Goal: Transaction & Acquisition: Purchase product/service

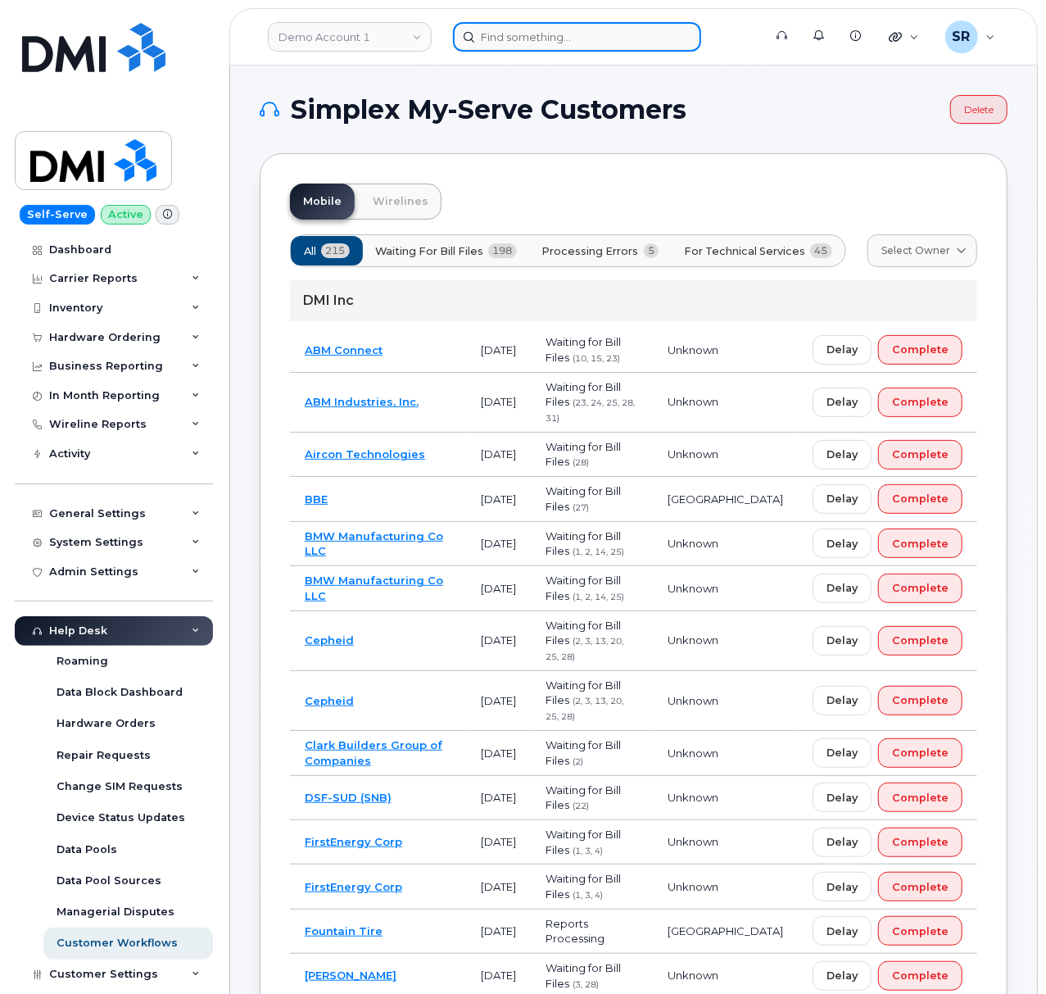
click at [608, 23] on input at bounding box center [577, 36] width 248 height 29
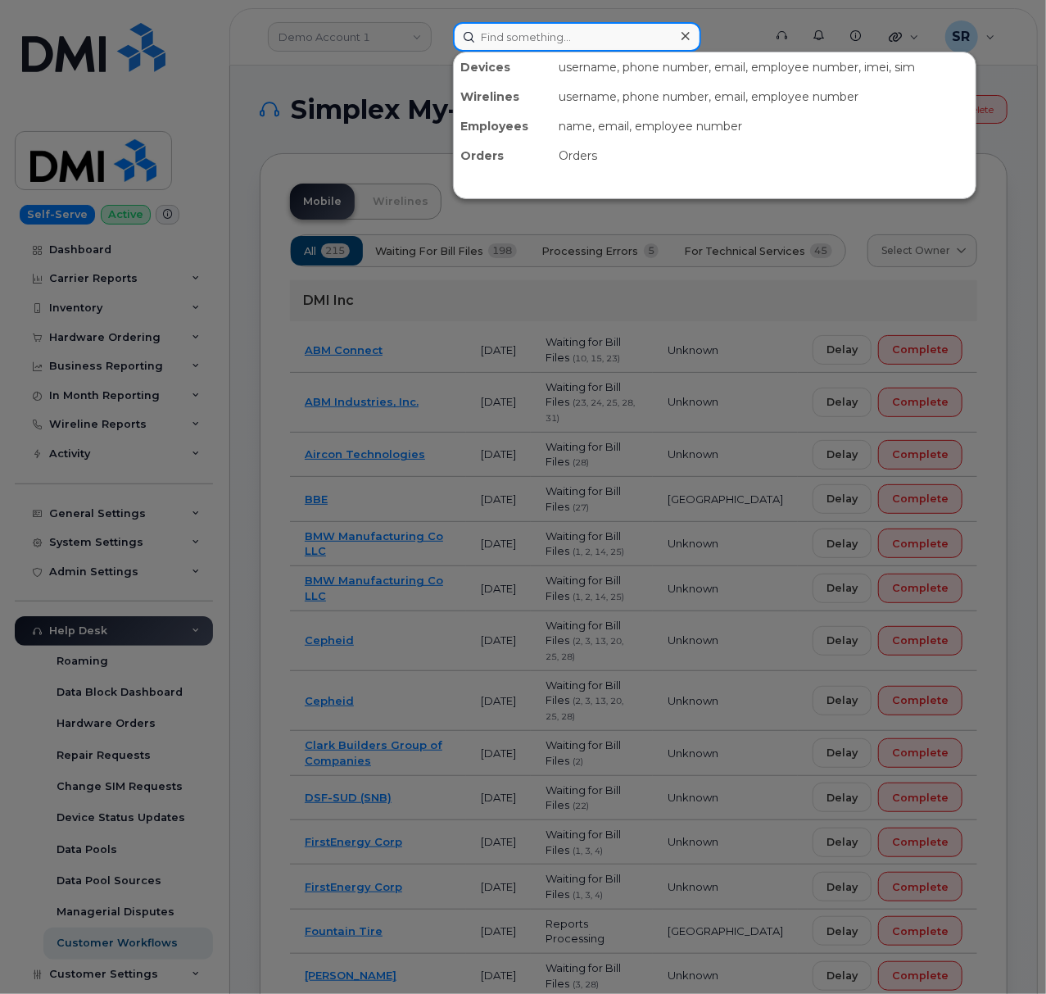
paste input "5059750809"
type input "5059750809"
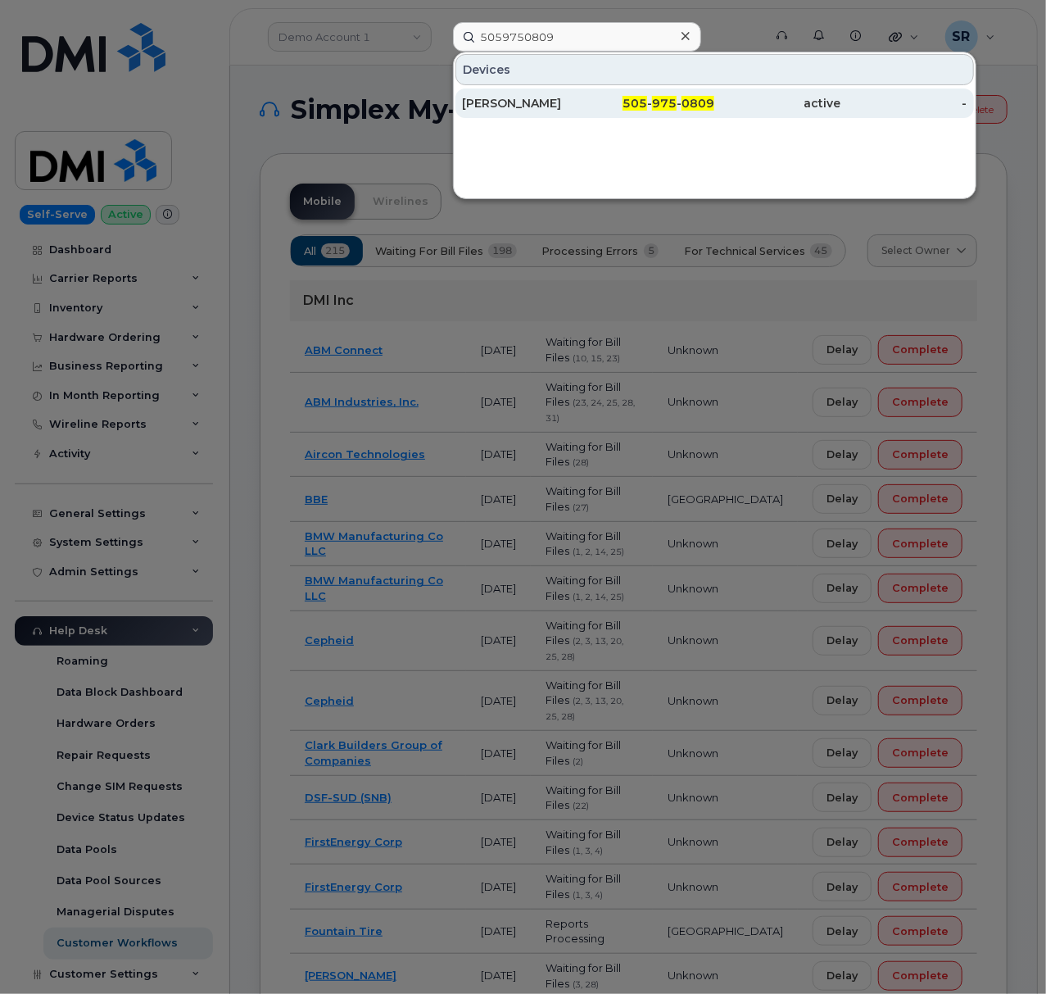
click at [583, 106] on div "[PERSON_NAME]" at bounding box center [525, 103] width 126 height 16
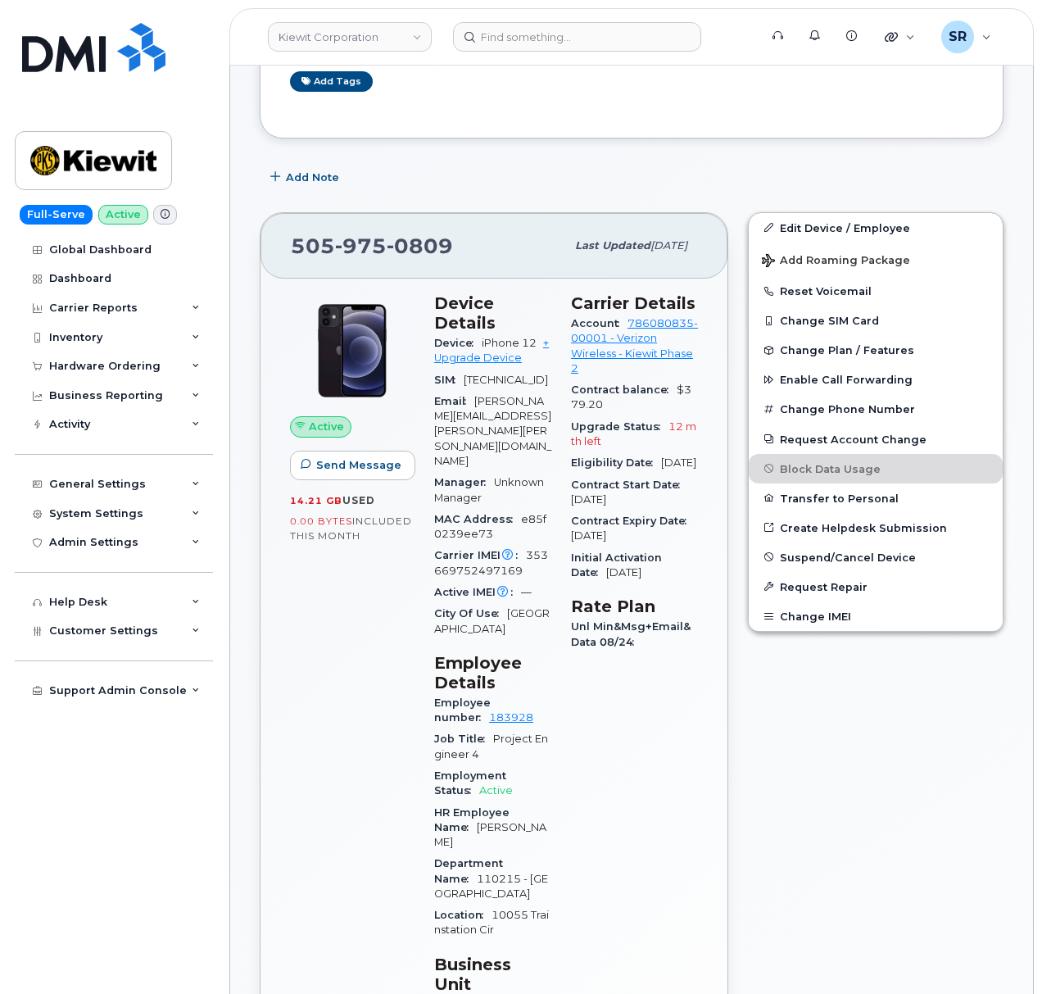
scroll to position [328, 0]
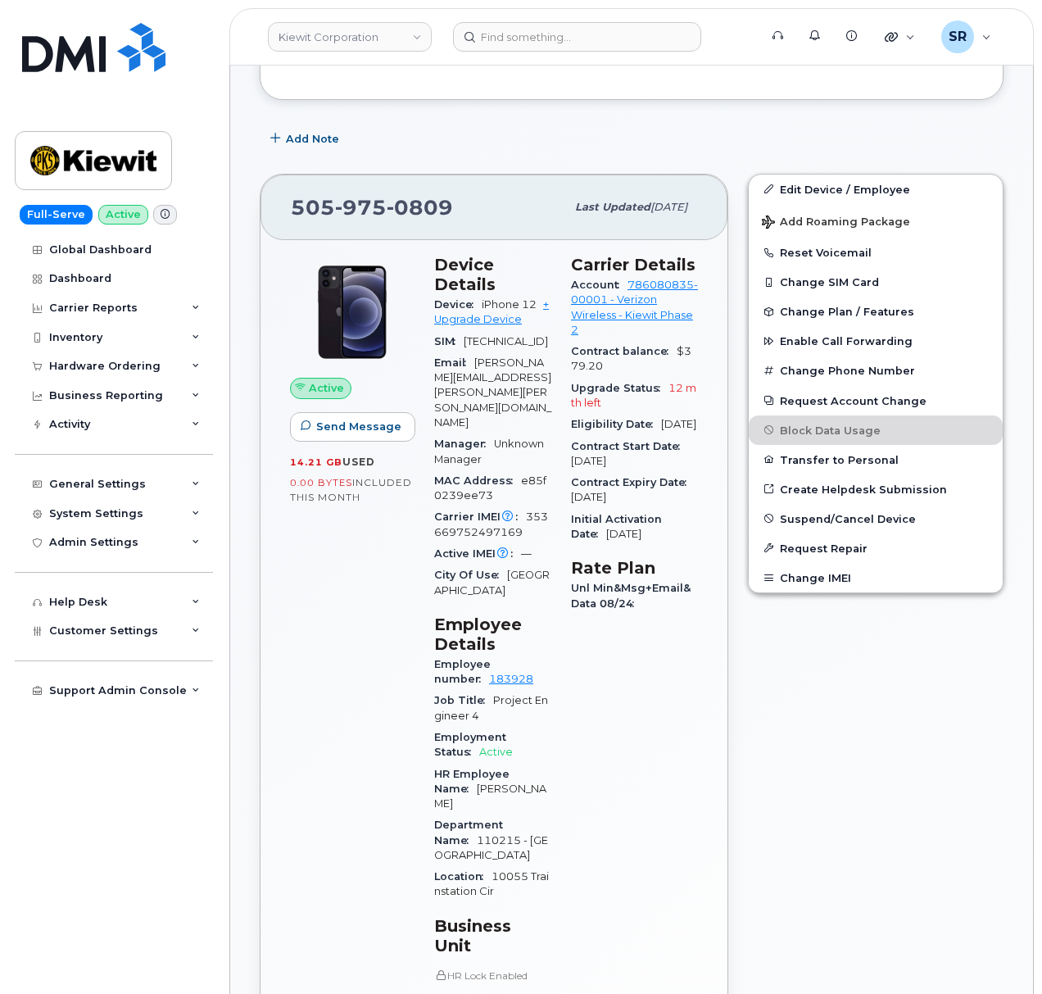
click at [688, 690] on div "Carrier Details Account 786080835-00001 - Verizon Wireless - Kiewit Phase 2 Con…" at bounding box center [634, 750] width 147 height 1011
drag, startPoint x: 641, startPoint y: 424, endPoint x: 615, endPoint y: 420, distance: 26.7
click at [615, 415] on div "Upgrade Status 12 mth left" at bounding box center [634, 396] width 127 height 37
click at [659, 415] on div "Upgrade Status 12 mth left" at bounding box center [634, 396] width 127 height 37
drag, startPoint x: 659, startPoint y: 424, endPoint x: 675, endPoint y: 411, distance: 21.0
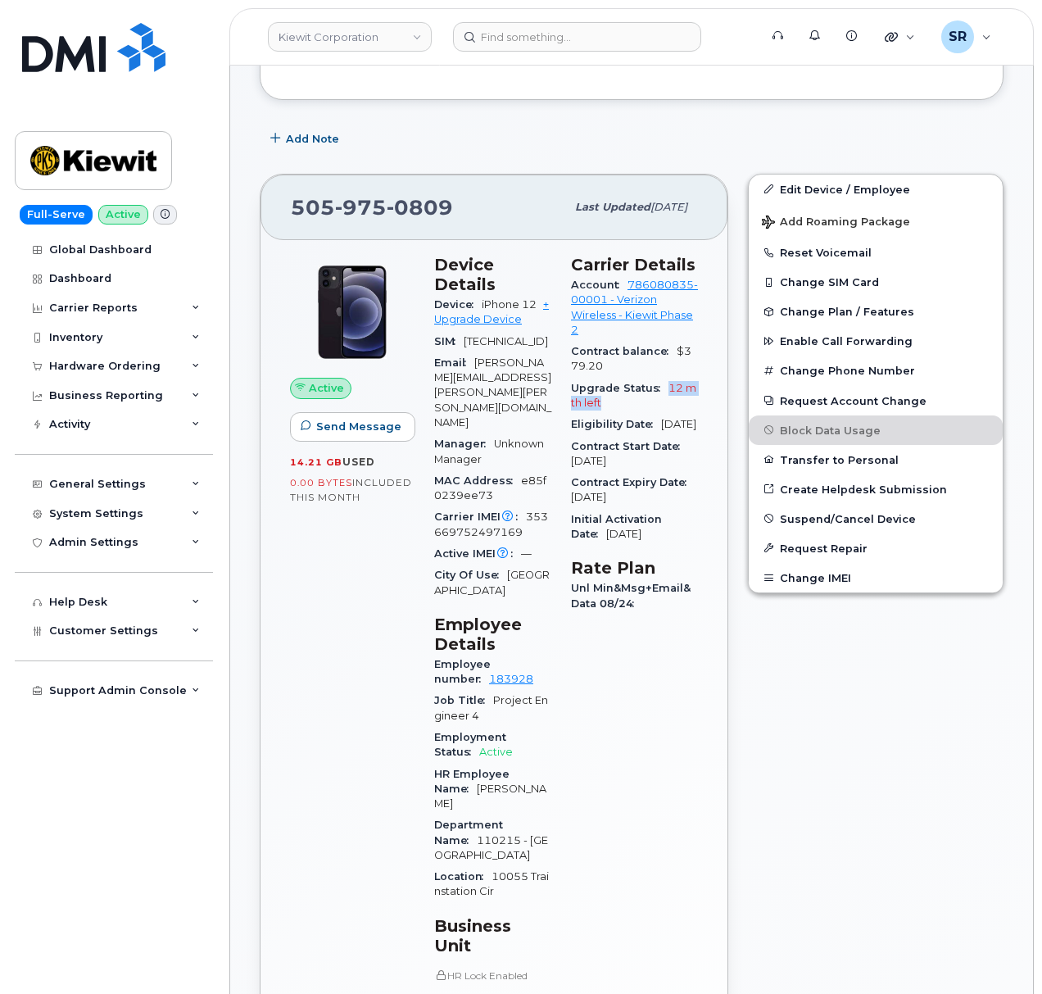
click at [675, 411] on div "Upgrade Status 12 mth left" at bounding box center [634, 396] width 127 height 37
click at [653, 415] on div "Upgrade Status 12 mth left" at bounding box center [634, 396] width 127 height 37
drag, startPoint x: 659, startPoint y: 492, endPoint x: 603, endPoint y: 497, distance: 55.9
click at [603, 473] on div "Contract Start Date Sep 30, 2024" at bounding box center [634, 454] width 127 height 37
click at [660, 473] on div "Contract Start Date Sep 30, 2024" at bounding box center [634, 454] width 127 height 37
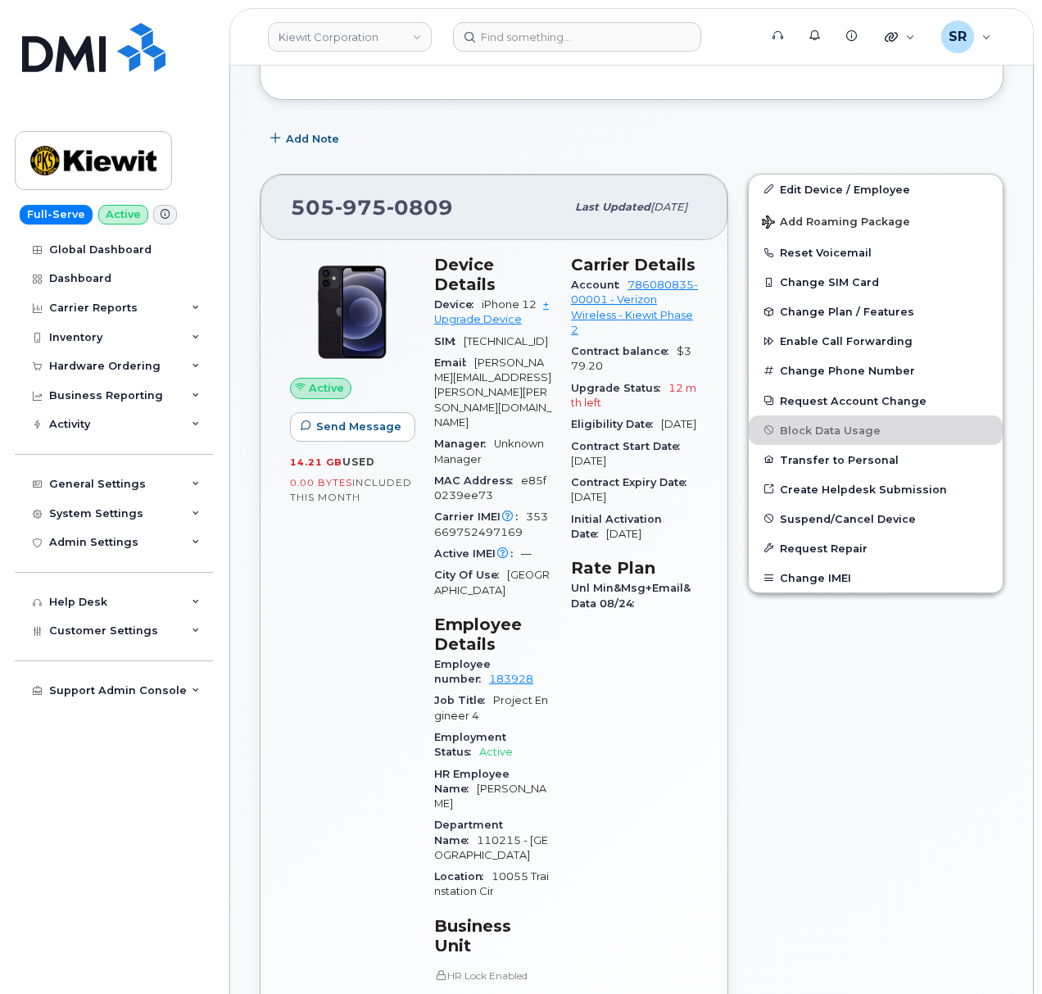
drag, startPoint x: 664, startPoint y: 498, endPoint x: 583, endPoint y: 506, distance: 80.6
click at [583, 473] on div "Contract Start Date Sep 30, 2024" at bounding box center [634, 454] width 127 height 37
click at [669, 473] on div "Contract Start Date Sep 30, 2024" at bounding box center [634, 454] width 127 height 37
drag, startPoint x: 665, startPoint y: 498, endPoint x: 656, endPoint y: 501, distance: 9.6
click at [656, 473] on div "Contract Start Date Sep 30, 2024" at bounding box center [634, 454] width 127 height 37
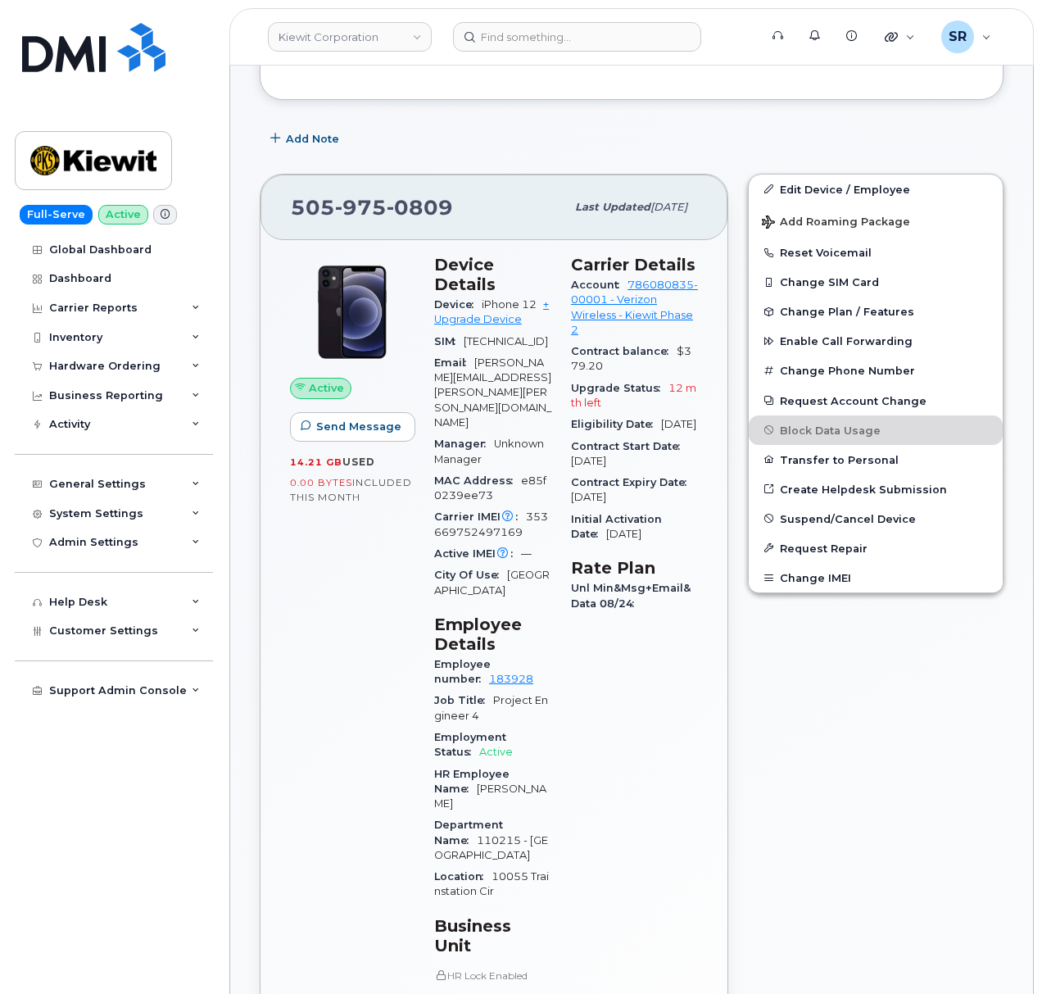
drag, startPoint x: 663, startPoint y: 493, endPoint x: 577, endPoint y: 505, distance: 86.8
click at [577, 473] on div "Contract Start Date Sep 30, 2024" at bounding box center [634, 454] width 127 height 37
click at [656, 473] on div "Contract Start Date Sep 30, 2024" at bounding box center [634, 454] width 127 height 37
drag, startPoint x: 664, startPoint y: 499, endPoint x: 587, endPoint y: 505, distance: 77.2
click at [587, 473] on div "Contract Start Date Sep 30, 2024" at bounding box center [634, 454] width 127 height 37
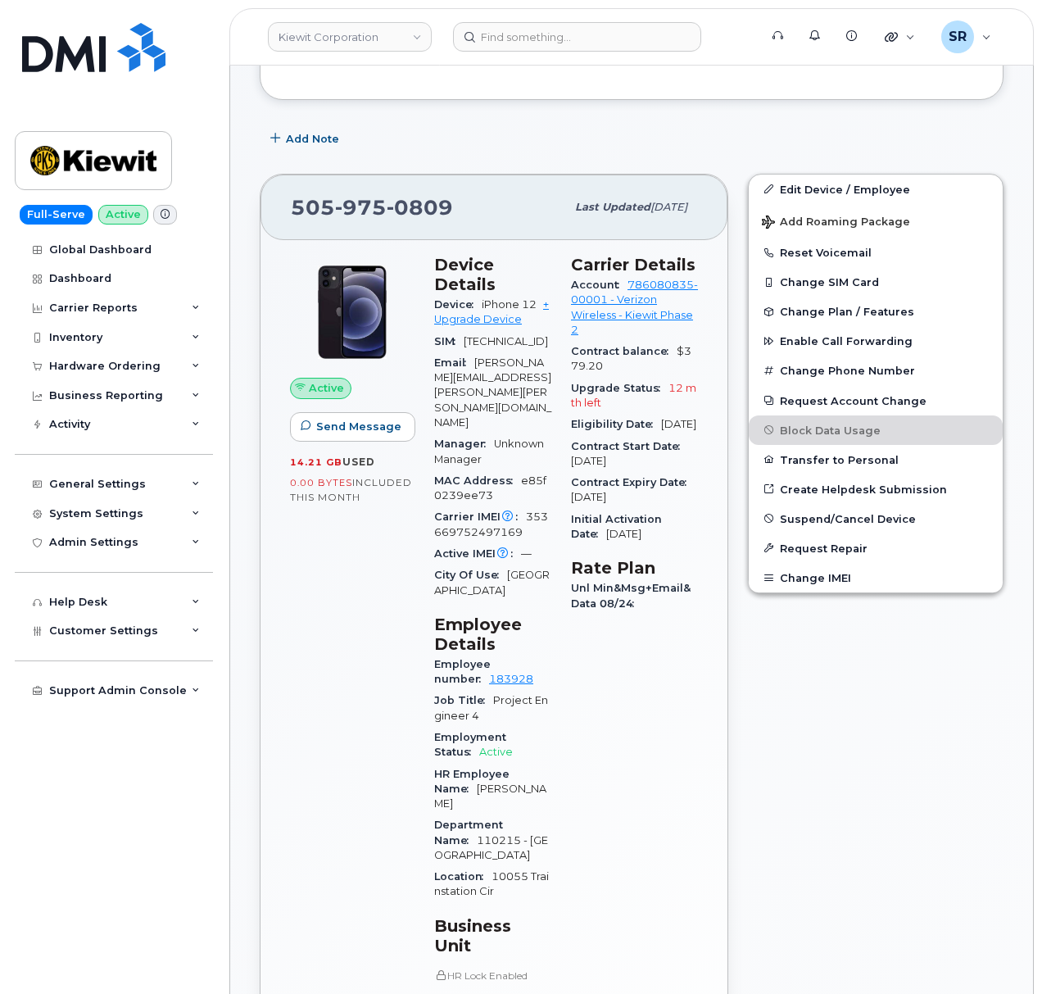
click at [675, 473] on div "Contract Start Date Sep 30, 2024" at bounding box center [634, 454] width 127 height 37
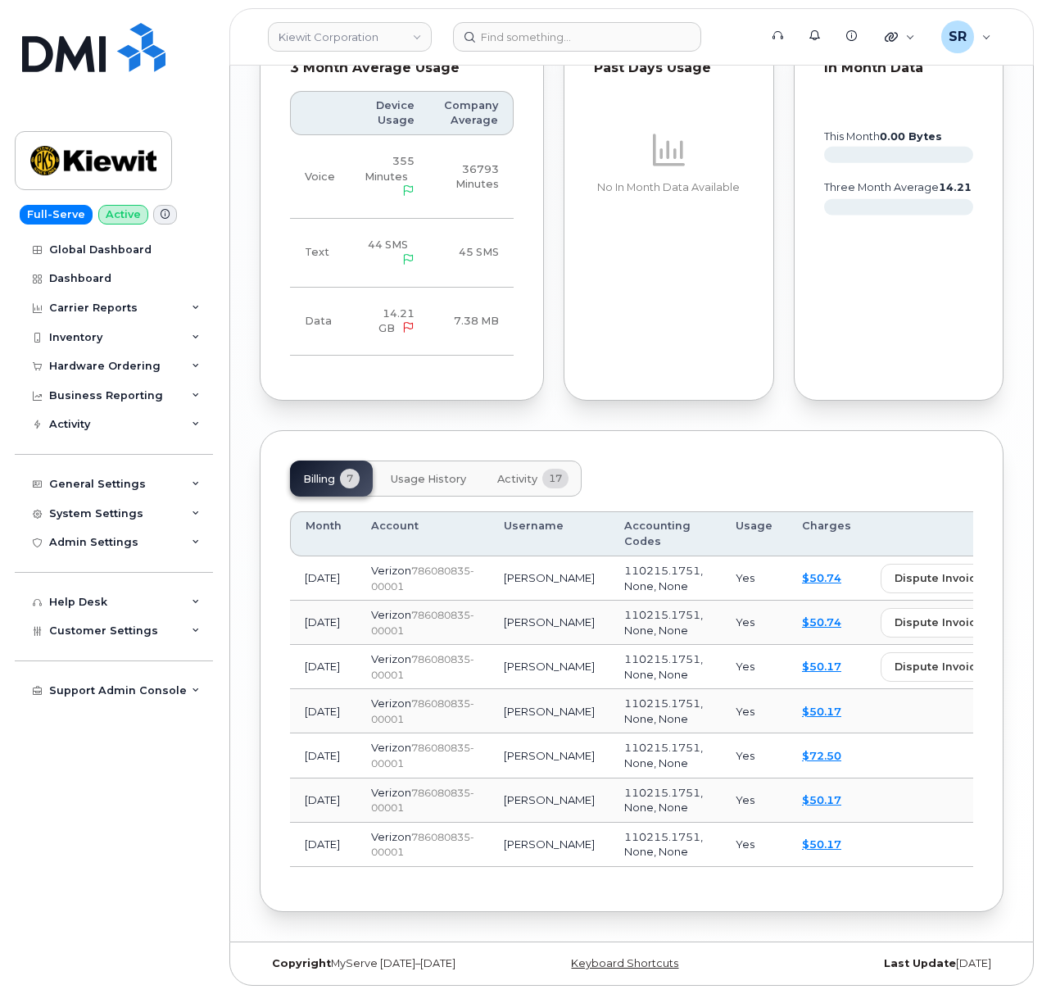
scroll to position [1726, 0]
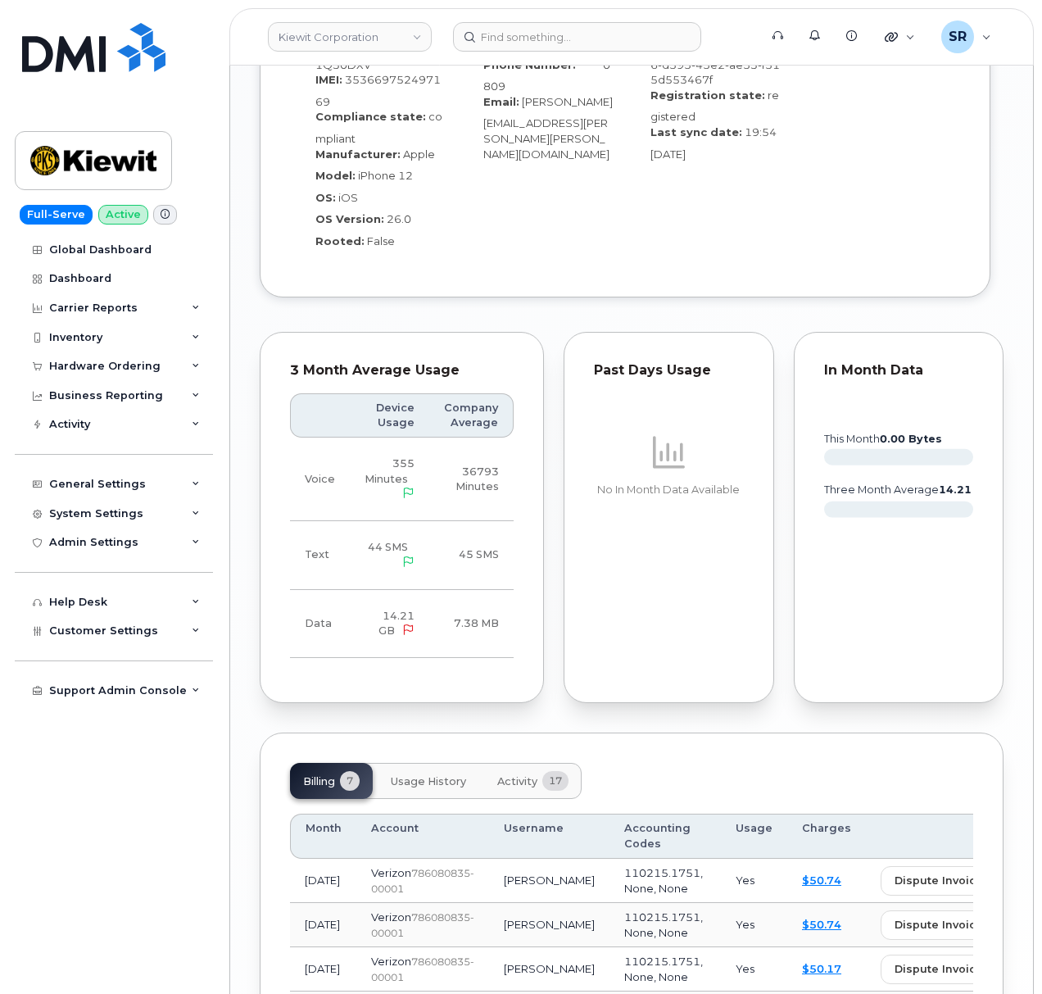
click at [456, 775] on span "Usage History" at bounding box center [428, 781] width 75 height 13
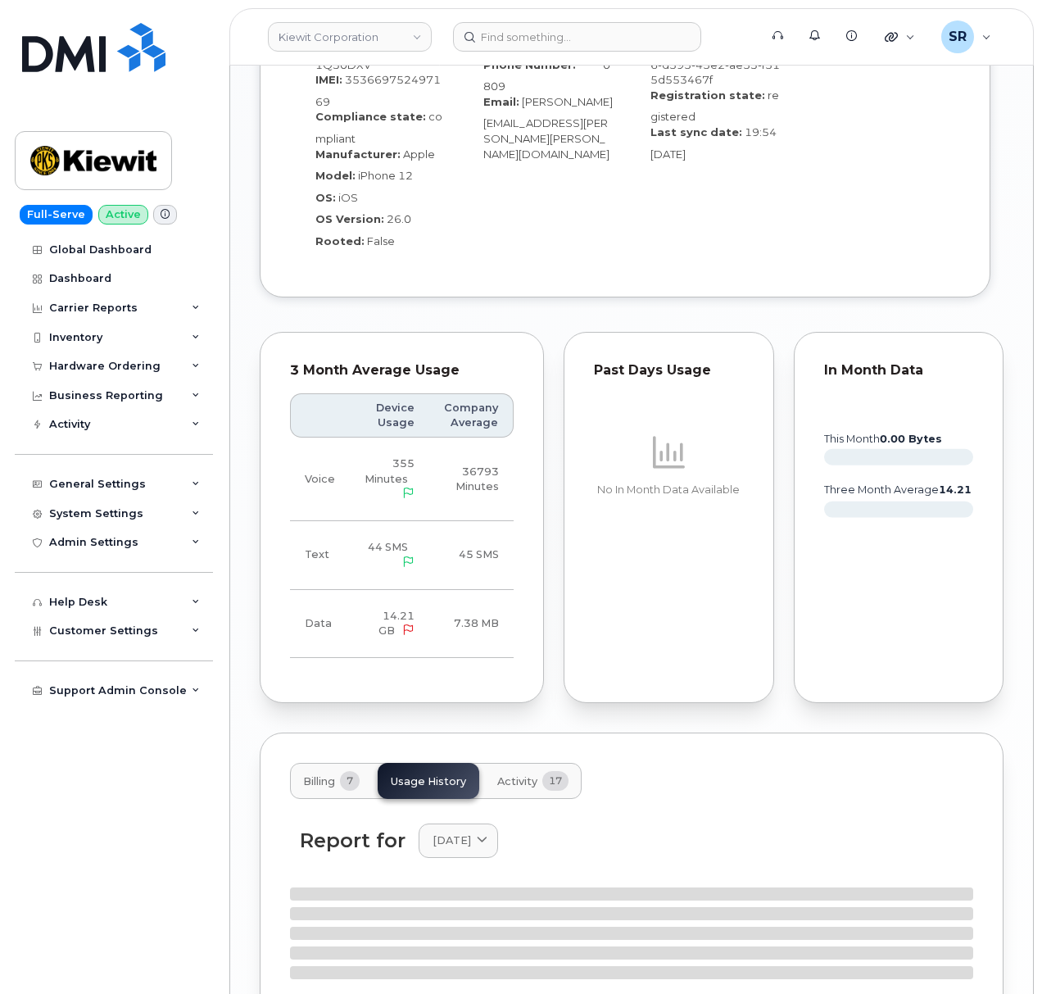
click at [524, 763] on button "Activity 17" at bounding box center [533, 781] width 98 height 36
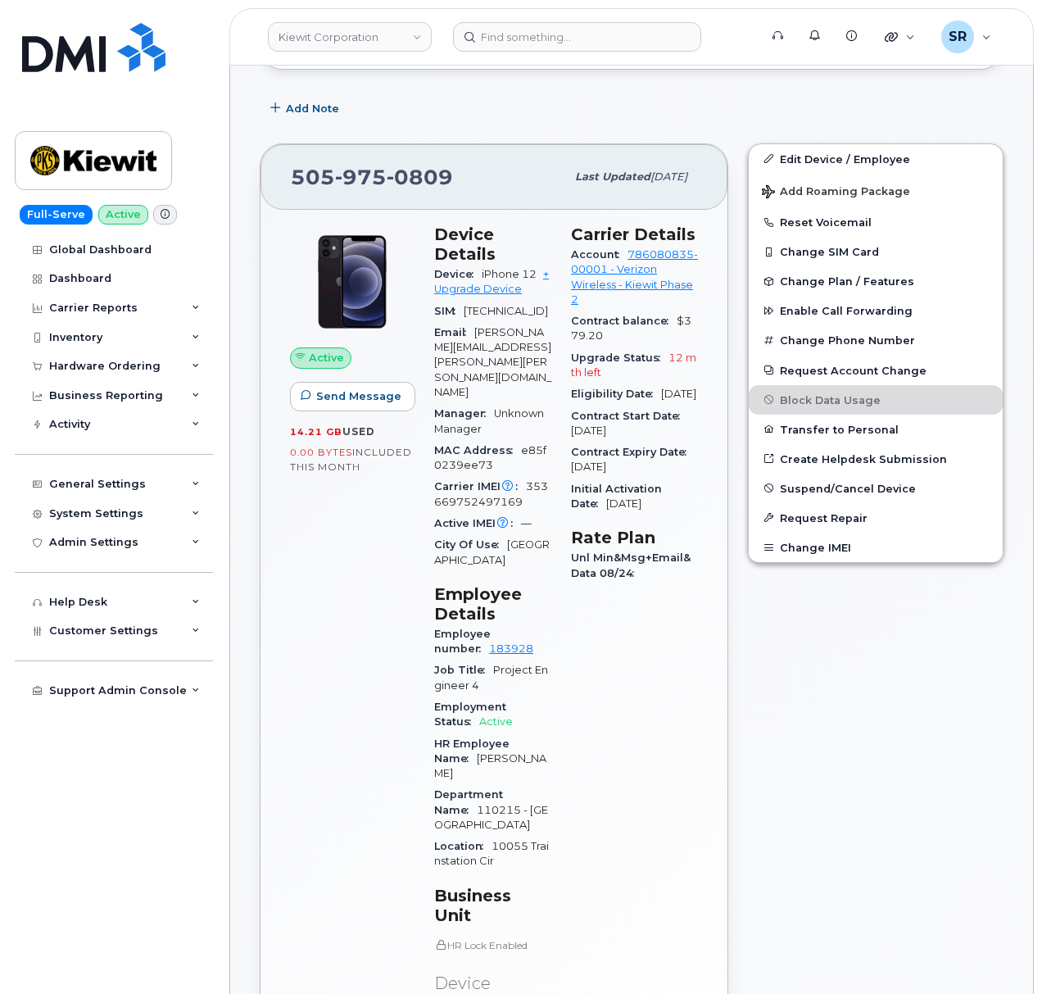
scroll to position [345, 0]
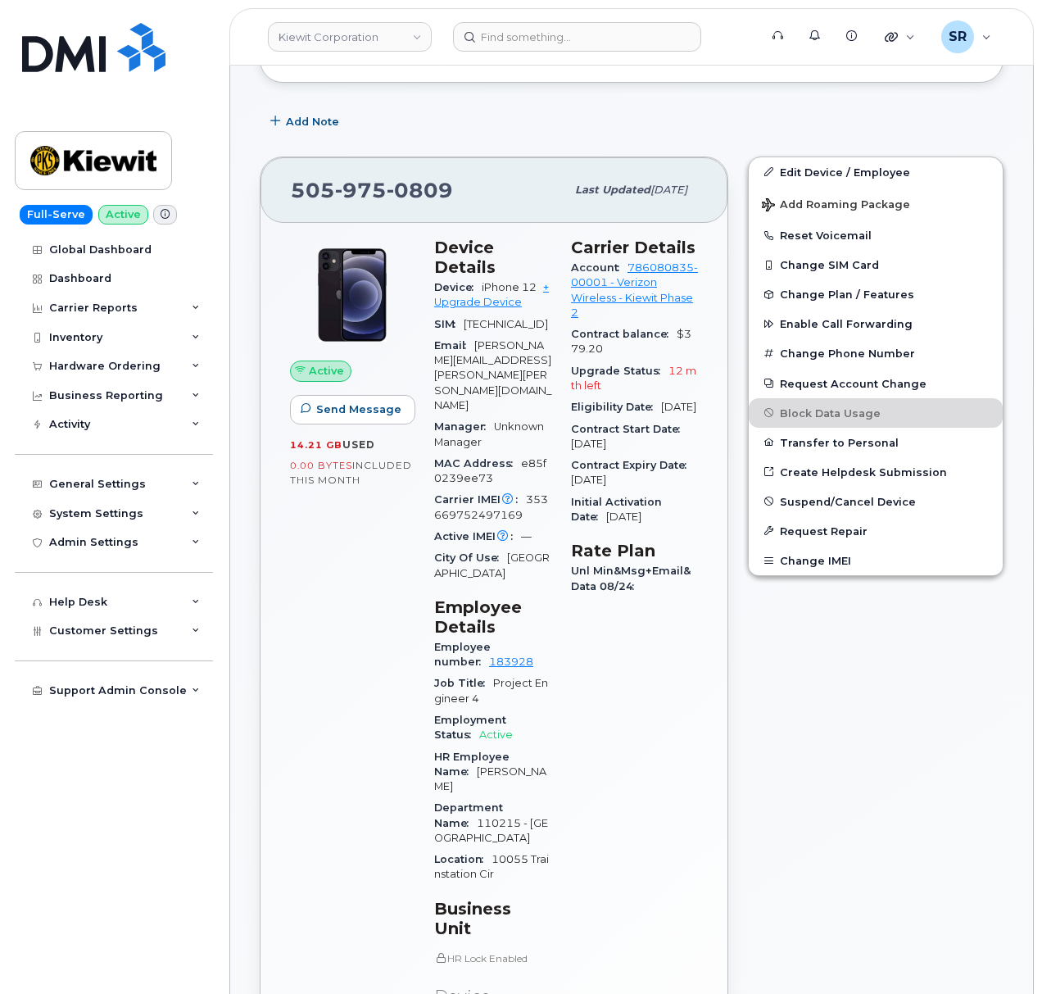
click at [828, 636] on div "Edit Device / Employee Add Roaming Package Reset Voicemail Change SIM Card Chan…" at bounding box center [875, 730] width 275 height 1167
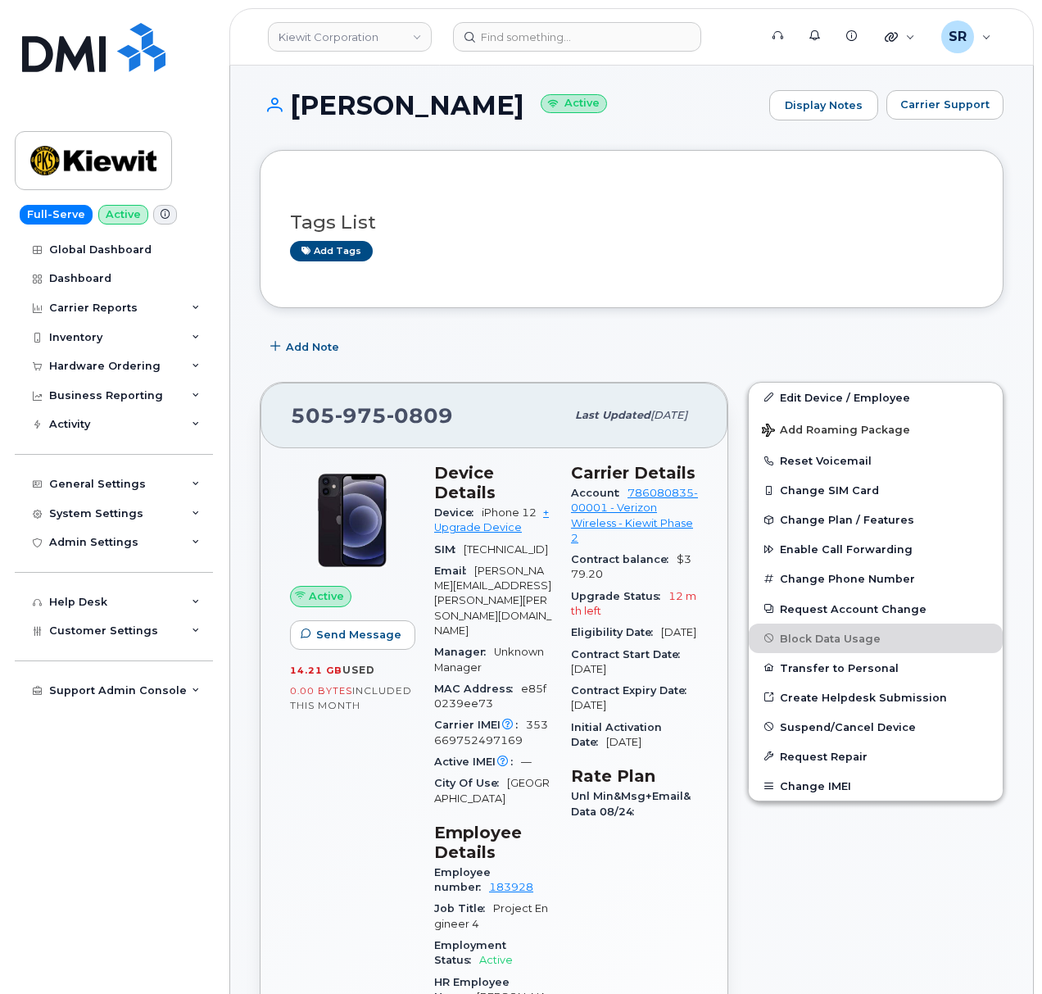
scroll to position [236, 0]
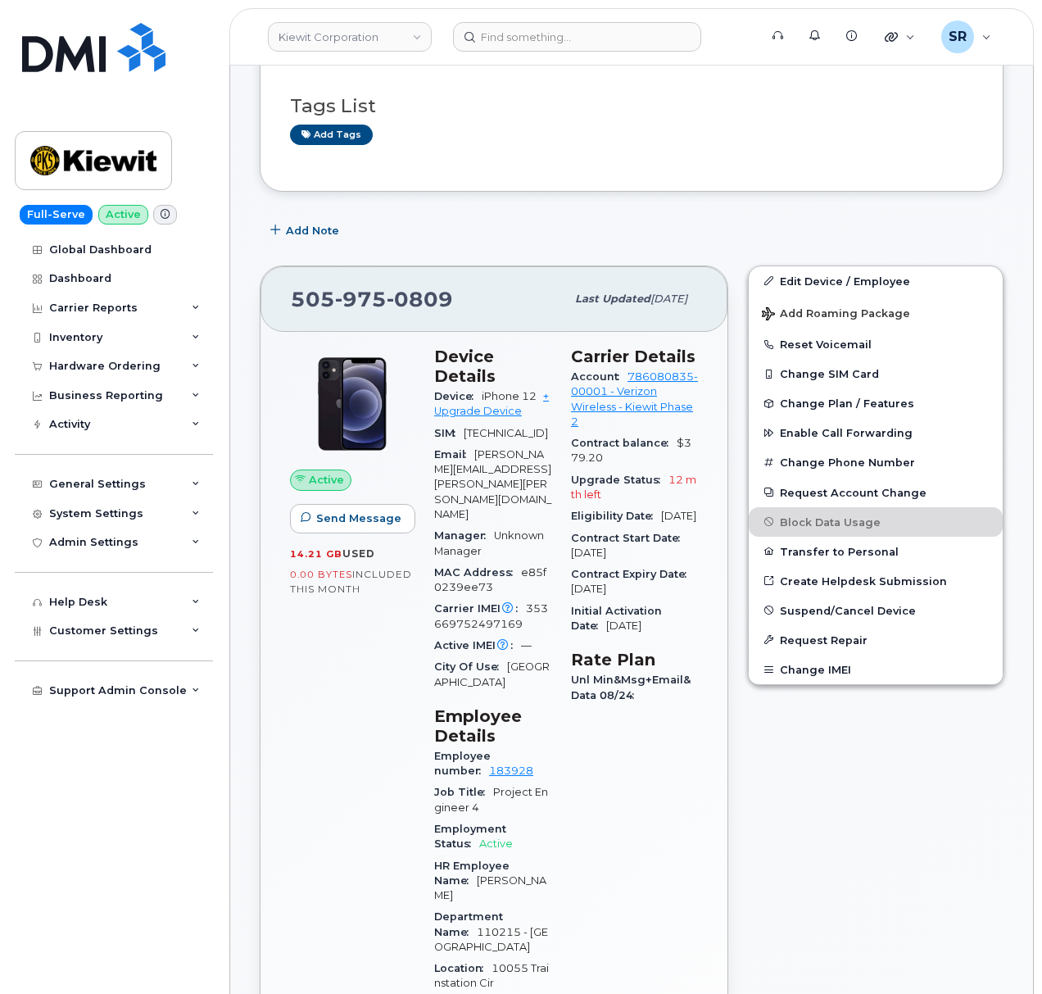
drag, startPoint x: 669, startPoint y: 584, endPoint x: 572, endPoint y: 587, distance: 97.6
click at [572, 587] on div "Carrier Details Account 786080835-00001 - Verizon Wireless - Kiewit Phase 2 Con…" at bounding box center [634, 842] width 147 height 1011
click at [469, 411] on link "+ Upgrade Device" at bounding box center [491, 403] width 115 height 27
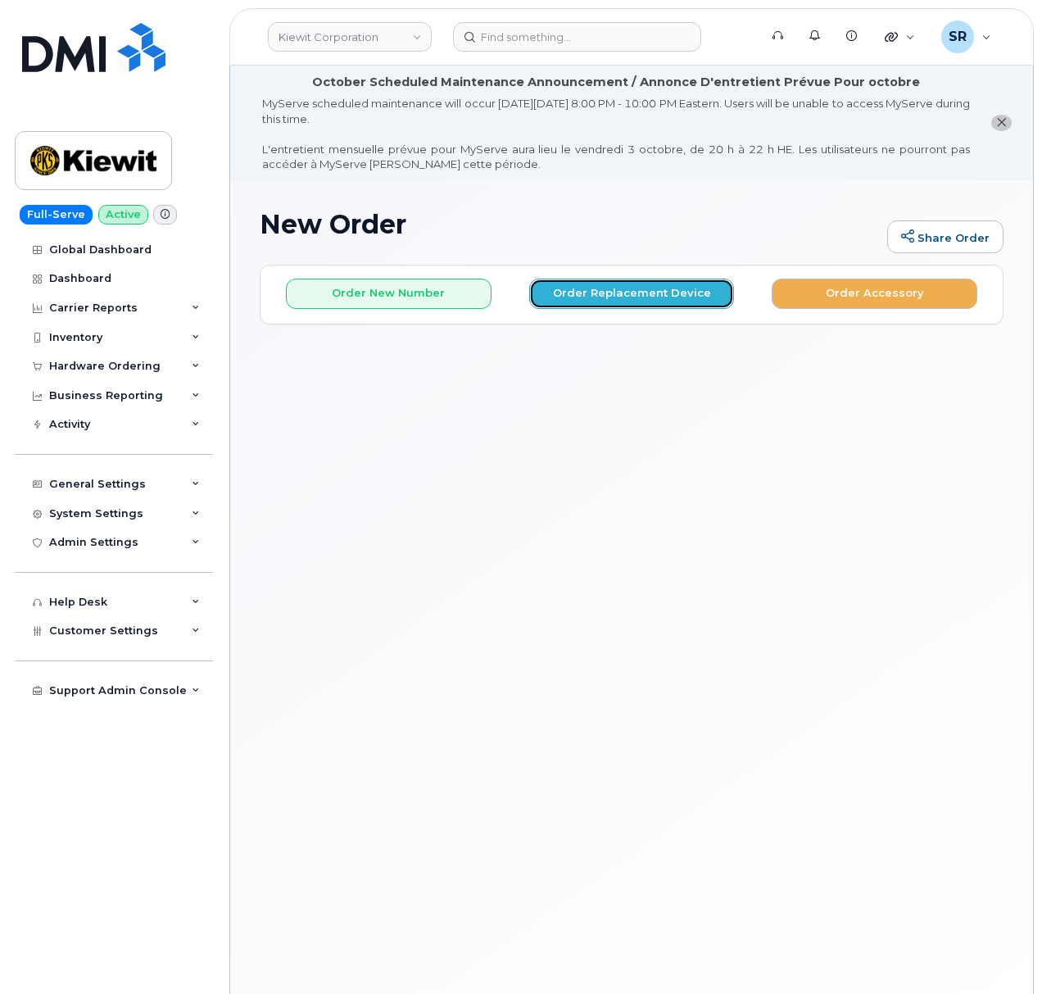
click at [614, 287] on button "Order Replacement Device" at bounding box center [632, 294] width 206 height 30
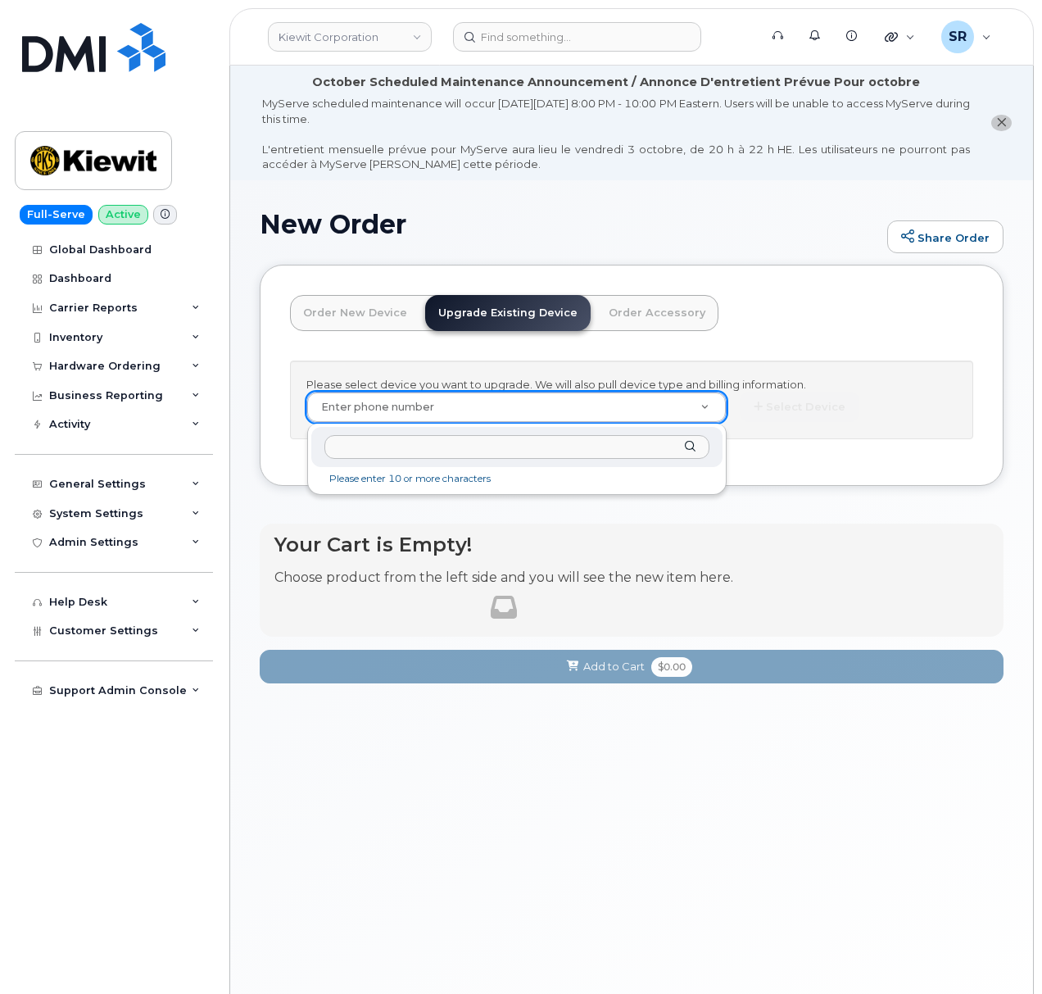
click at [391, 441] on input "text" at bounding box center [516, 447] width 385 height 24
paste input "5059750809"
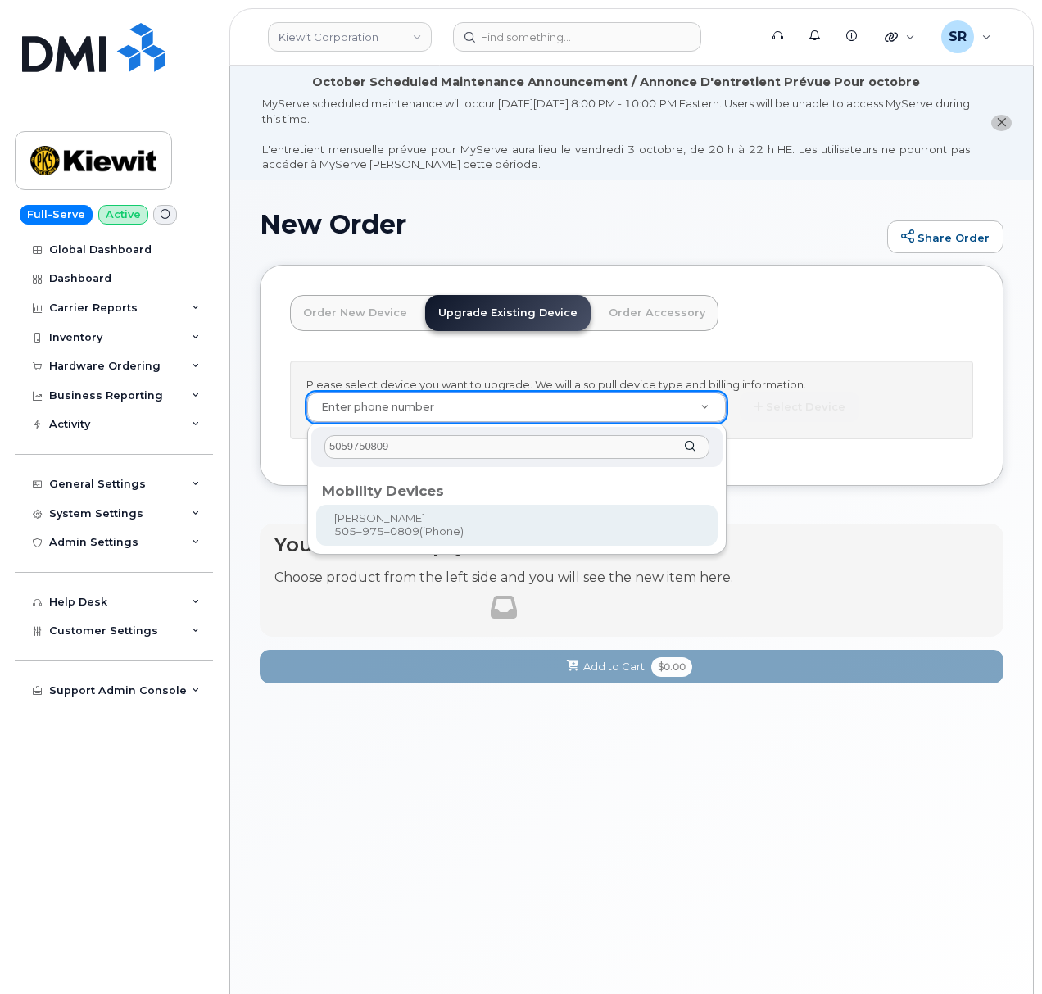
type input "5059750809"
type input "1169244"
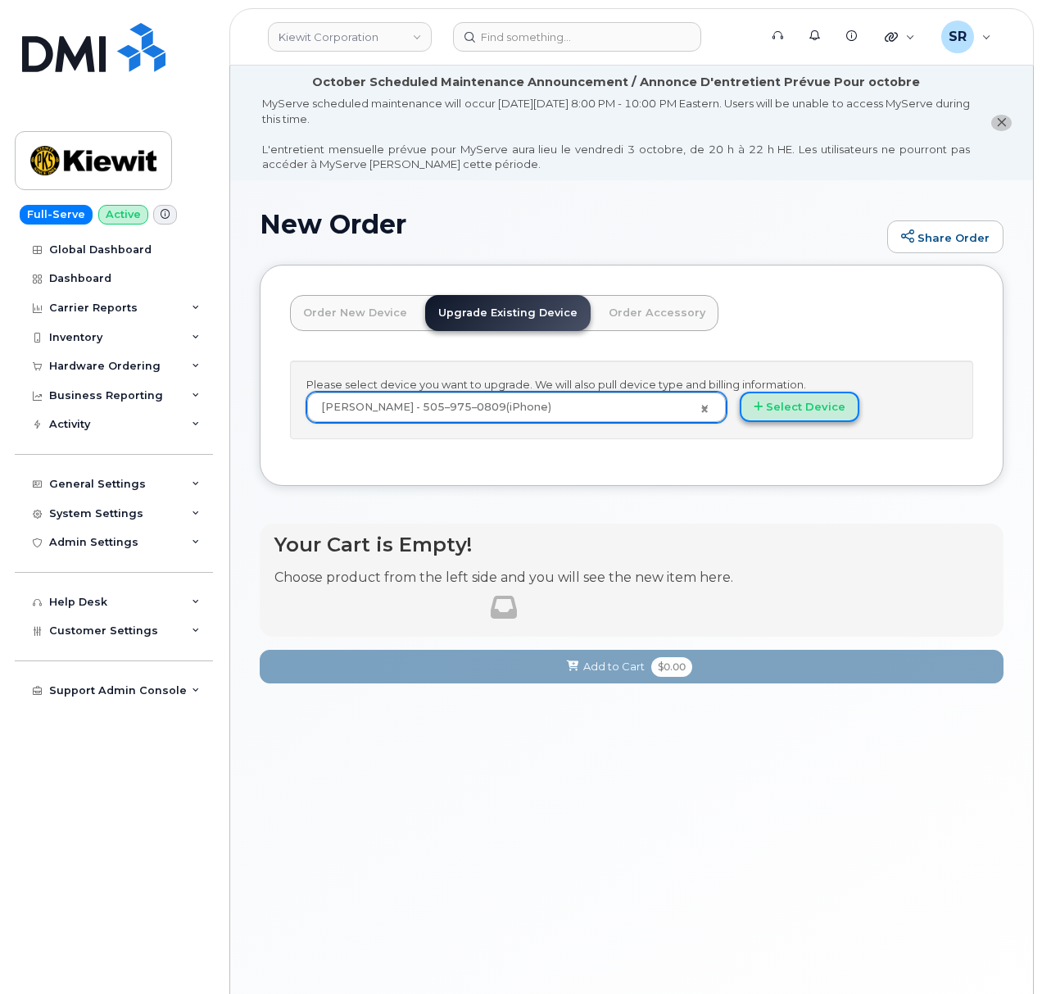
click at [770, 404] on button "Select Device" at bounding box center [800, 407] width 120 height 30
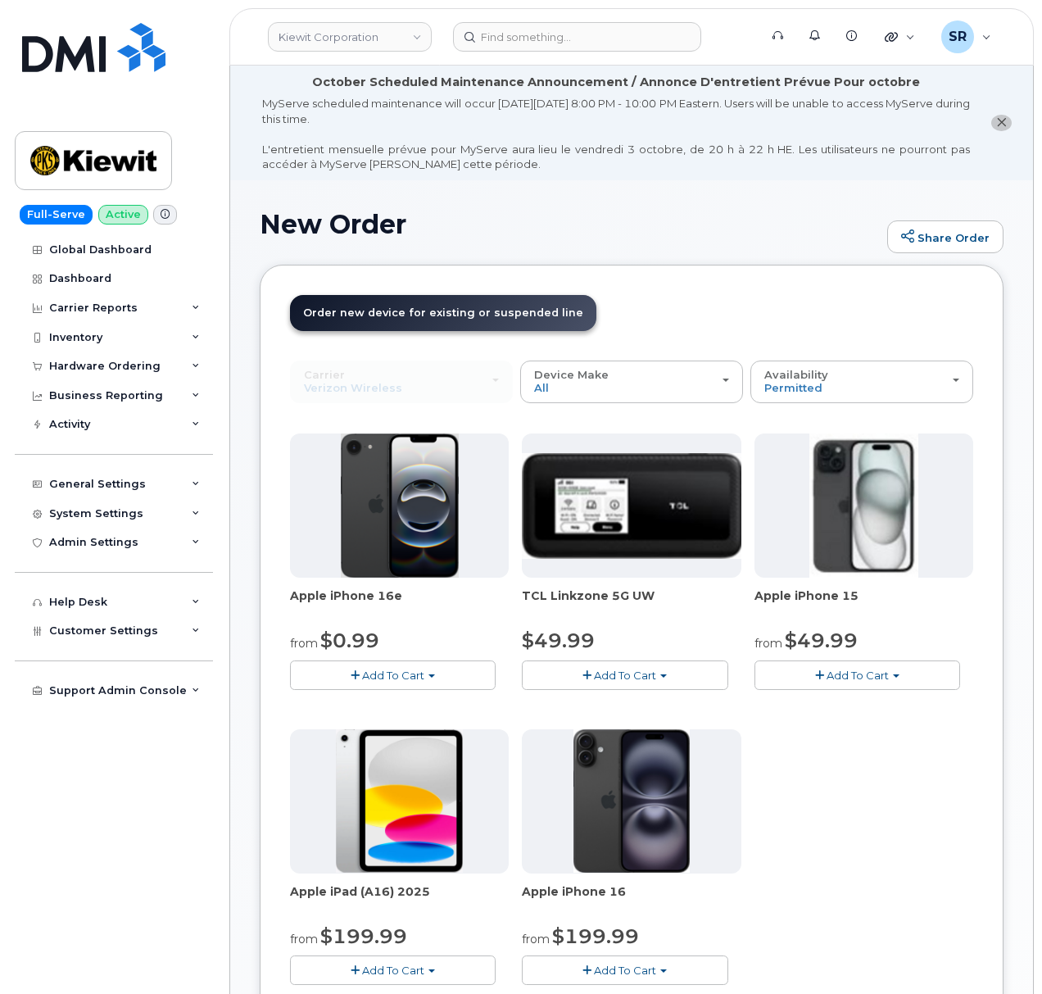
scroll to position [109, 0]
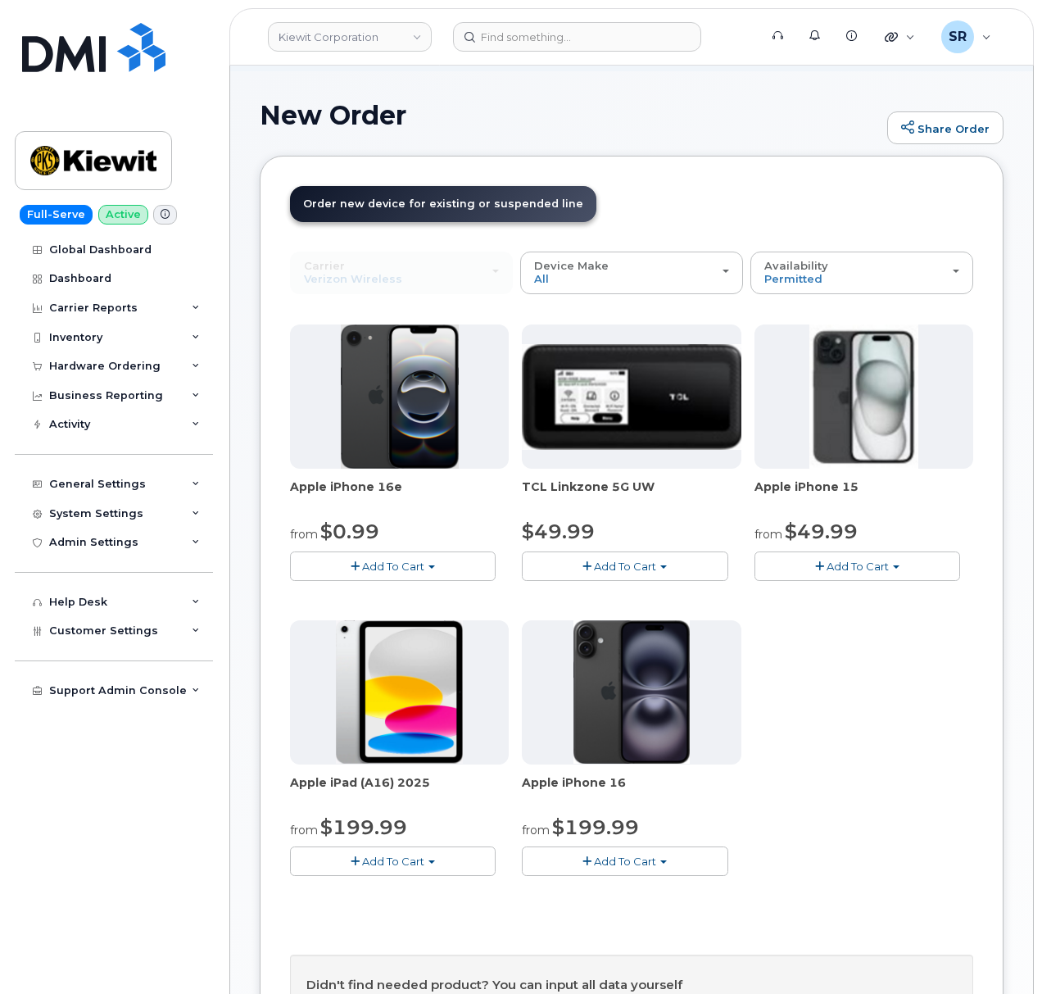
click at [876, 695] on div "Apple iPhone 16e from $0.99 Add To Cart $0.99 - 2 Year Upgrade (128GB) $599.99 …" at bounding box center [631, 612] width 683 height 577
click at [876, 696] on div "Apple iPhone 16e from $0.99 Add To Cart $0.99 - 2 Year Upgrade (128GB) $599.99 …" at bounding box center [631, 612] width 683 height 577
click at [817, 765] on div "Apple iPhone 16e from $0.99 Add To Cart $0.99 - 2 Year Upgrade (128GB) $599.99 …" at bounding box center [631, 612] width 683 height 577
click at [830, 771] on div "Apple iPhone 16e from $0.99 Add To Cart $0.99 - 2 Year Upgrade (128GB) $599.99 …" at bounding box center [631, 612] width 683 height 577
click at [472, 561] on button "Add To Cart" at bounding box center [393, 565] width 206 height 29
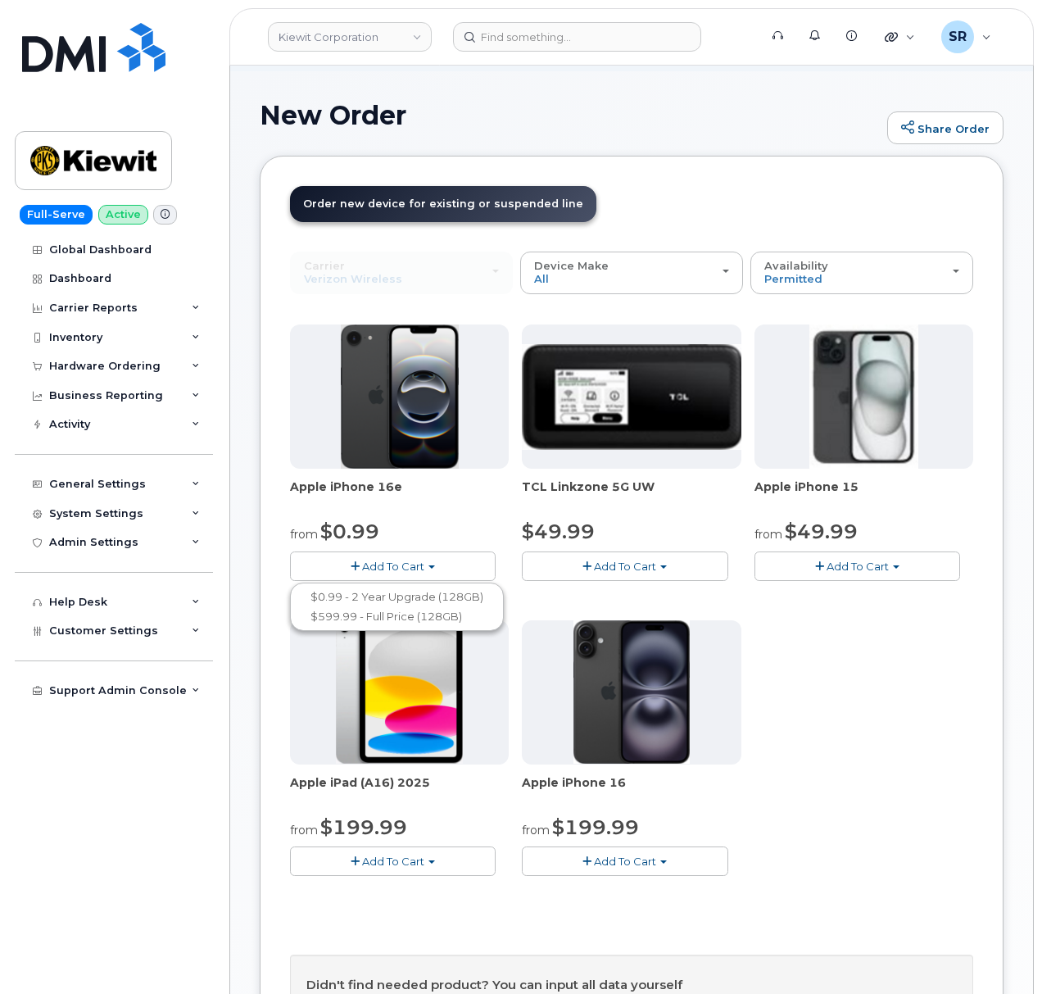
click at [857, 669] on div "Apple iPhone 16e from $0.99 Add To Cart $0.99 - 2 Year Upgrade (128GB) $599.99 …" at bounding box center [631, 612] width 683 height 577
click at [428, 565] on button "Add To Cart" at bounding box center [393, 565] width 206 height 29
click at [441, 562] on button "Add To Cart" at bounding box center [393, 565] width 206 height 29
click at [416, 557] on button "Add To Cart" at bounding box center [393, 565] width 206 height 29
click at [823, 689] on div "Apple iPhone 16e from $0.99 Add To Cart $0.99 - 2 Year Upgrade (128GB) $599.99 …" at bounding box center [631, 612] width 683 height 577
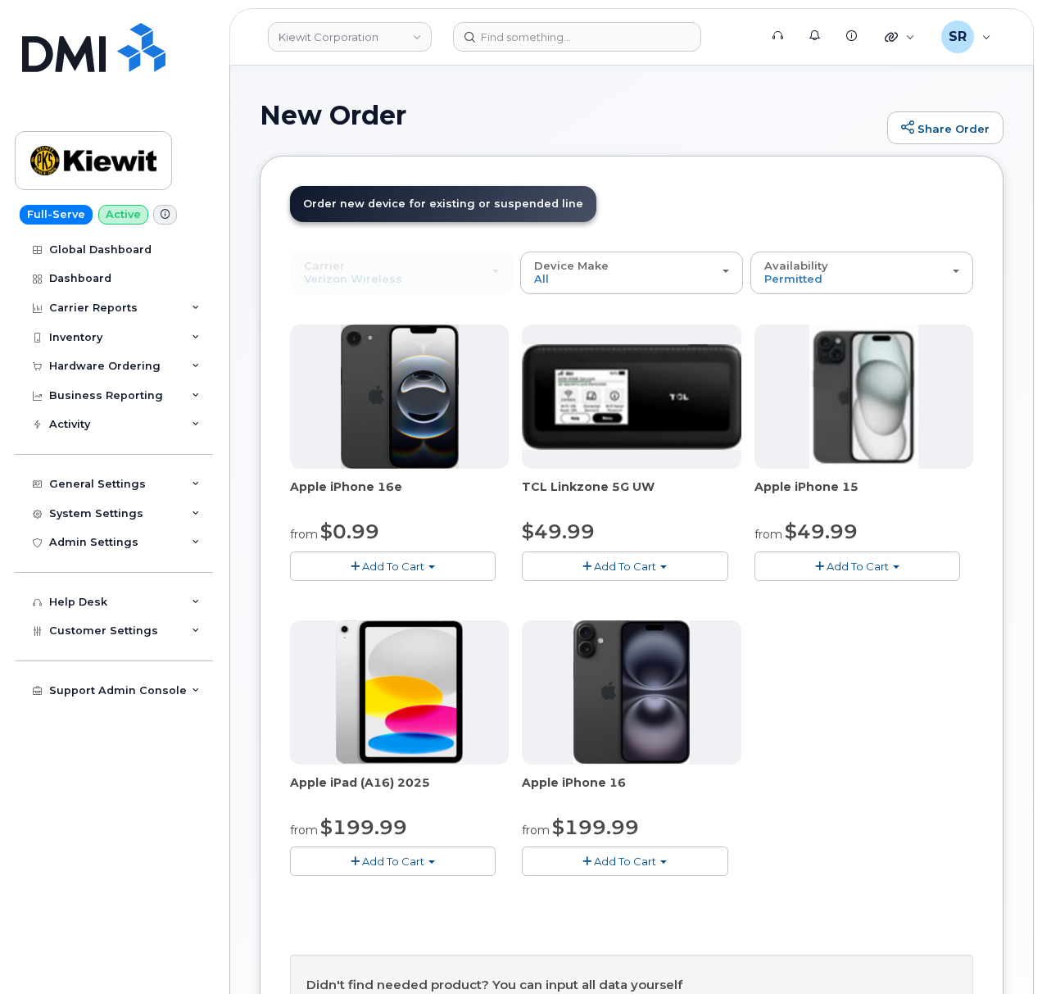
click at [367, 561] on span "Add To Cart" at bounding box center [393, 566] width 62 height 13
click at [816, 686] on div "Apple iPhone 16e from $0.99 Add To Cart $0.99 - 2 Year Upgrade (128GB) $599.99 …" at bounding box center [631, 612] width 683 height 577
click at [824, 551] on div "Apple iPhone 15 from $49.99 Add To Cart $49.99 - 2 Year Upgrade (128GB) $729.99…" at bounding box center [864, 452] width 219 height 256
click at [834, 569] on span "Add To Cart" at bounding box center [858, 566] width 62 height 13
click at [877, 723] on div "Apple iPhone 16e from $0.99 Add To Cart $0.99 - 2 Year Upgrade (128GB) $599.99 …" at bounding box center [631, 612] width 683 height 577
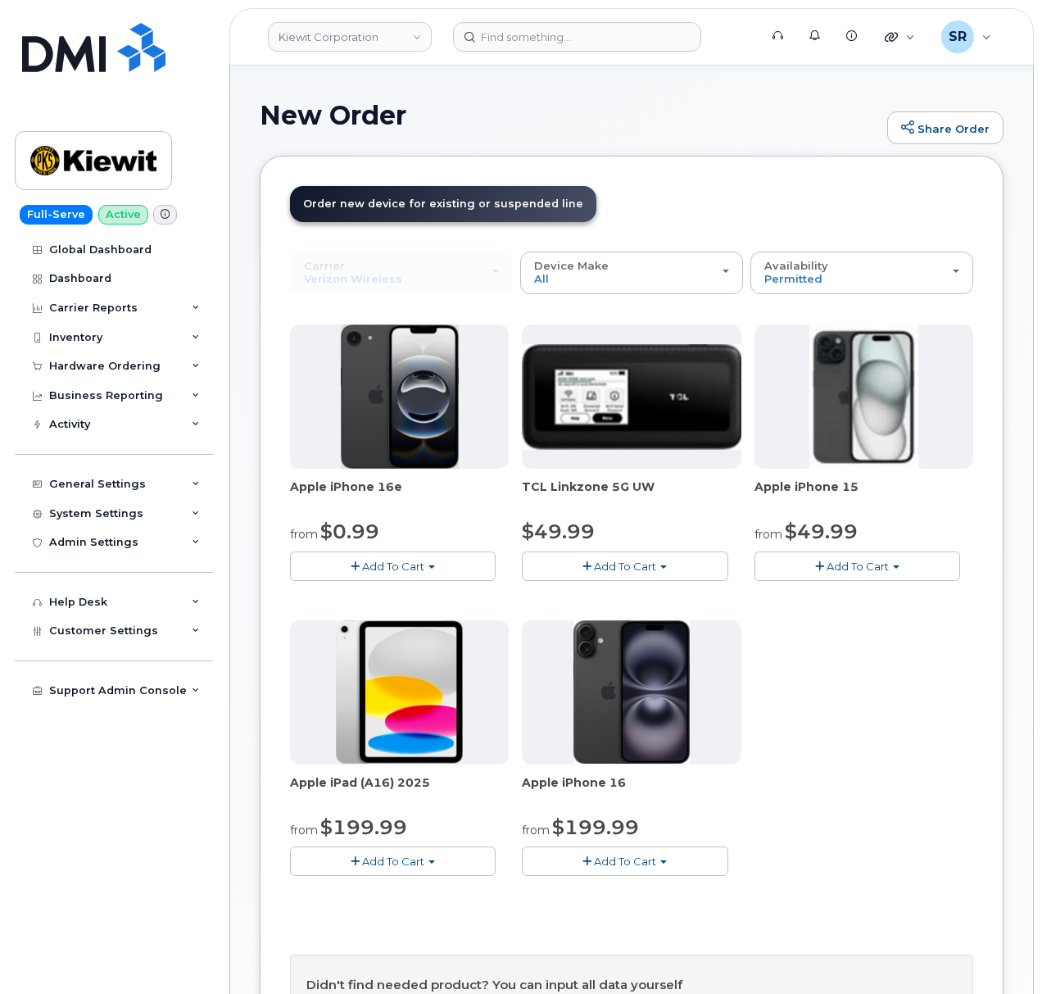
click at [417, 562] on span "Add To Cart" at bounding box center [393, 566] width 62 height 13
click at [896, 721] on div "Apple iPhone 16e from $0.99 Add To Cart $0.99 - 2 Year Upgrade (128GB) $599.99 …" at bounding box center [631, 612] width 683 height 577
click at [410, 565] on span "Add To Cart" at bounding box center [393, 566] width 62 height 13
click at [689, 870] on button "Add To Cart" at bounding box center [625, 860] width 206 height 29
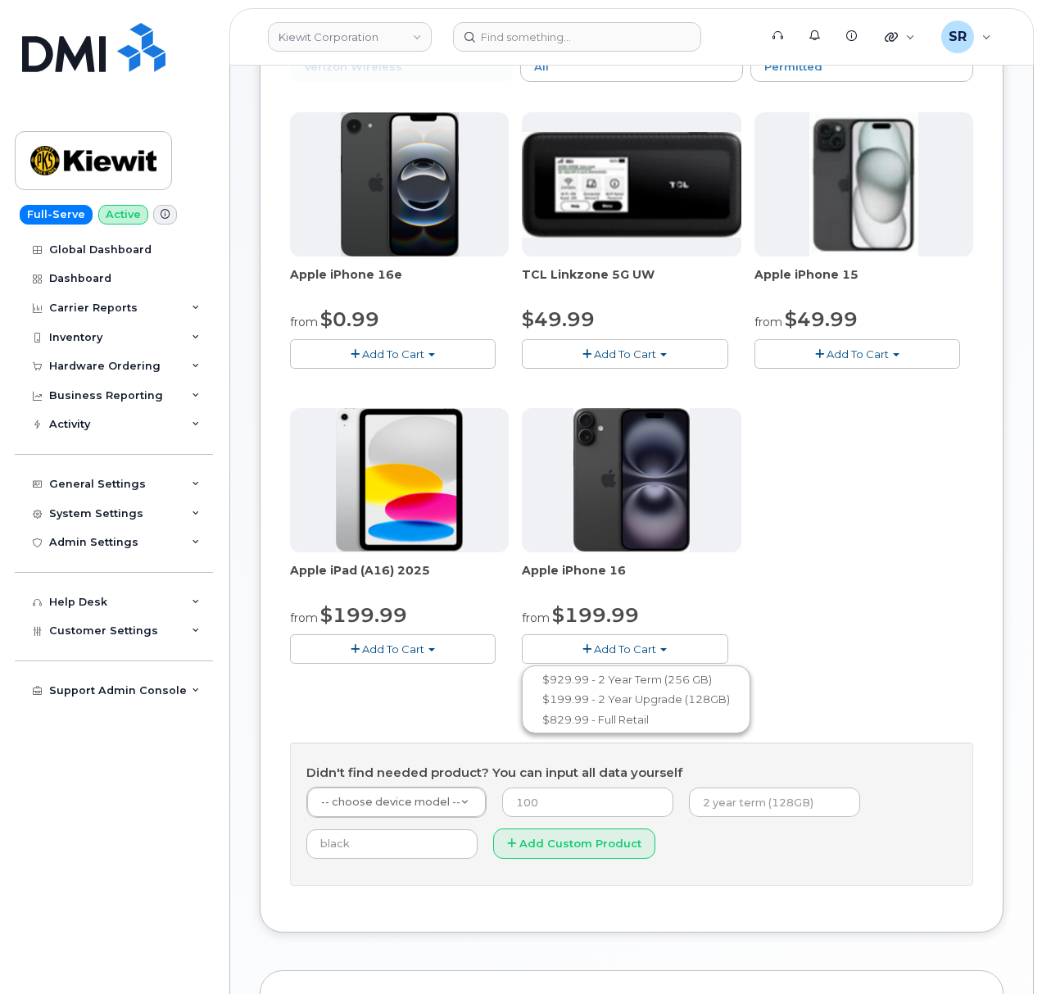
scroll to position [328, 0]
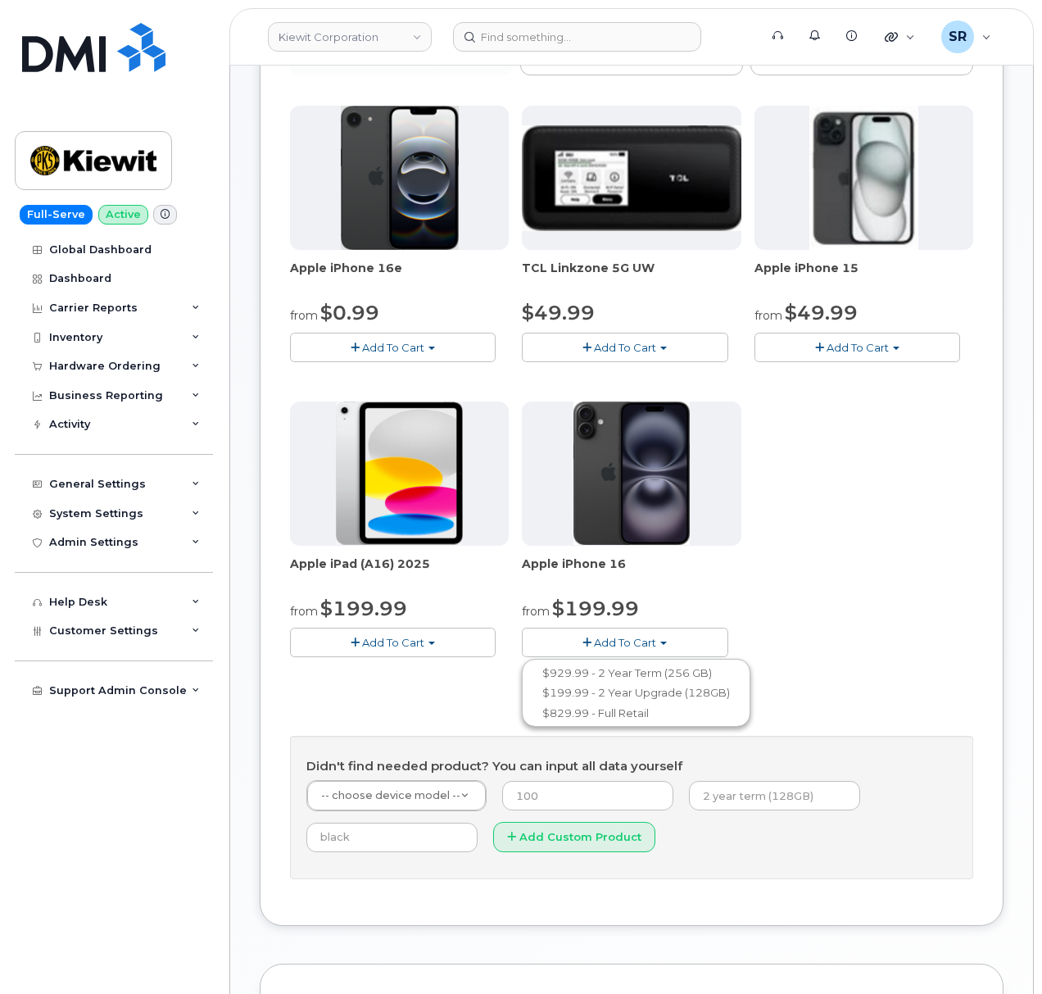
click at [854, 562] on div "Apple iPhone 16e from $0.99 Add To Cart $0.99 - 2 Year Upgrade (128GB) $599.99 …" at bounding box center [631, 394] width 683 height 577
click at [640, 634] on button "Add To Cart" at bounding box center [625, 642] width 206 height 29
click at [611, 724] on link "$829.99 - Full Retail" at bounding box center [636, 713] width 220 height 20
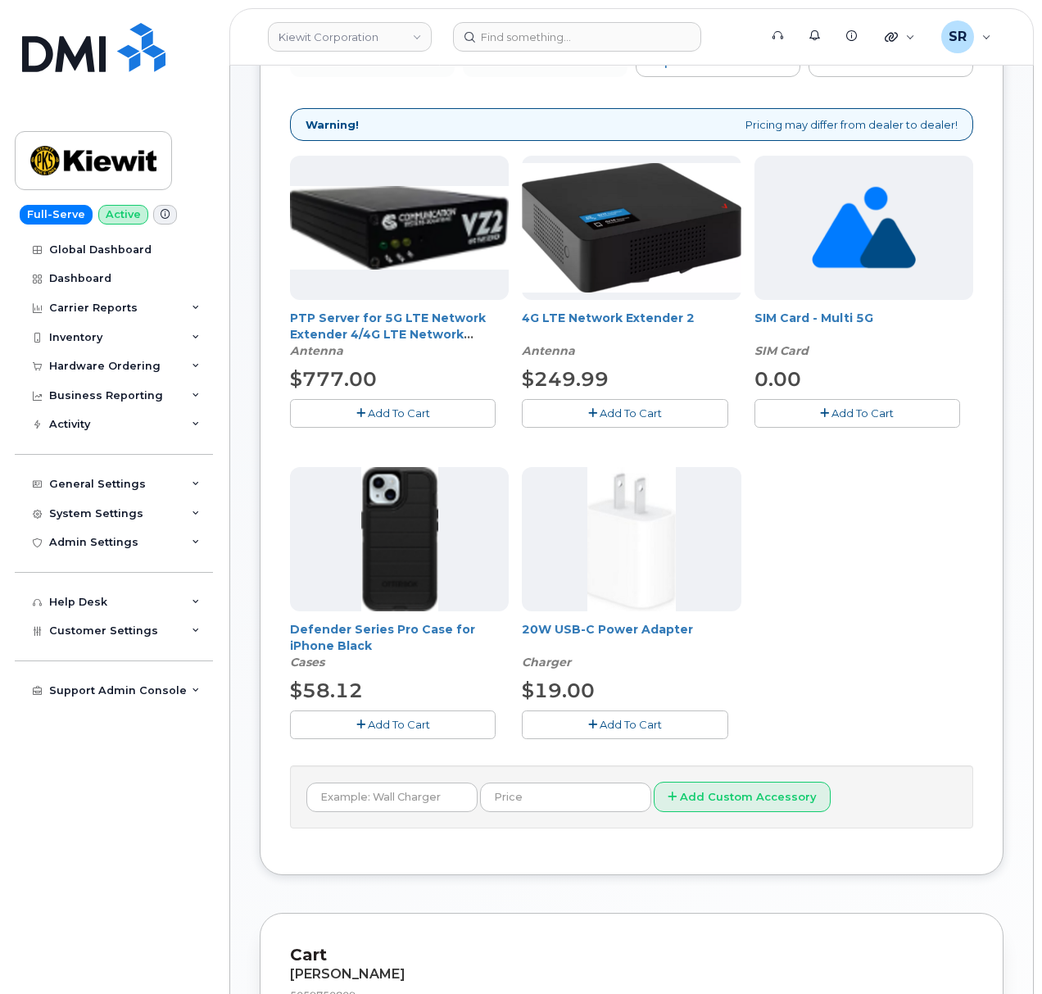
click at [384, 722] on span "Add To Cart" at bounding box center [399, 724] width 62 height 13
click at [614, 724] on span "Add To Cart" at bounding box center [631, 724] width 62 height 13
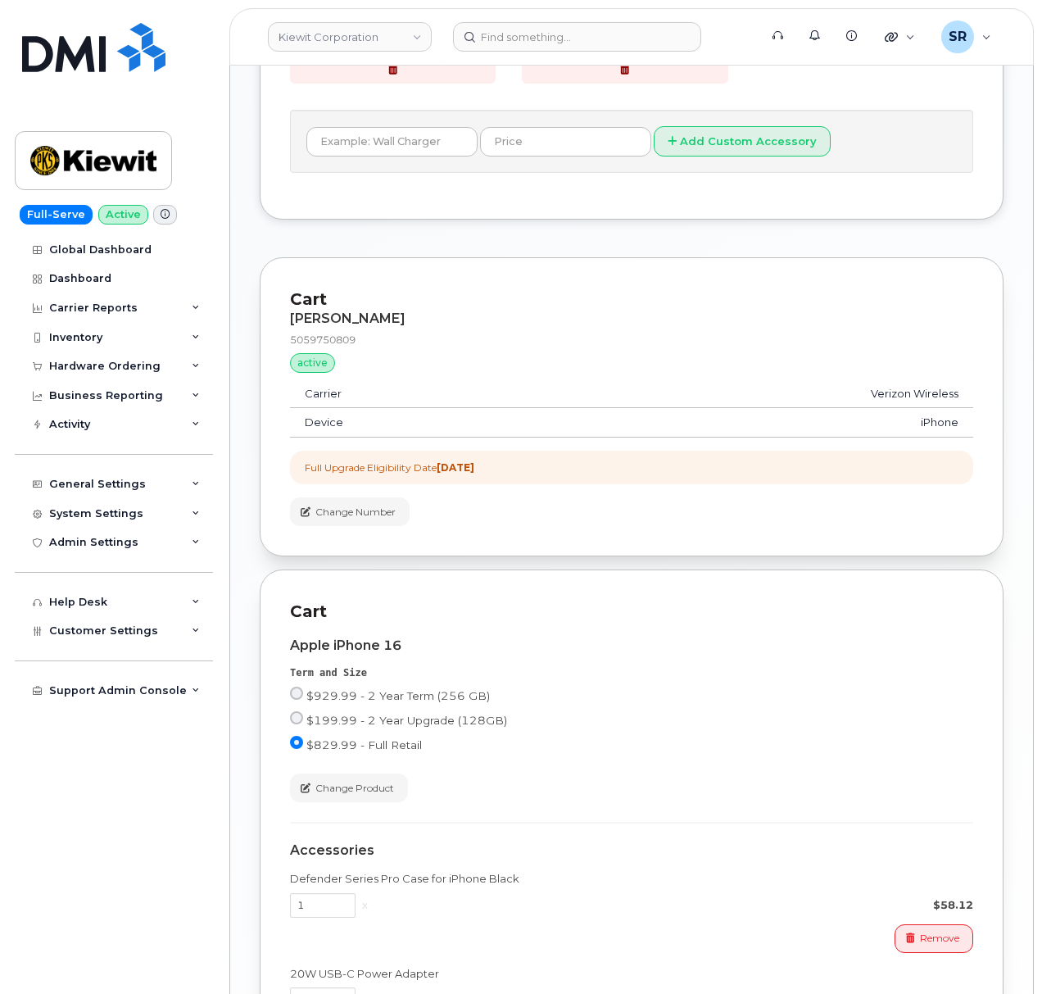
scroll to position [1266, 0]
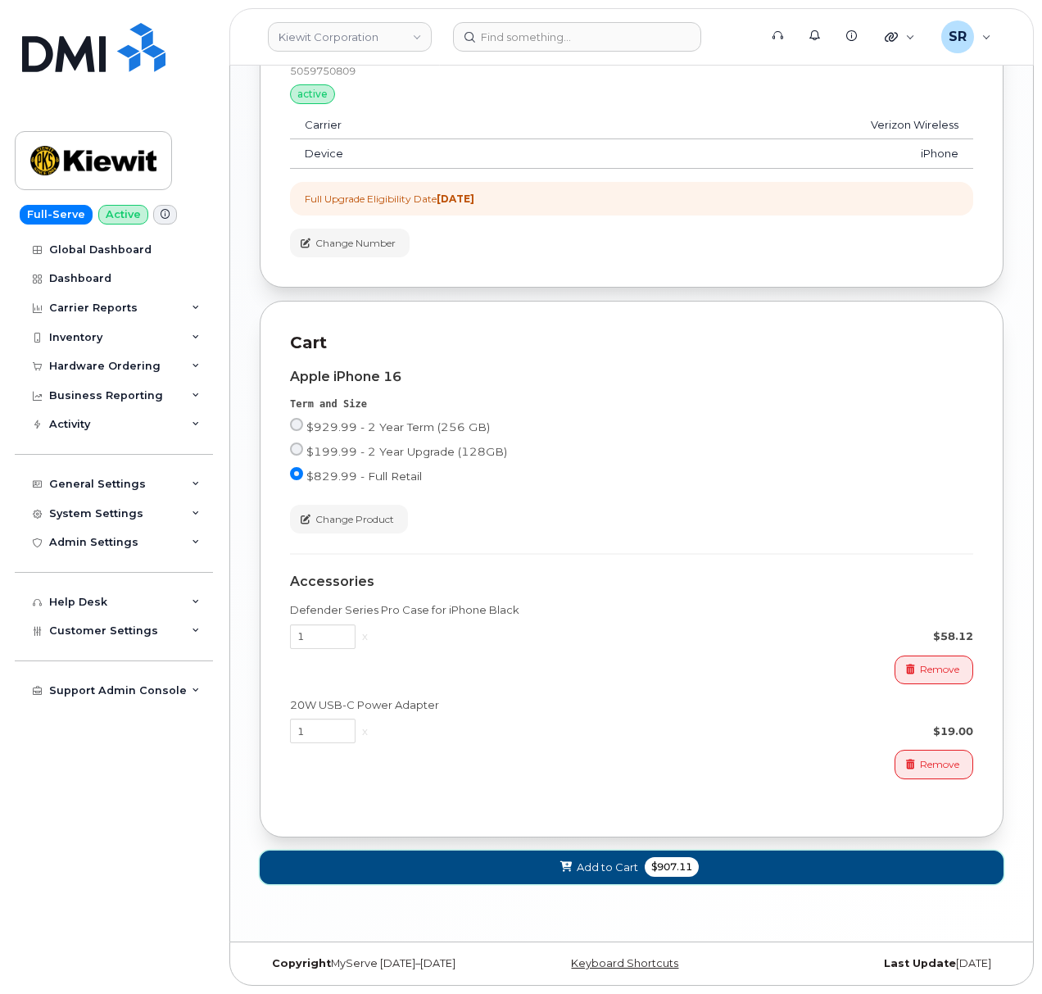
click at [561, 855] on button "Add to Cart $907.11" at bounding box center [632, 868] width 744 height 34
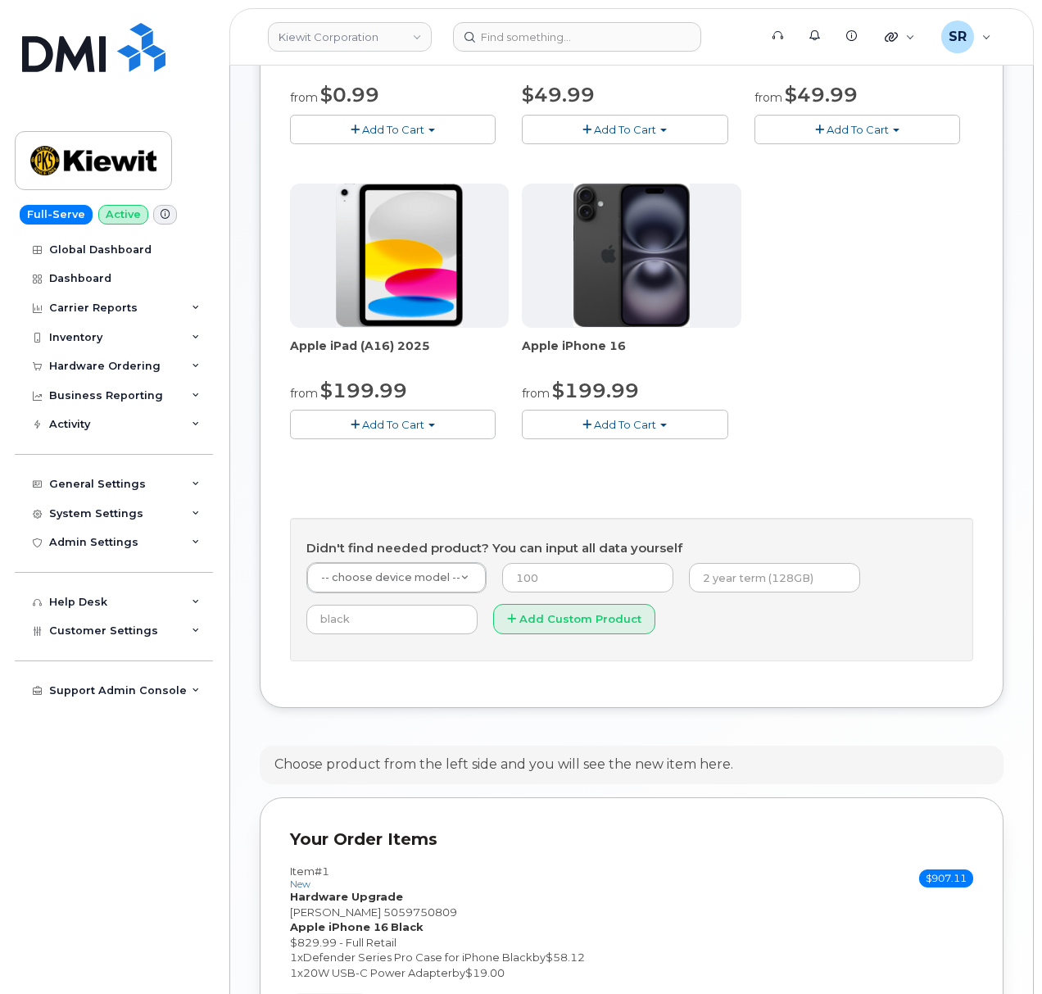
scroll to position [769, 0]
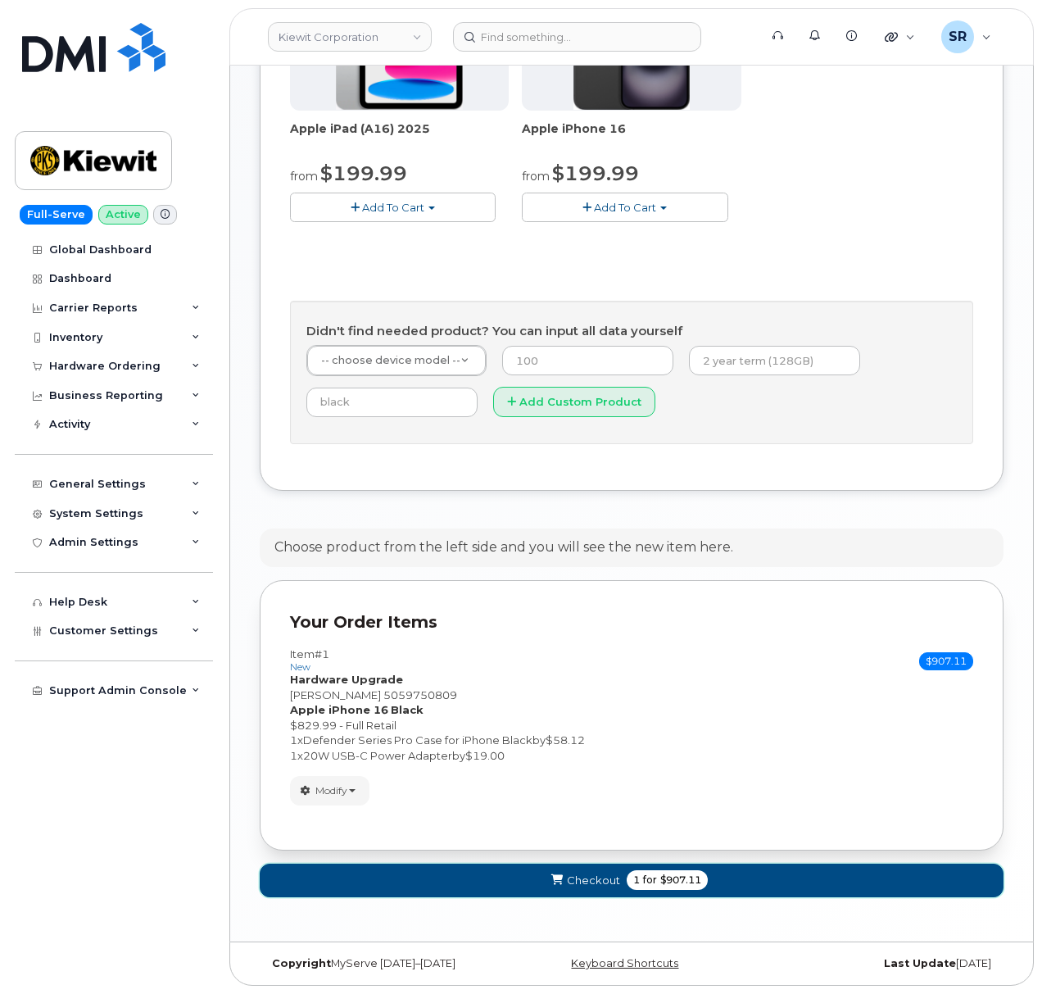
click at [601, 889] on button "Checkout 1 for $907.11" at bounding box center [632, 881] width 744 height 34
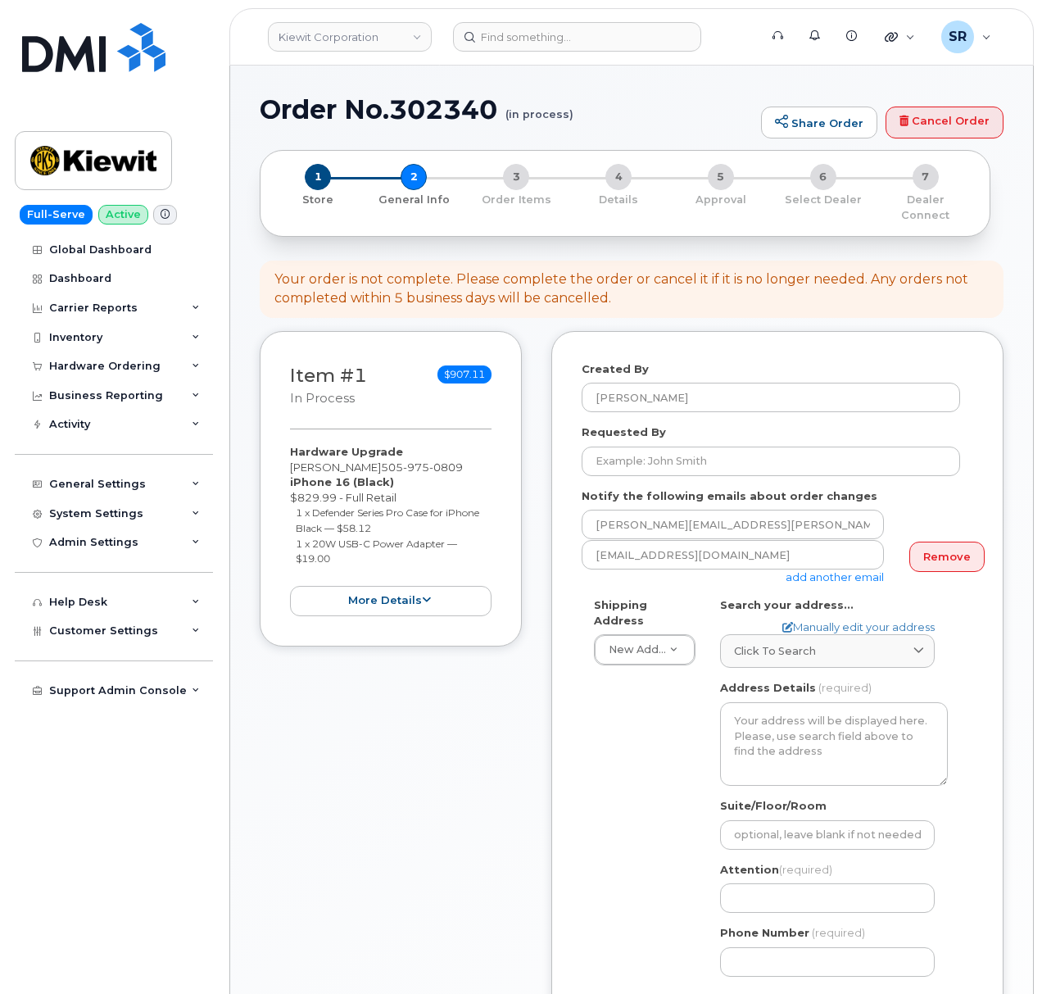
select select
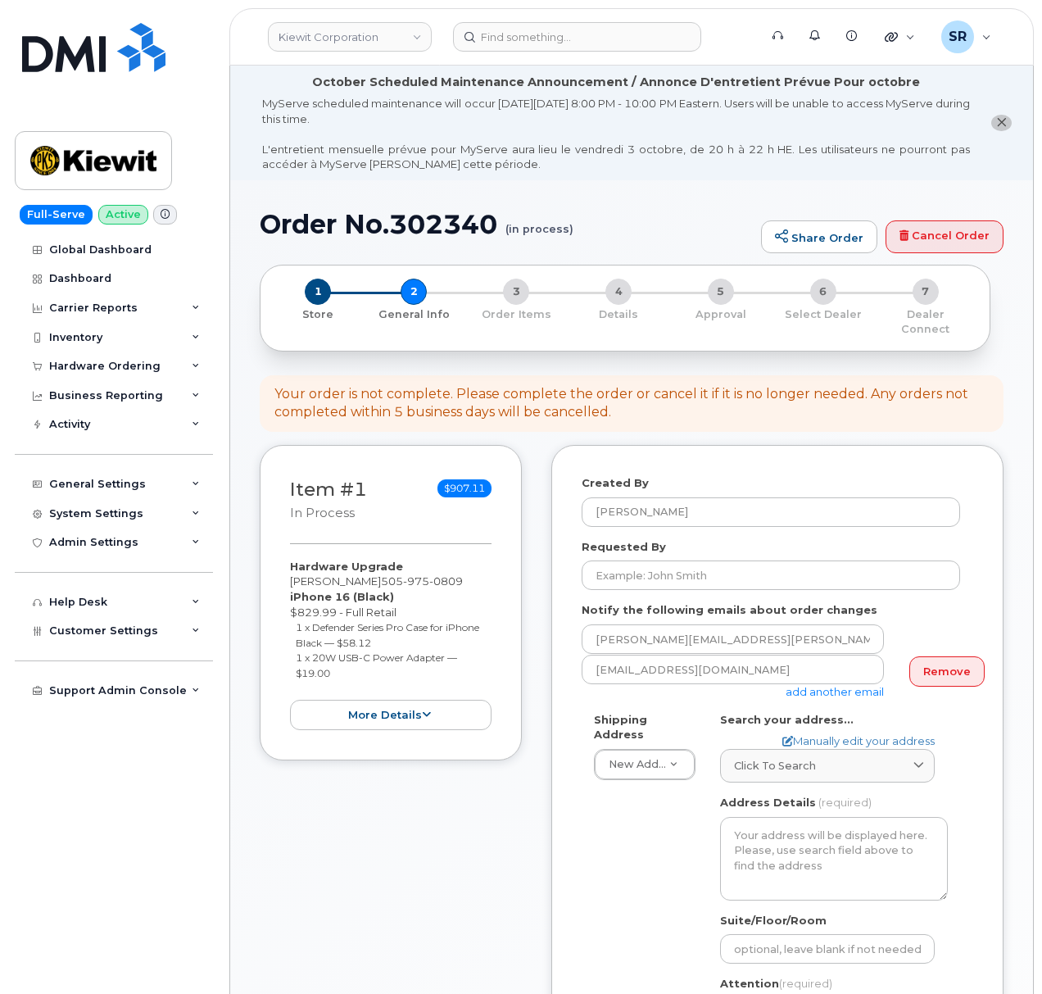
drag, startPoint x: 548, startPoint y: 627, endPoint x: 565, endPoint y: 613, distance: 22.1
click at [548, 627] on div "Item #1 in process $907.11 Hardware Upgrade Erin Duffy 505 975 0809 iPhone 16 (…" at bounding box center [632, 822] width 744 height 755
click at [654, 560] on input "Requested By" at bounding box center [771, 574] width 379 height 29
drag, startPoint x: 541, startPoint y: 600, endPoint x: 761, endPoint y: 529, distance: 231.4
click at [541, 600] on div "Item #1 in process $907.11 Hardware Upgrade Erin Duffy 505 975 0809 iPhone 16 (…" at bounding box center [632, 822] width 744 height 755
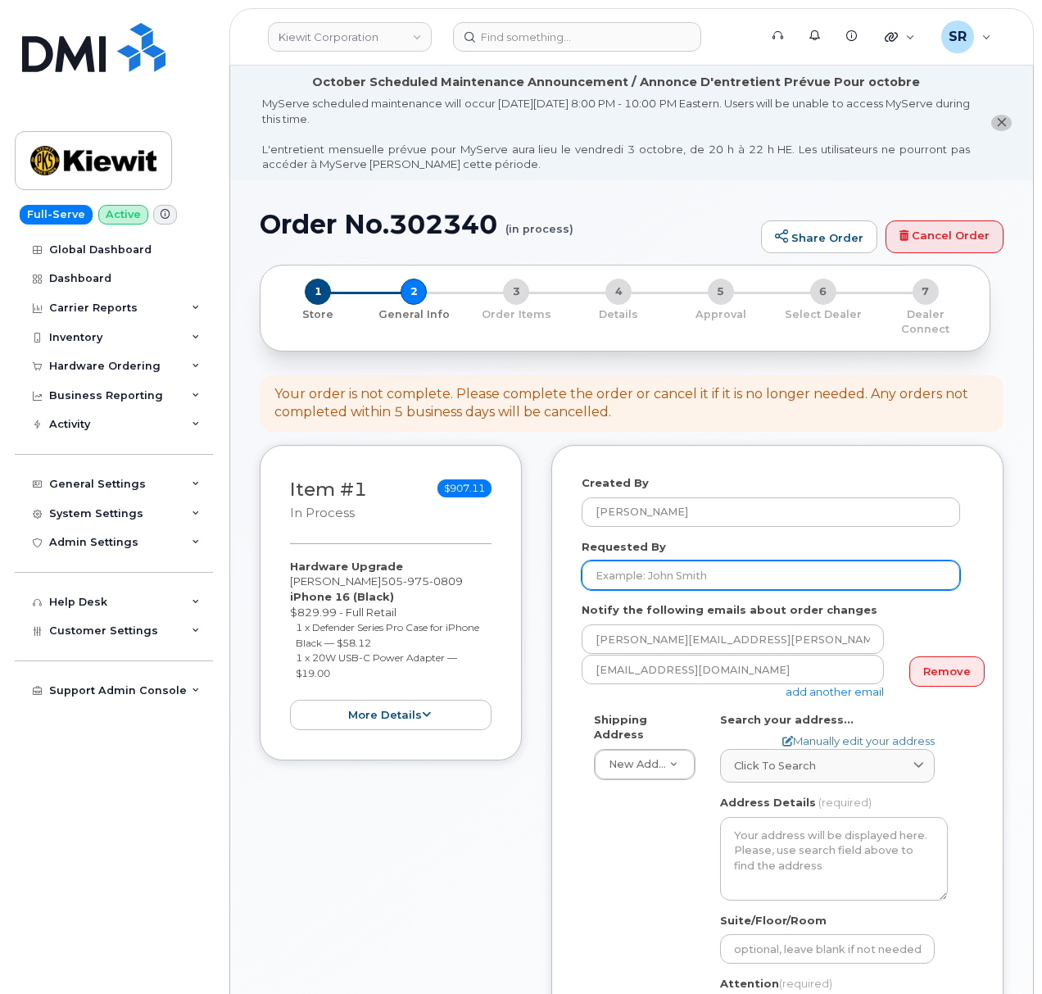
click at [773, 565] on input "Requested By" at bounding box center [771, 574] width 379 height 29
paste input "[PERSON_NAME]"
type input "Erin Duffy"
click at [781, 539] on div "Requested By Erin Duffy" at bounding box center [778, 565] width 392 height 52
click at [810, 570] on input "[PERSON_NAME]" at bounding box center [771, 574] width 379 height 29
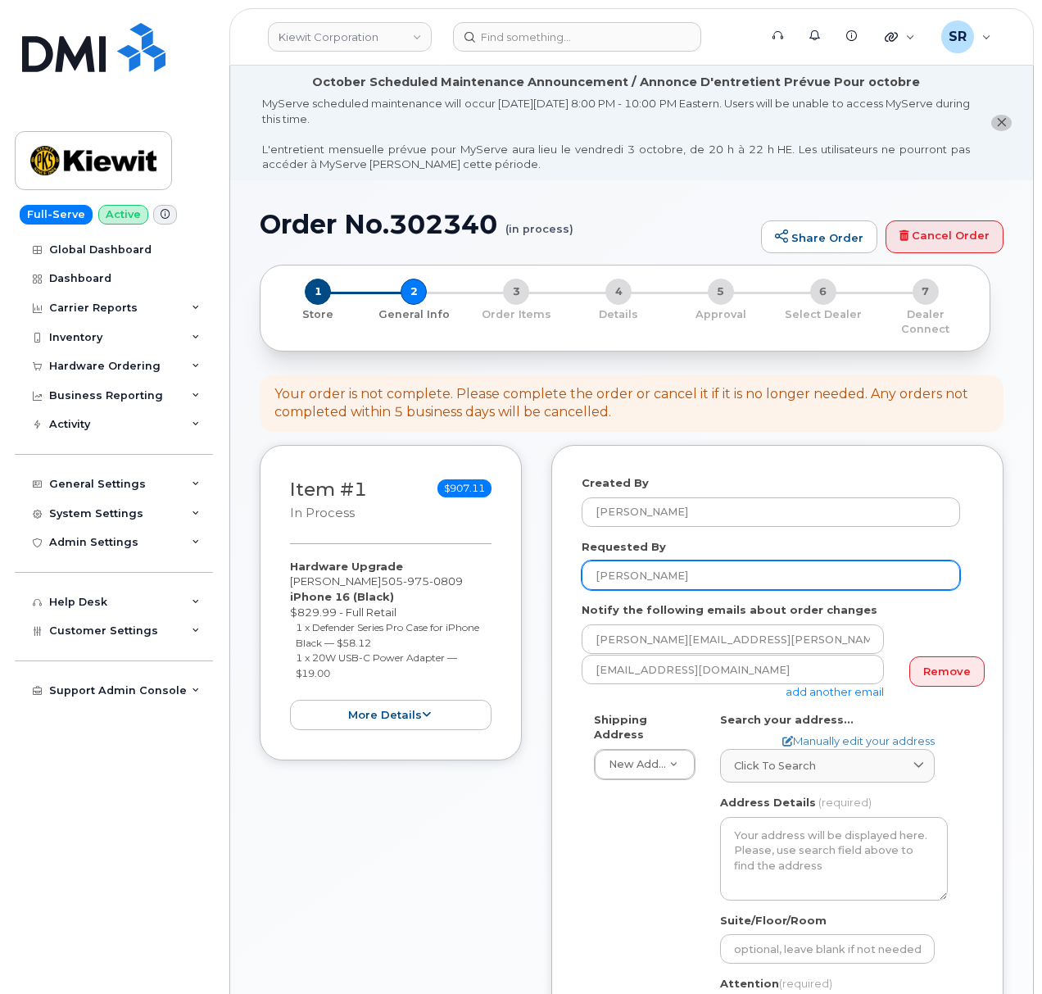
click at [810, 565] on input "[PERSON_NAME]" at bounding box center [771, 574] width 379 height 29
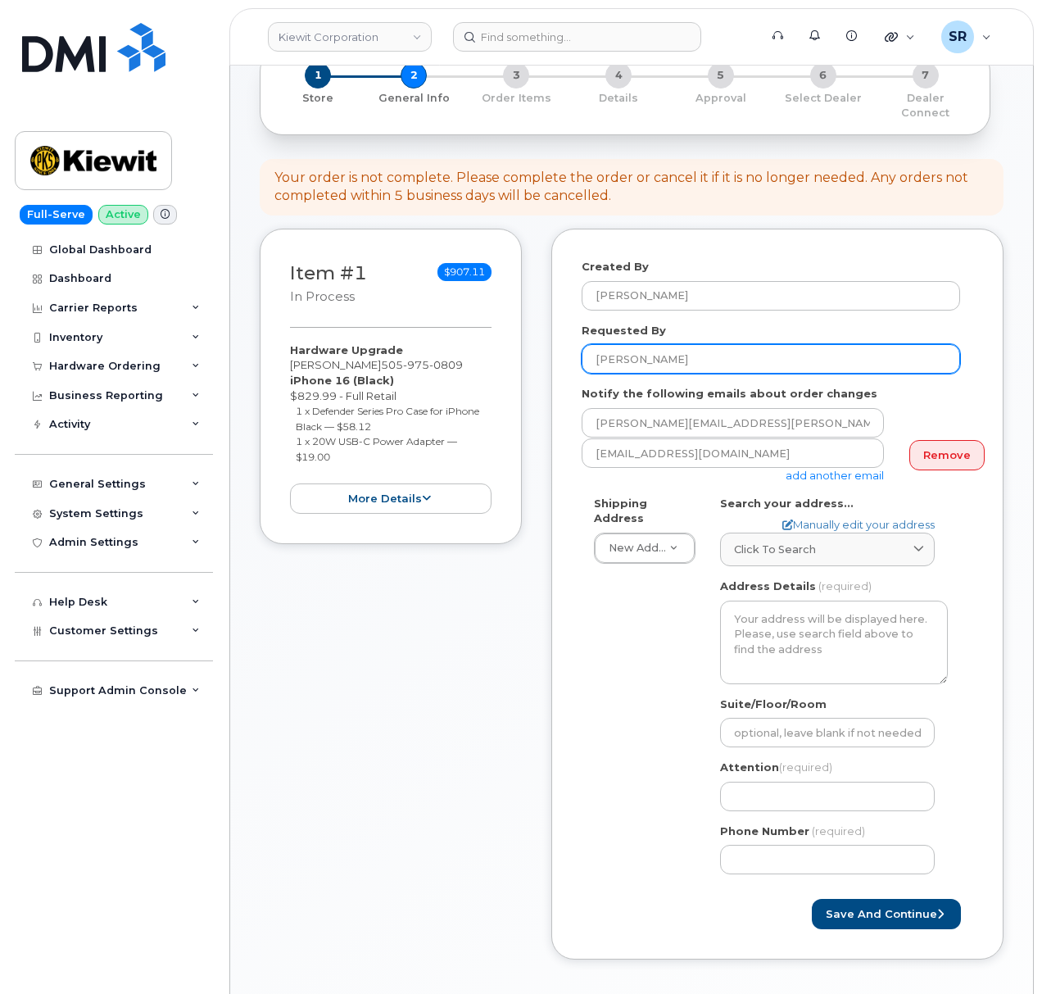
scroll to position [218, 0]
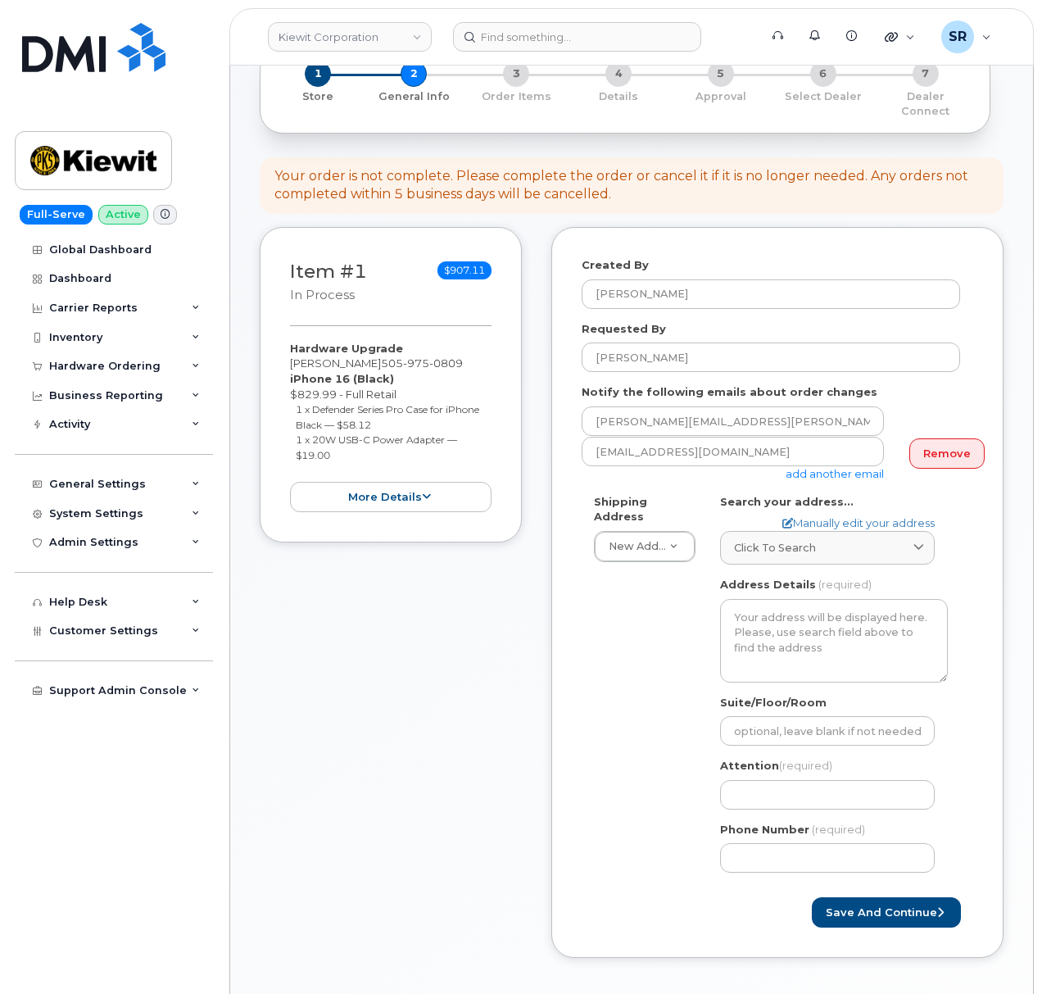
click at [669, 641] on div "Shipping Address New Address New Address 2306 foreman rd 6747 Old Us highway 27…" at bounding box center [771, 690] width 379 height 392
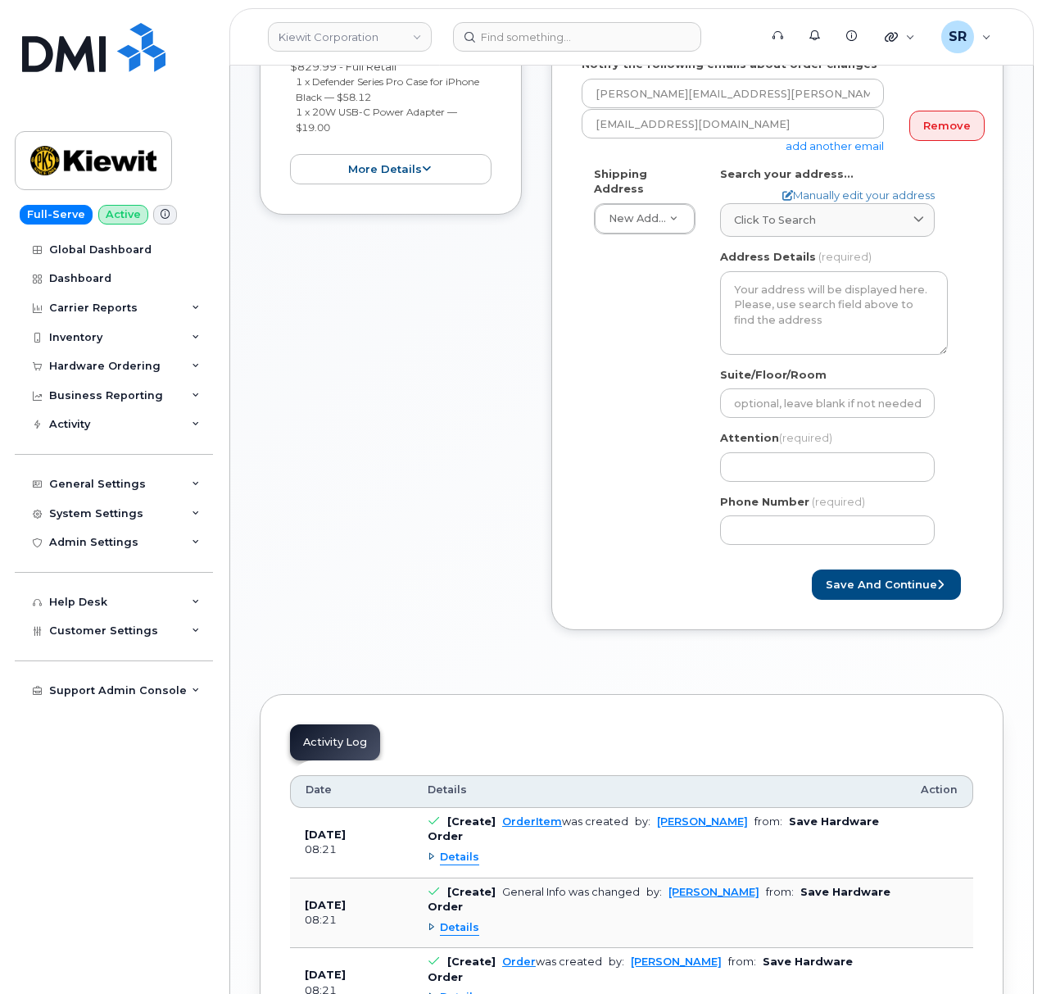
scroll to position [109, 0]
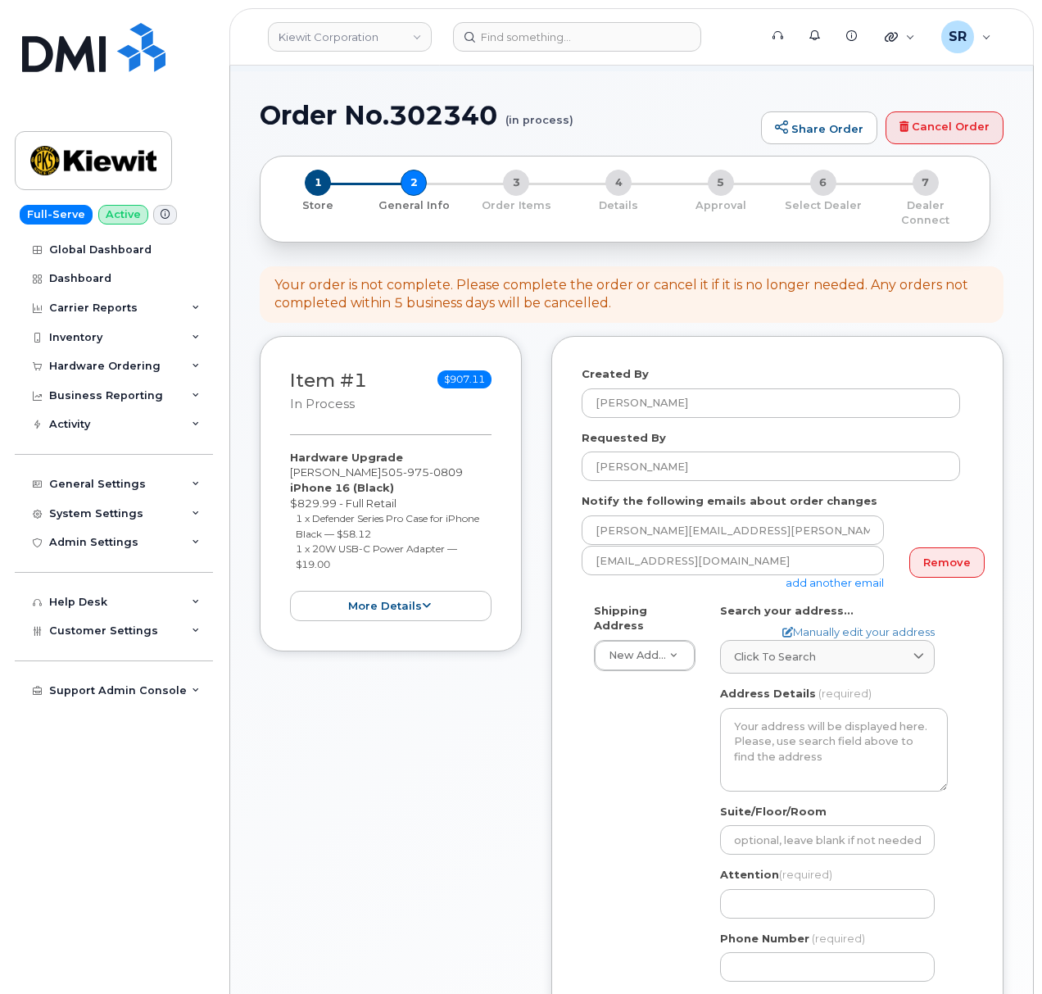
click at [916, 493] on div "Notify the following emails about order changes ERIN.DUFFY@KIEWIT.COM sreissig@…" at bounding box center [778, 541] width 392 height 97
click at [958, 470] on form "Created By Sebastian Reissig Requested By Erin Duffy Notify the following email…" at bounding box center [778, 701] width 392 height 670
click at [570, 513] on div "Created By Sebastian Reissig Requested By Erin Duffy Notify the following email…" at bounding box center [777, 701] width 452 height 731
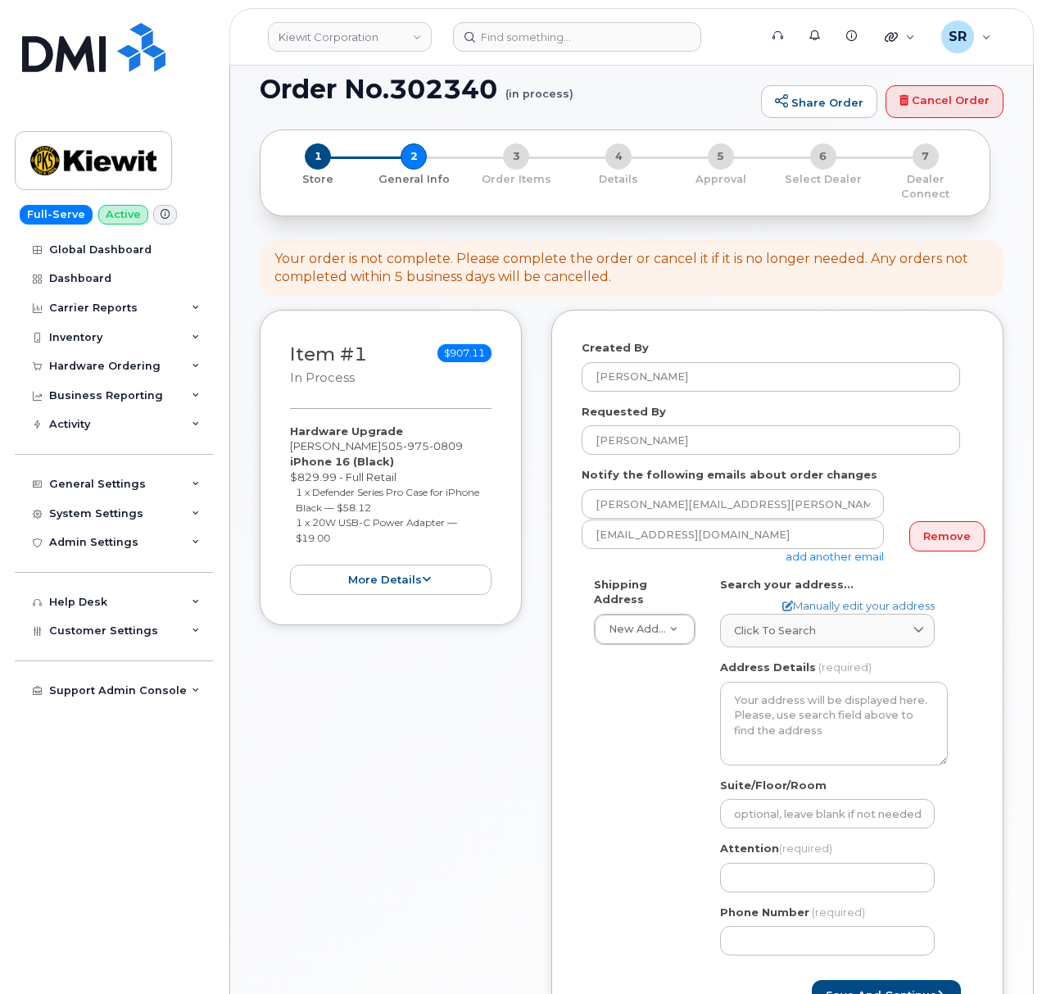
scroll to position [218, 0]
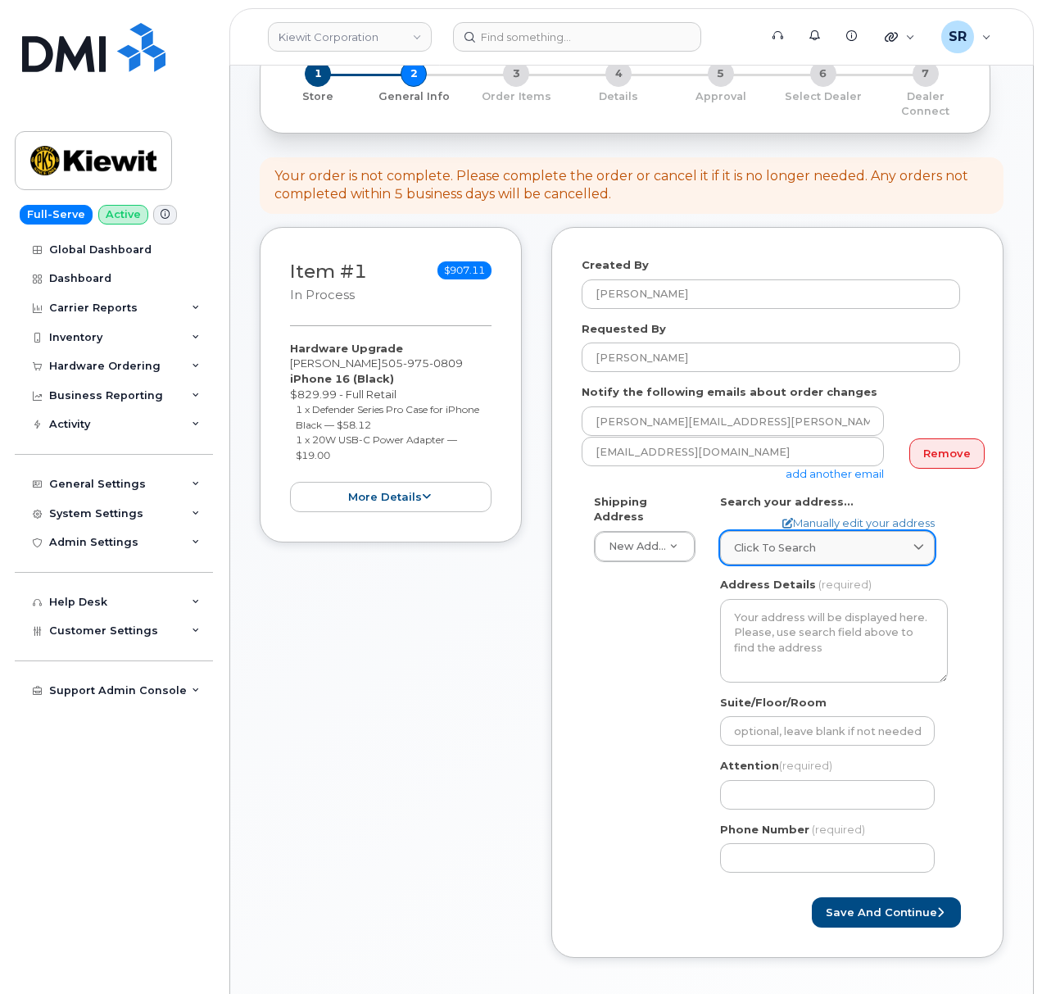
click at [840, 540] on div "Click to search" at bounding box center [827, 548] width 187 height 16
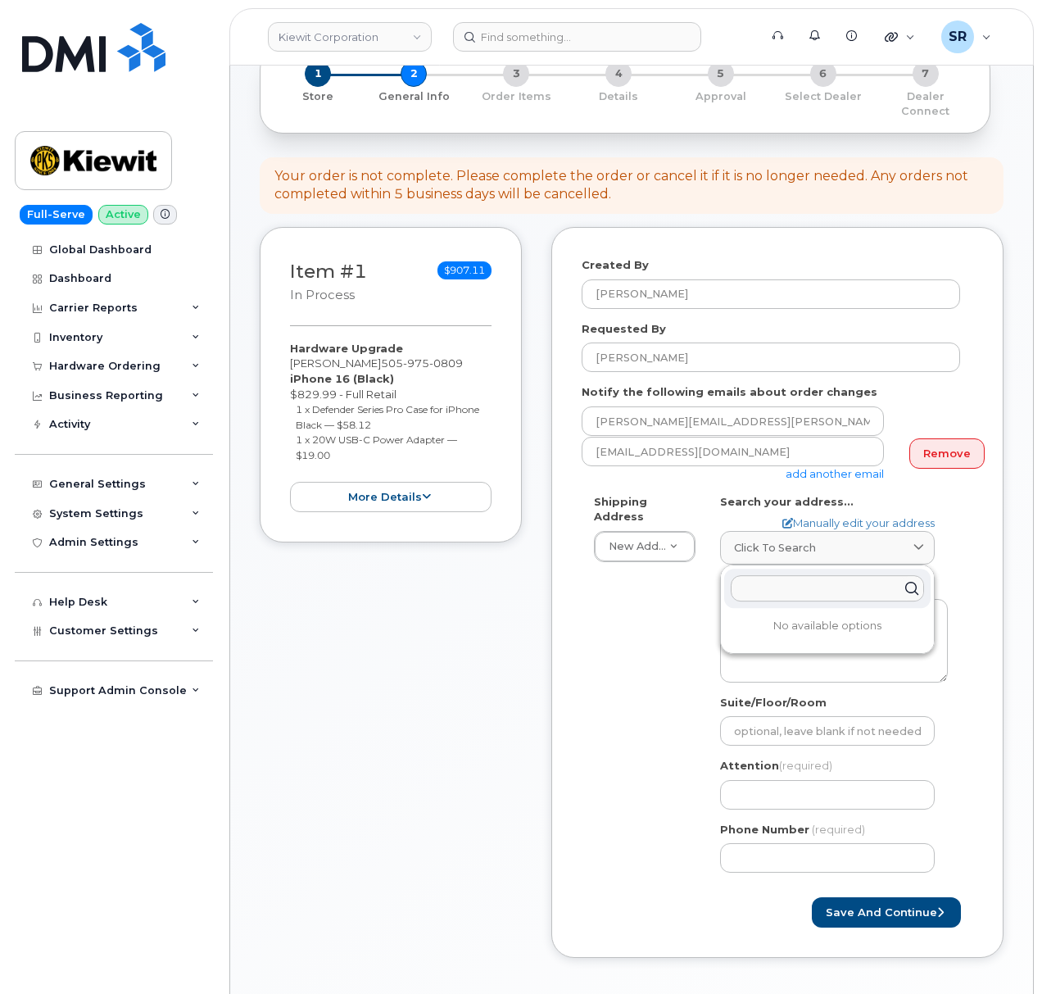
click at [811, 575] on input "text" at bounding box center [827, 588] width 193 height 26
click at [616, 608] on div "Shipping Address New Address New Address 2306 foreman rd 6747 Old Us highway 27…" at bounding box center [771, 690] width 379 height 392
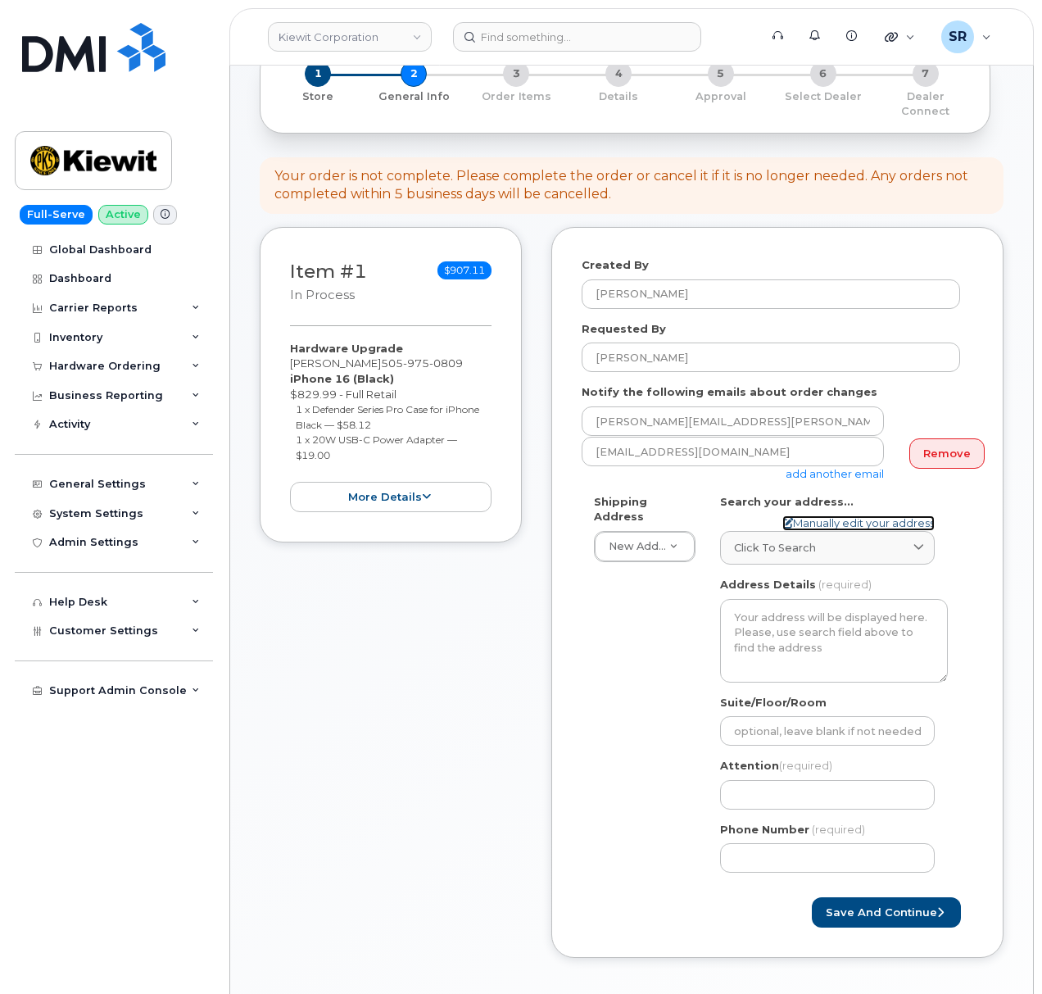
drag, startPoint x: 846, startPoint y: 501, endPoint x: 988, endPoint y: 456, distance: 149.8
click at [846, 515] on link "Manually edit your address" at bounding box center [858, 523] width 152 height 16
select select
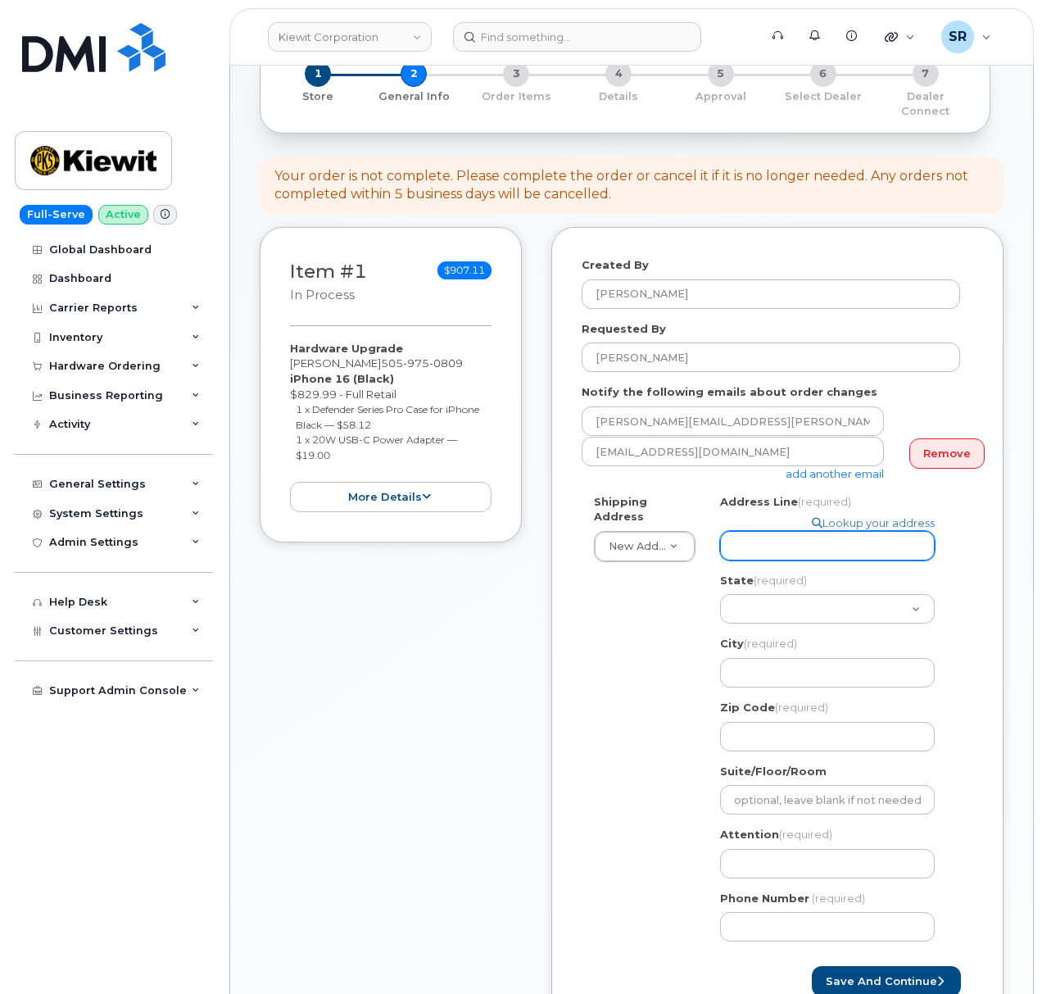
click at [808, 531] on input "Address Line (required)" at bounding box center [827, 545] width 215 height 29
paste input "4004 south 60th st"
select select
type input "4004 south 60th st"
click at [639, 611] on div "Shipping Address New Address New Address 2306 foreman rd 6747 Old Us highway 27…" at bounding box center [771, 724] width 379 height 460
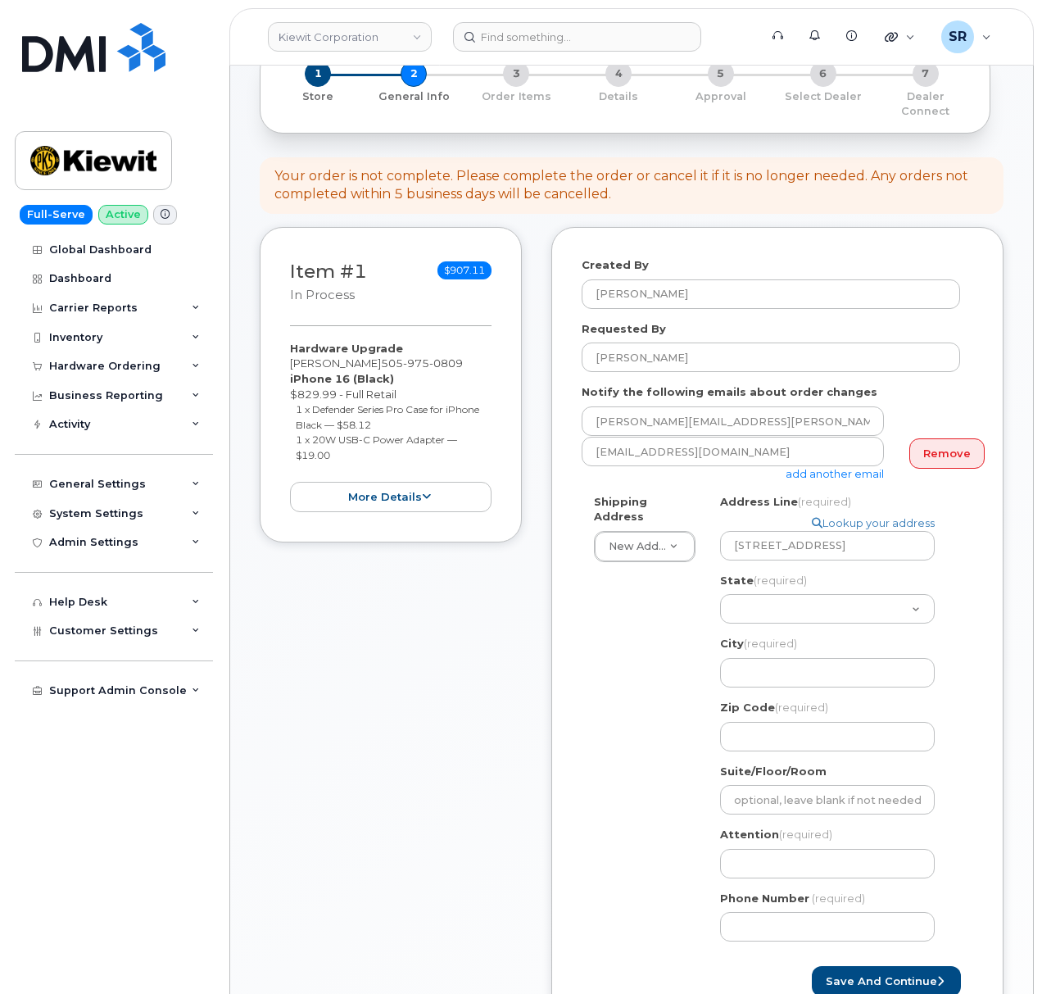
drag, startPoint x: 639, startPoint y: 604, endPoint x: 928, endPoint y: 542, distance: 295.9
click at [639, 604] on div "Shipping Address New Address New Address 2306 foreman rd 6747 Old Us highway 27…" at bounding box center [771, 724] width 379 height 460
drag, startPoint x: 869, startPoint y: 532, endPoint x: 613, endPoint y: 538, distance: 255.7
click at [613, 538] on div "Shipping Address New Address New Address 2306 foreman rd 6747 Old Us highway 27…" at bounding box center [771, 724] width 379 height 460
click at [628, 583] on div "Shipping Address New Address New Address 2306 foreman rd 6747 Old Us highway 27…" at bounding box center [771, 724] width 379 height 460
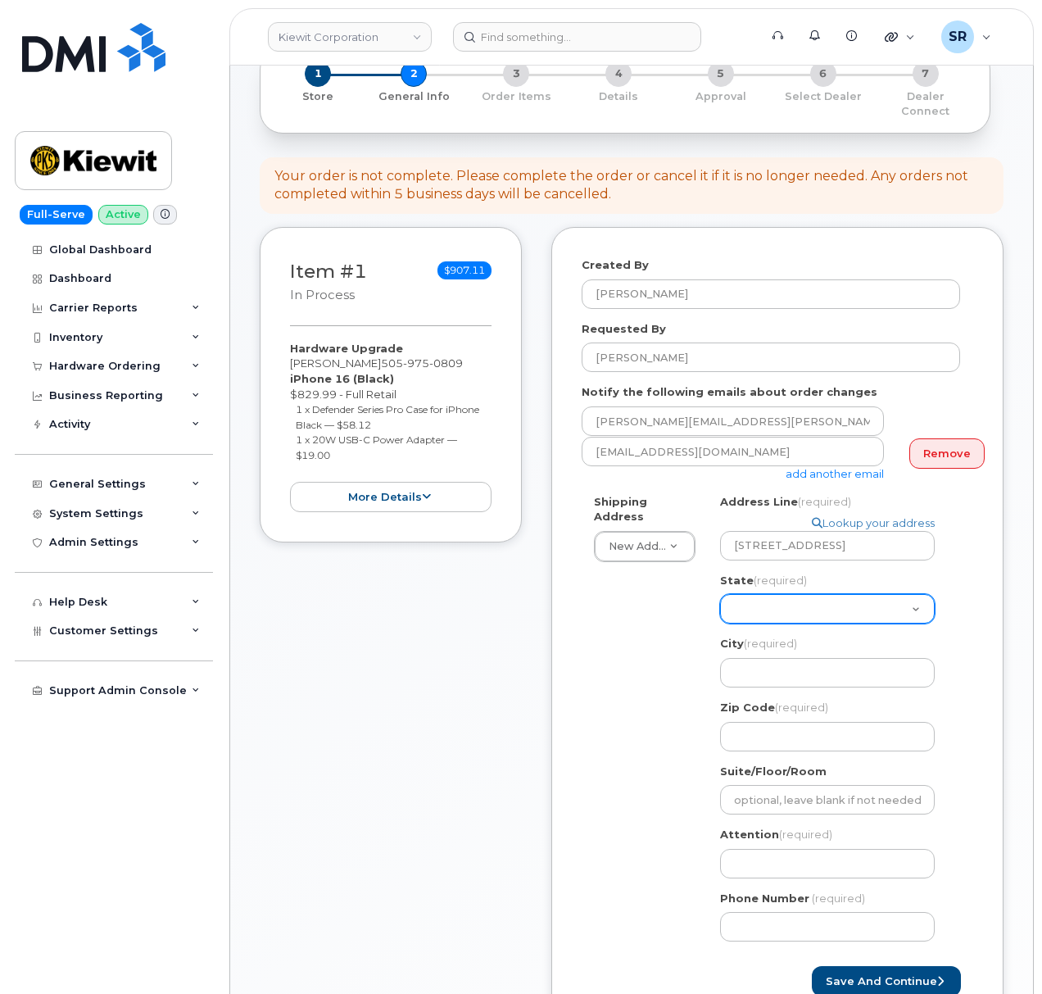
click at [810, 594] on select "Alabama Alaska American Samoa Arizona Arkansas California Colorado Connecticut …" at bounding box center [827, 608] width 215 height 29
select select "NE"
click at [720, 594] on select "Alabama Alaska American Samoa Arizona Arkansas California Colorado Connecticut …" at bounding box center [827, 608] width 215 height 29
click at [797, 658] on input "City (required)" at bounding box center [827, 672] width 215 height 29
select select
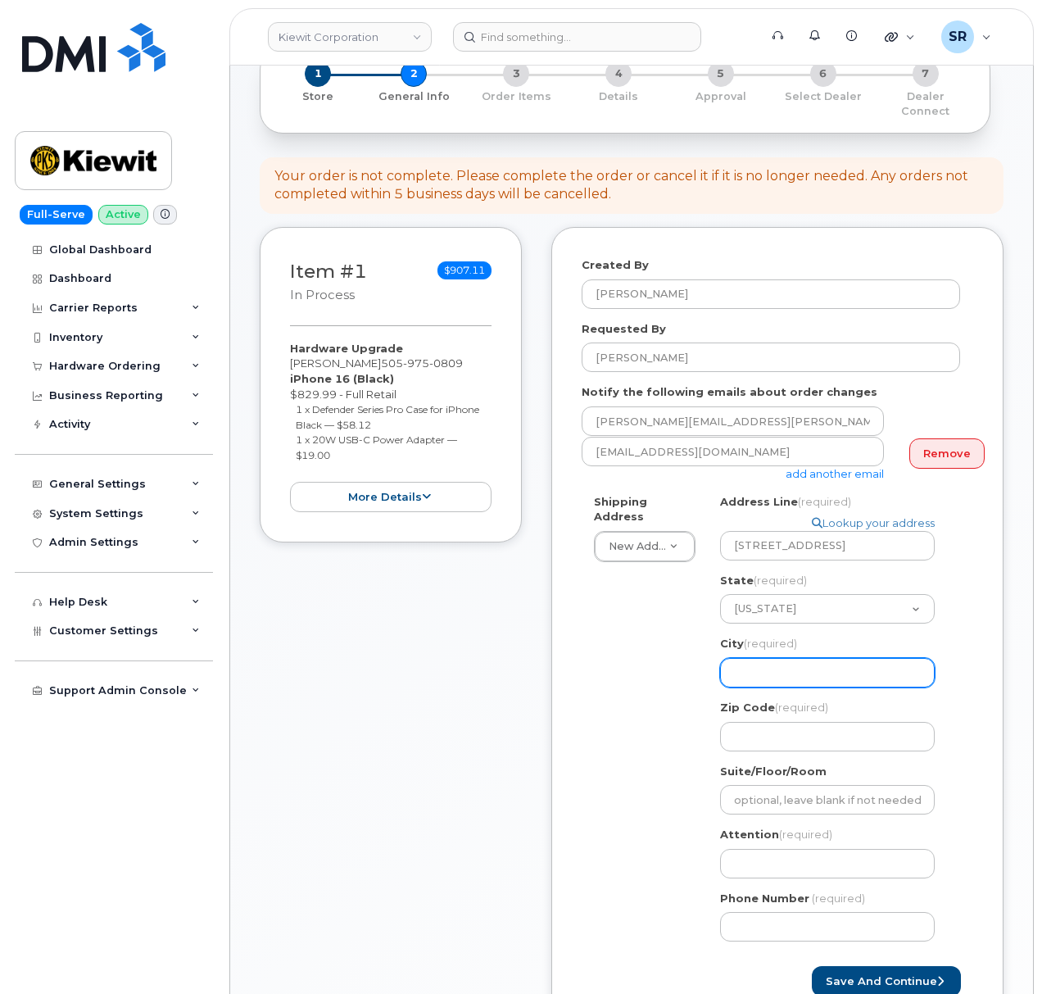
type input "O"
select select
type input "Om"
select select
type input "Oma"
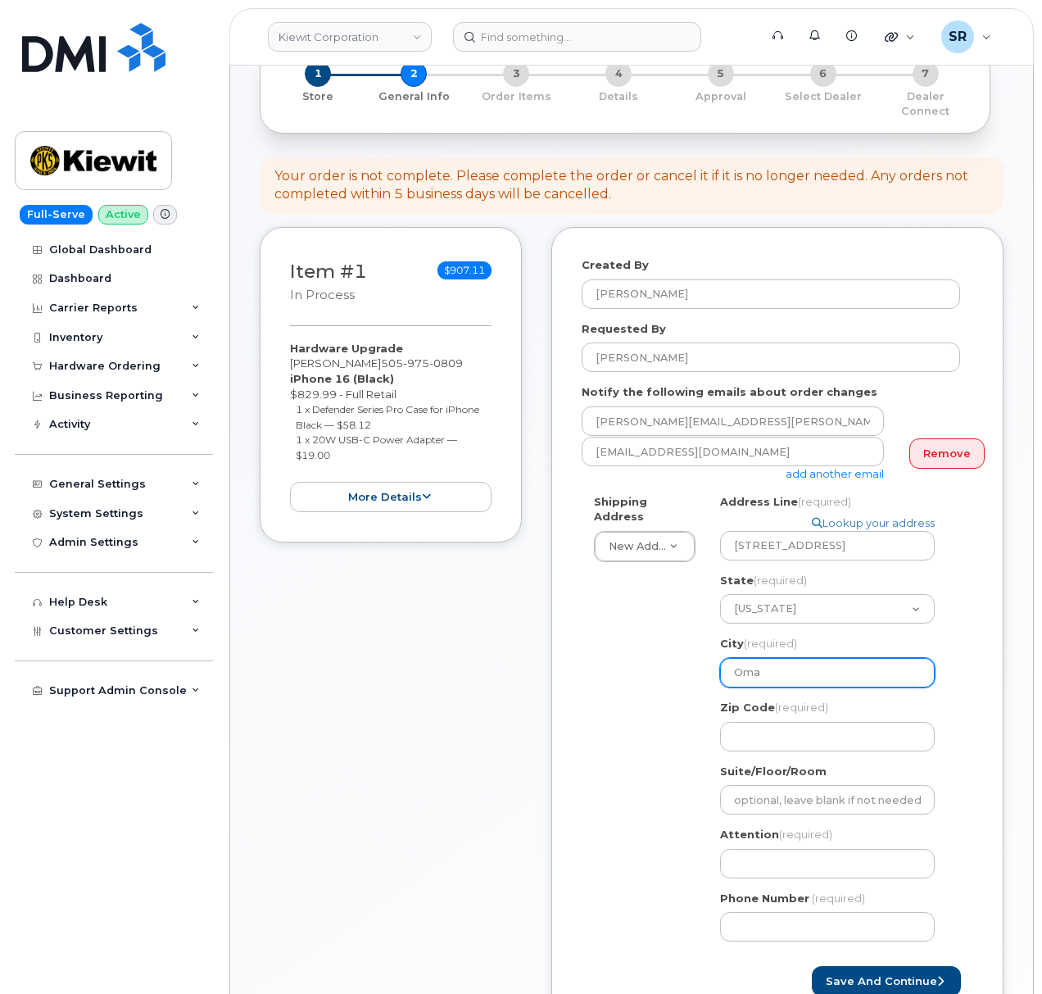
select select
type input "Omah"
select select
type input "Omaha"
select select
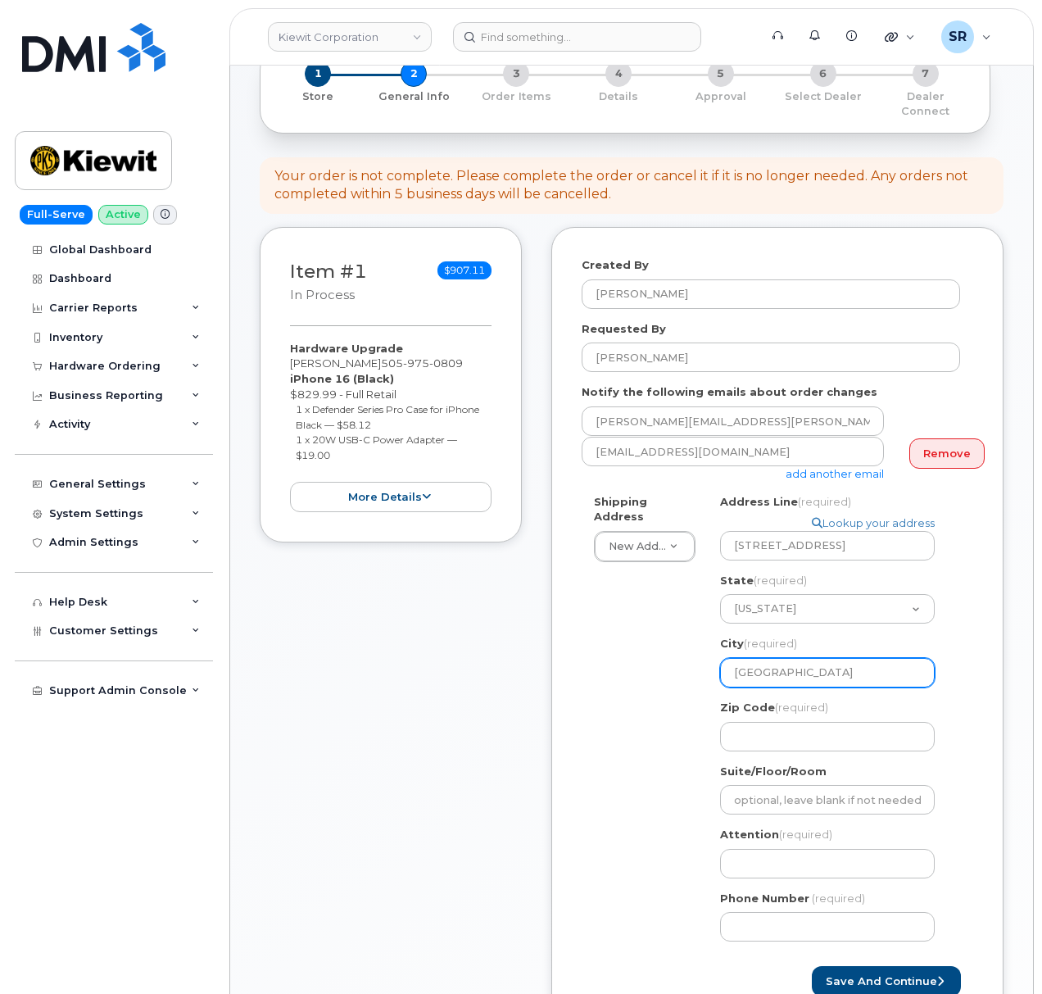
type input "Omahah"
select select
type input "Omaha"
click at [547, 744] on div "Item #1 in process $907.11 Hardware Upgrade Erin Duffy 505 975 0809 iPhone 16 (…" at bounding box center [632, 639] width 744 height 824
click at [773, 722] on input "Zip Code (required)" at bounding box center [827, 736] width 215 height 29
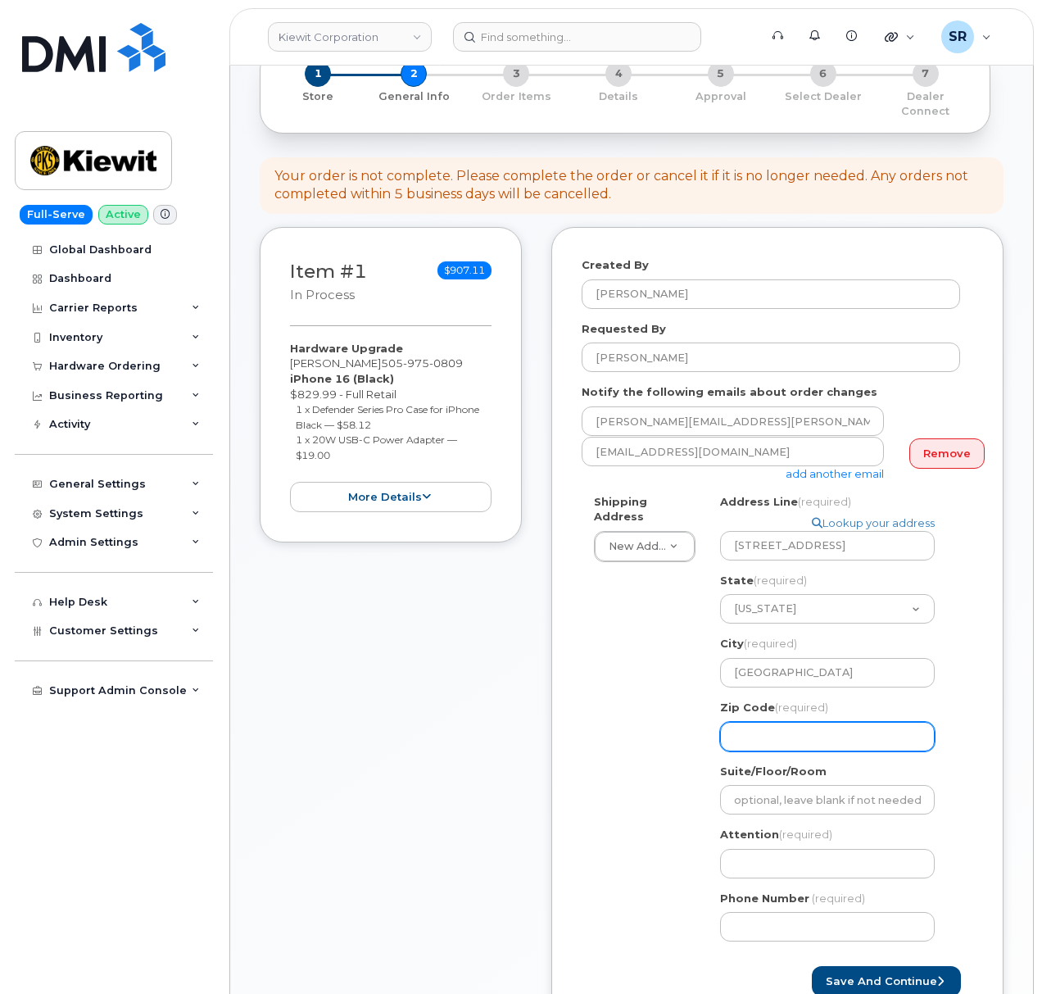
click at [778, 722] on input "Zip Code (required)" at bounding box center [827, 736] width 215 height 29
paste input "68117"
select select
type input "68117"
drag, startPoint x: 592, startPoint y: 749, endPoint x: 623, endPoint y: 798, distance: 58.2
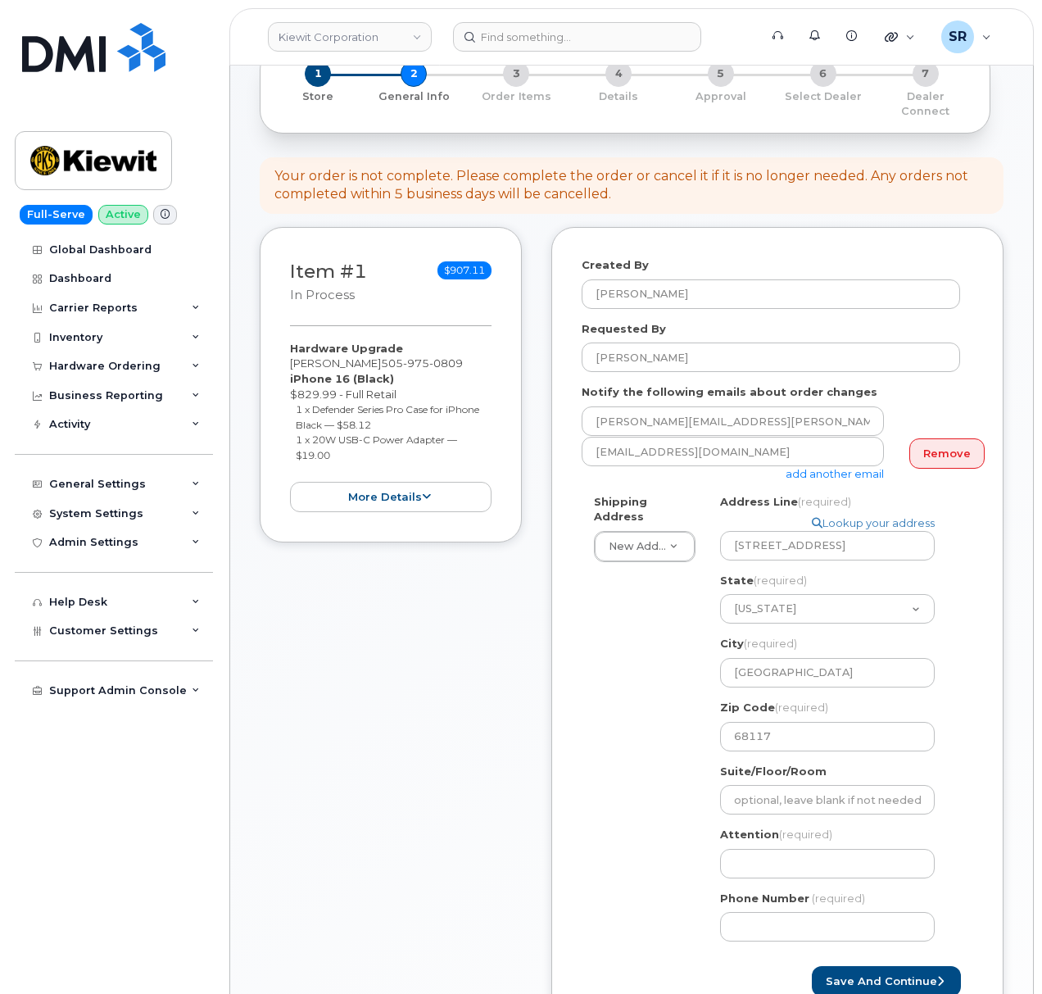
click at [592, 749] on div "Shipping Address New Address New Address 2306 foreman rd 6747 Old Us highway 27…" at bounding box center [771, 724] width 379 height 460
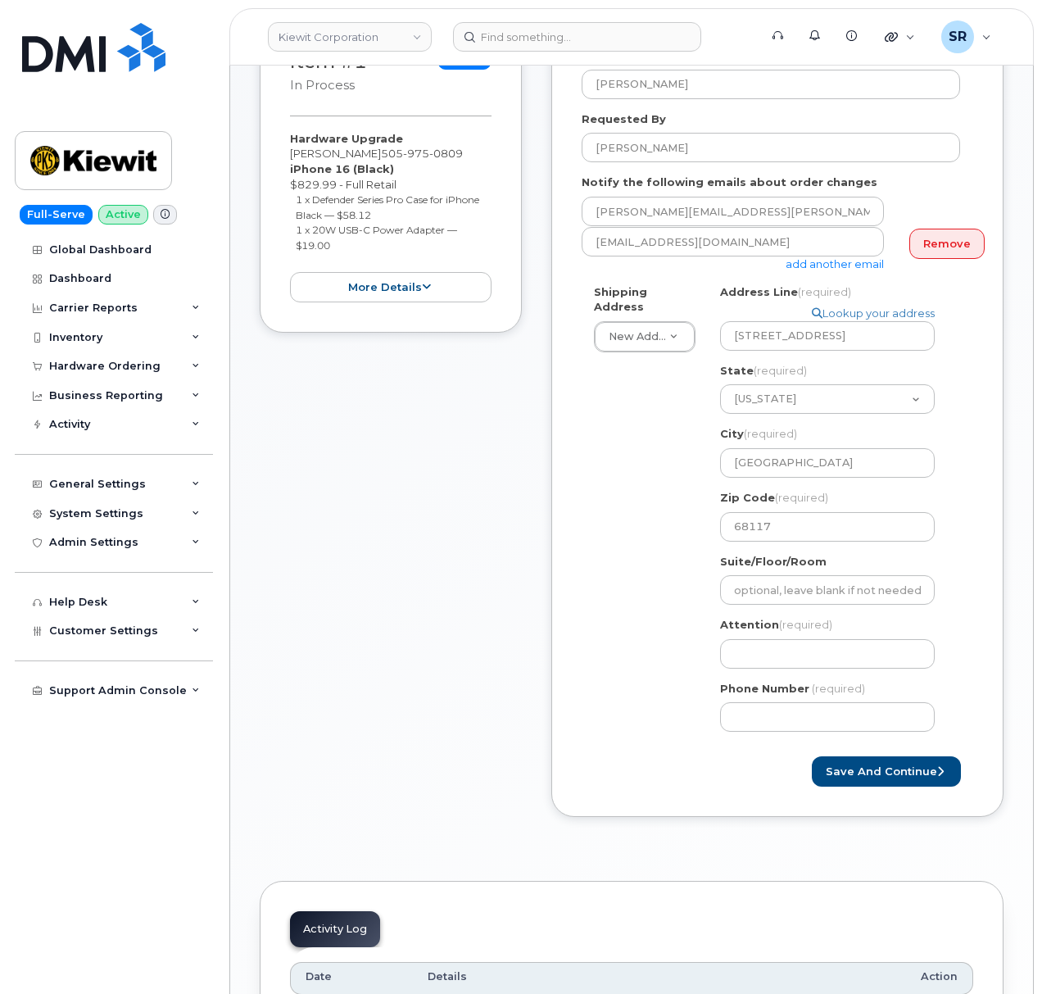
scroll to position [437, 0]
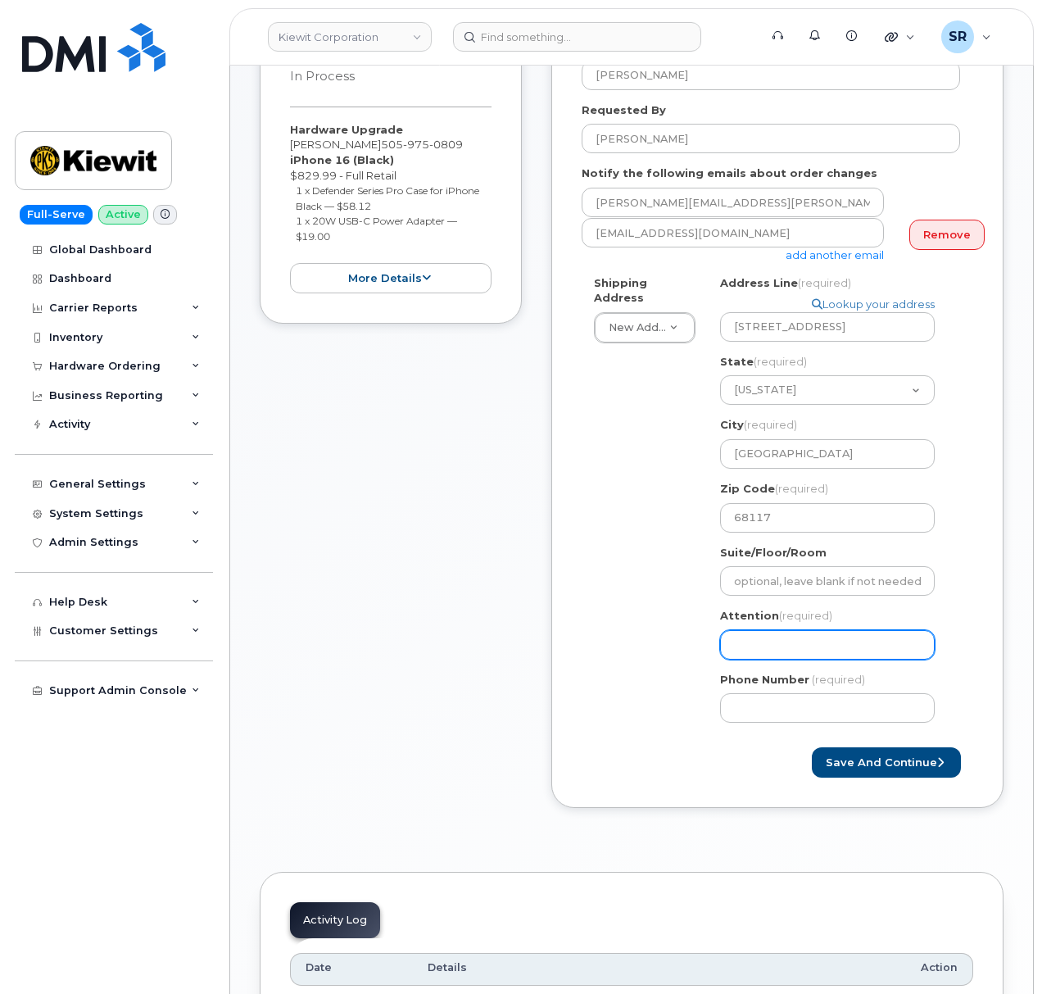
click at [807, 630] on input "Attention (required)" at bounding box center [827, 644] width 215 height 29
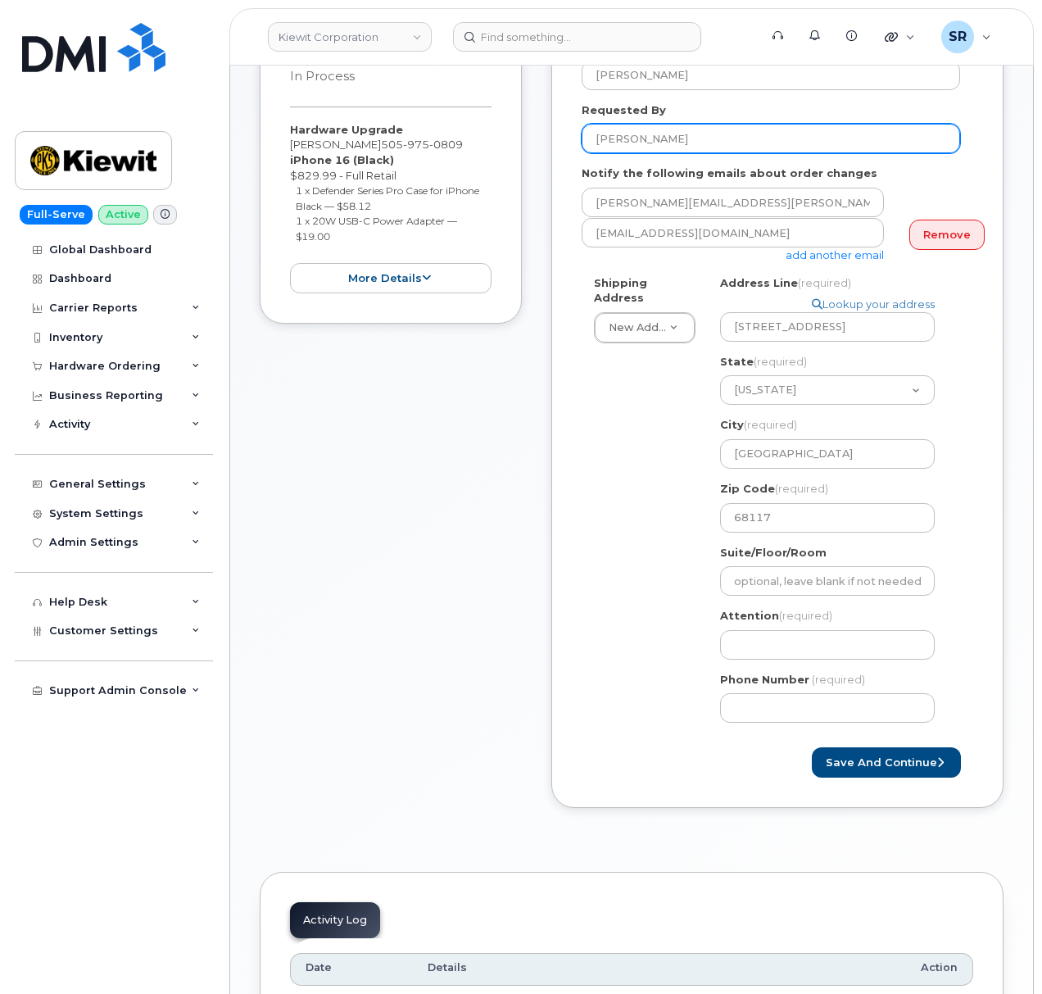
drag, startPoint x: 735, startPoint y: 120, endPoint x: 515, endPoint y: 123, distance: 219.6
click at [515, 123] on div "Item #1 in process $907.11 Hardware Upgrade Erin Duffy 505 975 0809 iPhone 16 (…" at bounding box center [632, 420] width 744 height 824
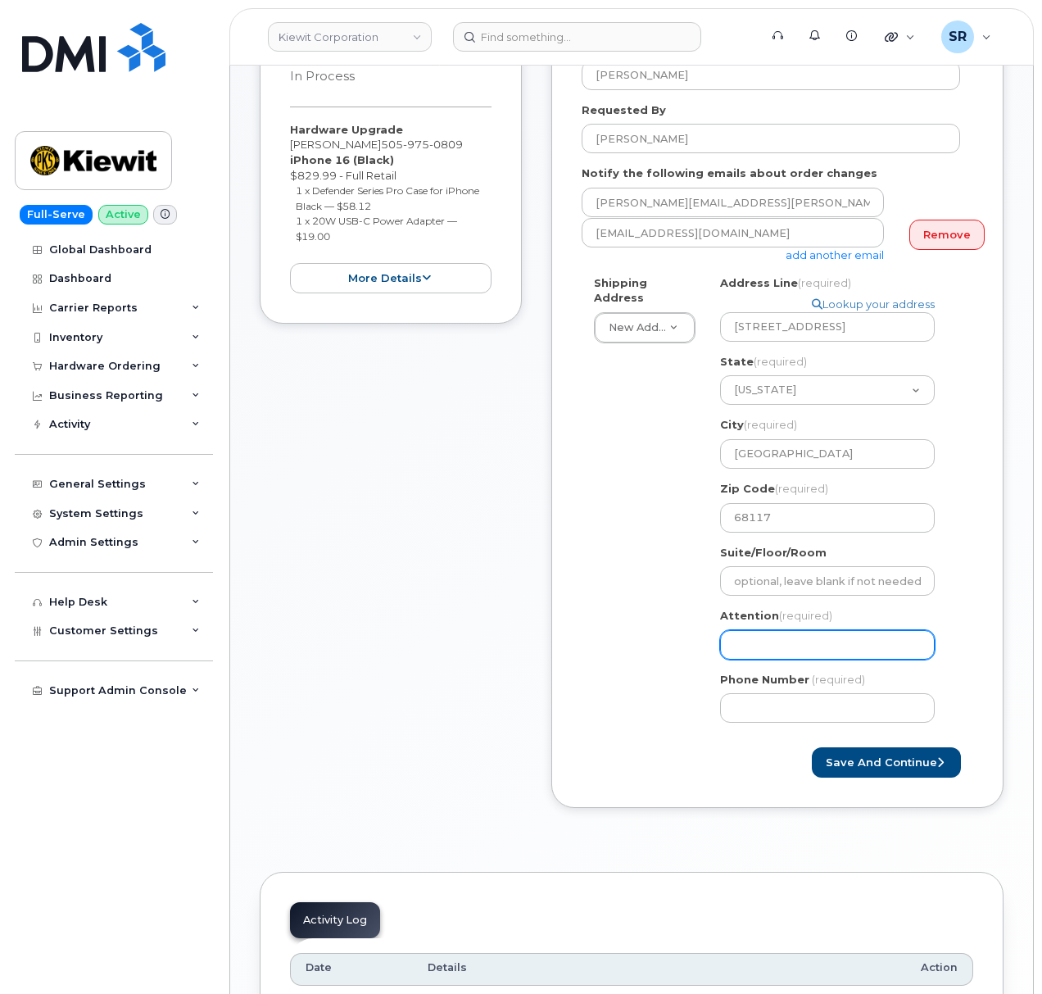
click at [814, 631] on input "Attention (required)" at bounding box center [827, 644] width 215 height 29
paste input "Erin Duffy"
select select
type input "Erin Duffy"
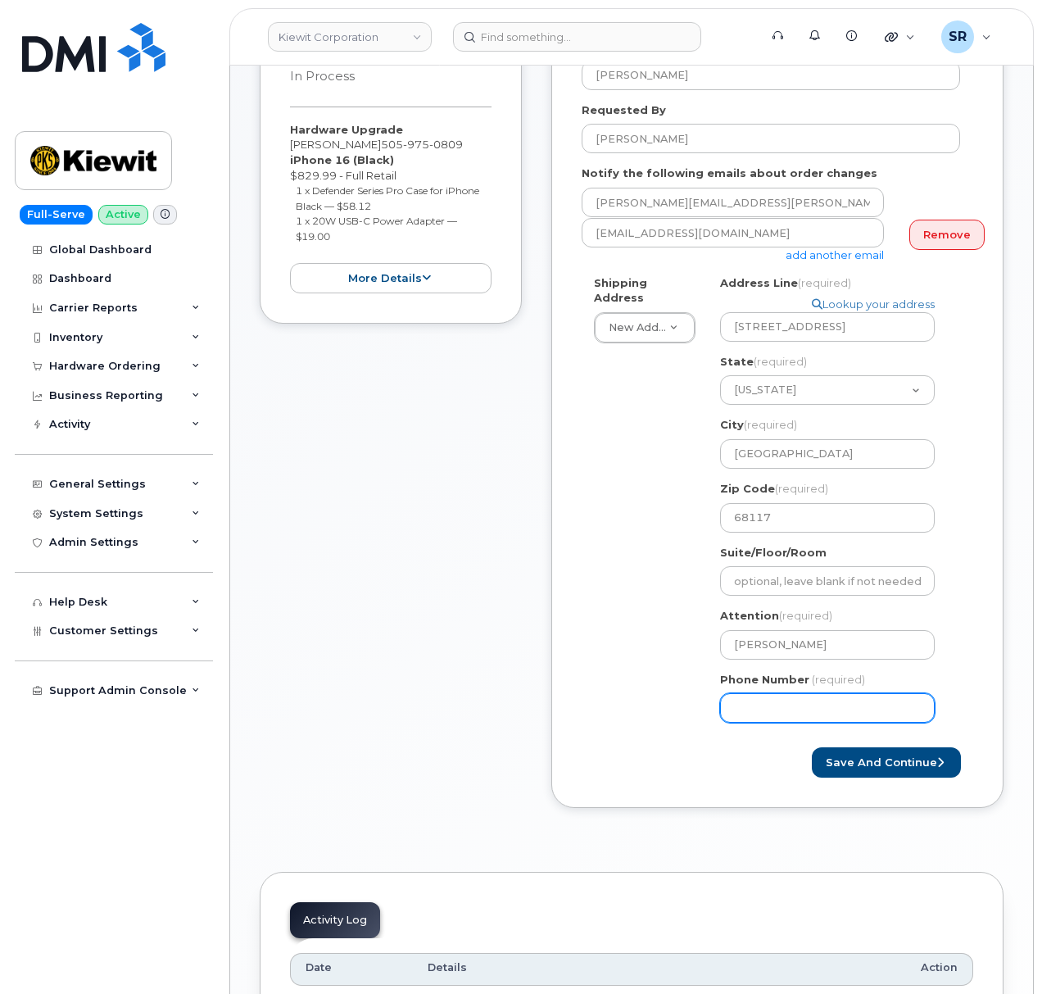
click at [565, 633] on div "Created By Sebastian Reissig Requested By Erin Duffy Notify the following email…" at bounding box center [777, 408] width 452 height 800
click at [764, 693] on input "Phone Number" at bounding box center [827, 707] width 215 height 29
click at [769, 693] on input "Phone Number" at bounding box center [827, 707] width 215 height 29
paste input "5059750809"
select select
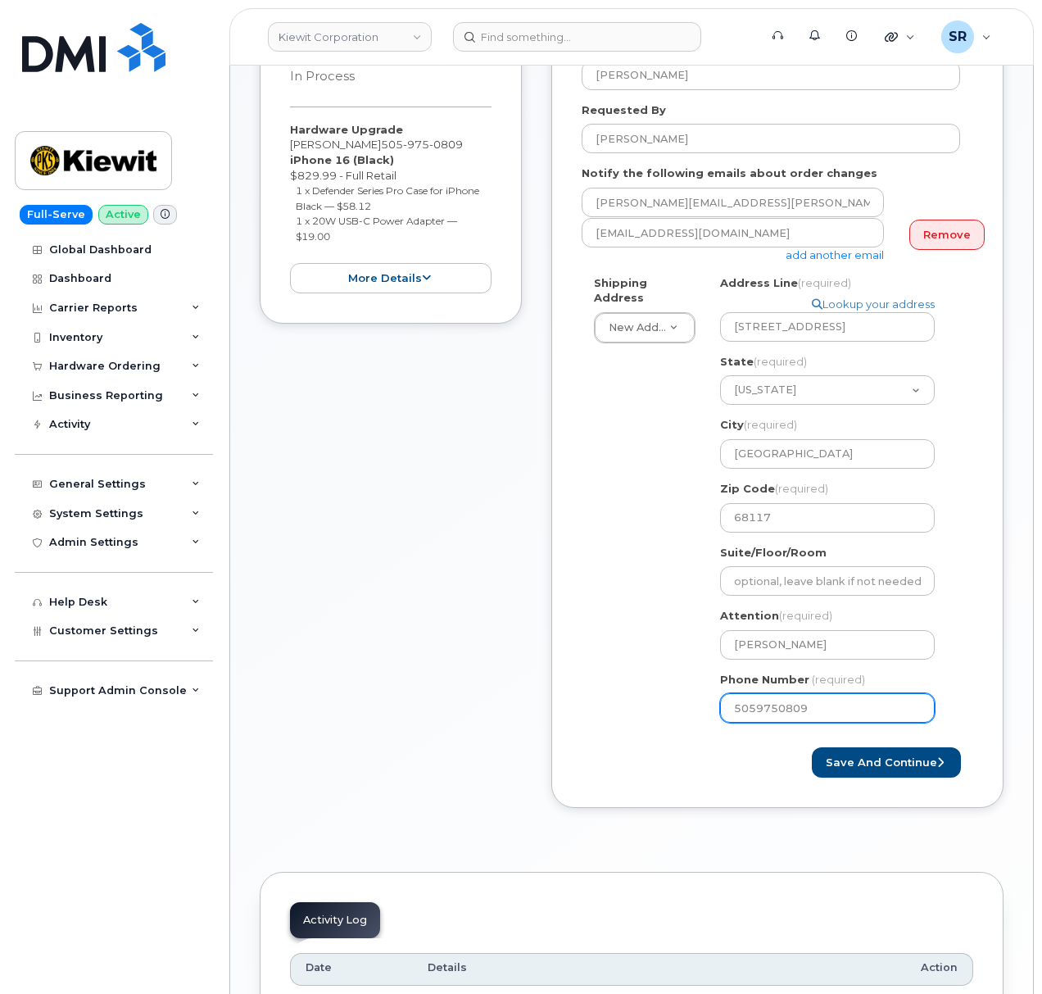
type input "5059750809"
click at [682, 686] on div "Shipping Address New Address New Address 2306 foreman rd 6747 Old Us highway 27…" at bounding box center [771, 505] width 379 height 460
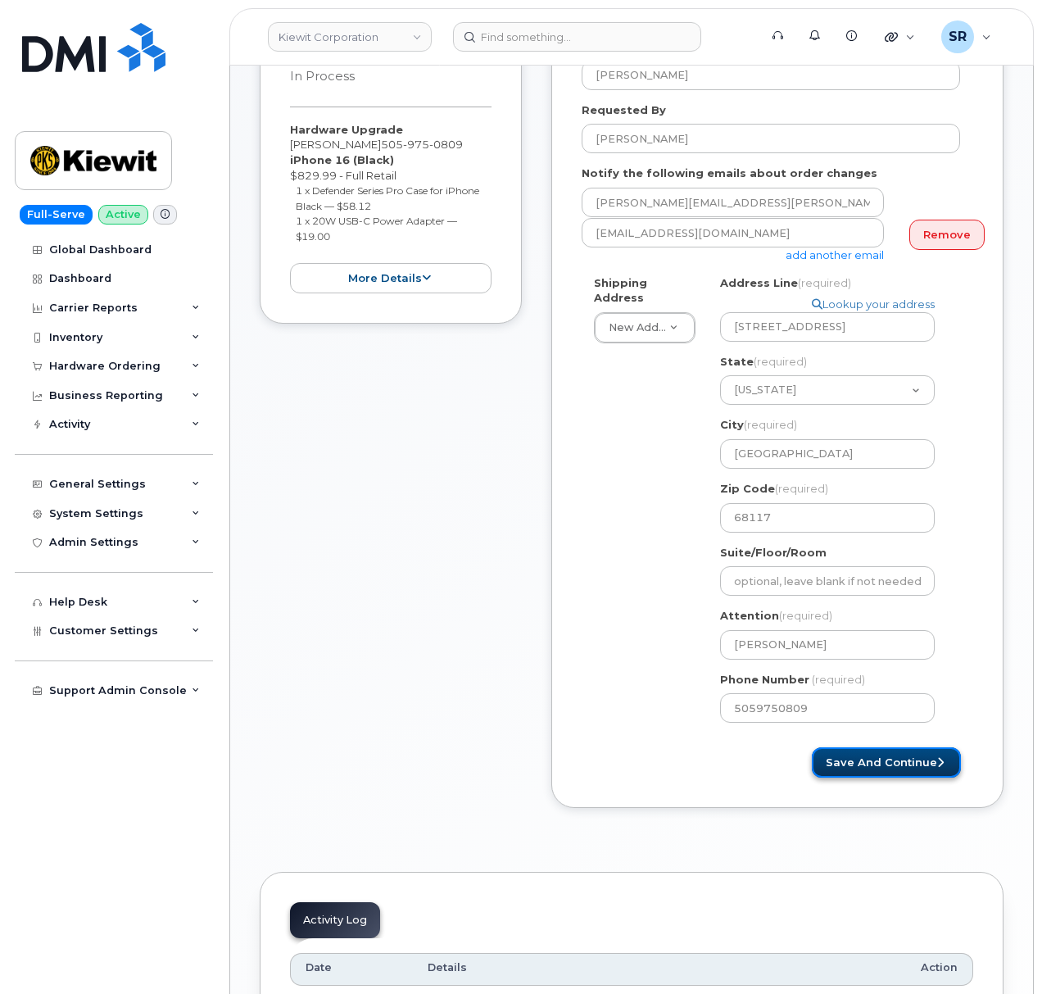
click at [866, 747] on button "Save and Continue" at bounding box center [886, 762] width 149 height 30
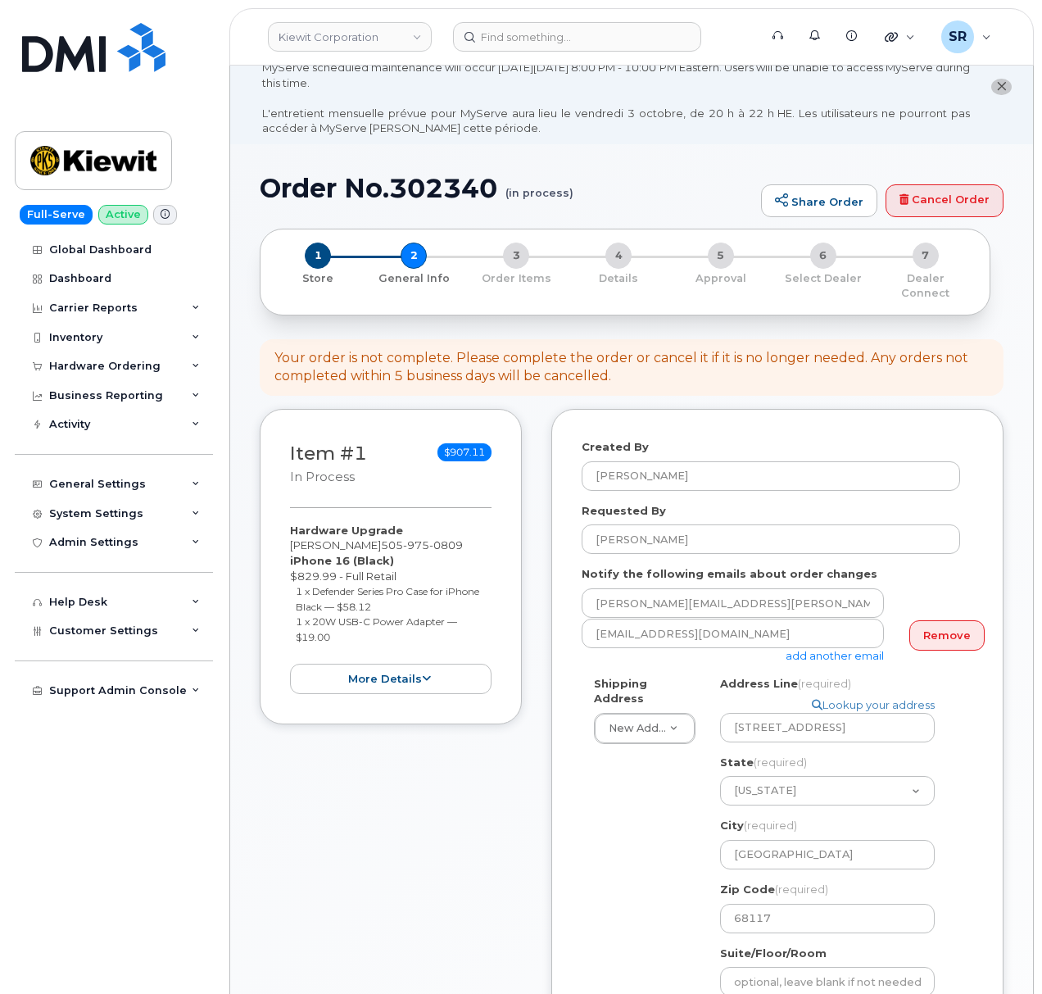
scroll to position [0, 0]
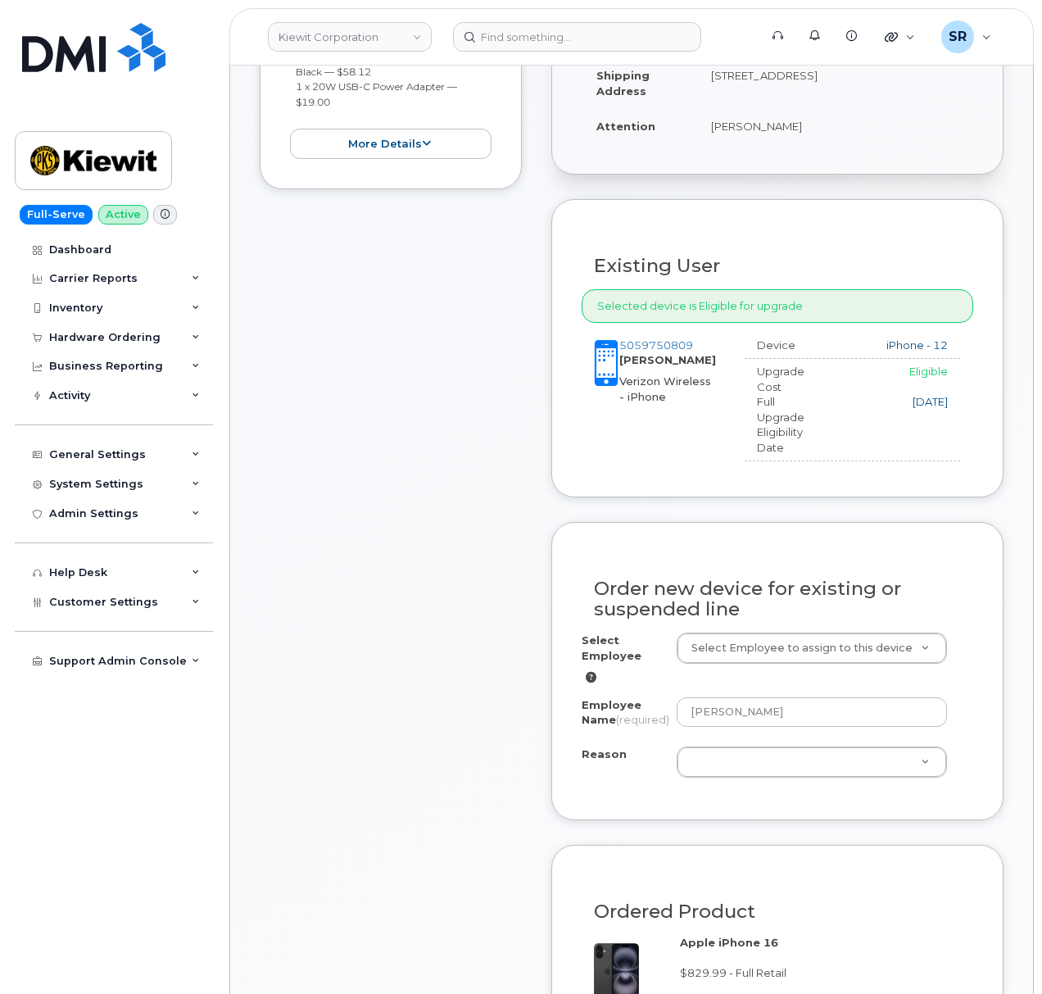
scroll to position [660, 0]
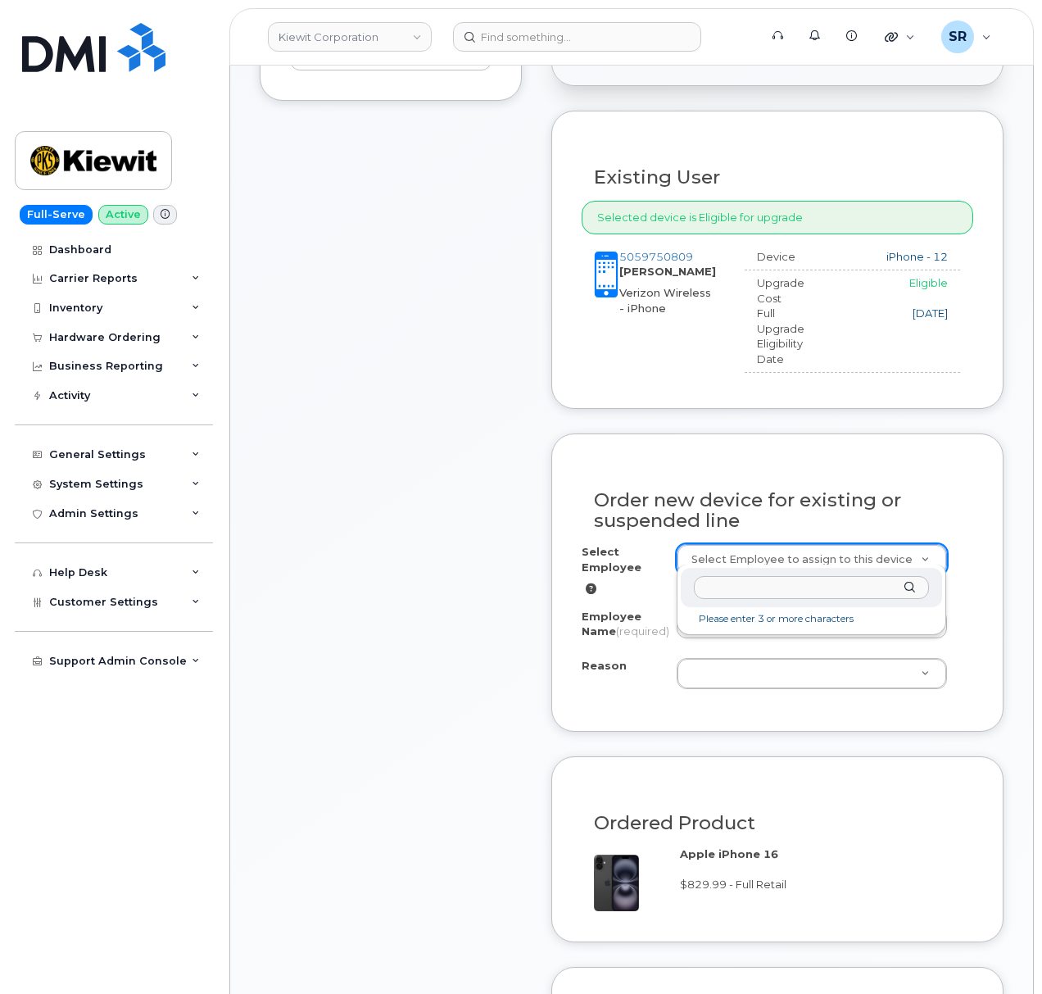
click at [739, 568] on div at bounding box center [812, 588] width 262 height 40
click at [742, 578] on input "text" at bounding box center [812, 588] width 236 height 24
paste input "[PERSON_NAME]"
type input "[PERSON_NAME]"
type input "2146588"
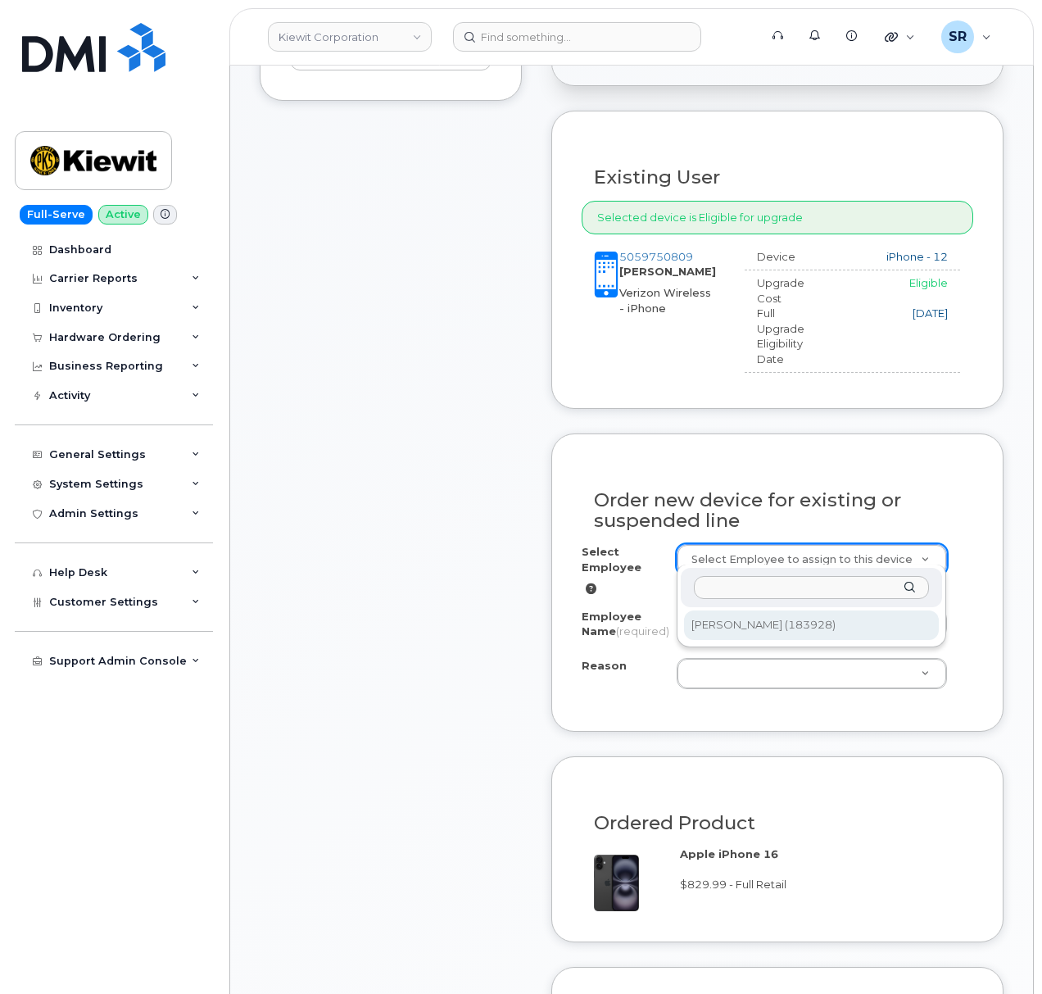
select select
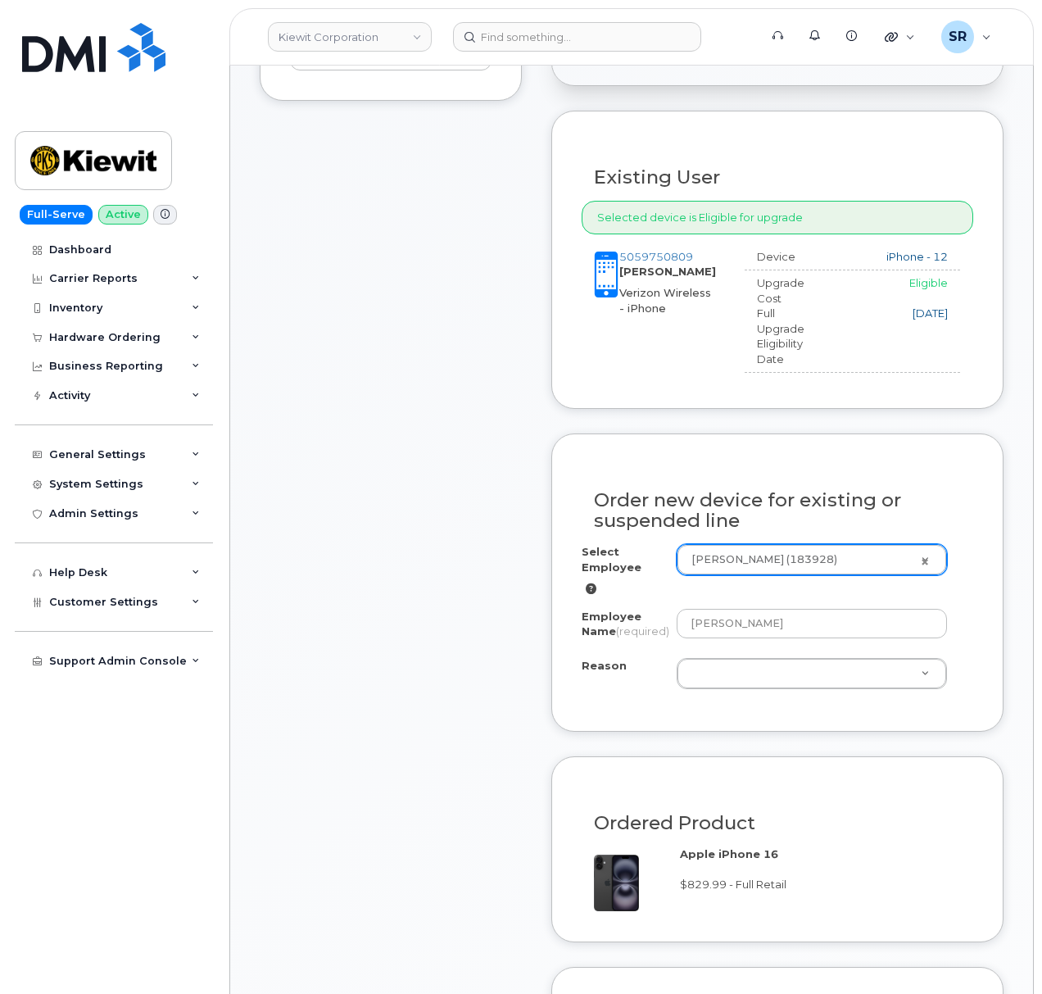
click at [657, 609] on label "Employee Name (required)" at bounding box center [623, 624] width 82 height 30
click at [677, 609] on input "[PERSON_NAME]" at bounding box center [812, 623] width 271 height 29
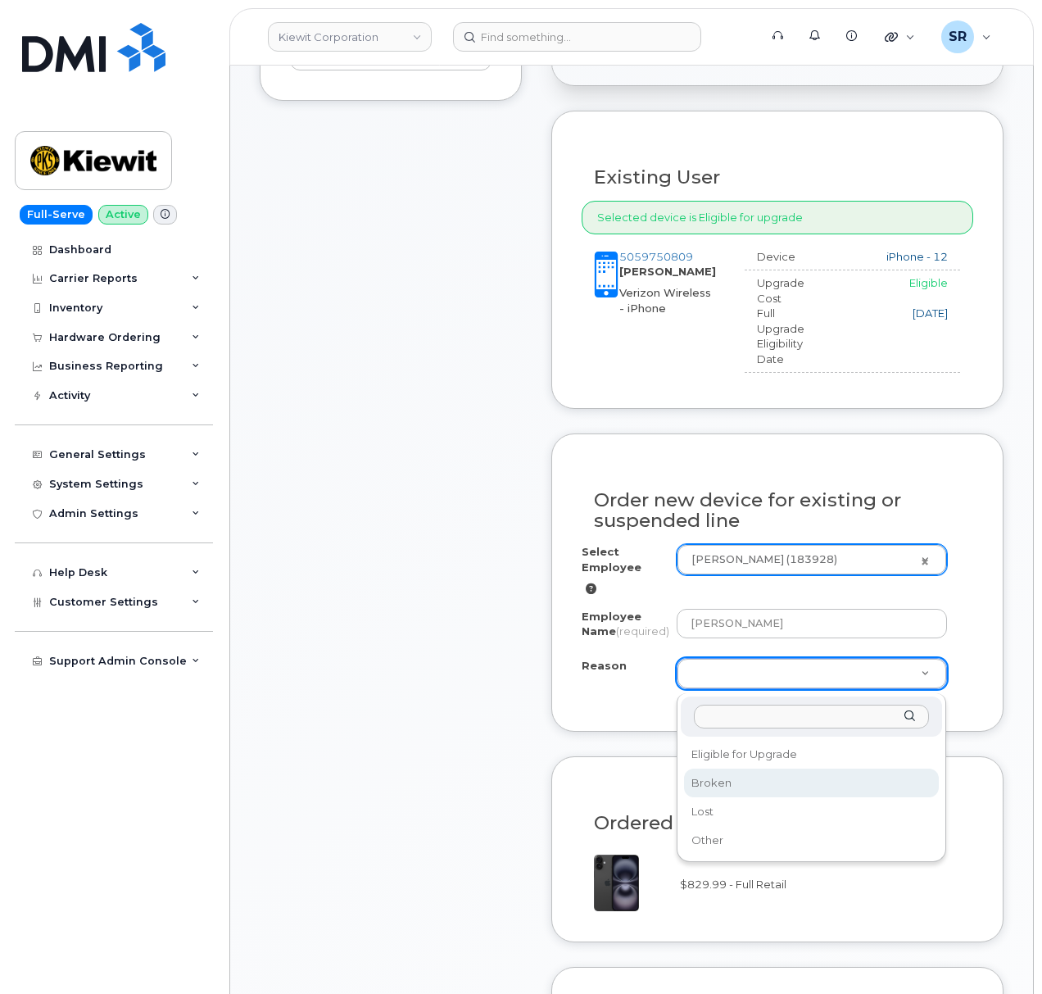
select select "broken"
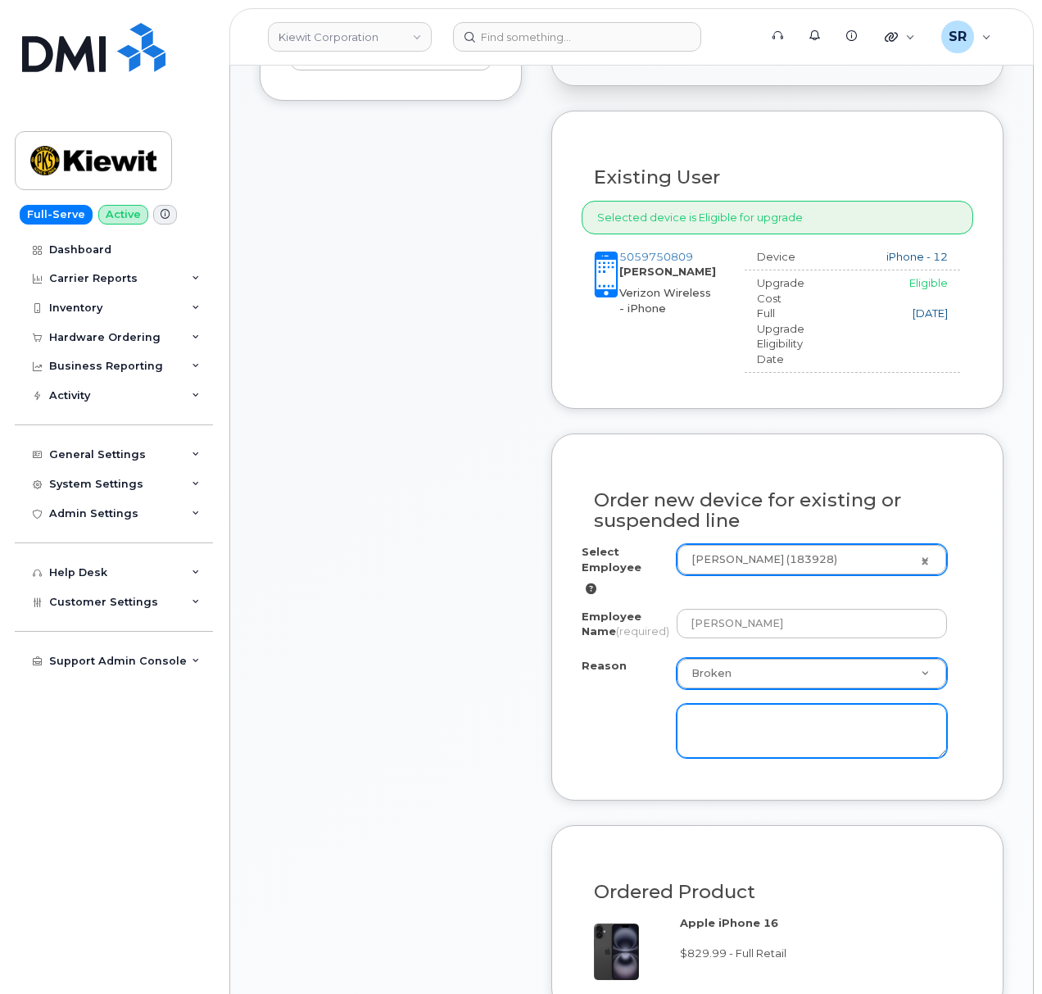
click at [819, 738] on textarea at bounding box center [812, 731] width 271 height 54
paste textarea "Over Heating easily, does not stay charged"
type textarea "Over Heating easily, does not stay charged, not enough storage for updates"
click at [893, 814] on form "Existing User Additional cost to upgrading the device $0.00 Selected device is …" at bounding box center [777, 839] width 452 height 1457
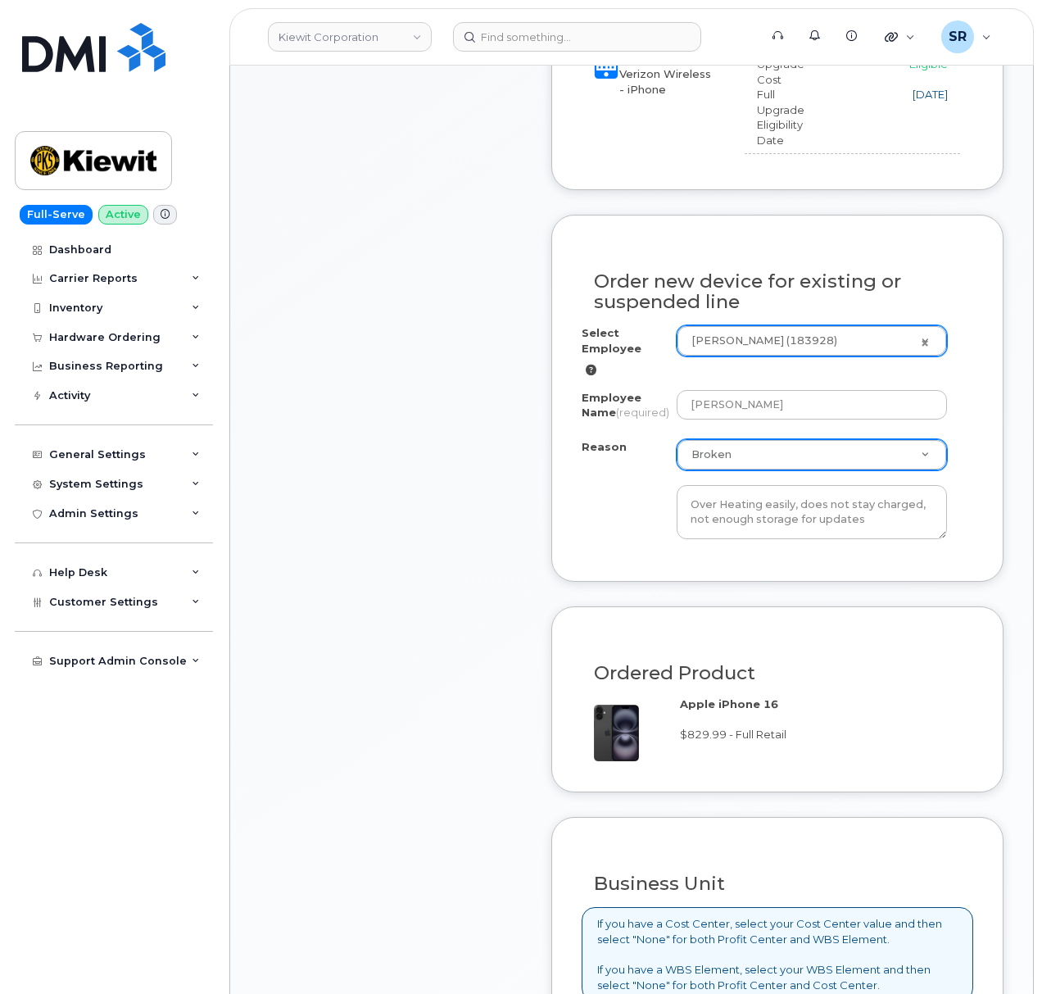
click at [498, 631] on div "Item #1 in process $907.11 Hardware Upgrade [PERSON_NAME] [PHONE_NUMBER] iPhone…" at bounding box center [391, 457] width 262 height 1781
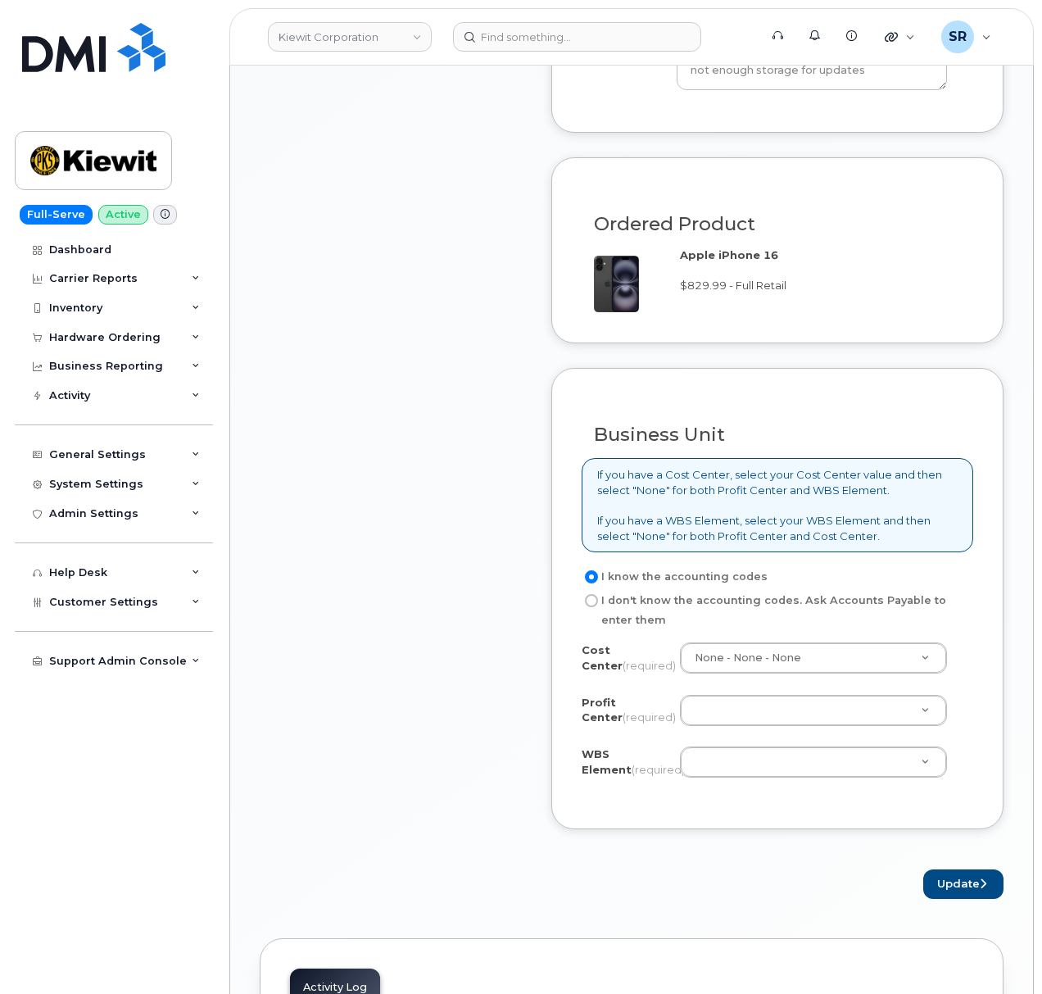
scroll to position [1424, 0]
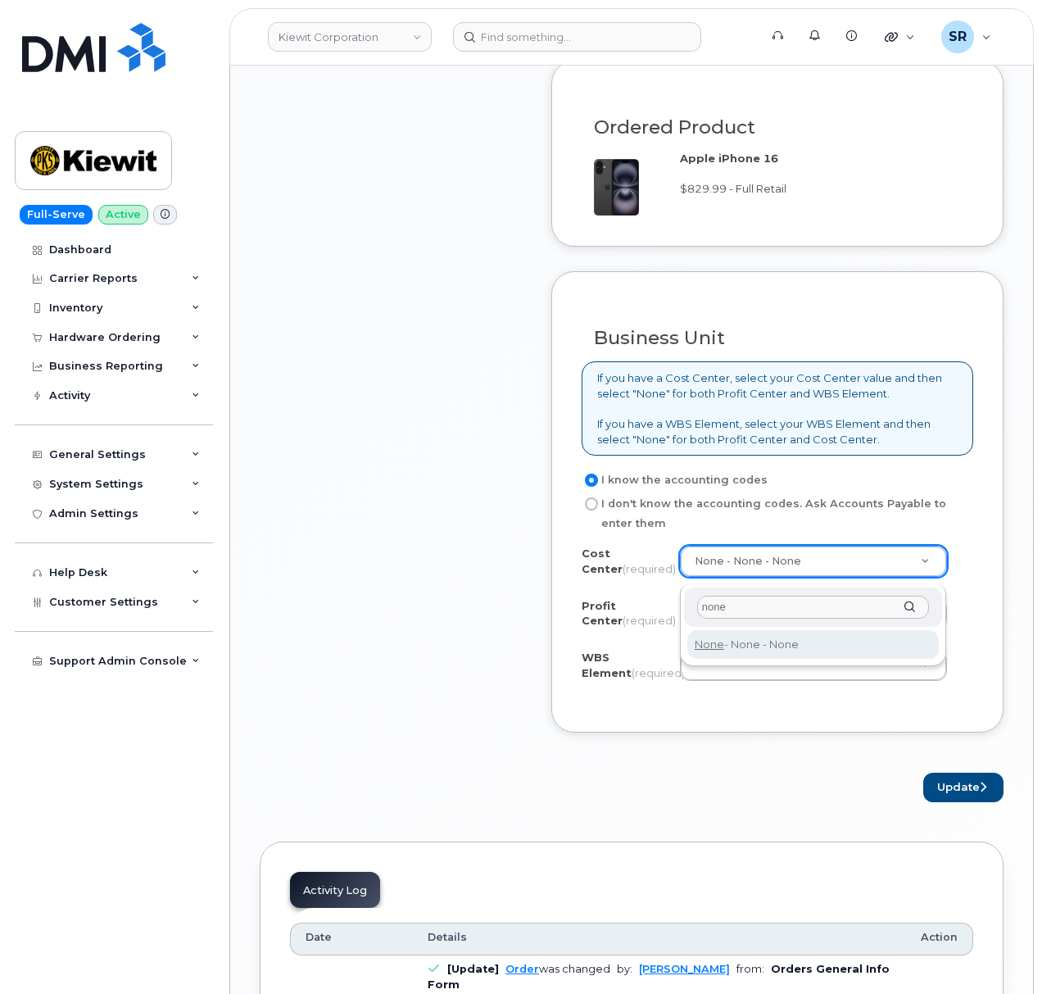
type input "none"
type input "None"
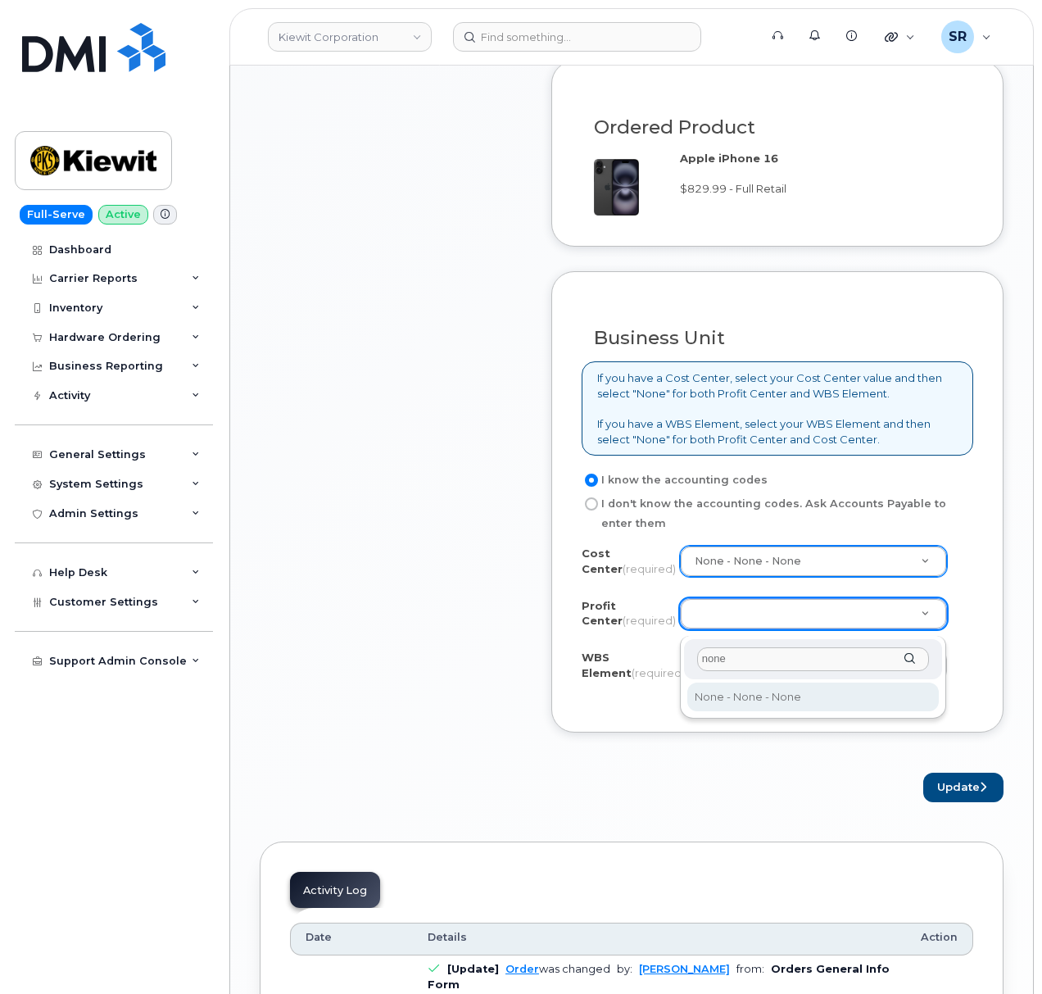
type input "none"
select select "None"
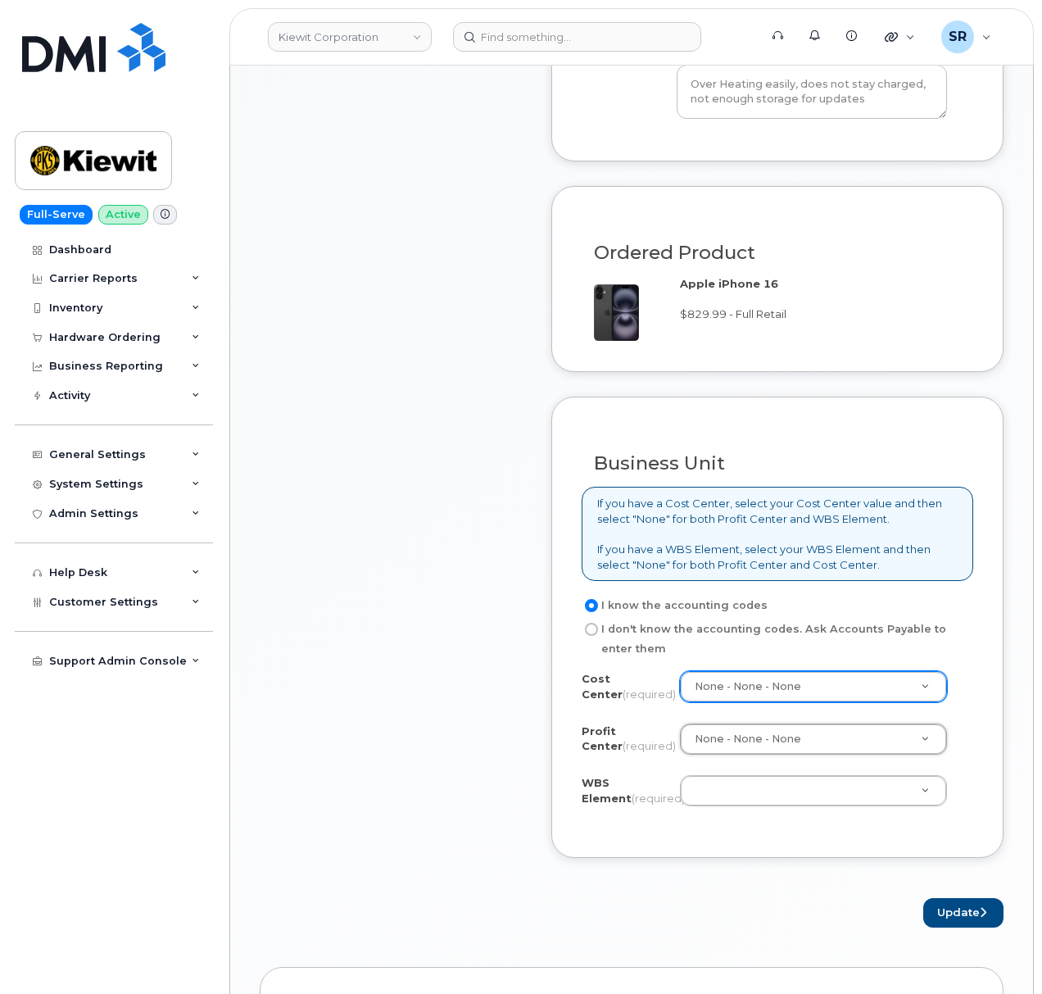
scroll to position [1311, 0]
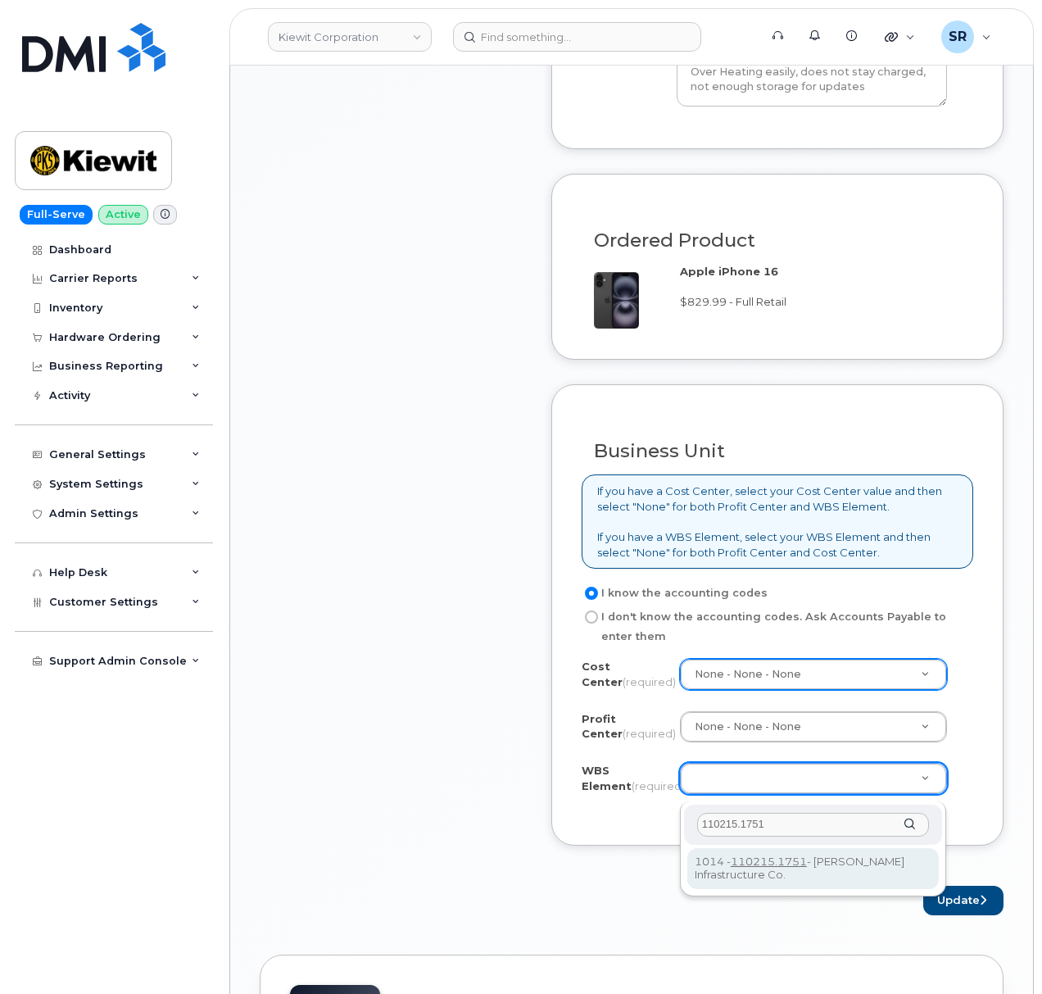
type input "110215.1751"
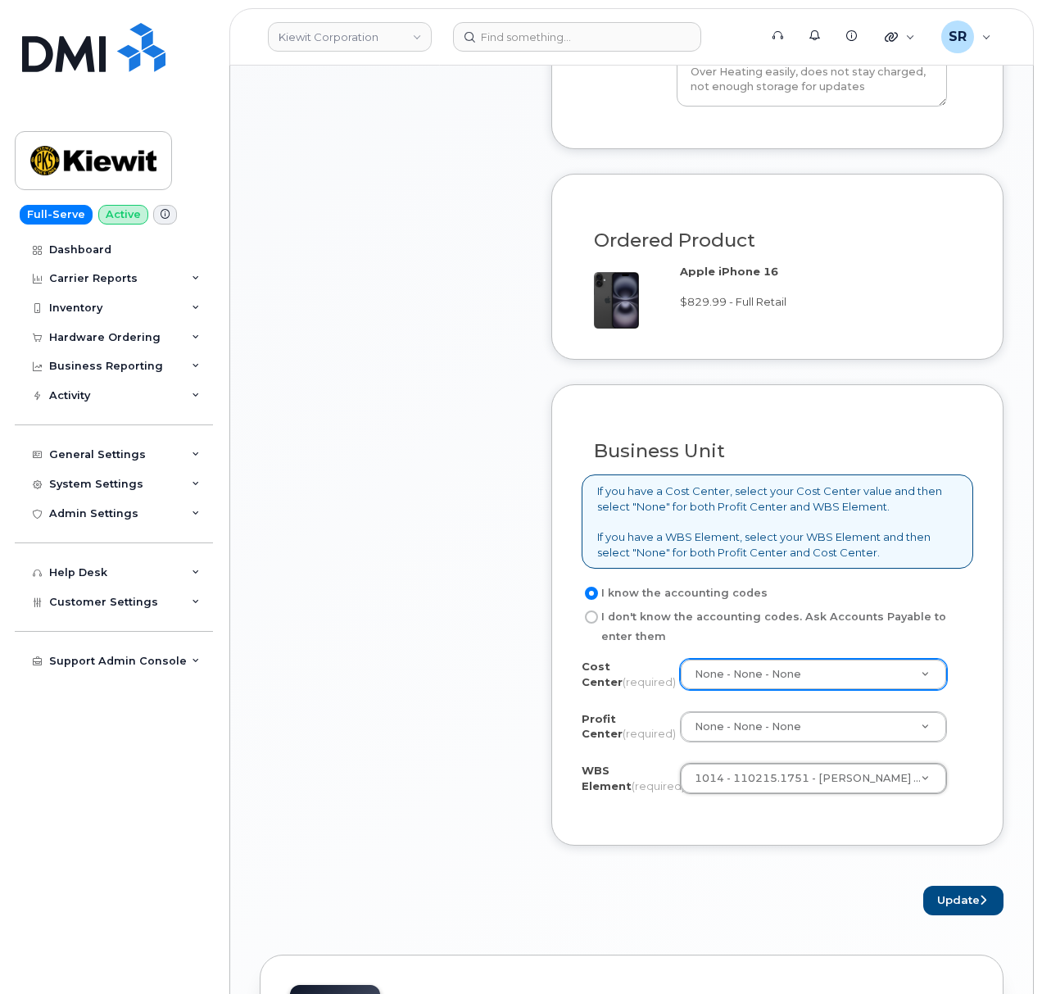
click at [820, 855] on form "Existing User Additional cost to upgrading the device $0.00 Selected device is …" at bounding box center [777, 187] width 452 height 1457
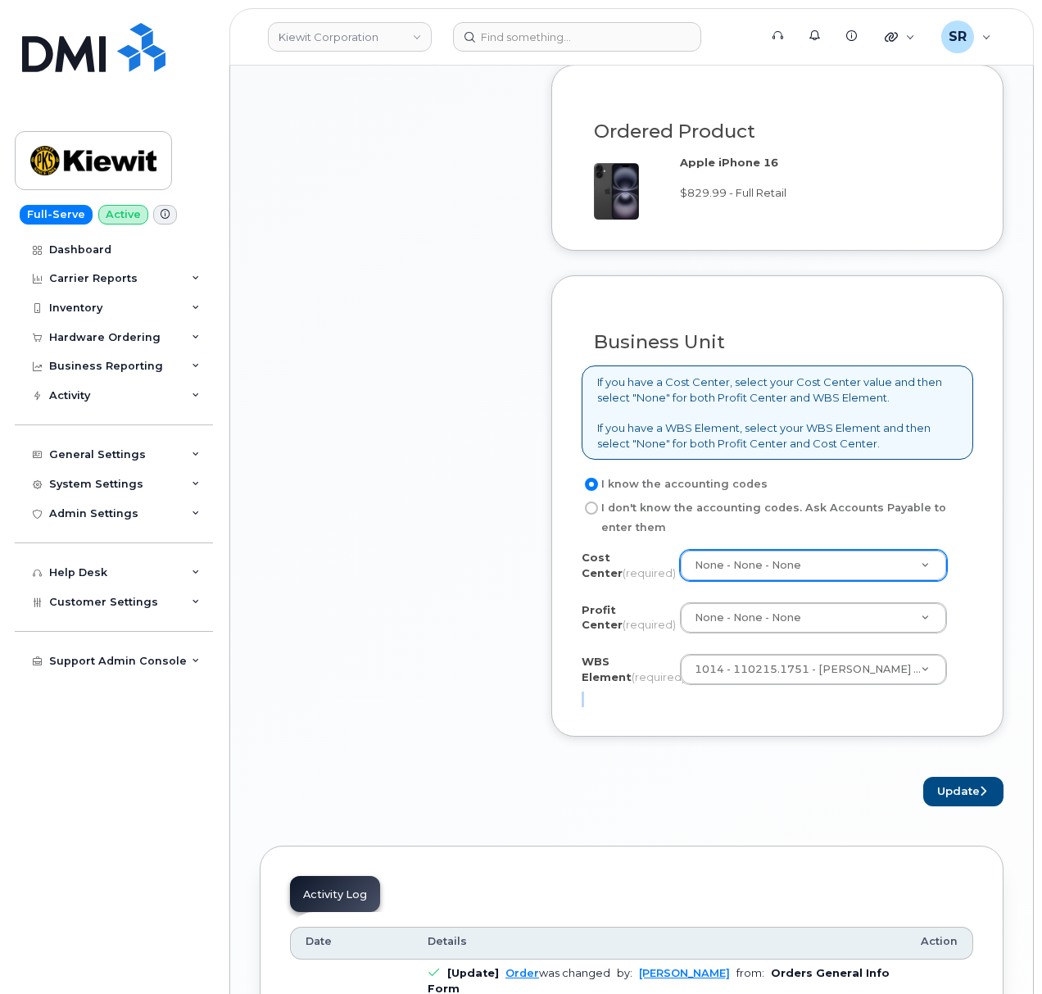
click at [719, 778] on form "Existing User Additional cost to upgrading the device $0.00 Selected device is …" at bounding box center [777, 78] width 452 height 1457
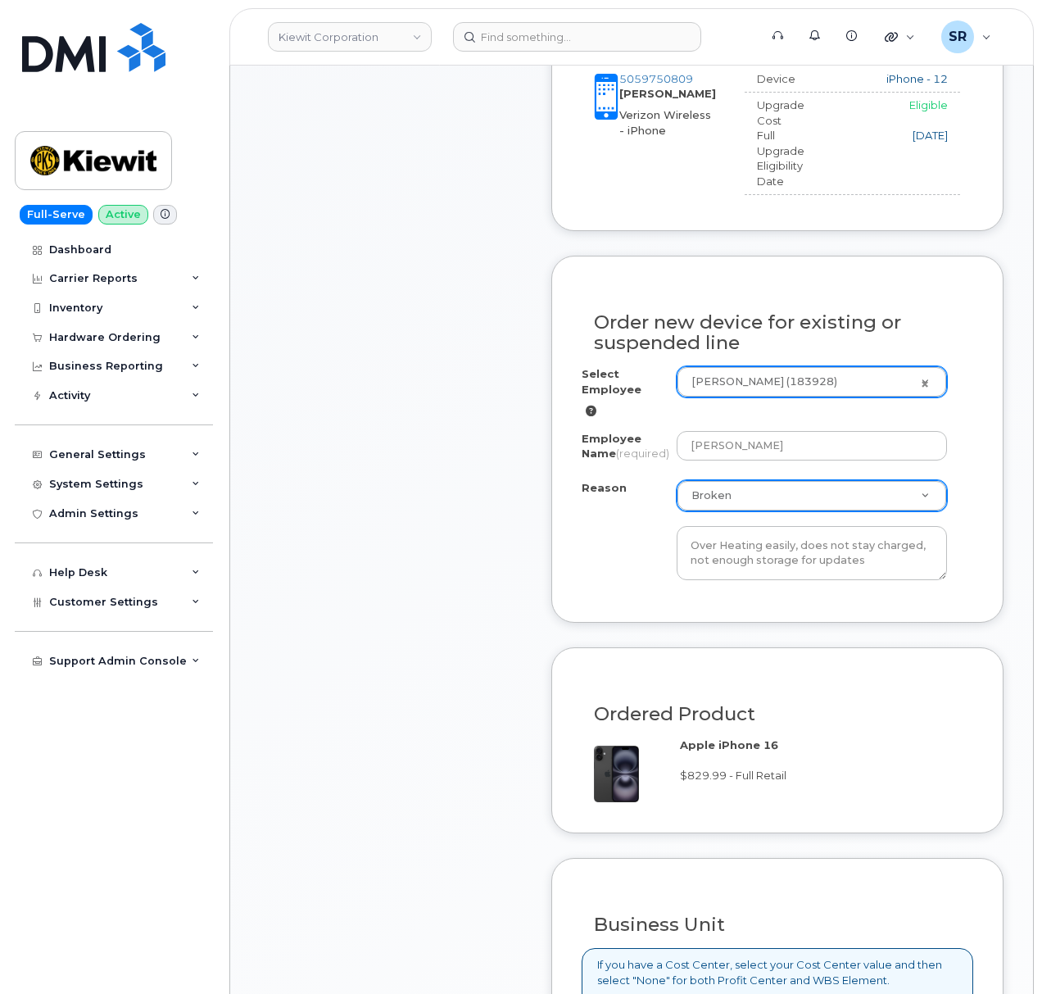
scroll to position [873, 0]
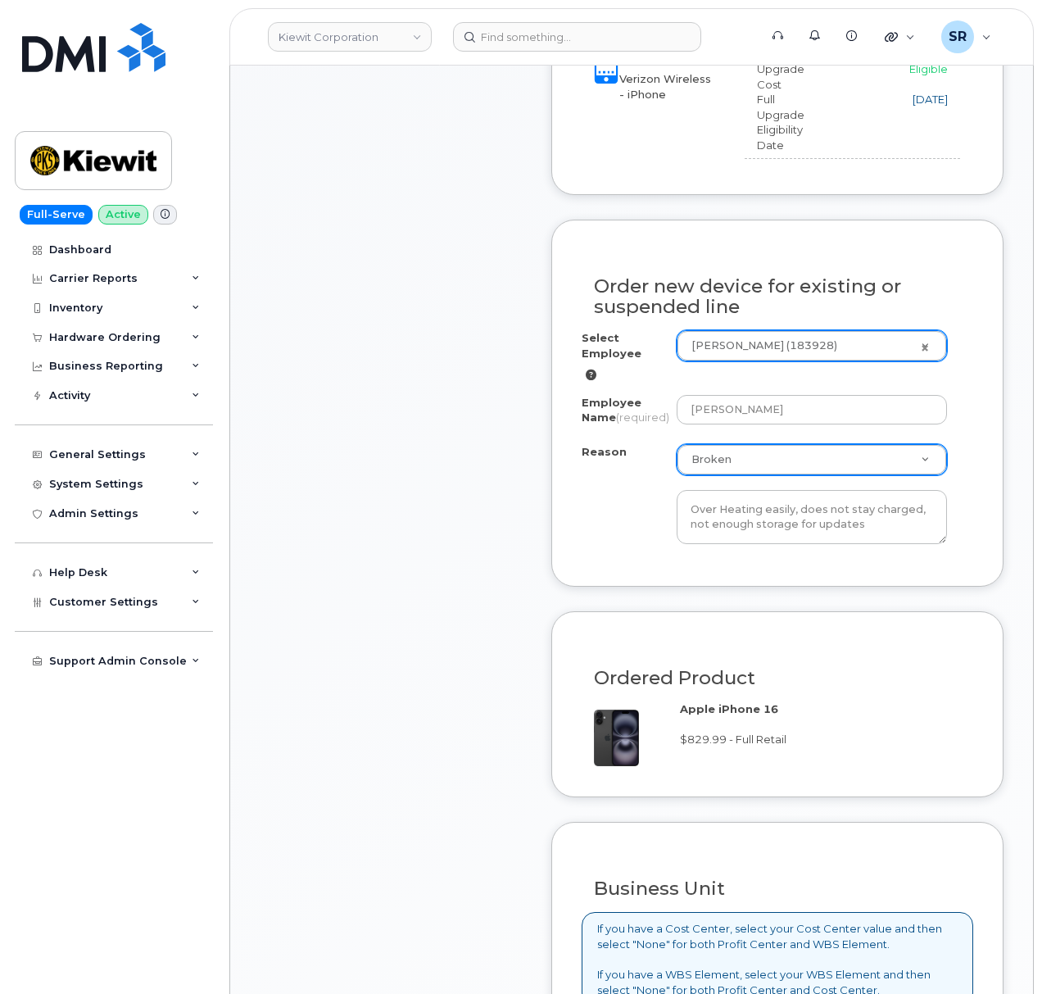
click at [433, 572] on div "Item #1 in process $907.11 Hardware Upgrade [PERSON_NAME] [PHONE_NUMBER] iPhone…" at bounding box center [391, 461] width 262 height 1781
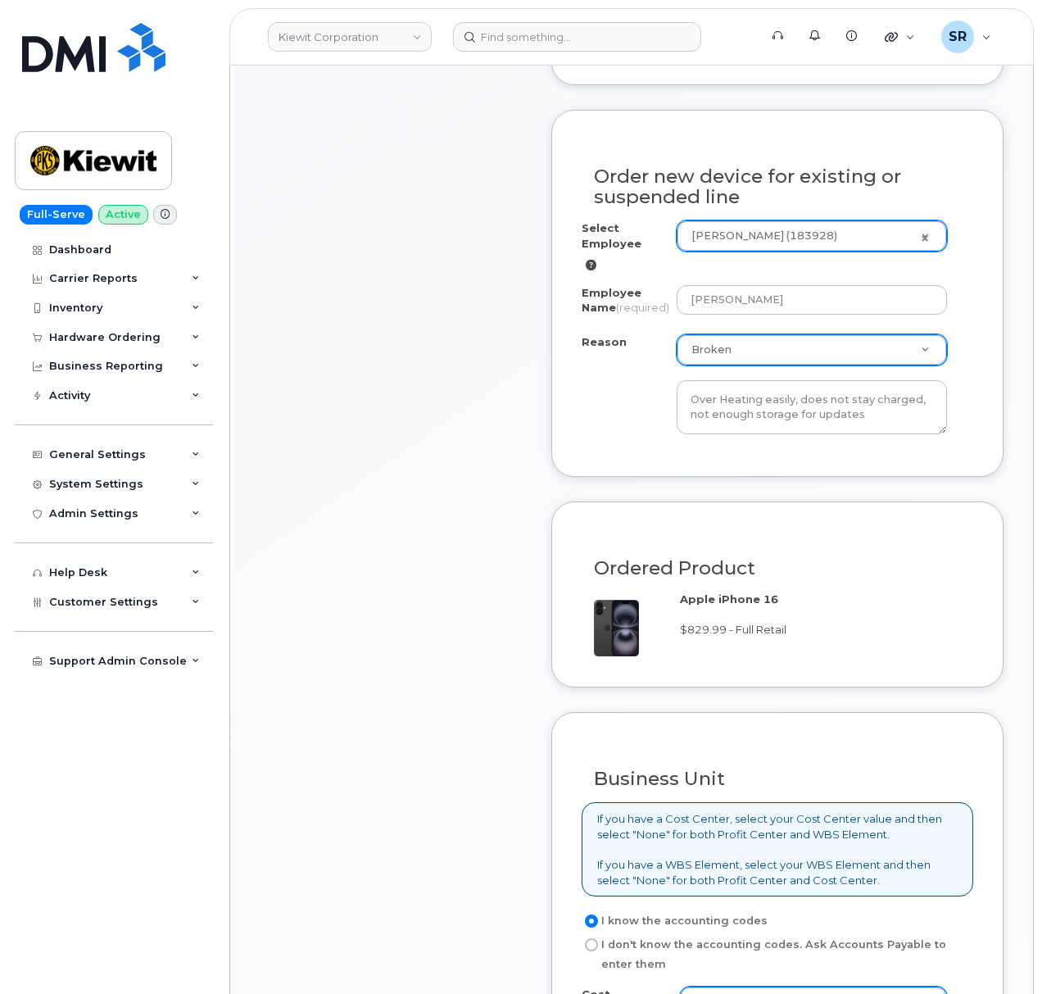
scroll to position [655, 0]
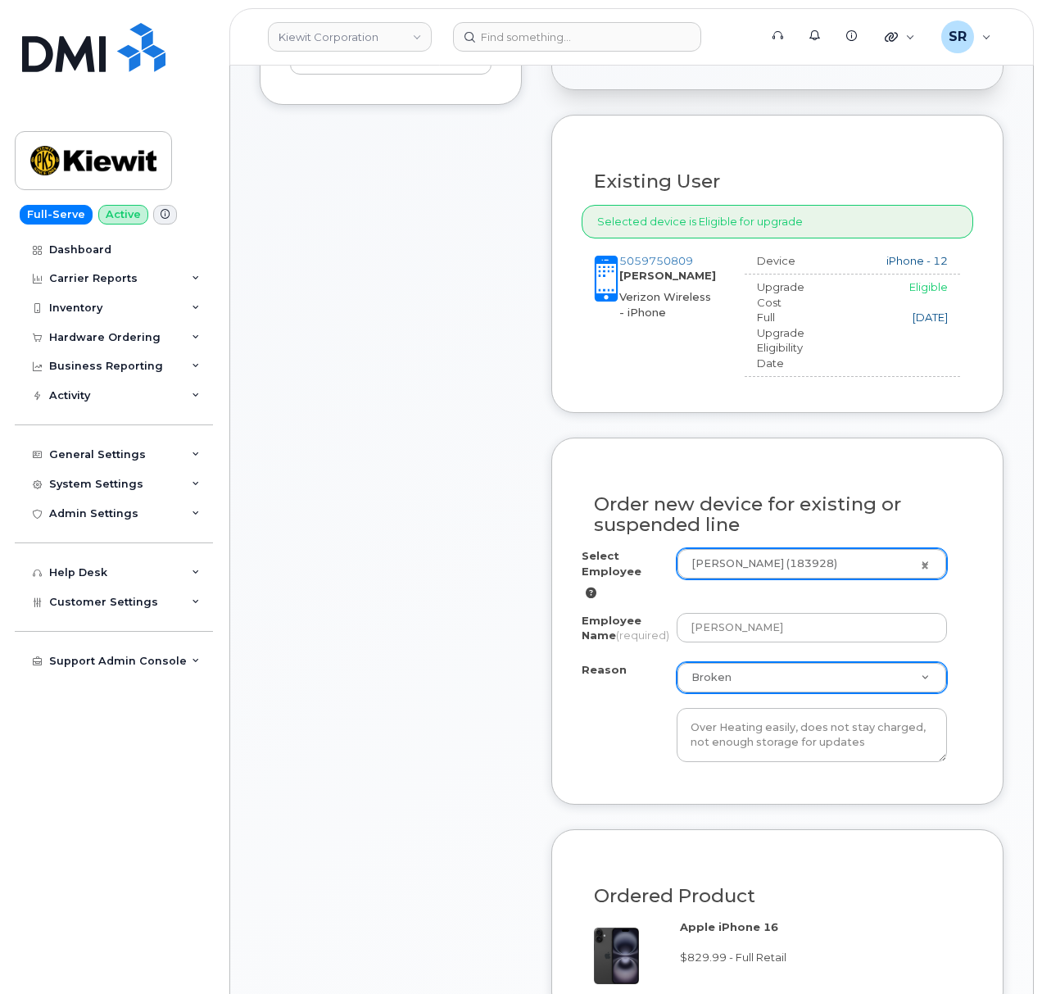
click at [495, 647] on div "Item #1 in process $907.11 Hardware Upgrade [PERSON_NAME] [PHONE_NUMBER] iPhone…" at bounding box center [391, 679] width 262 height 1781
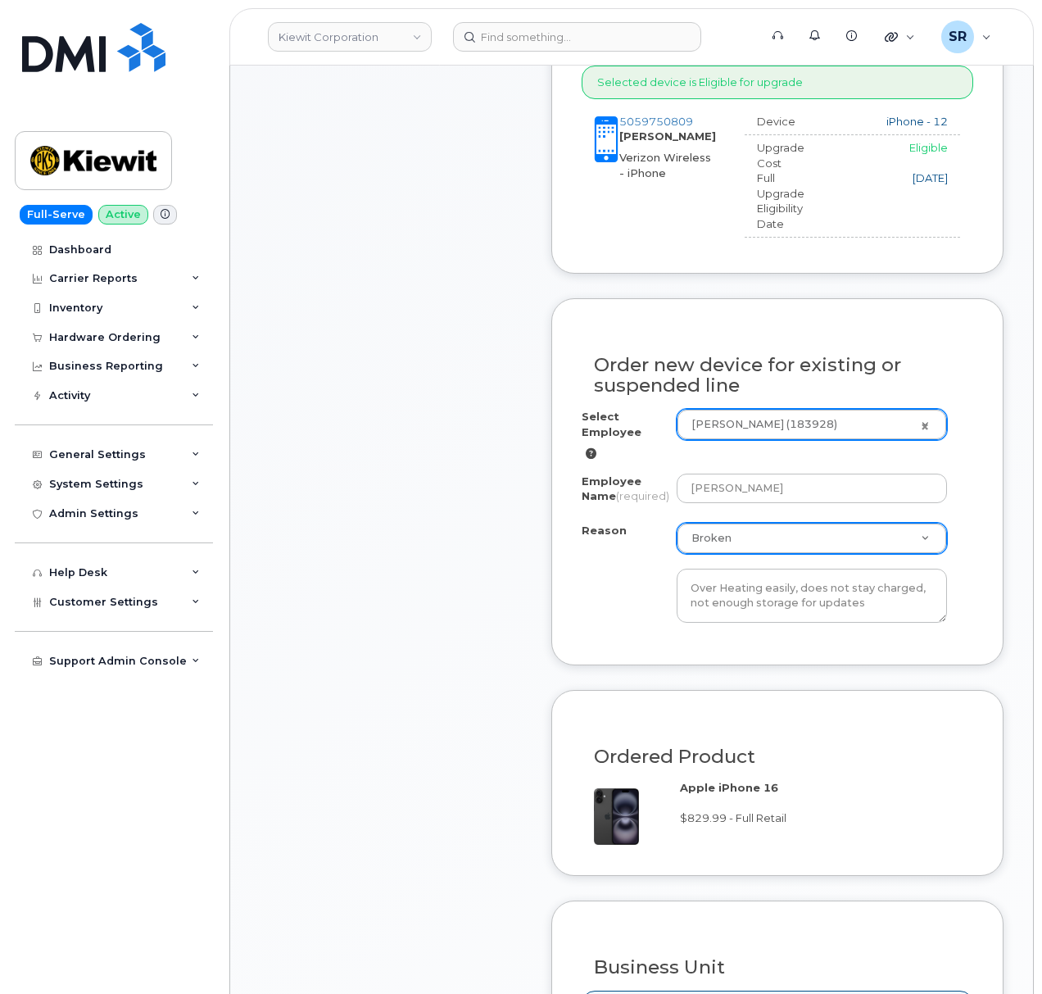
scroll to position [764, 0]
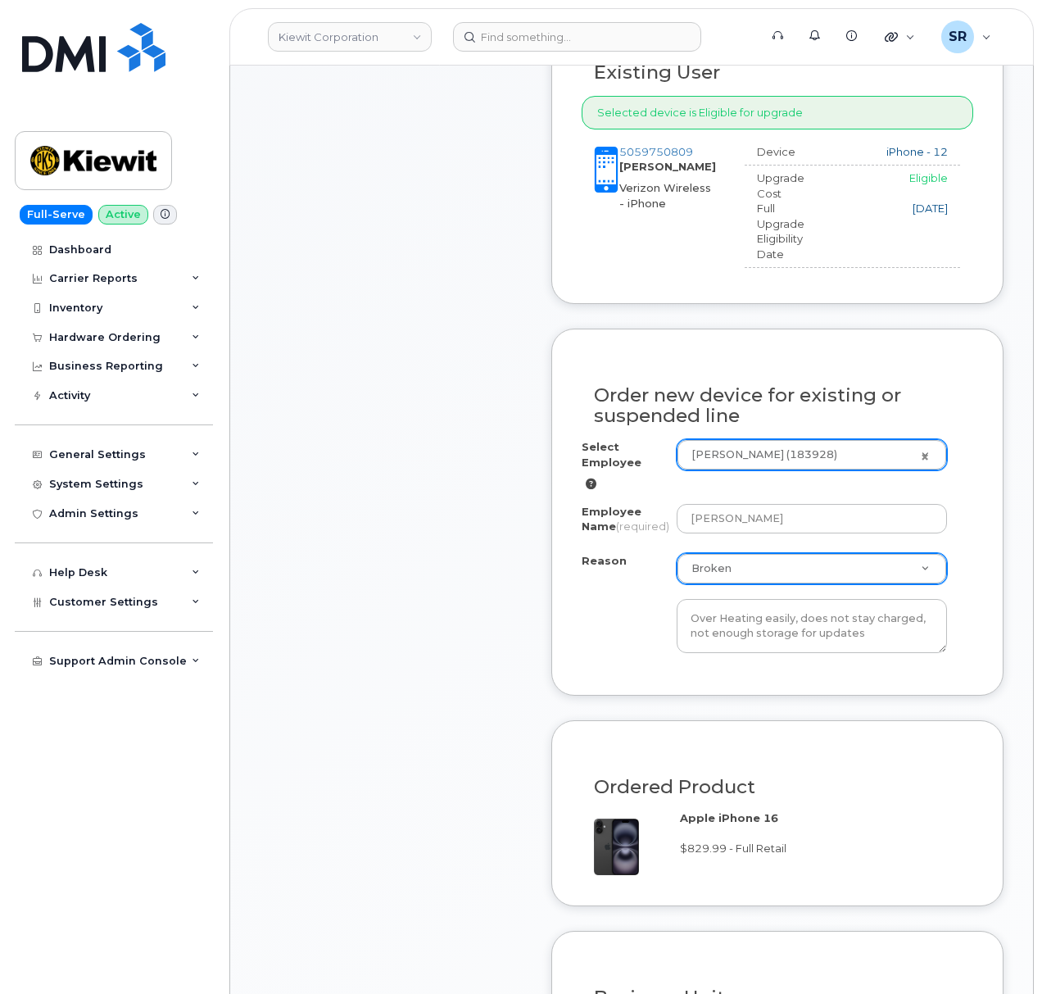
click at [528, 610] on div "Item #1 in process $907.11 Hardware Upgrade [PERSON_NAME] [PHONE_NUMBER] iPhone…" at bounding box center [632, 570] width 744 height 1781
click at [447, 610] on div "Item #1 in process $907.11 Hardware Upgrade Erin Duffy 505 975 0809 iPhone 16 (…" at bounding box center [391, 570] width 262 height 1781
click at [393, 561] on div "Item #1 in process $907.11 Hardware Upgrade Erin Duffy 505 975 0809 iPhone 16 (…" at bounding box center [391, 570] width 262 height 1781
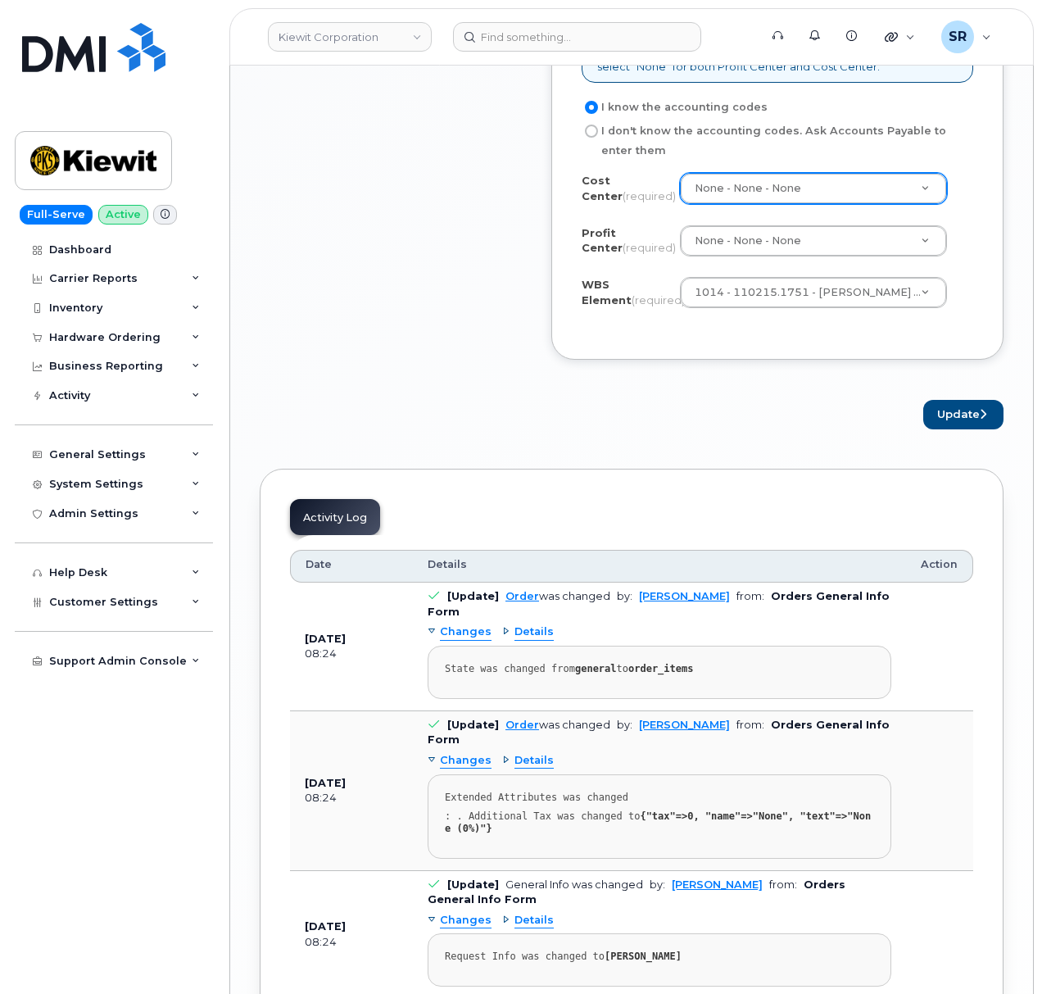
scroll to position [1496, 0]
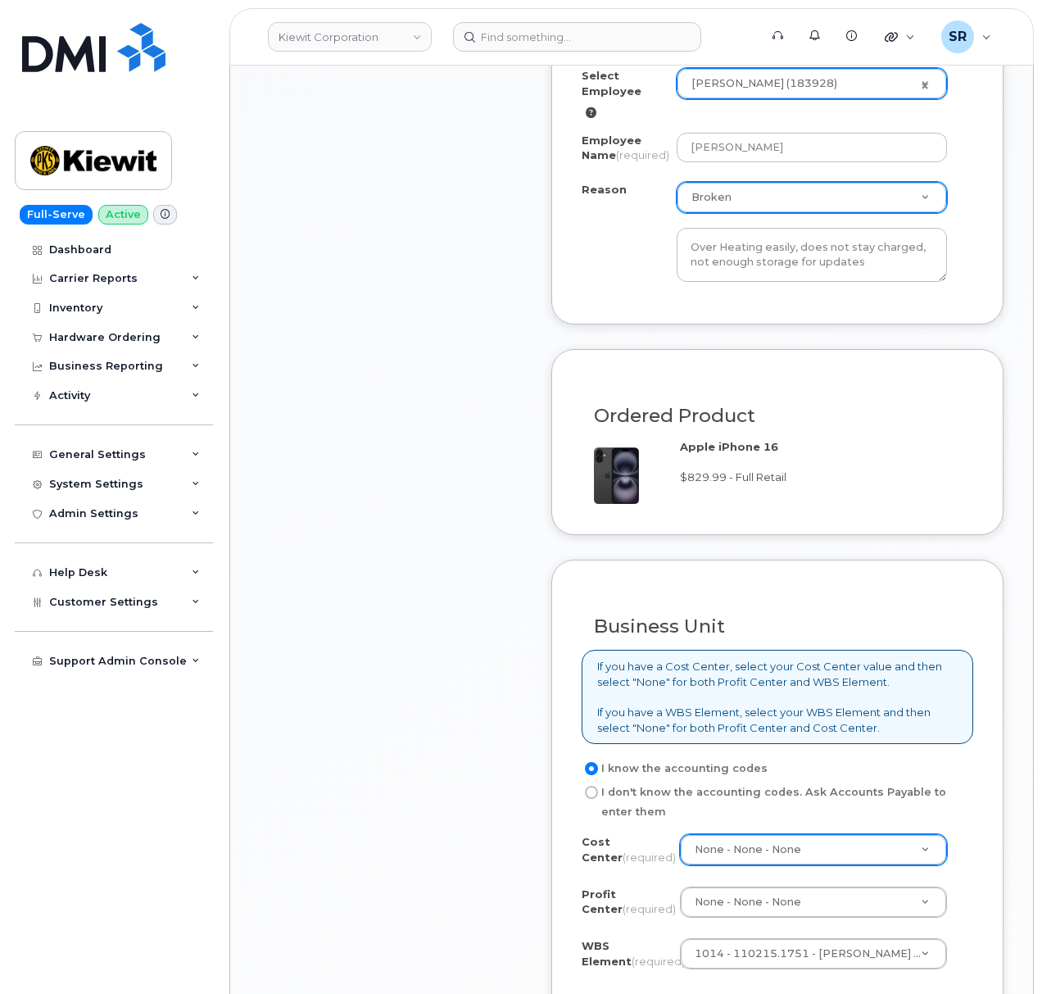
scroll to position [950, 0]
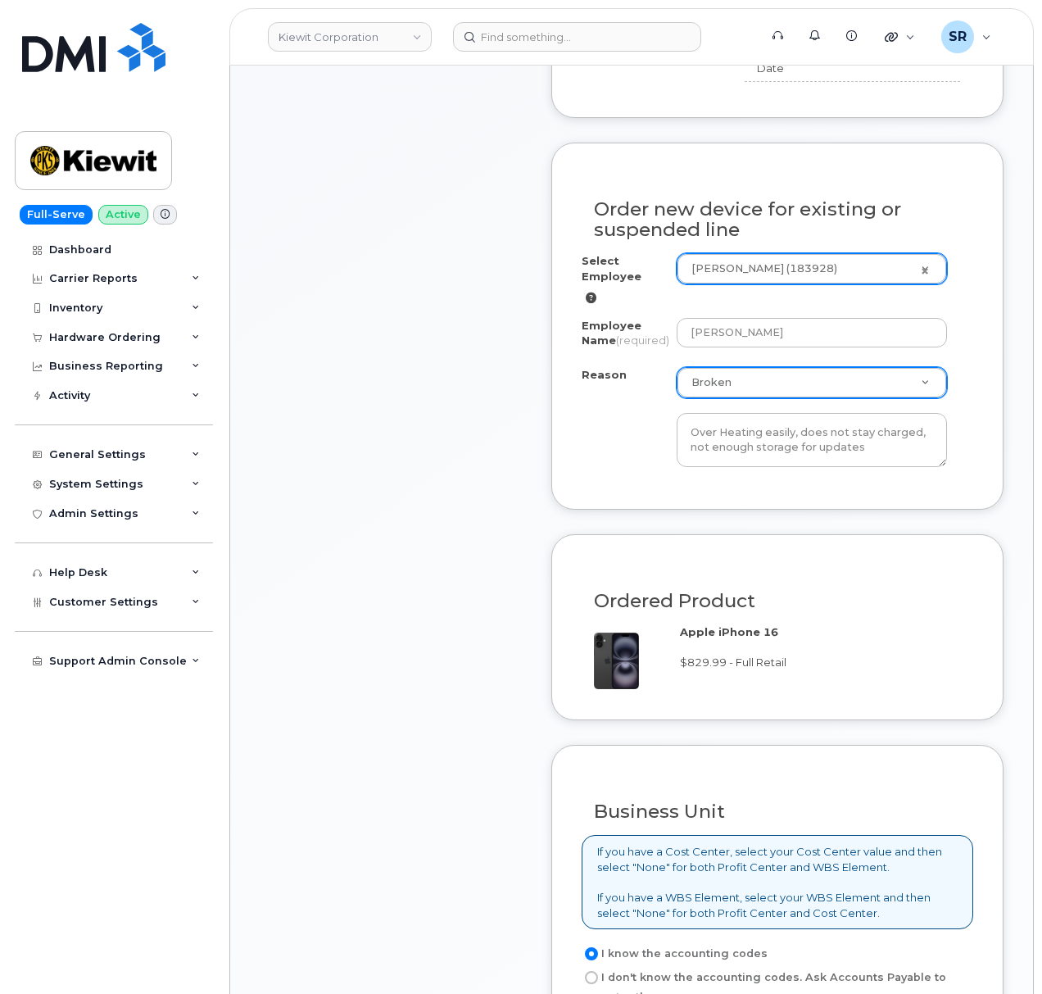
click at [542, 706] on div "Item #1 in process $907.11 Hardware Upgrade Erin Duffy 505 975 0809 iPhone 16 (…" at bounding box center [632, 384] width 744 height 1781
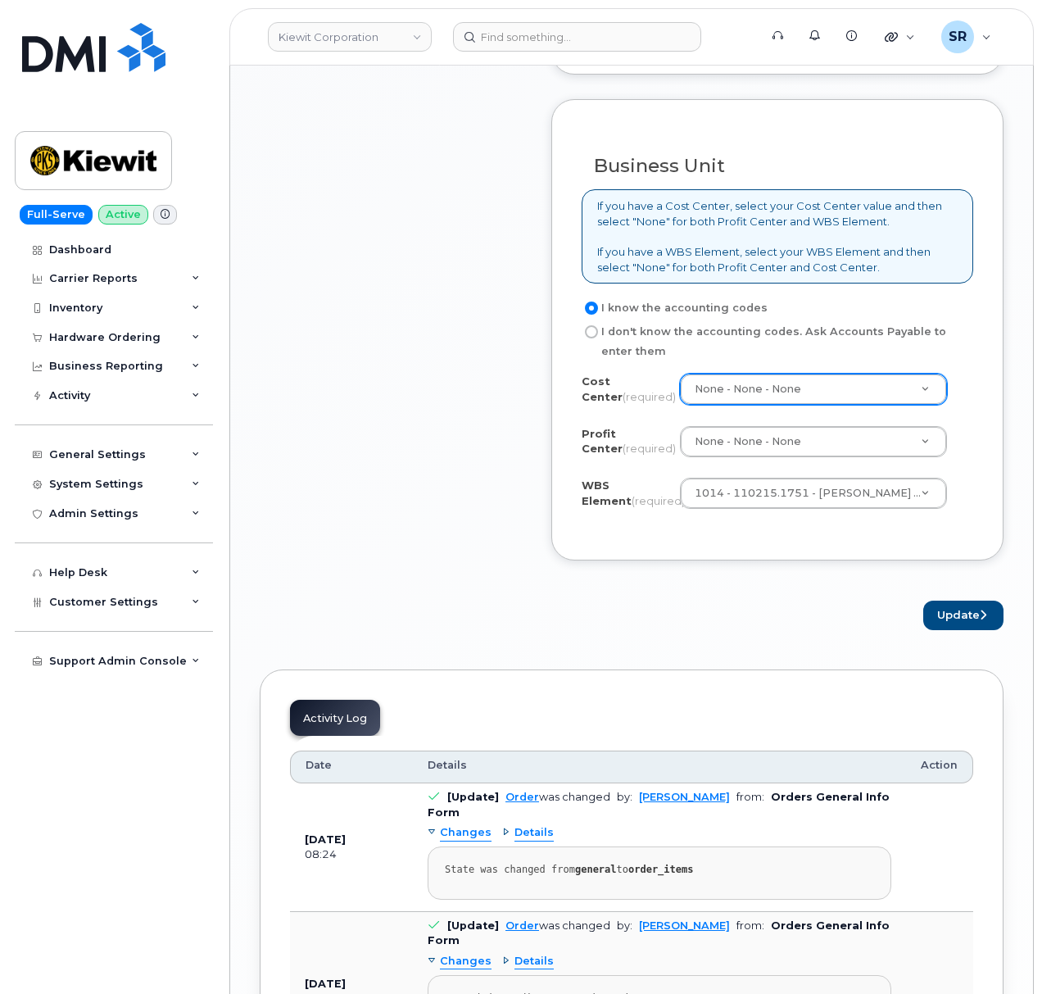
scroll to position [1606, 0]
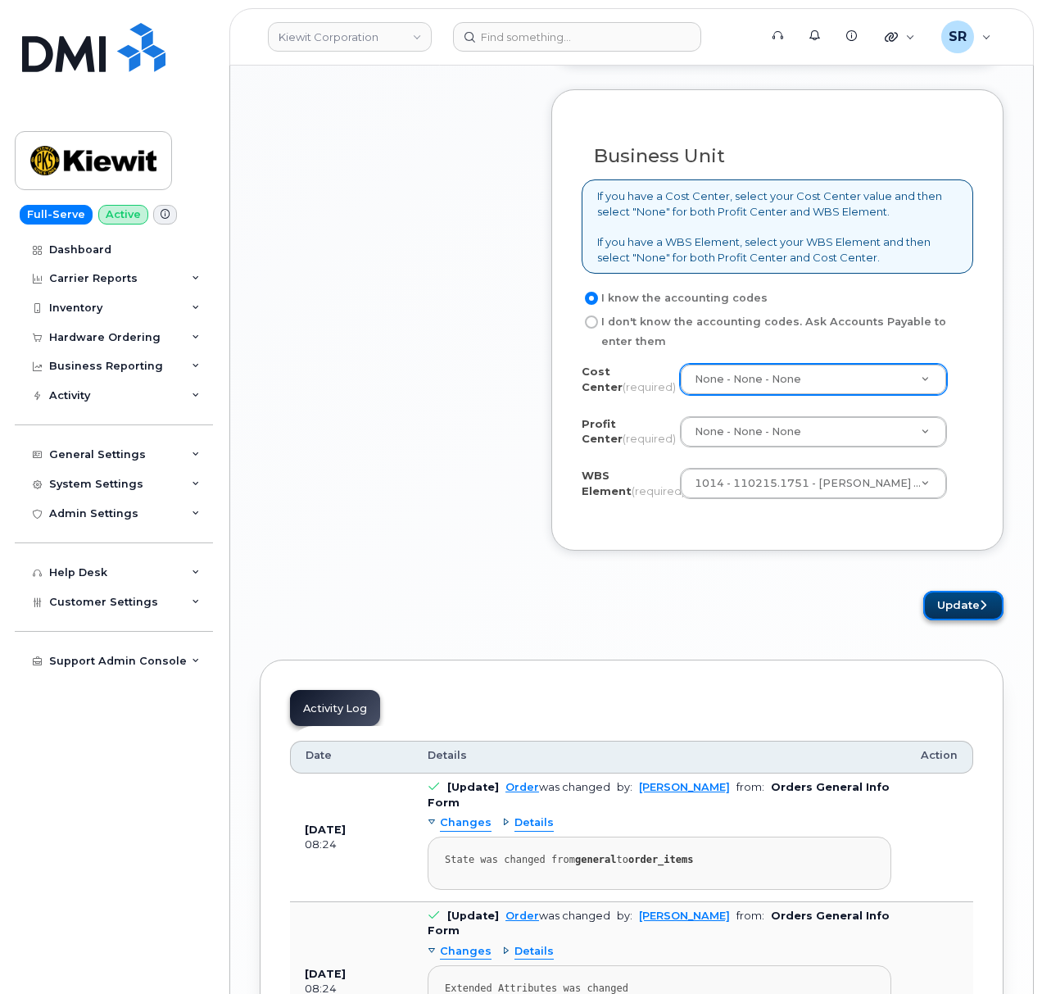
click at [932, 608] on button "Update" at bounding box center [963, 606] width 80 height 30
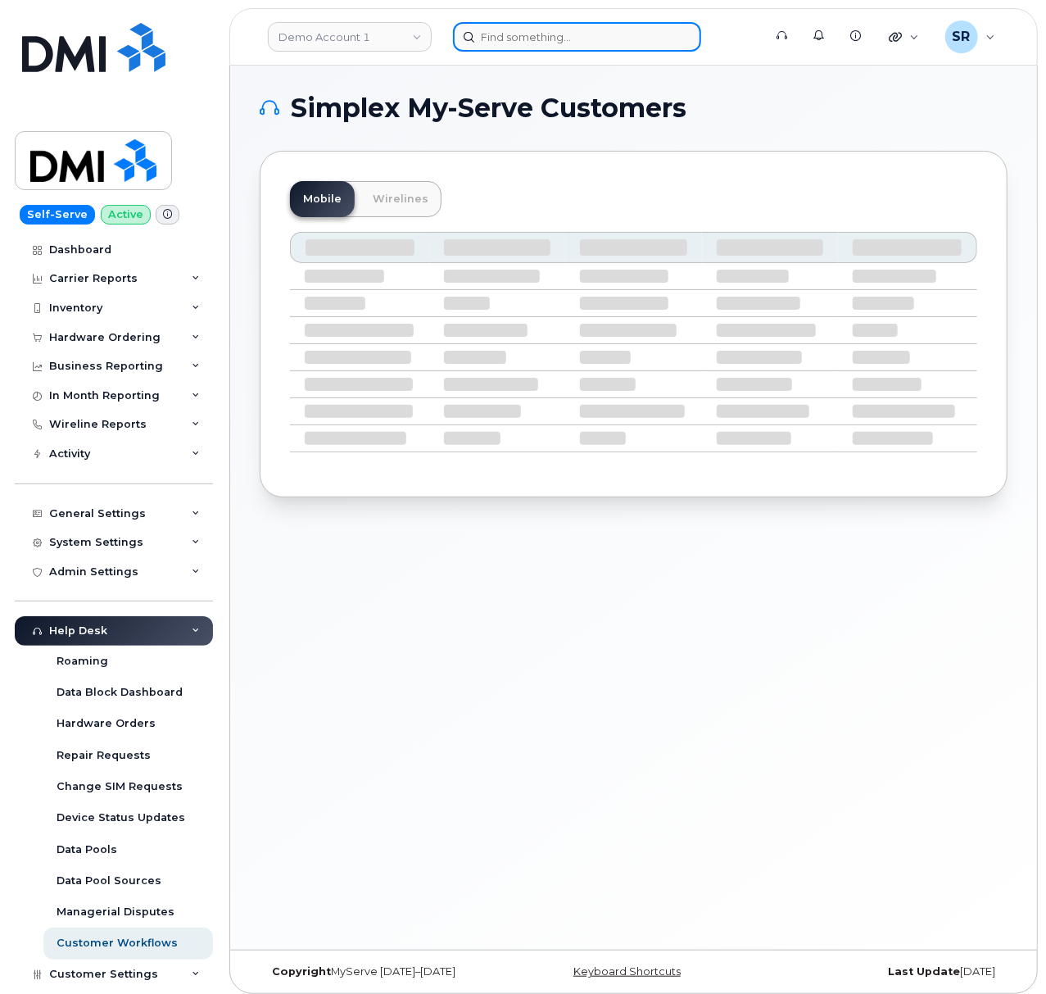
click at [587, 47] on input at bounding box center [577, 36] width 248 height 29
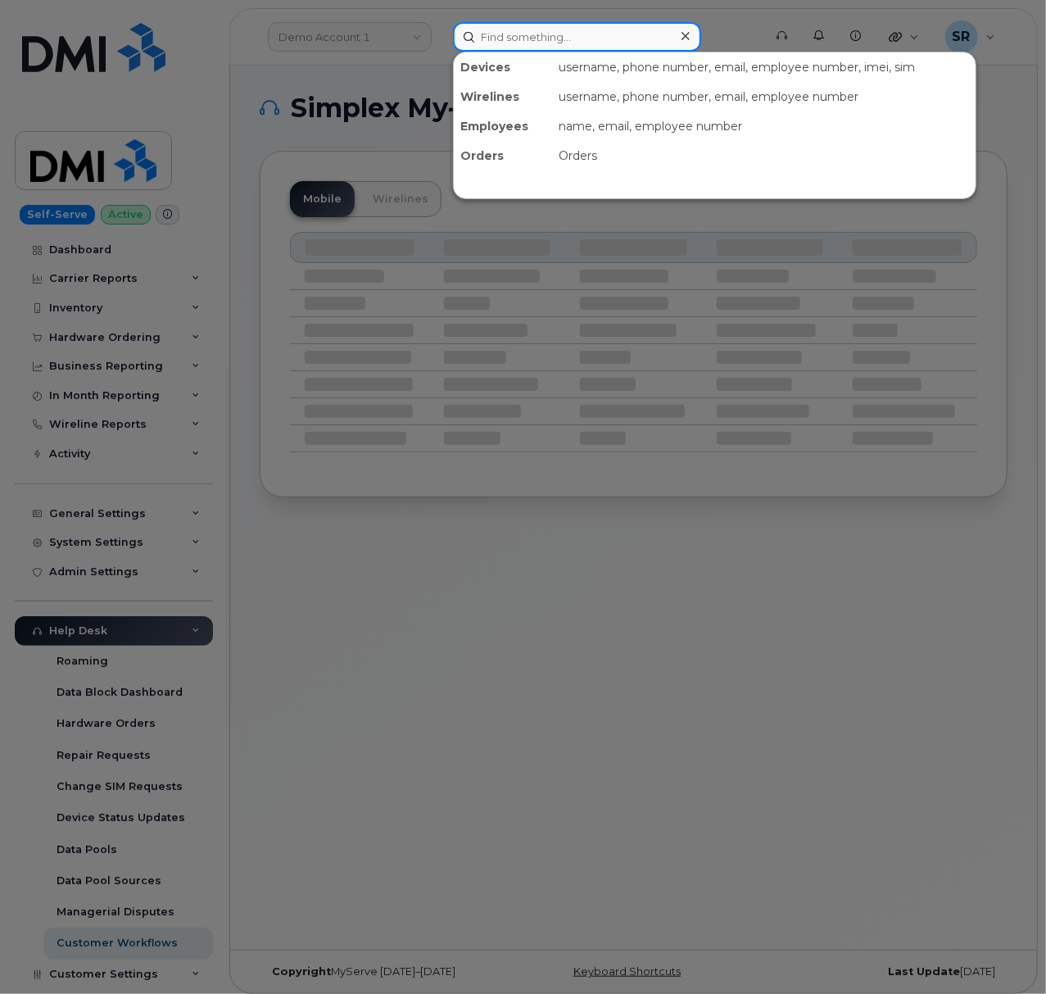
paste input "5059750809"
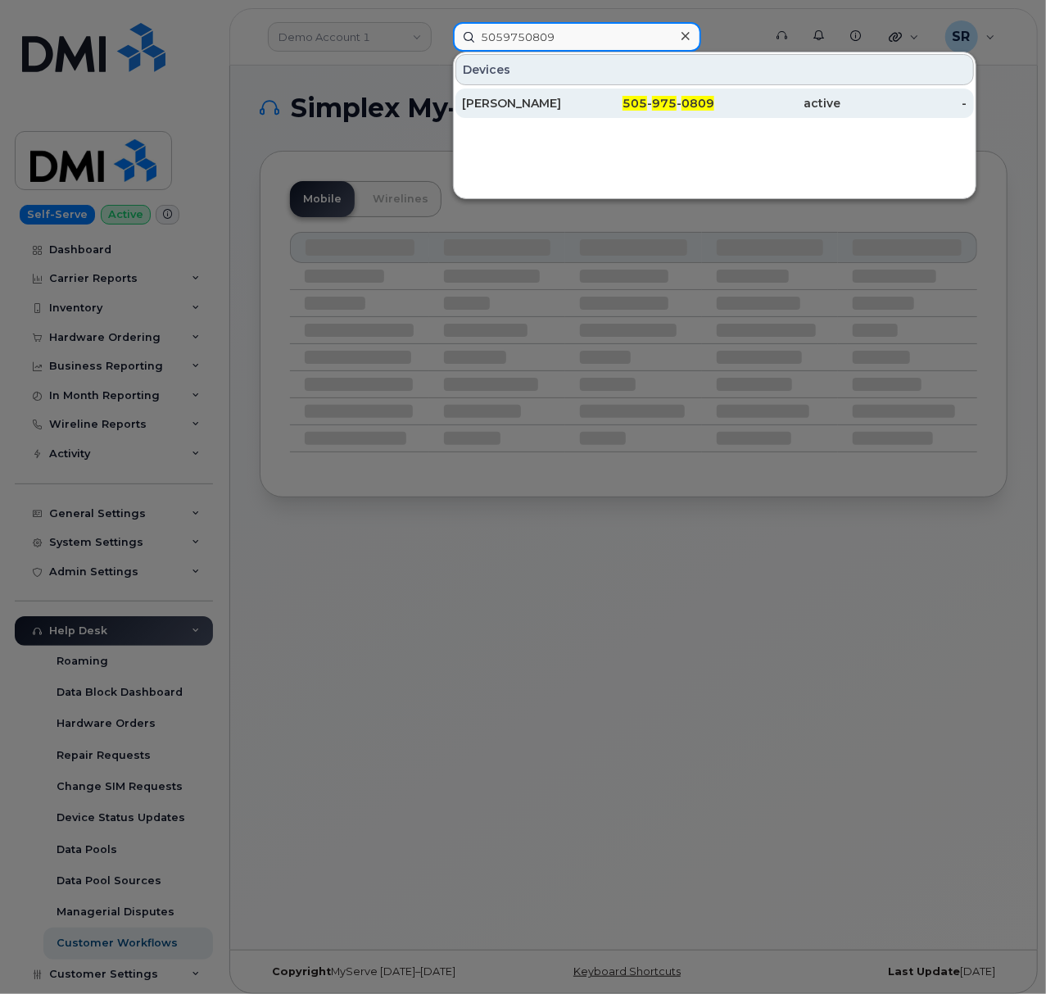
type input "5059750809"
click at [572, 113] on div "[PERSON_NAME]" at bounding box center [525, 102] width 126 height 29
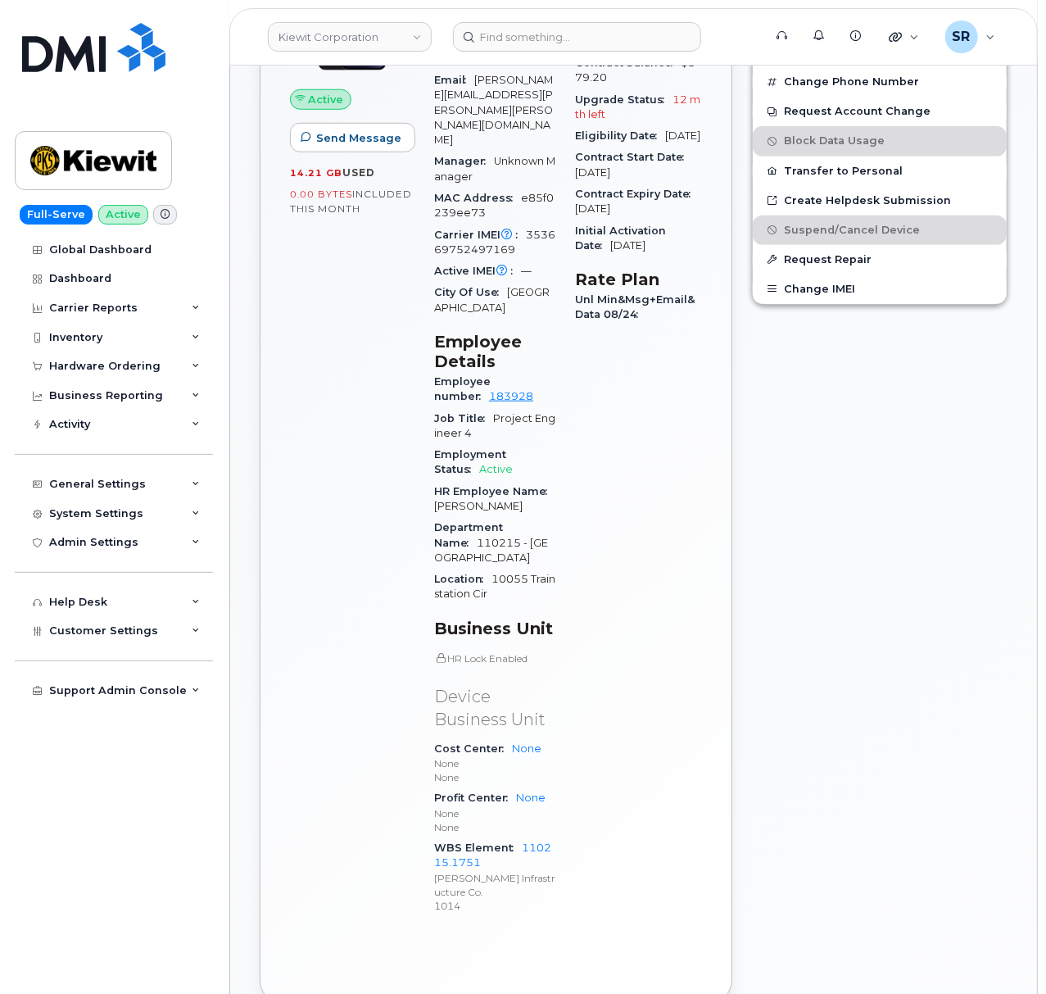
scroll to position [655, 0]
drag, startPoint x: 522, startPoint y: 803, endPoint x: 524, endPoint y: 783, distance: 19.8
click at [524, 836] on div "WBS Element 110215.1751 Kiewit Infrastructure Co. 1014" at bounding box center [494, 875] width 121 height 79
copy link "110215.1751"
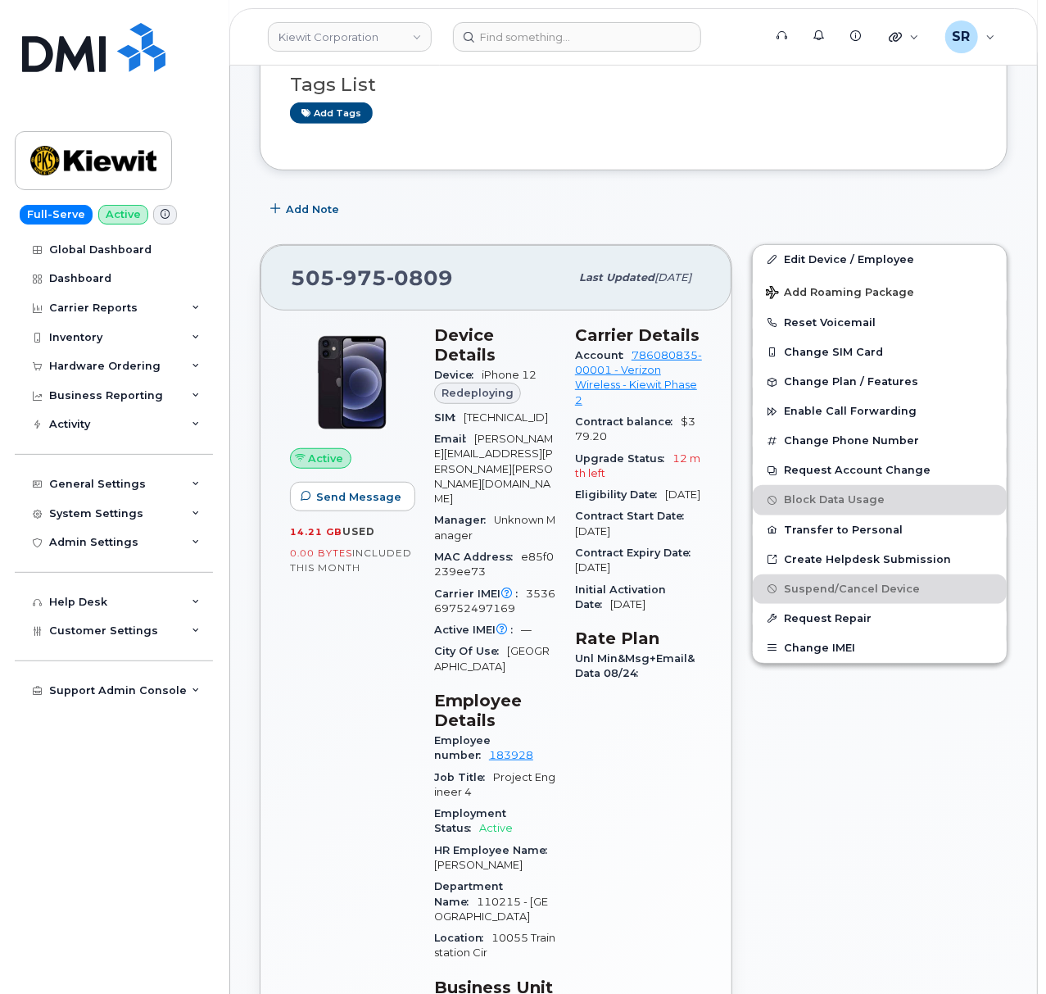
scroll to position [109, 0]
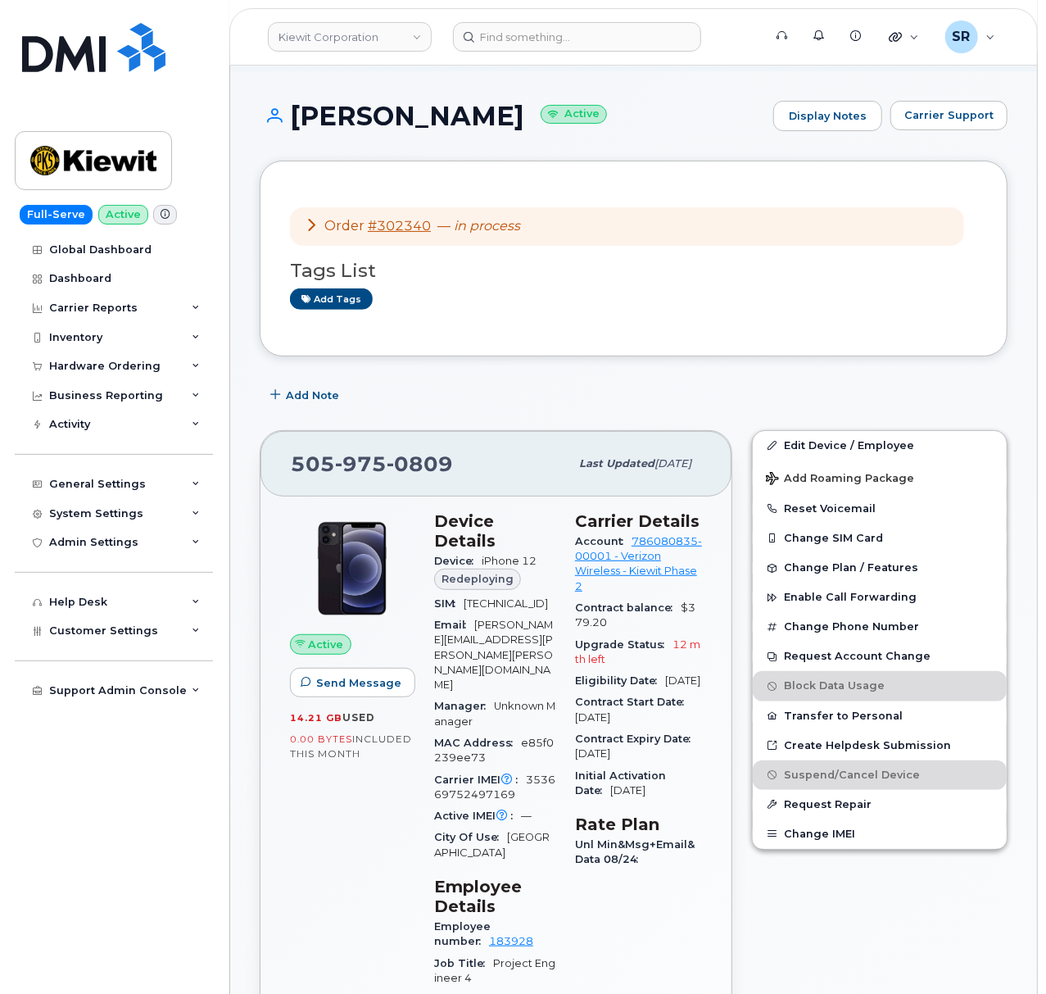
drag, startPoint x: 0, startPoint y: 470, endPoint x: 316, endPoint y: 79, distance: 502.8
click at [552, 41] on input at bounding box center [577, 36] width 248 height 29
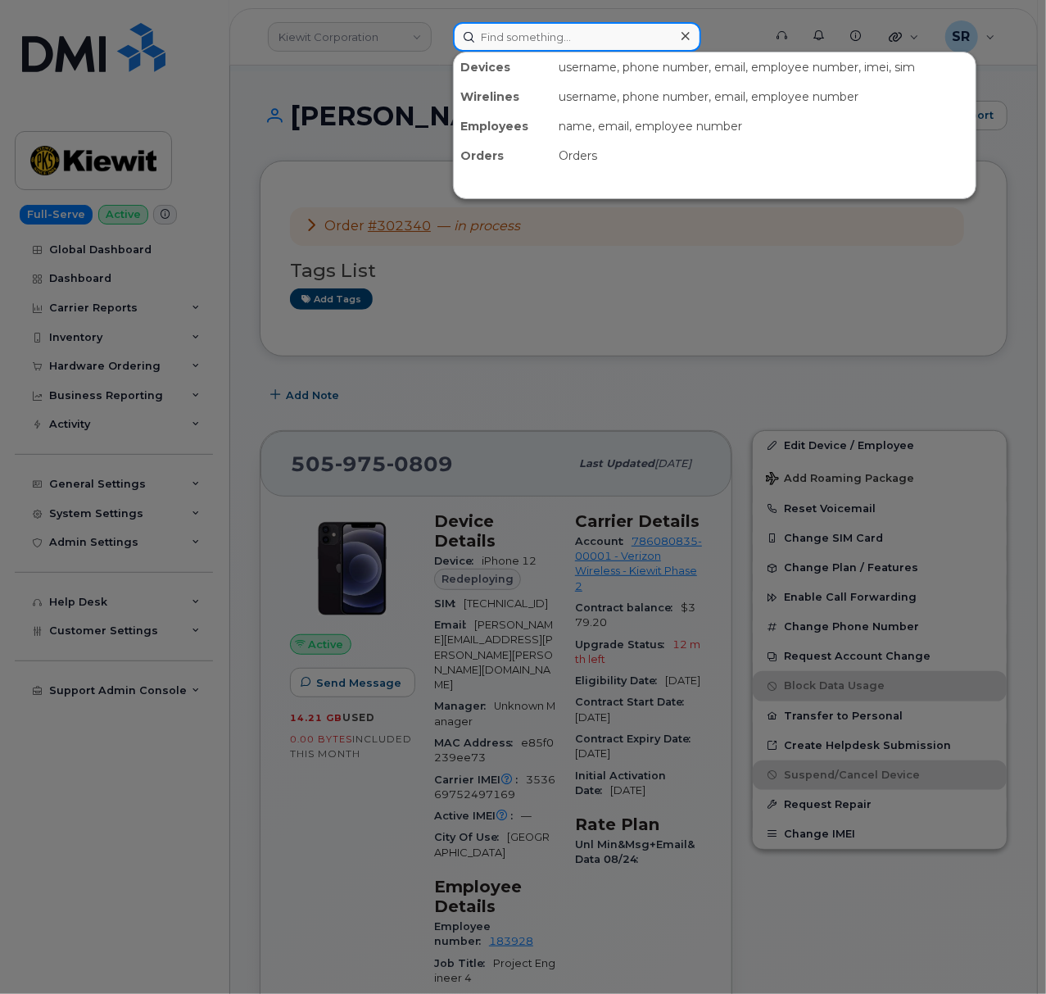
paste input "7805042043"
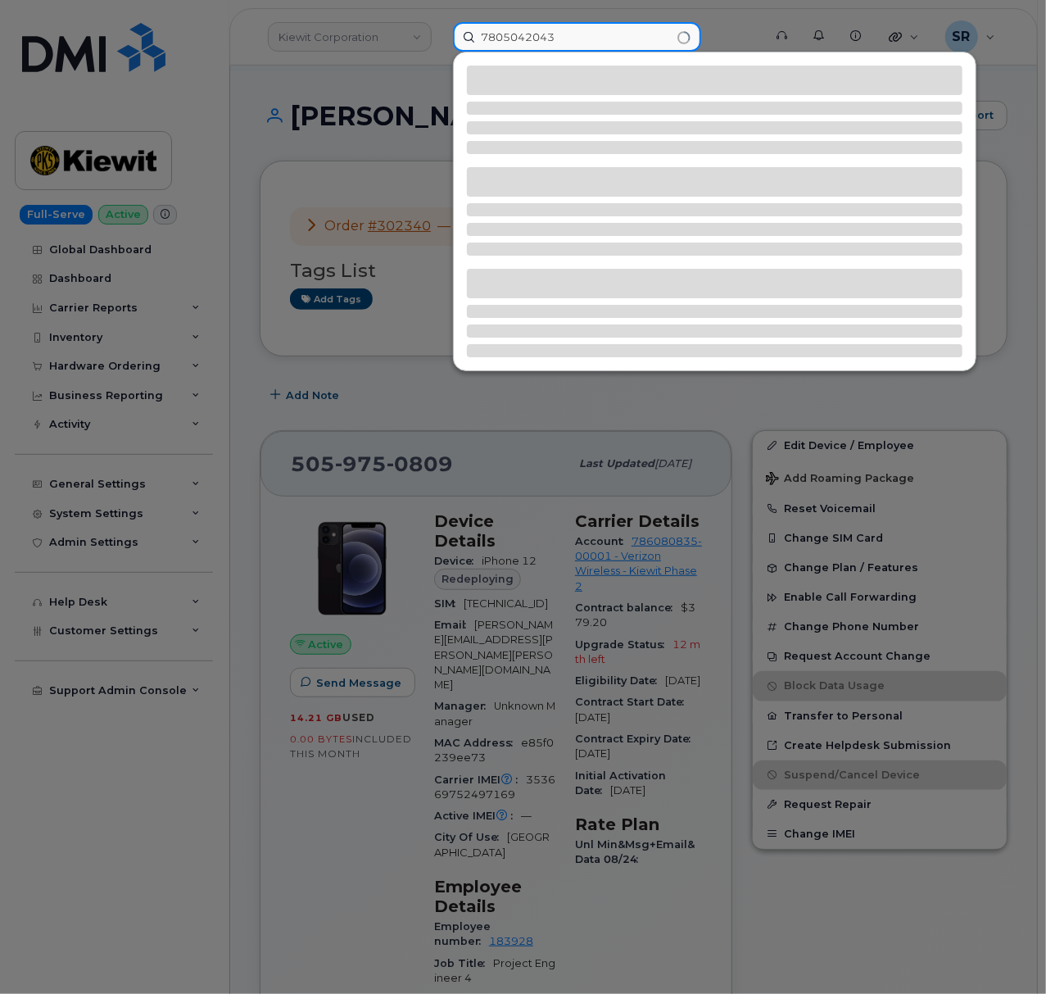
type input "7805042043"
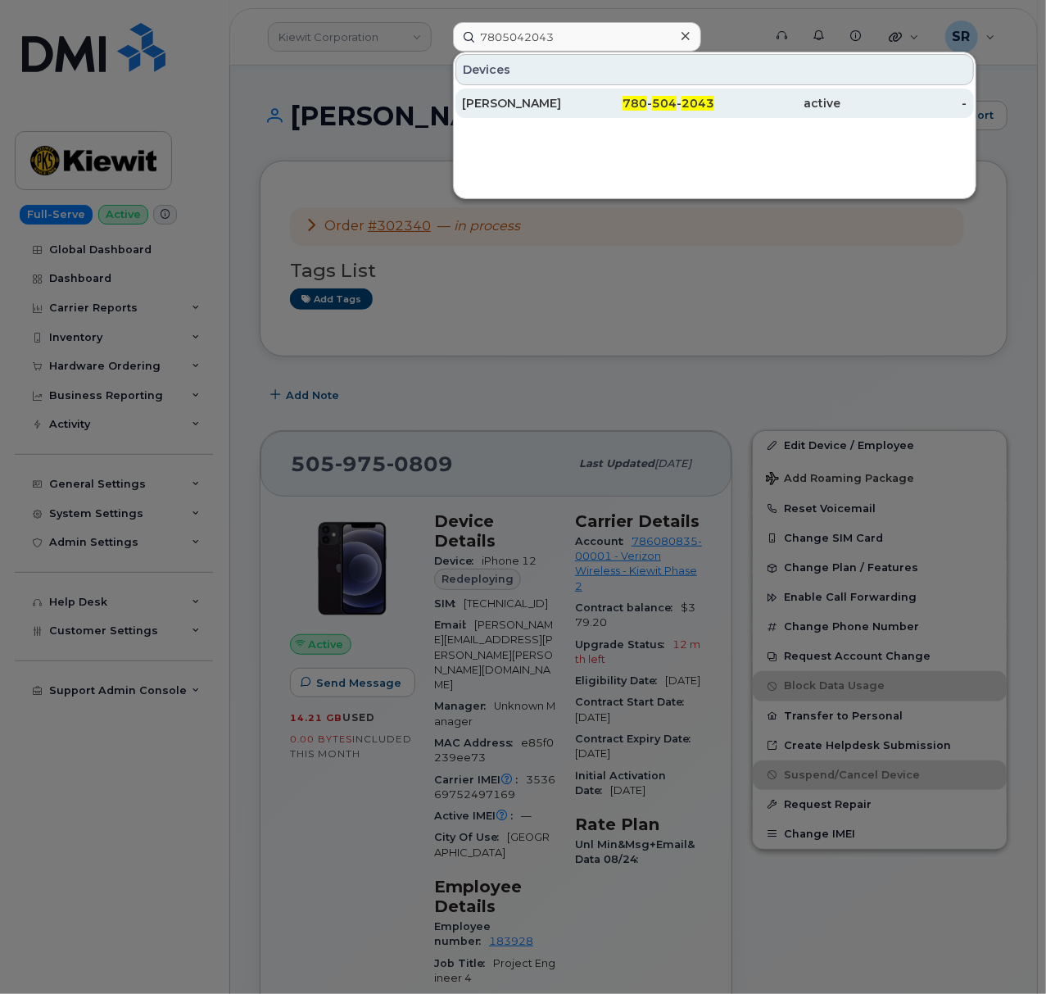
click at [581, 88] on link "Kym Tkachuk 780 - 504 - 2043 active -" at bounding box center [715, 102] width 519 height 29
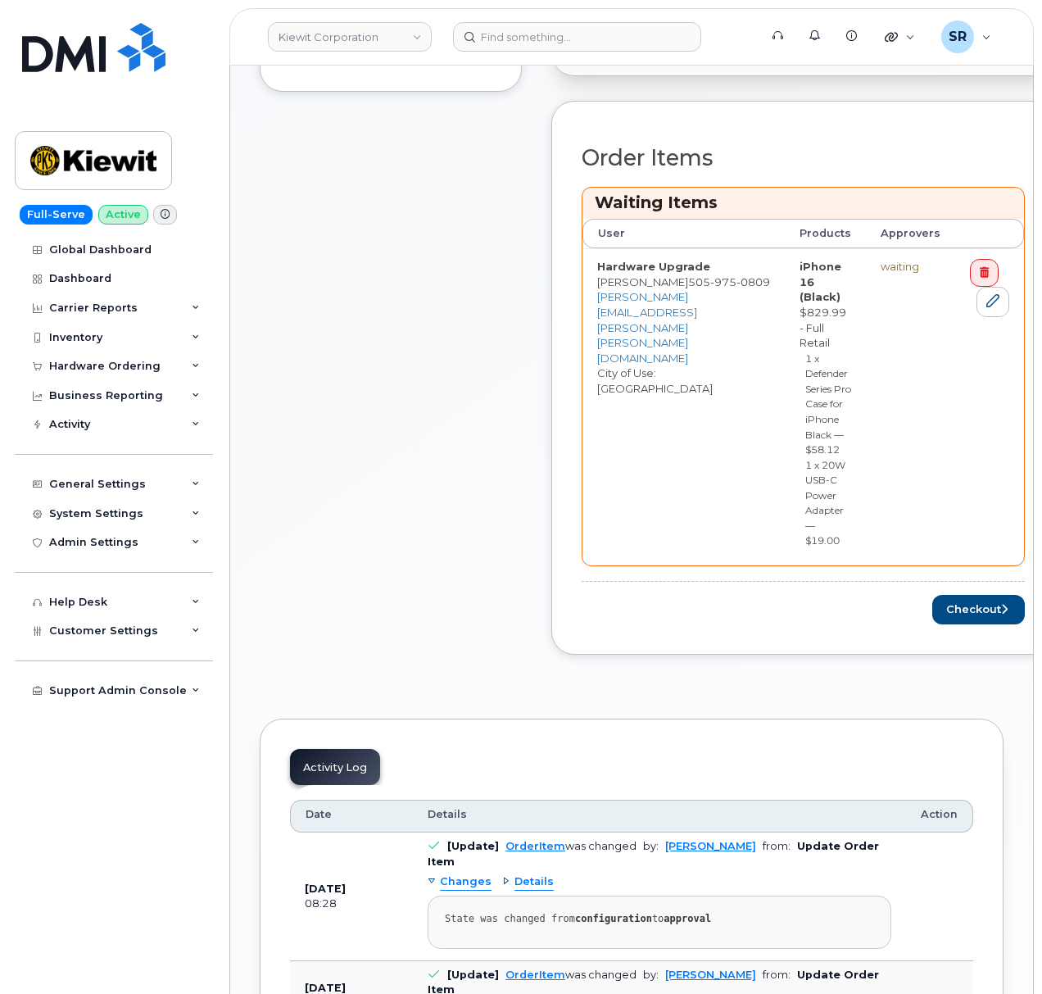
scroll to position [770, 0]
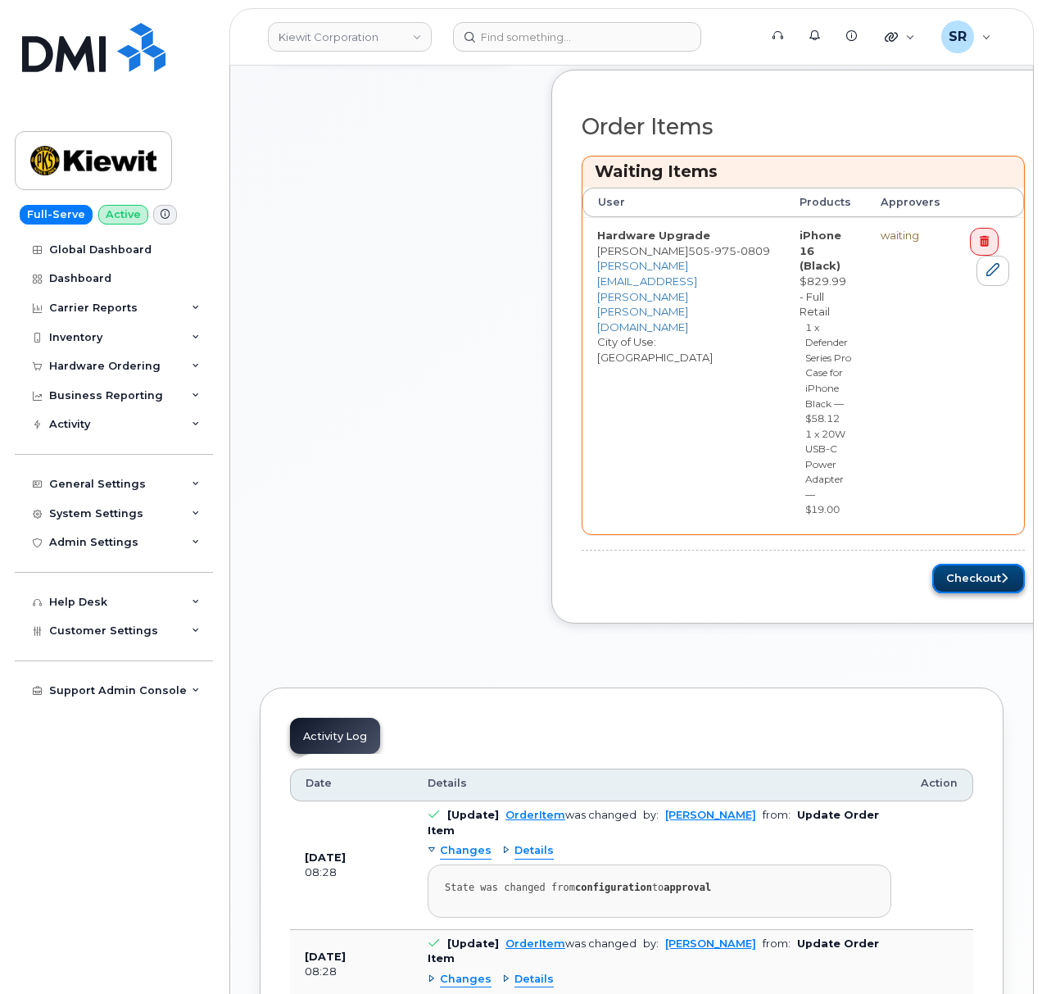
click at [959, 584] on button "Checkout" at bounding box center [978, 579] width 93 height 30
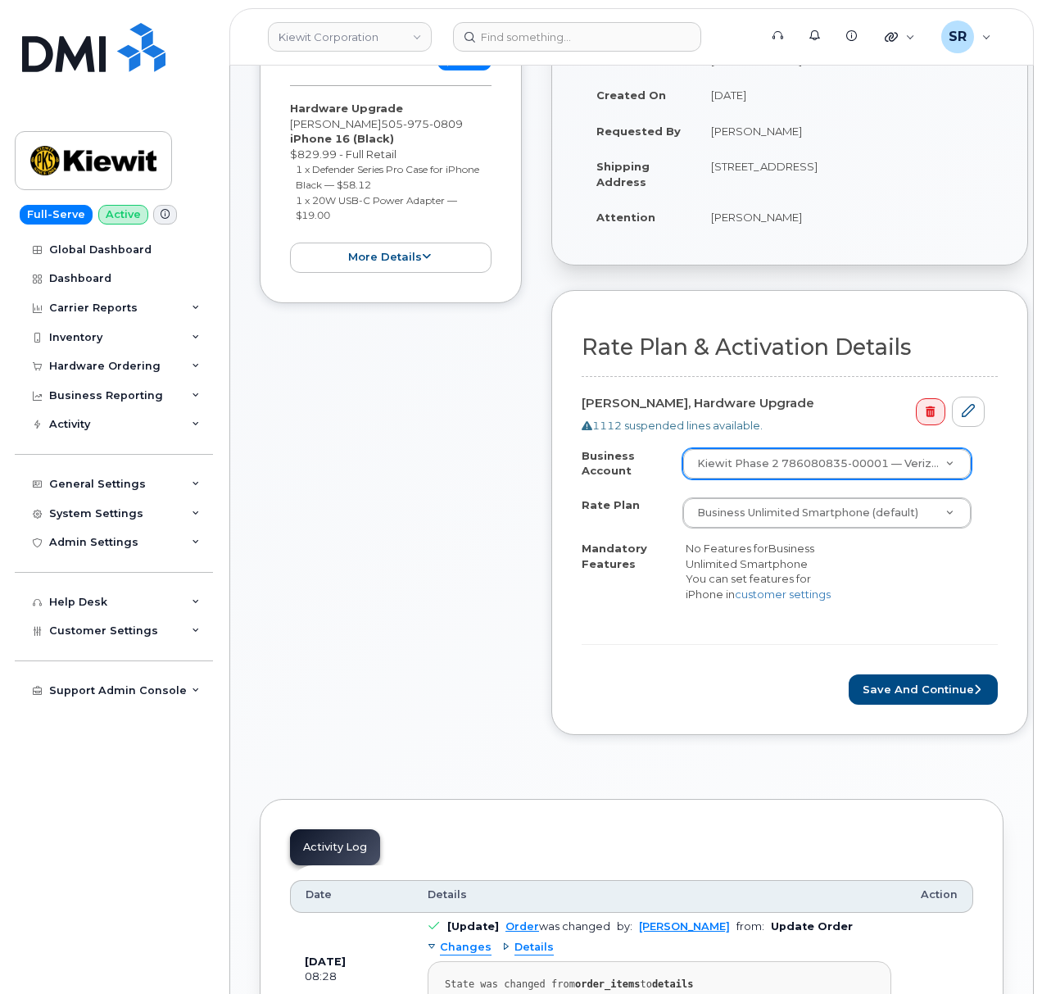
scroll to position [437, 0]
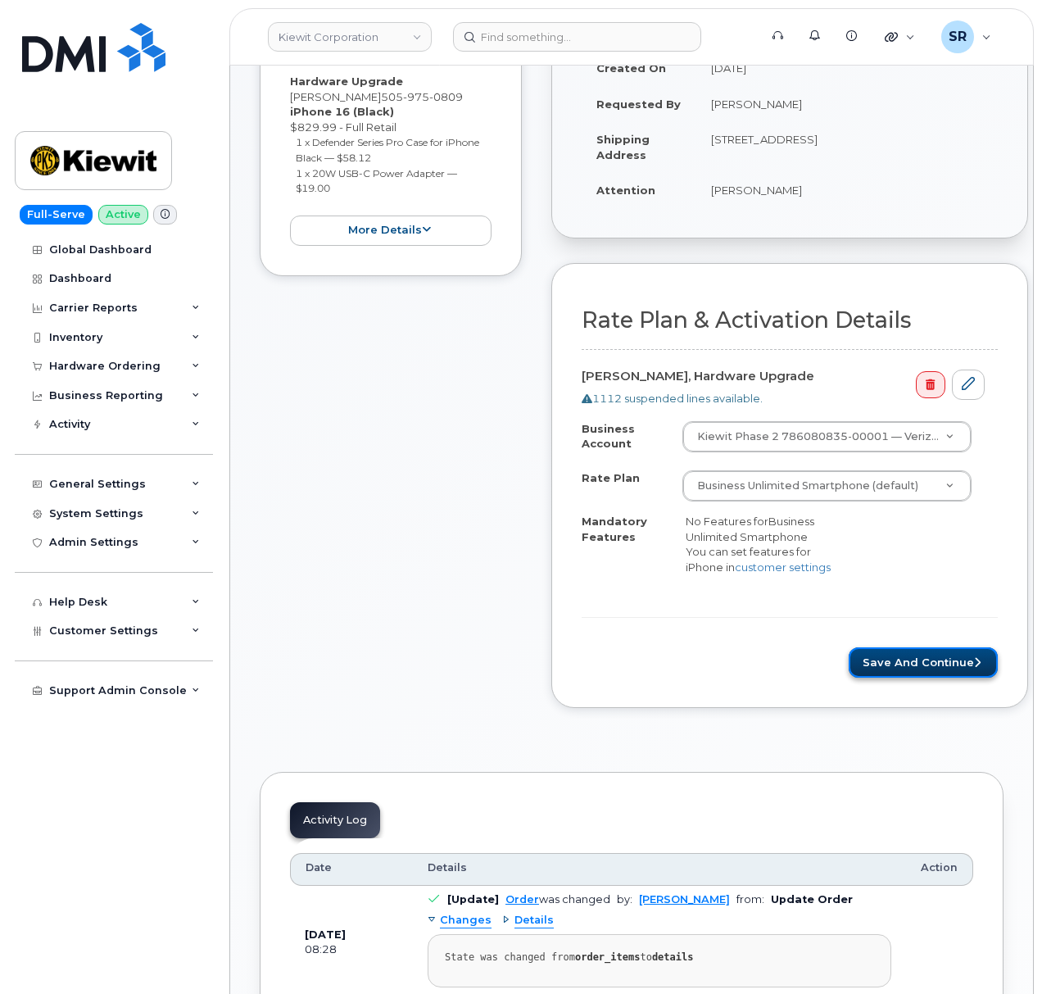
click at [945, 650] on button "Save and Continue" at bounding box center [923, 662] width 149 height 30
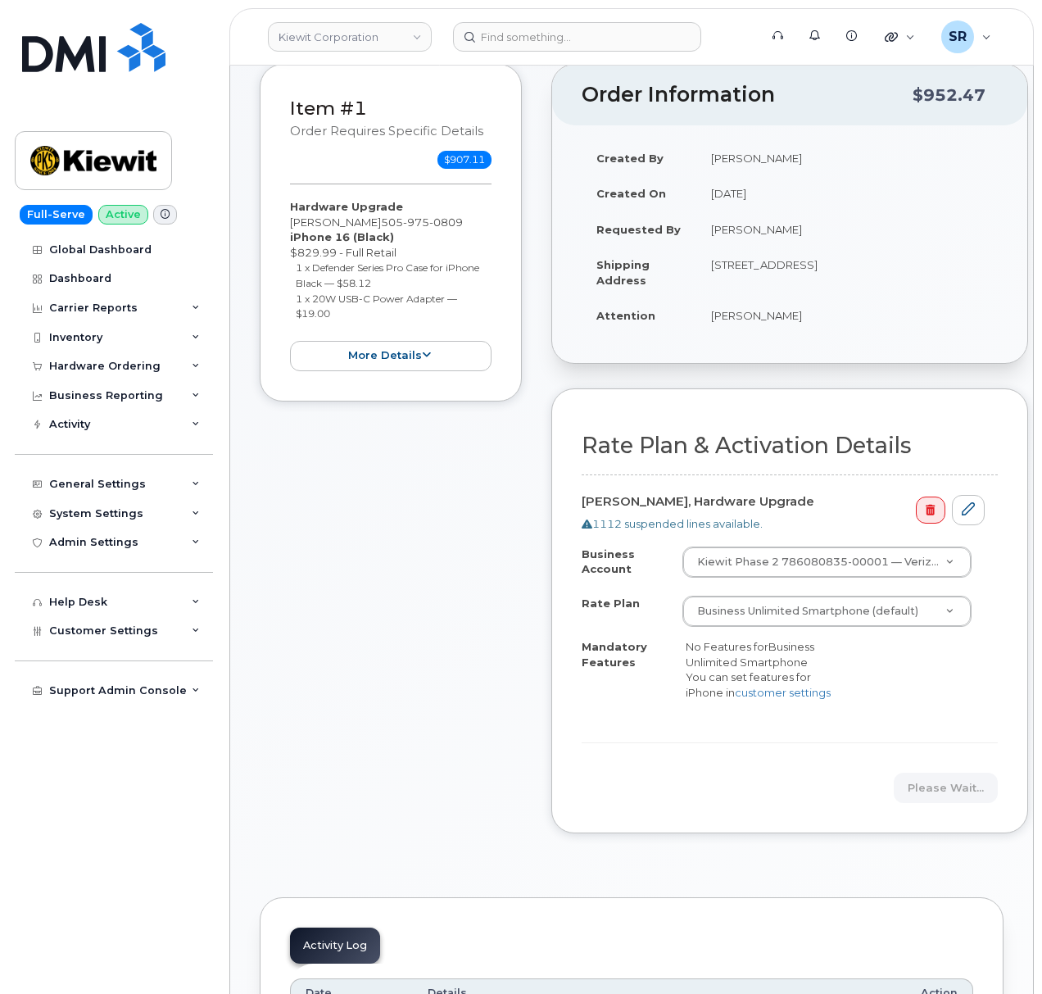
scroll to position [328, 0]
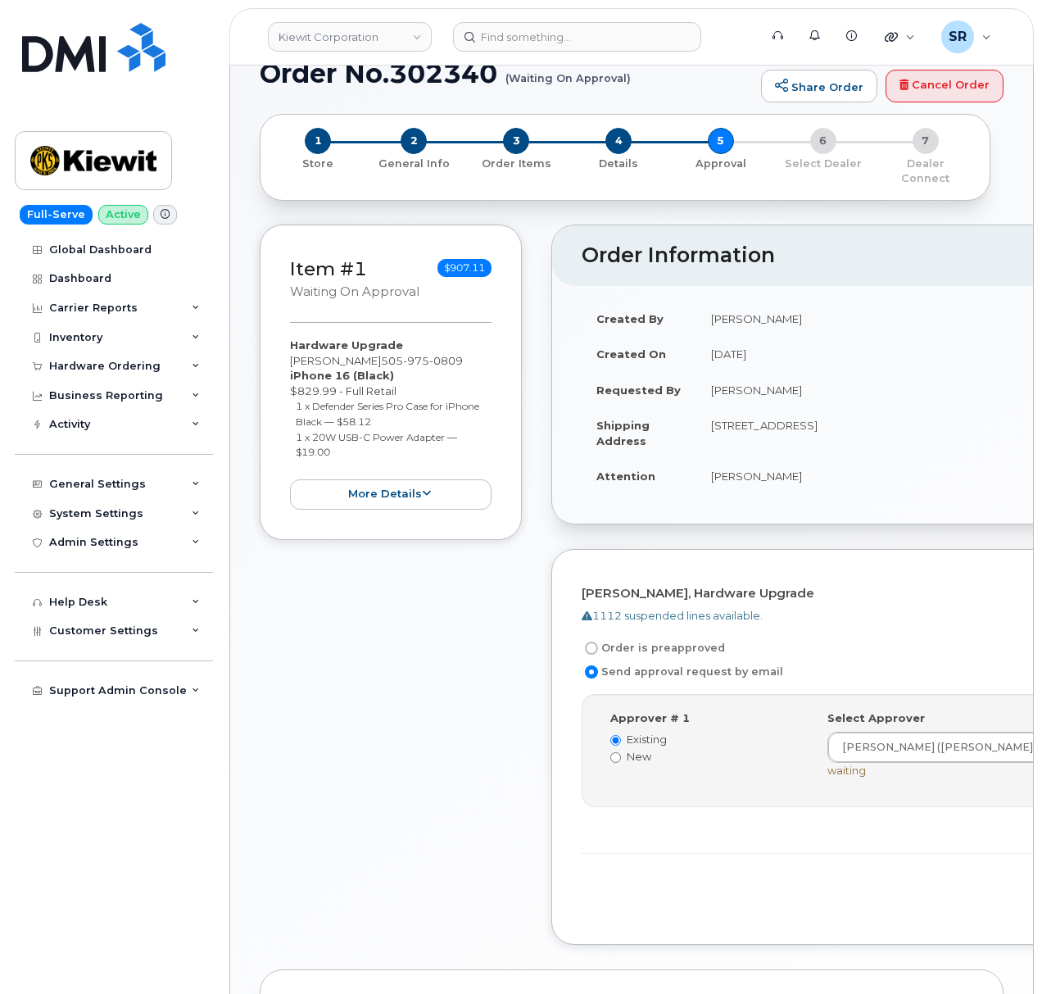
scroll to position [442, 0]
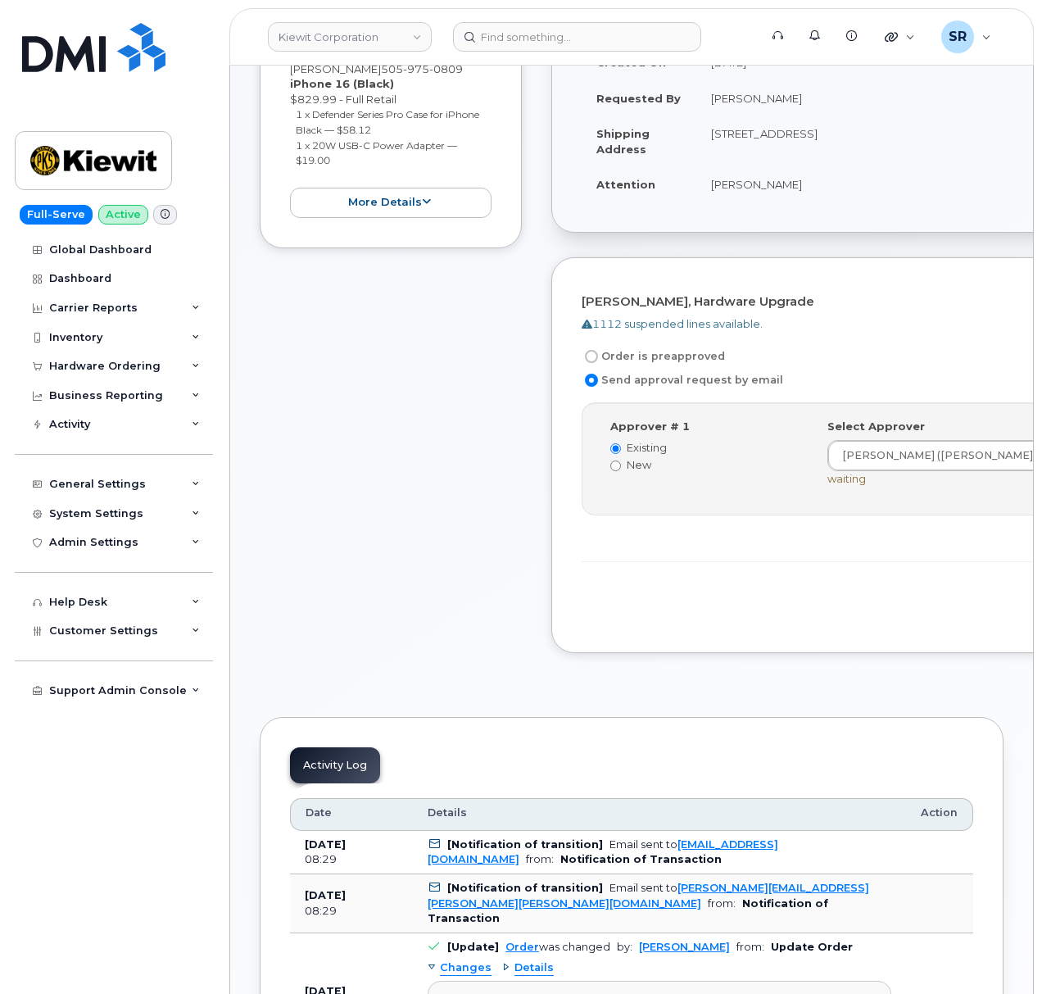
click at [493, 569] on div "Item #1 Waiting On Approval $907.11 Hardware Upgrade Erin Duffy 505 975 0809 iP…" at bounding box center [391, 305] width 262 height 745
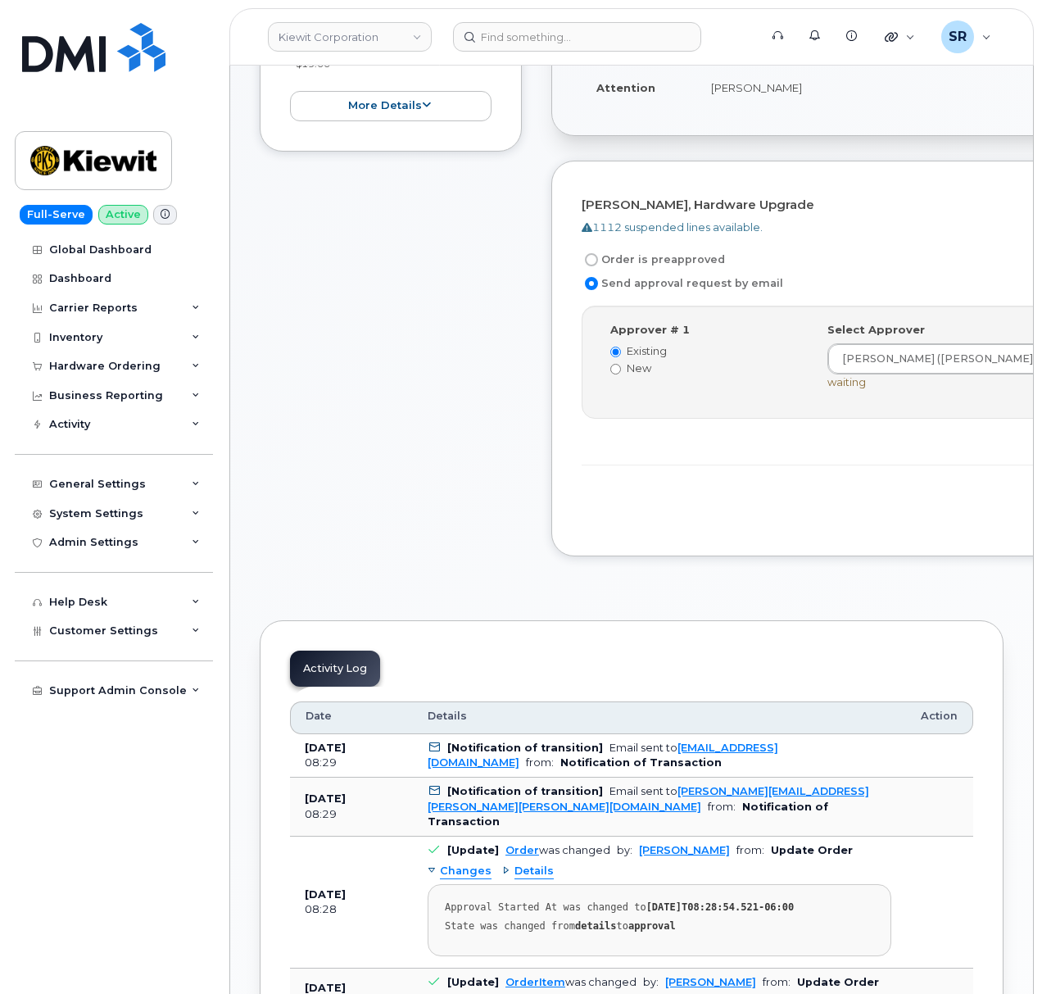
scroll to position [551, 0]
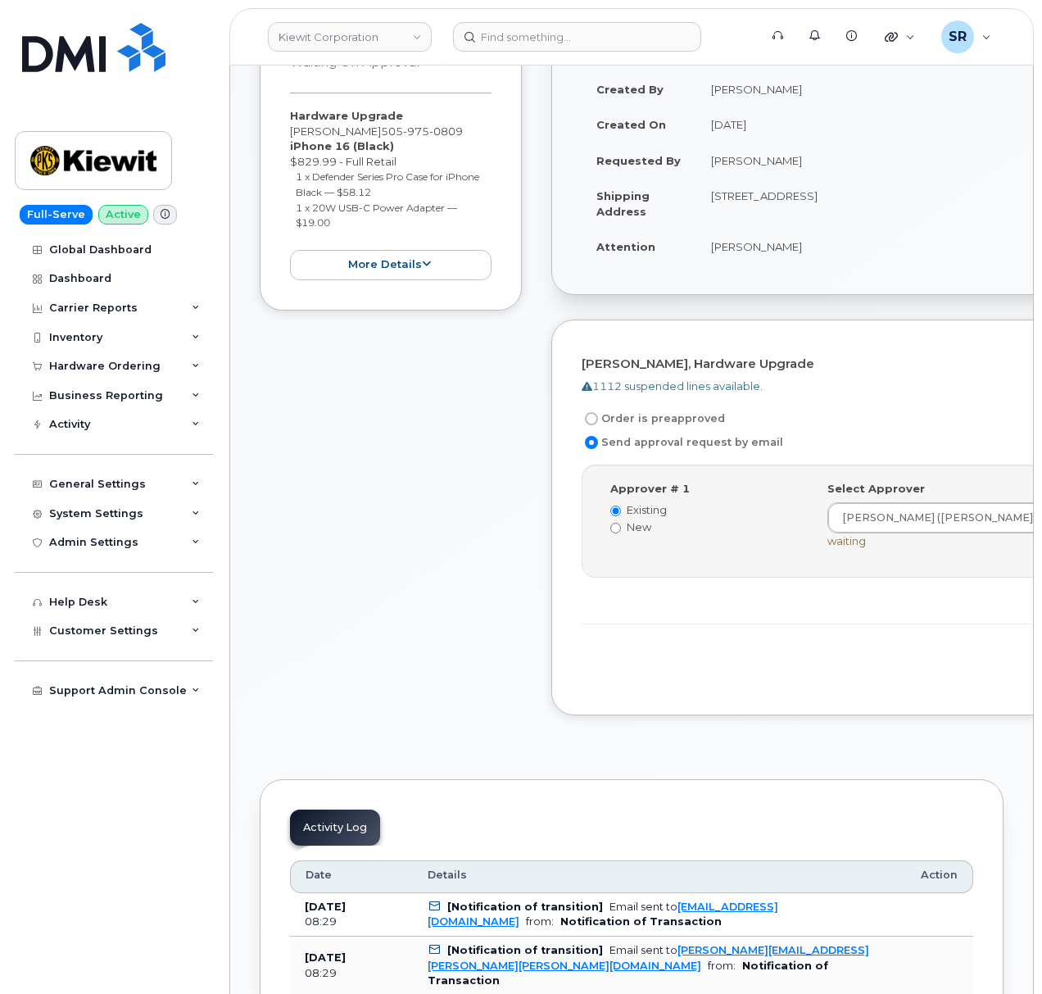
scroll to position [5, 0]
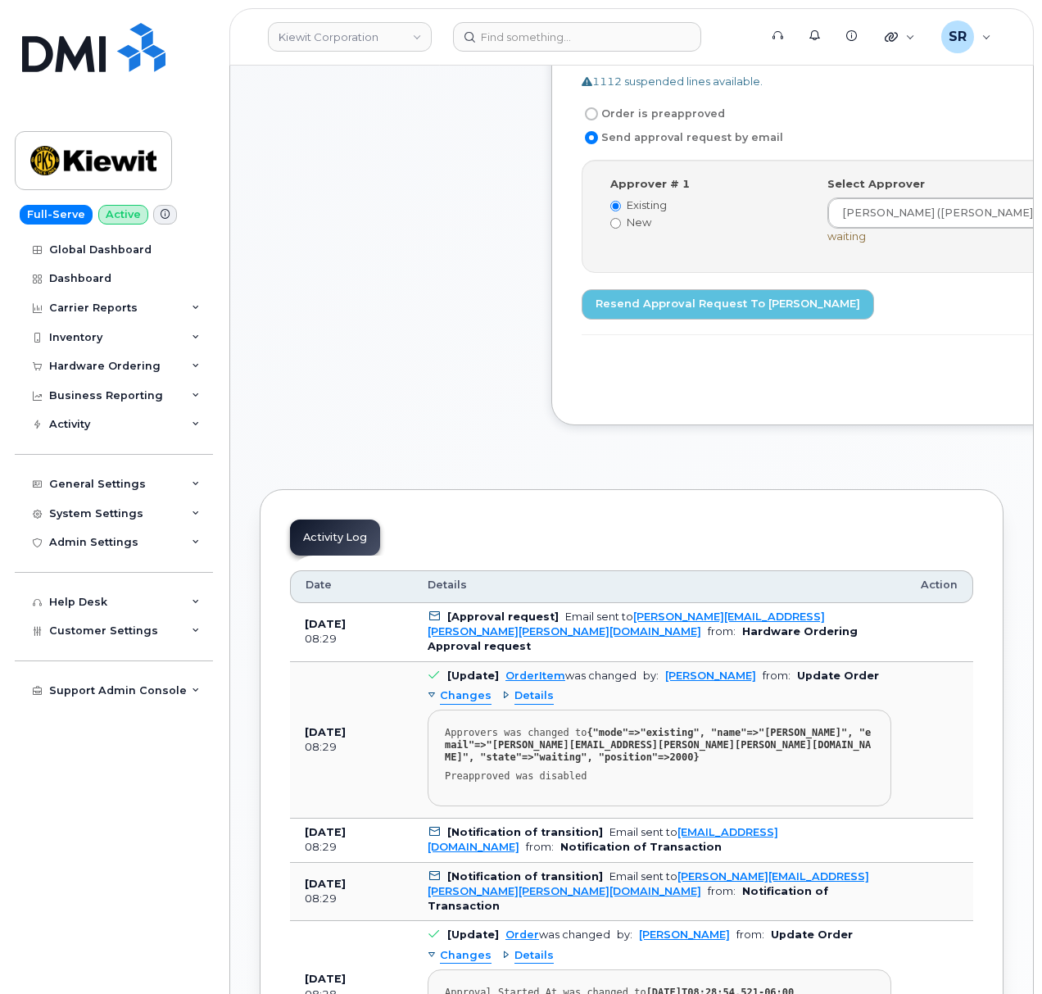
scroll to position [690, 0]
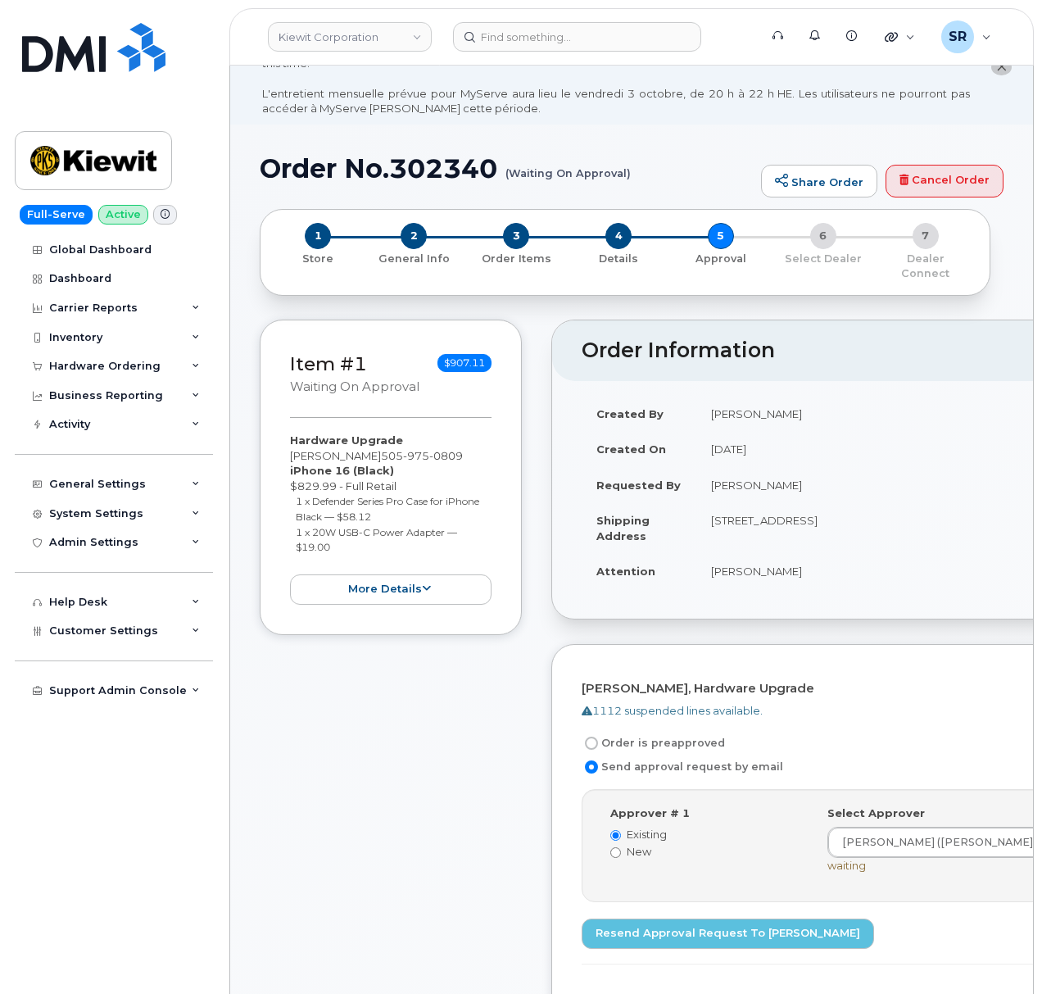
scroll to position [0, 0]
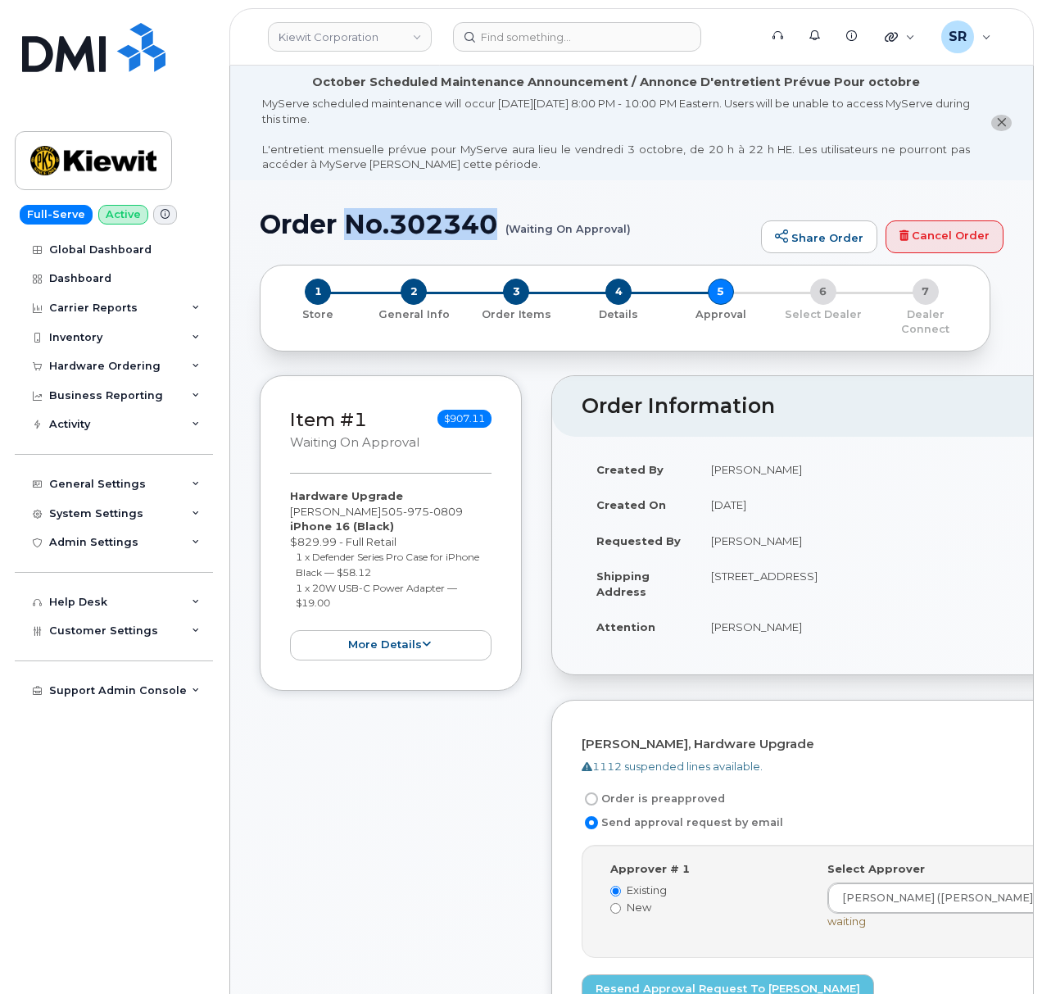
drag, startPoint x: 503, startPoint y: 220, endPoint x: 351, endPoint y: 229, distance: 152.7
click at [351, 229] on h1 "Order No.302340 (Waiting On Approval)" at bounding box center [506, 224] width 493 height 29
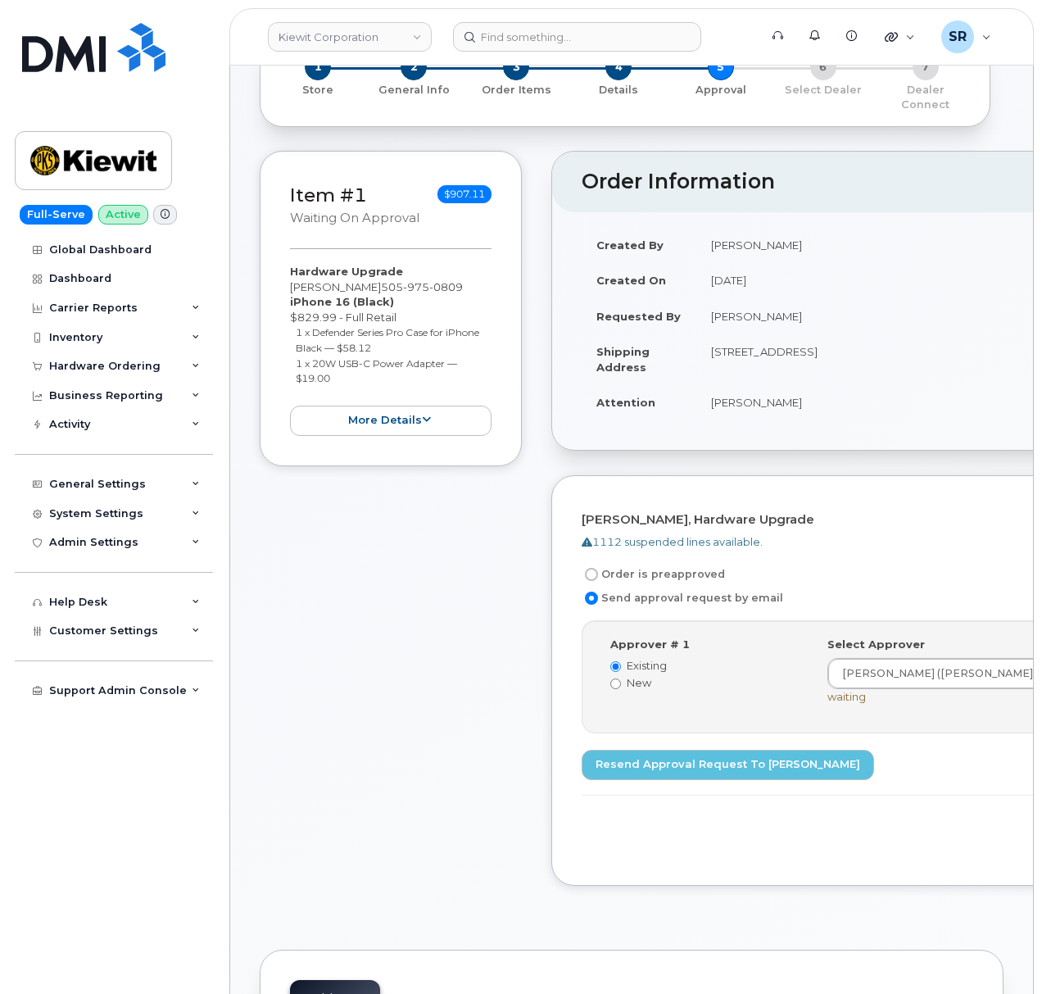
scroll to position [437, 0]
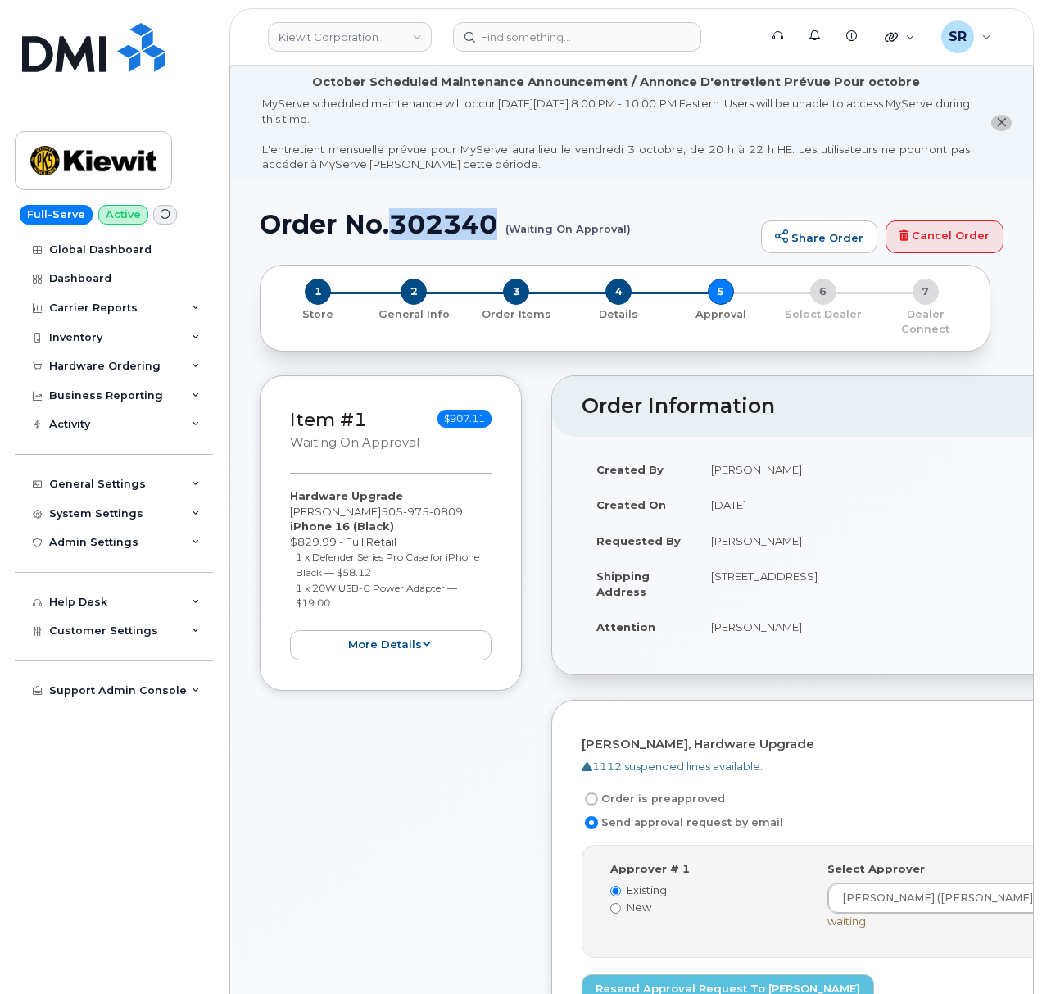
drag, startPoint x: 502, startPoint y: 217, endPoint x: 395, endPoint y: 225, distance: 107.6
click at [395, 225] on h1 "Order No.302340 (Waiting On Approval)" at bounding box center [506, 224] width 493 height 29
click at [510, 217] on small "(Waiting On Approval)" at bounding box center [568, 222] width 125 height 25
drag, startPoint x: 498, startPoint y: 218, endPoint x: 391, endPoint y: 226, distance: 107.6
click at [391, 226] on h1 "Order No.302340 (Waiting On Approval)" at bounding box center [506, 224] width 493 height 29
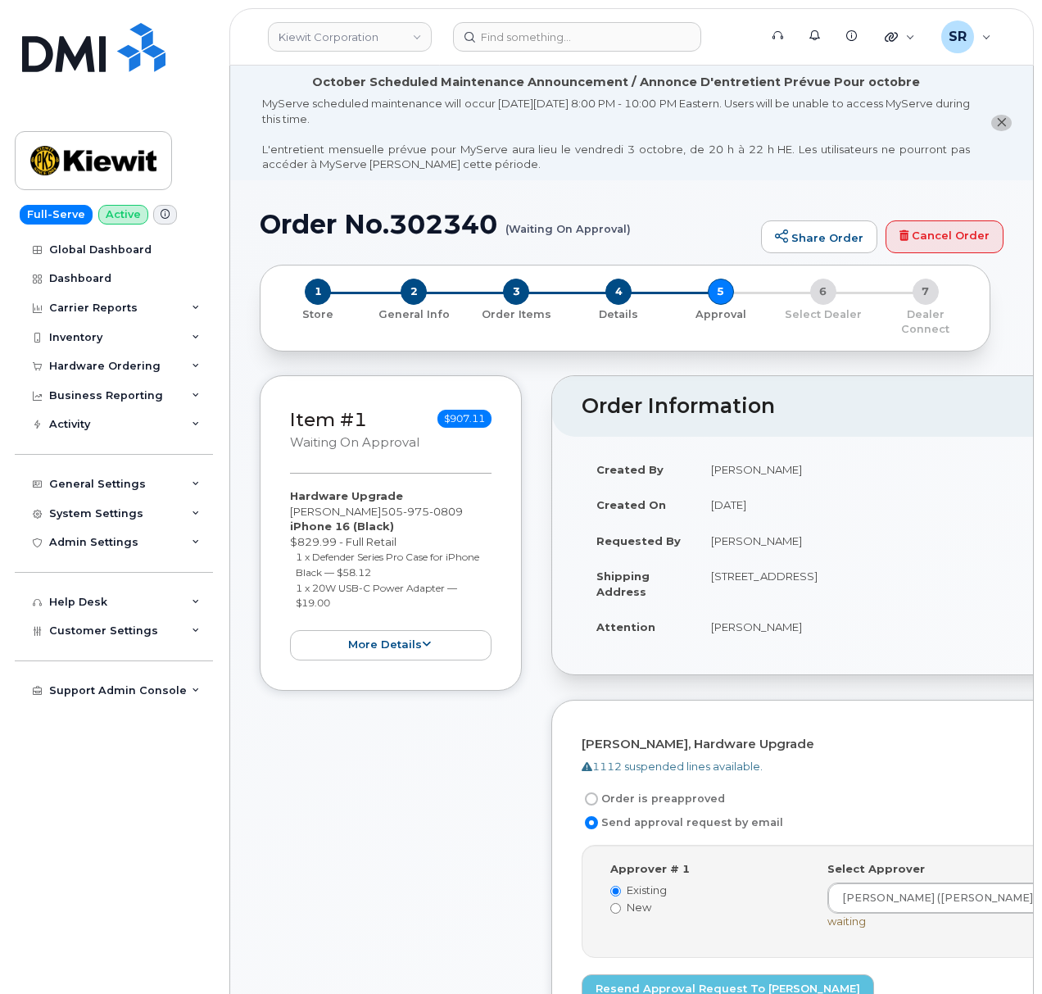
click at [534, 252] on div "Order No.302340 (Waiting On Approval) Share Order Cancel Order" at bounding box center [632, 237] width 744 height 55
drag, startPoint x: 483, startPoint y: 224, endPoint x: 398, endPoint y: 224, distance: 85.2
click at [398, 224] on h1 "Order No.302340 (Waiting On Approval)" at bounding box center [506, 224] width 493 height 29
copy h1 "302340"
drag, startPoint x: 890, startPoint y: 184, endPoint x: 981, endPoint y: 247, distance: 111.2
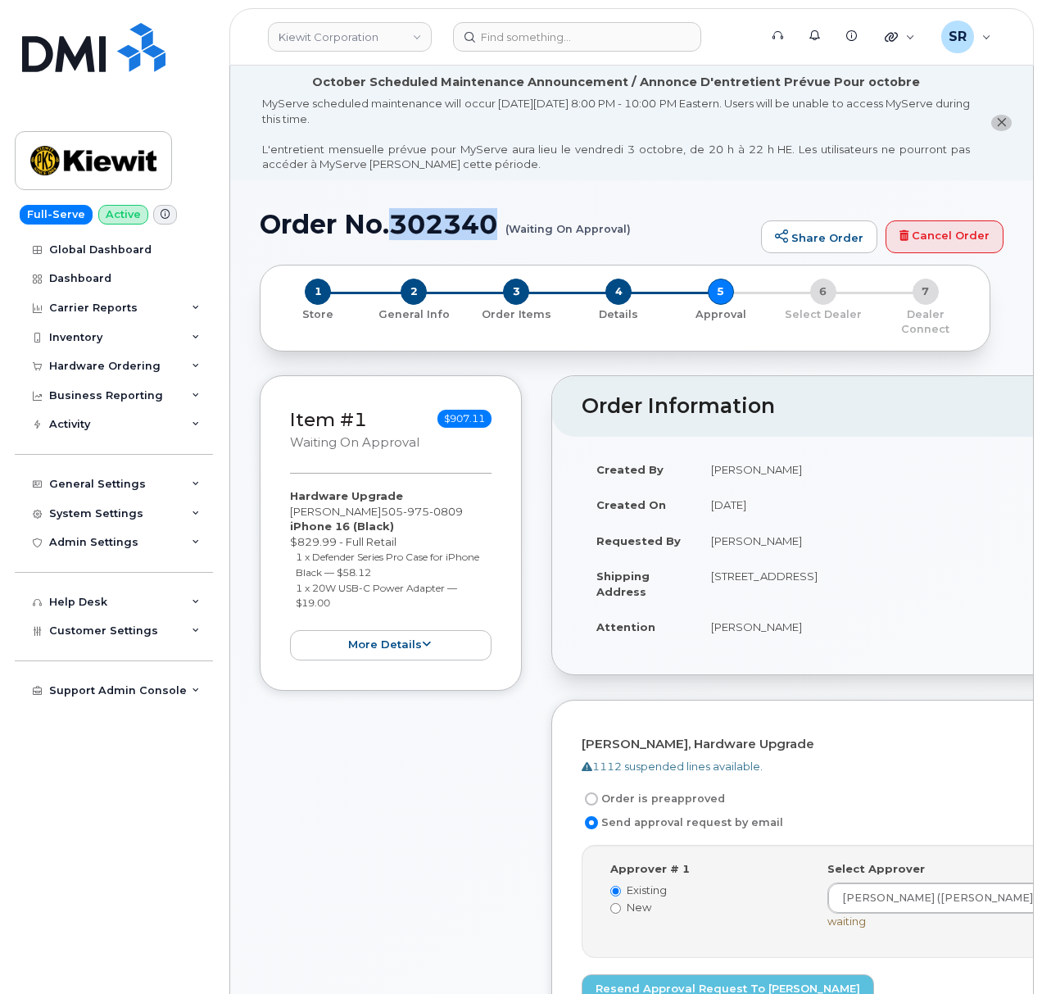
drag, startPoint x: 502, startPoint y: 223, endPoint x: 393, endPoint y: 221, distance: 109.0
click at [393, 221] on h1 "Order No.302340 (Waiting On Approval)" at bounding box center [506, 224] width 493 height 29
copy h1 "302340"
click at [404, 823] on div "Item #1 Waiting On Approval $907.11 Hardware Upgrade Erin Duffy 505 975 0809 iP…" at bounding box center [391, 755] width 262 height 760
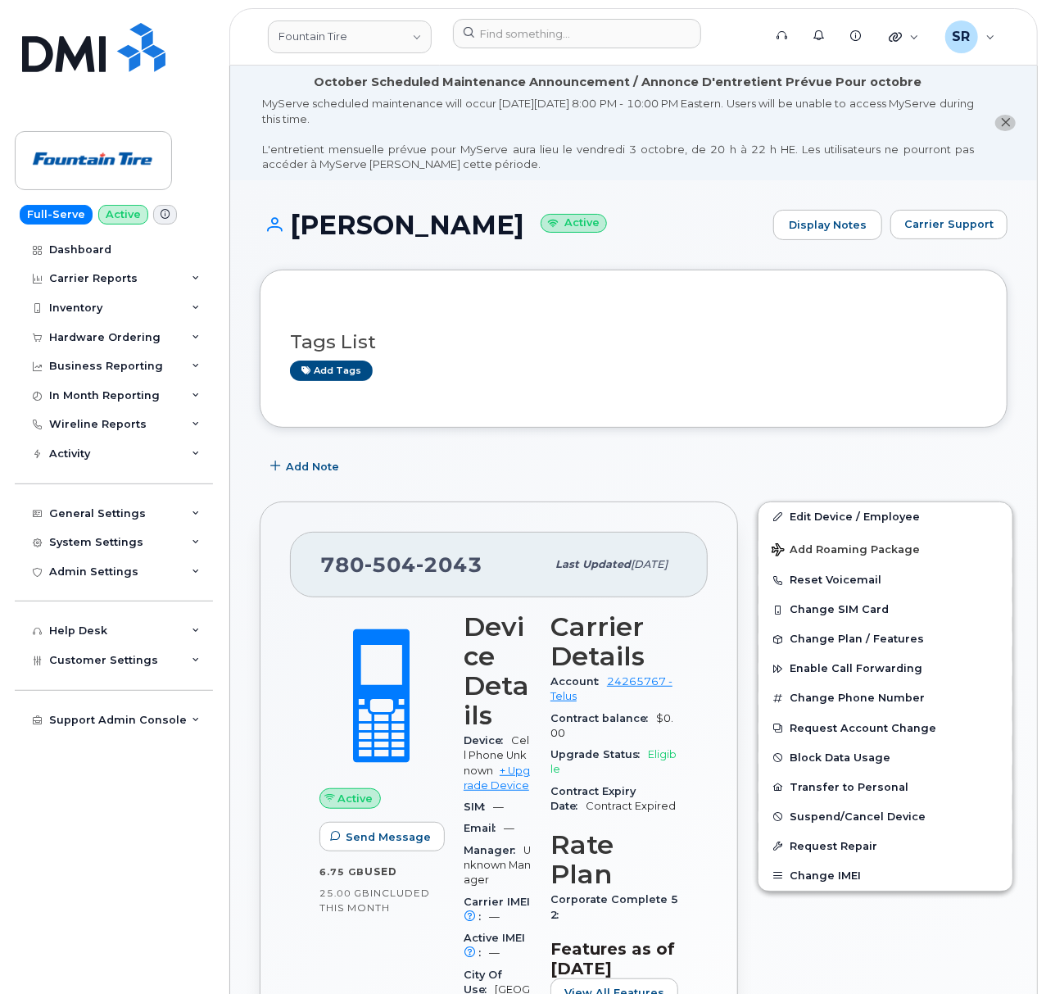
click at [619, 234] on h1 "[PERSON_NAME] Active" at bounding box center [513, 225] width 506 height 29
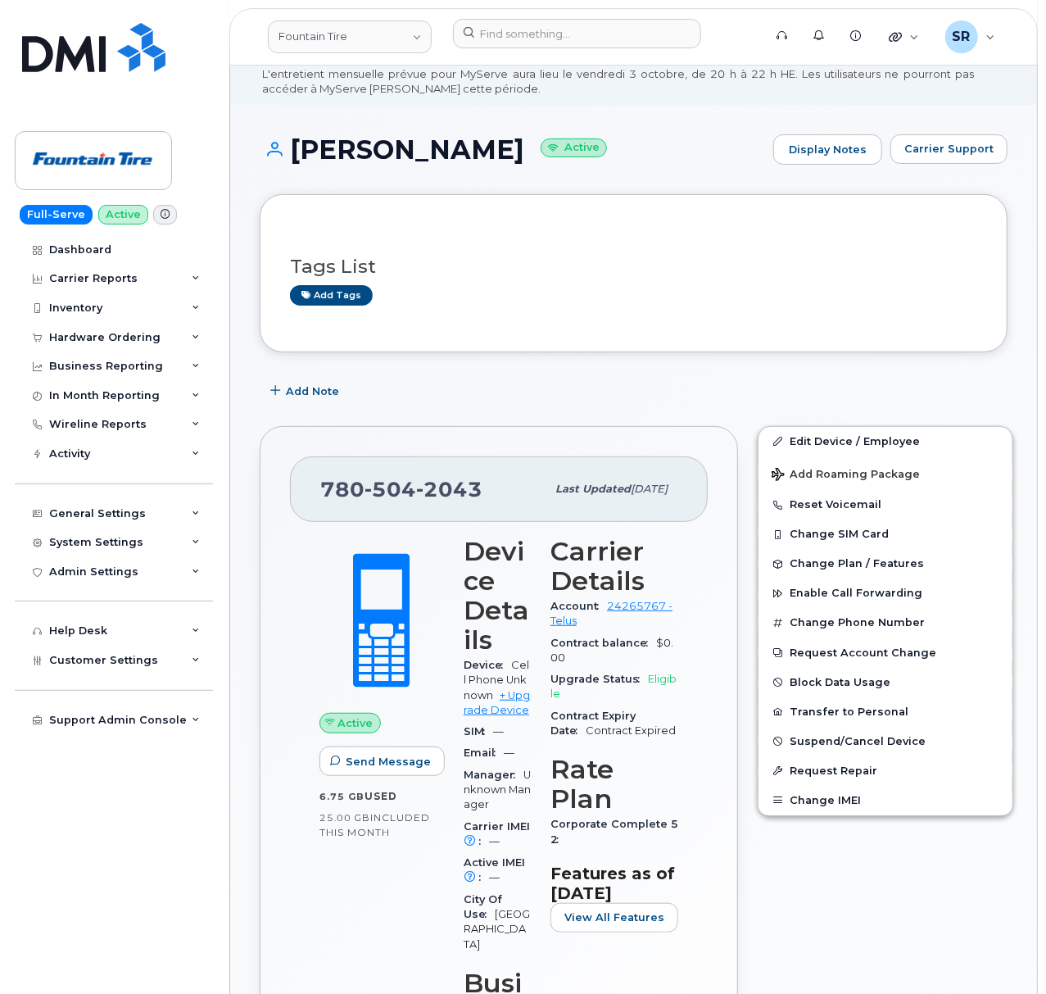
scroll to position [109, 0]
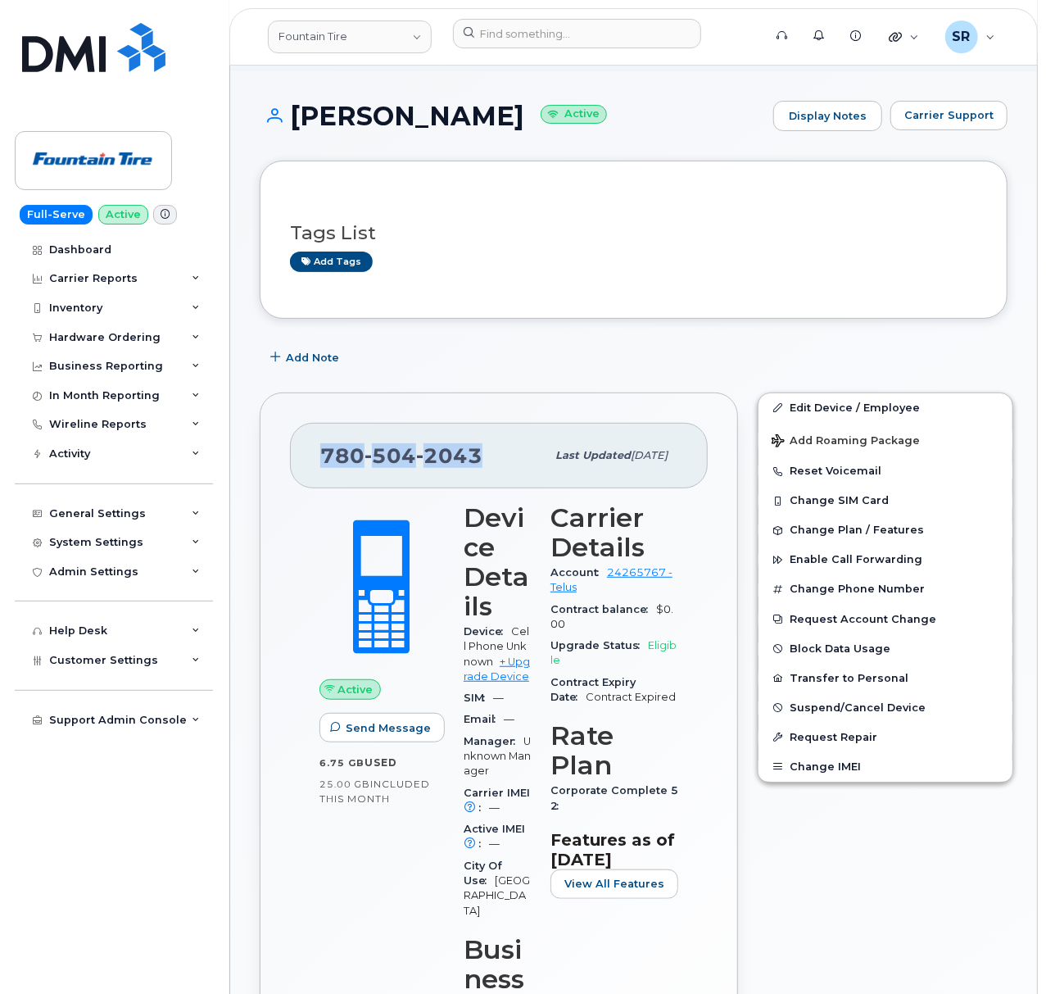
drag, startPoint x: 485, startPoint y: 457, endPoint x: 298, endPoint y: 462, distance: 186.9
click at [298, 462] on div "780 504 2043 Last updated Sep 29, 2025" at bounding box center [499, 456] width 418 height 66
click at [466, 410] on div "780 504 2043 Last updated Sep 29, 2025 Active Send Message 6.75 GB  used 25.00 …" at bounding box center [499, 846] width 479 height 909
drag, startPoint x: 479, startPoint y: 447, endPoint x: 326, endPoint y: 464, distance: 153.3
click at [326, 464] on span "780 504 2043" at bounding box center [401, 455] width 162 height 25
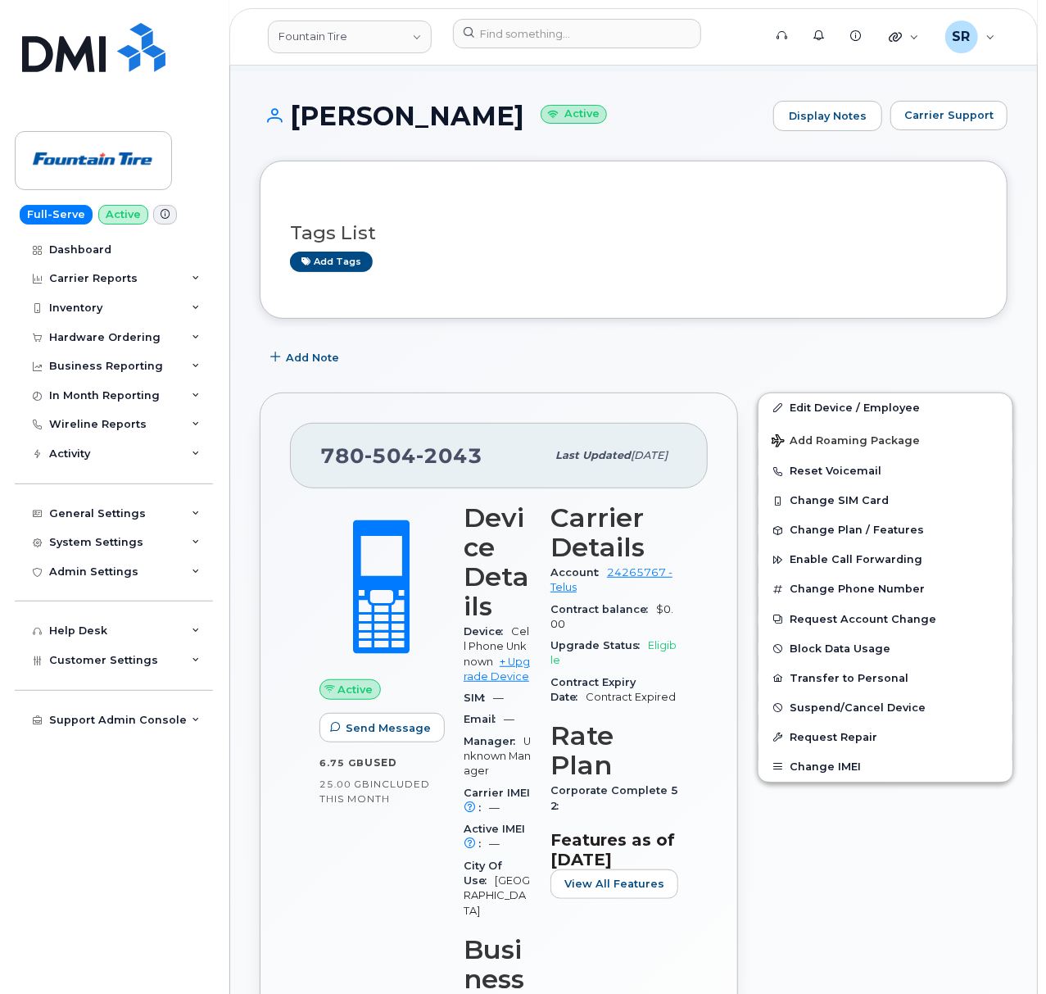
click at [570, 397] on div "780 504 2043 Last updated Sep 29, 2025 Active Send Message 6.75 GB  used 25.00 …" at bounding box center [499, 846] width 479 height 909
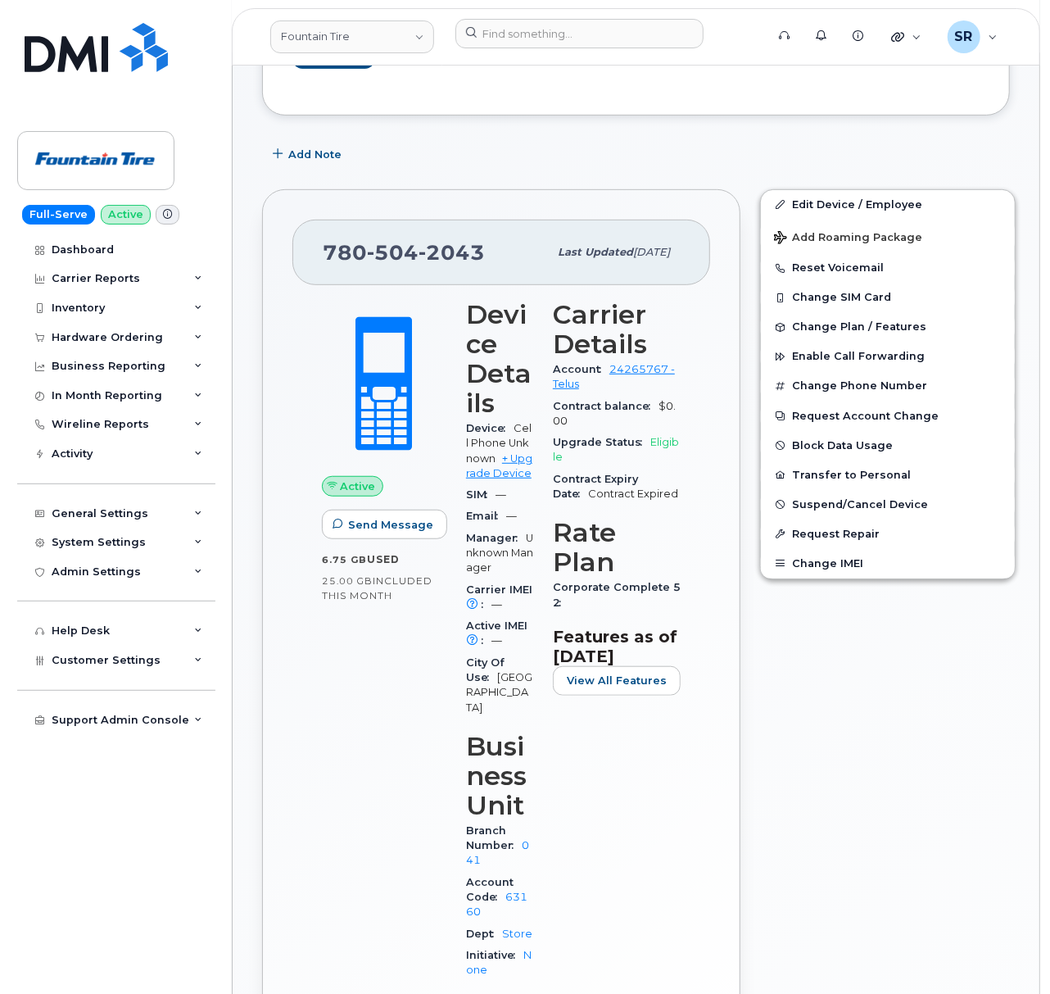
scroll to position [328, 0]
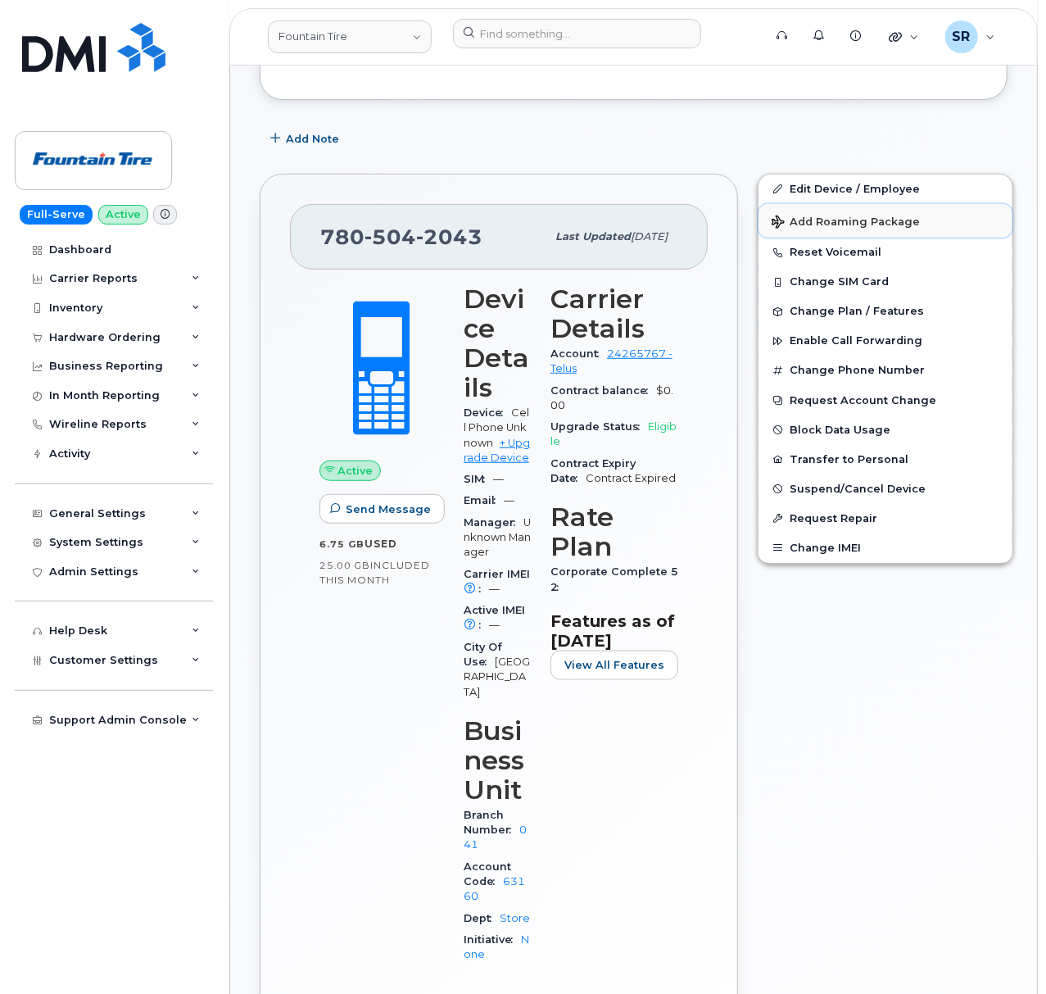
click at [918, 221] on button "Add Roaming Package" at bounding box center [886, 221] width 254 height 34
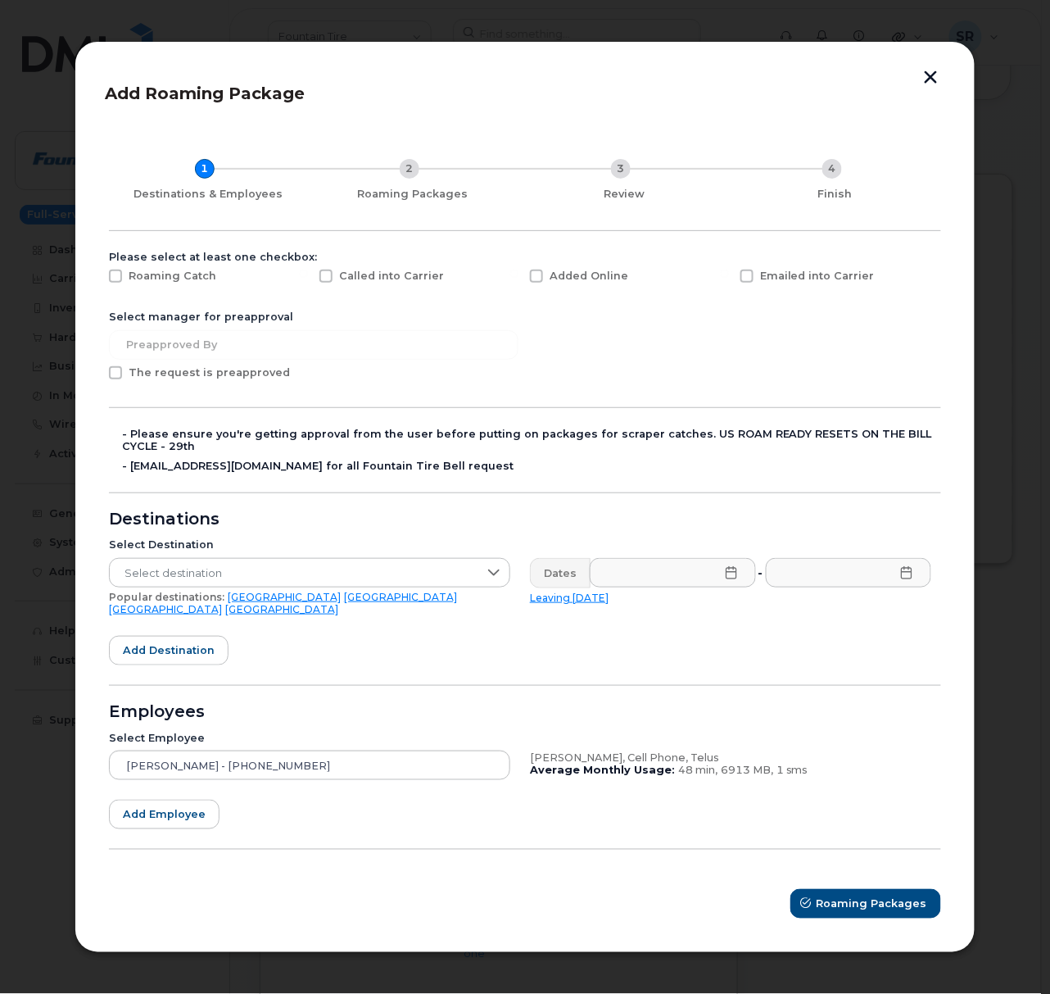
click at [744, 283] on span at bounding box center [747, 276] width 13 height 13
click at [729, 278] on input "Emailed into Carrier" at bounding box center [725, 274] width 8 height 8
checkbox input "true"
click at [348, 572] on span "Select destination" at bounding box center [294, 573] width 369 height 29
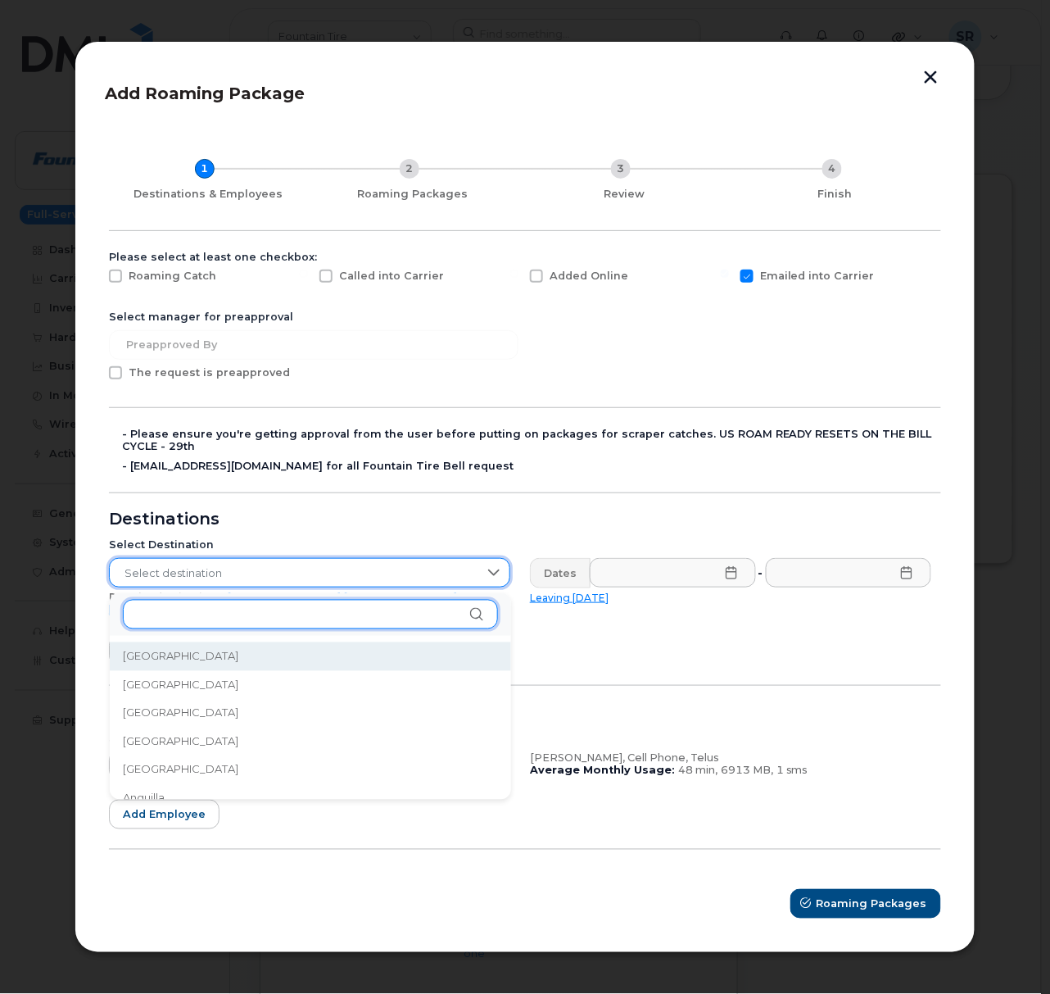
click at [274, 618] on input "text" at bounding box center [310, 614] width 375 height 29
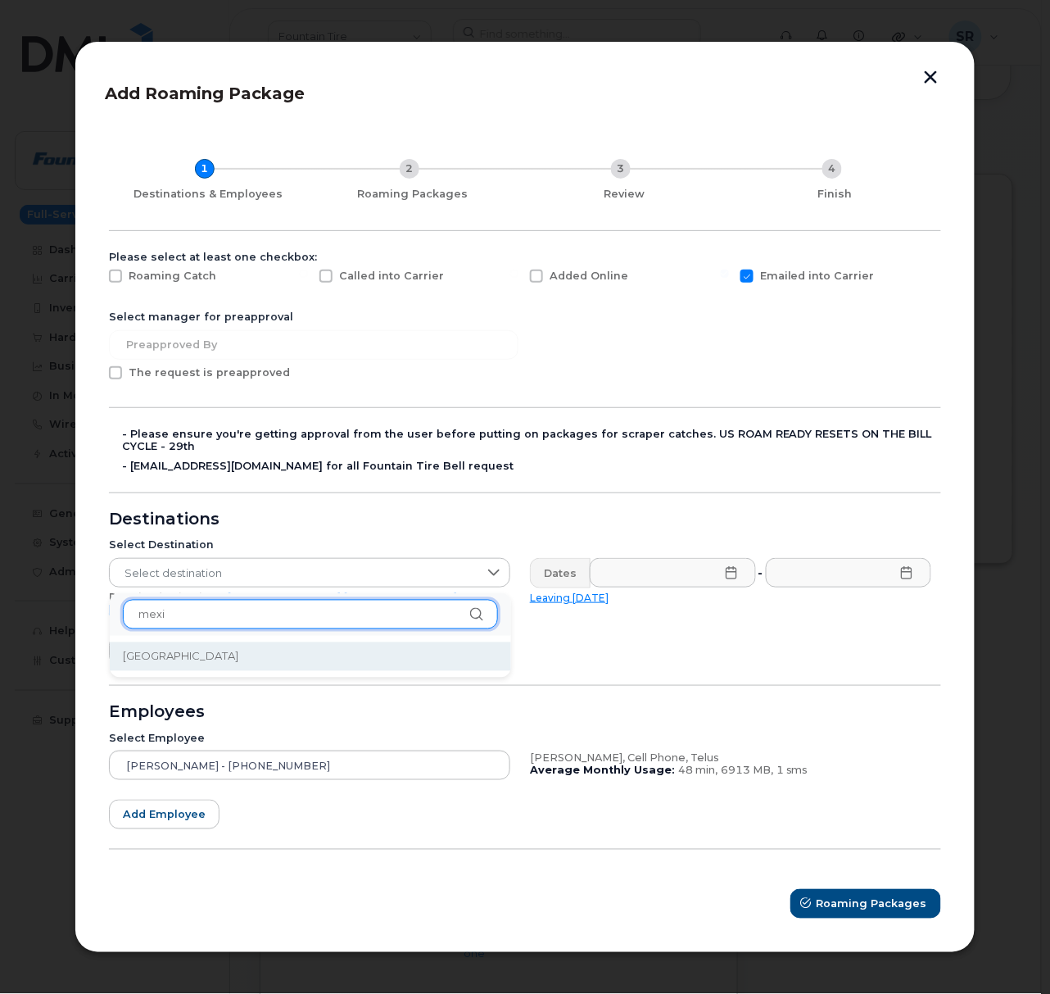
type input "mexi"
click at [266, 652] on li "Mexico" at bounding box center [310, 656] width 401 height 29
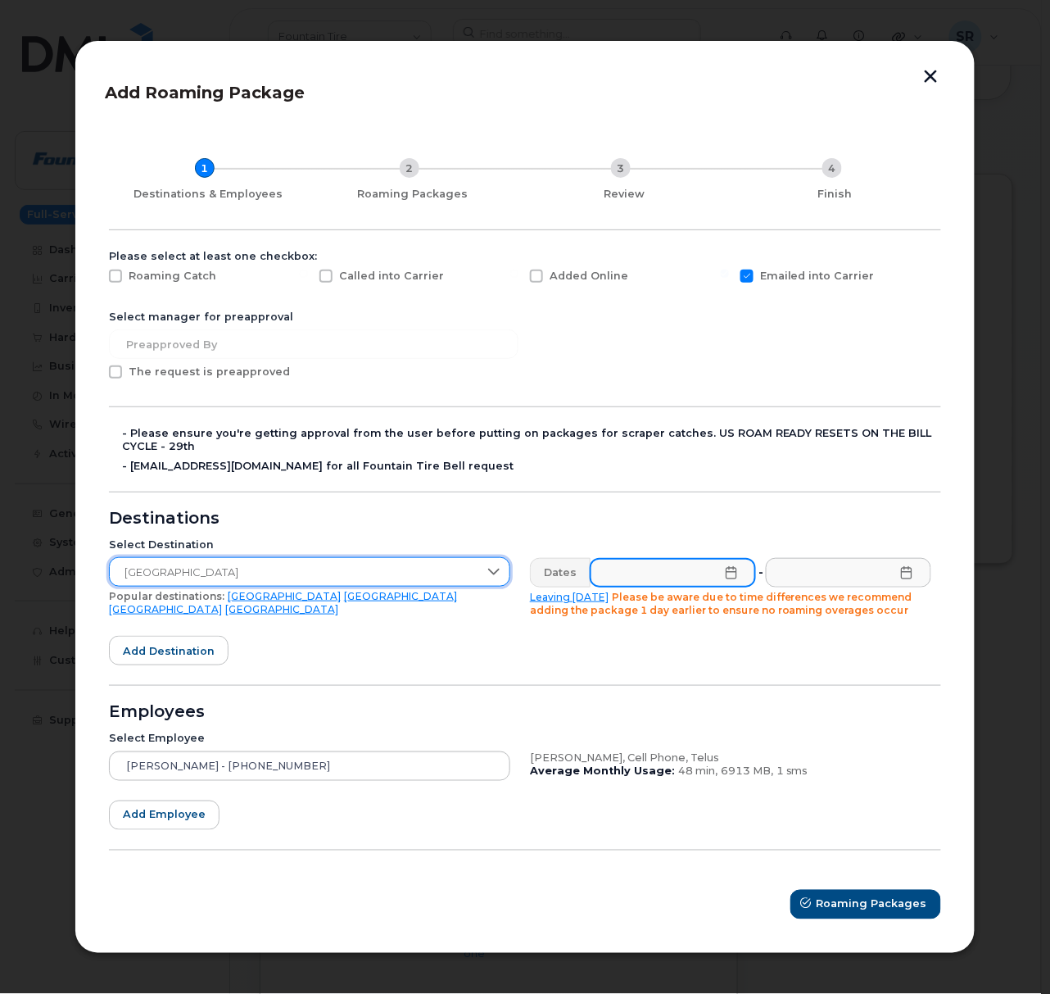
click at [670, 575] on input "text" at bounding box center [673, 572] width 166 height 29
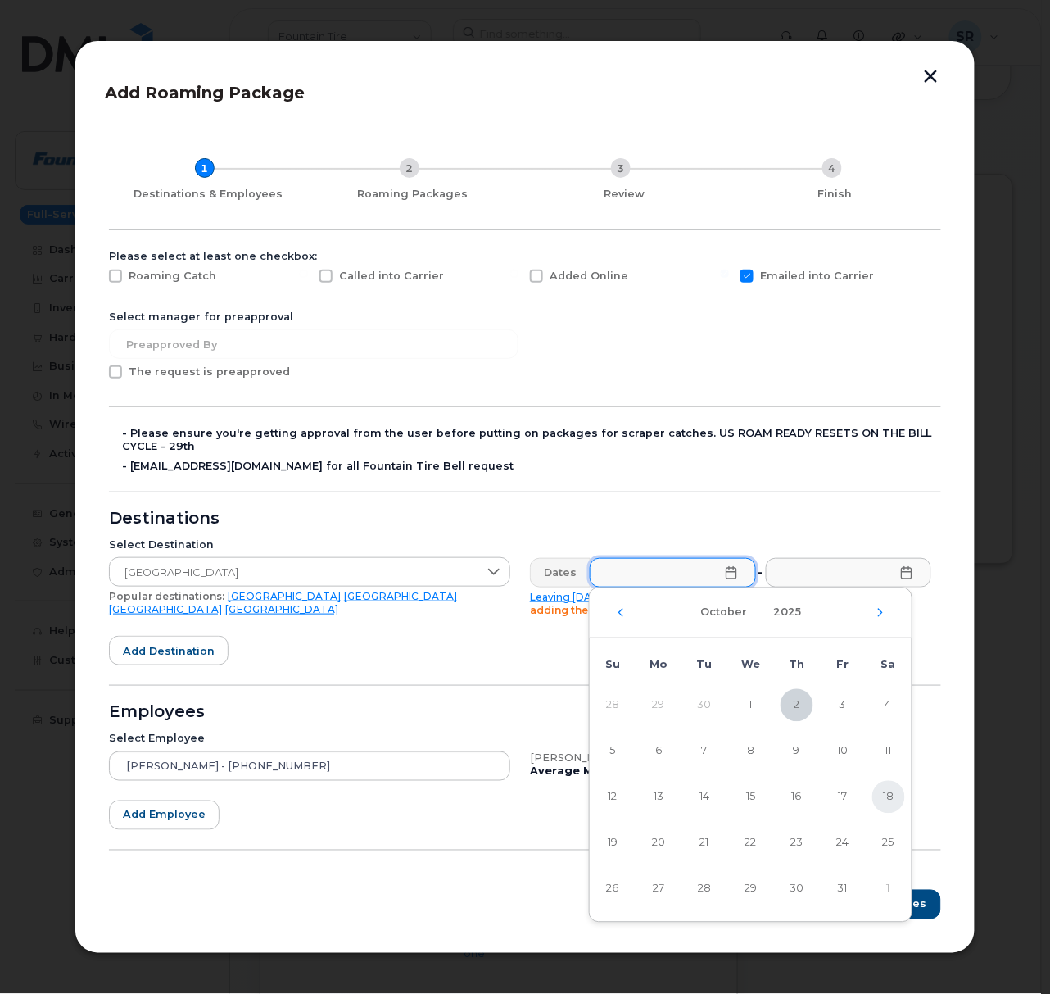
click at [882, 797] on span "18" at bounding box center [889, 797] width 33 height 33
type input "10/18/2025"
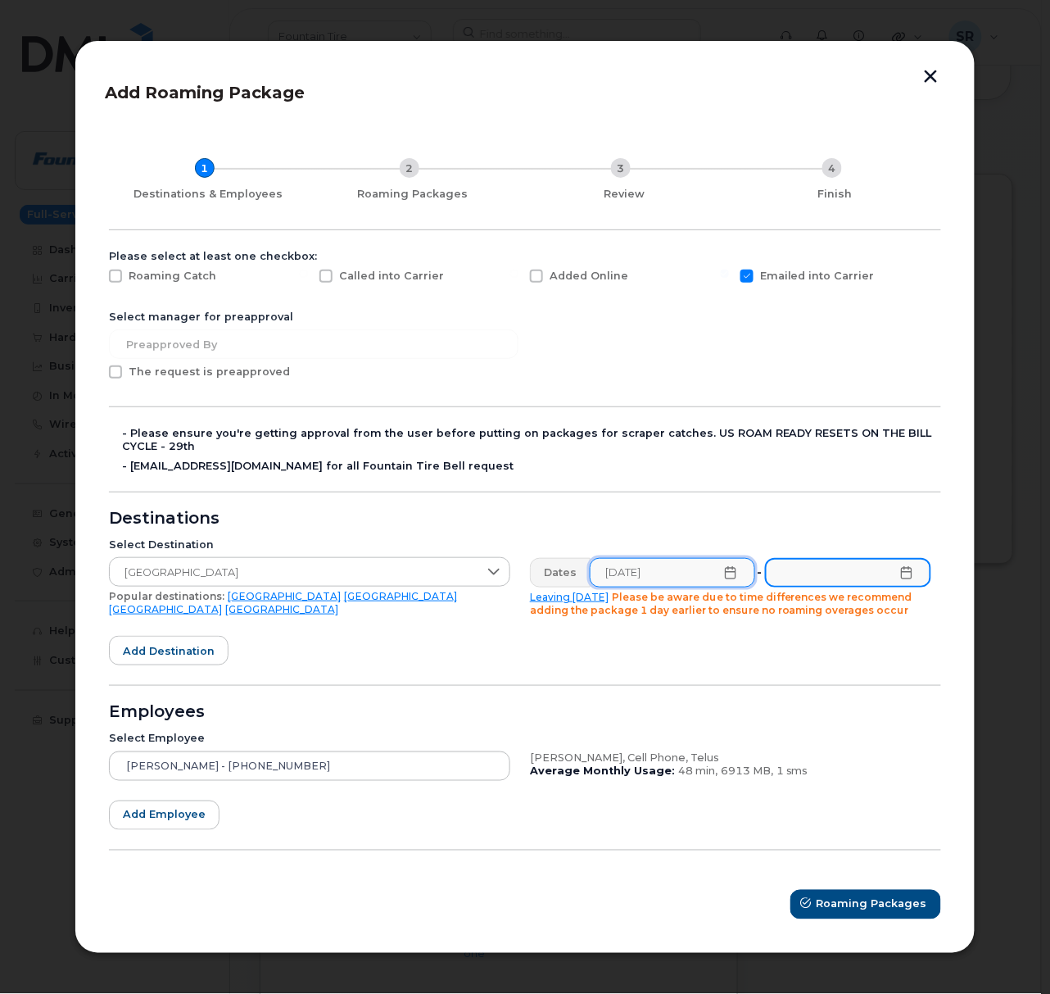
click at [851, 570] on input "text" at bounding box center [848, 572] width 166 height 29
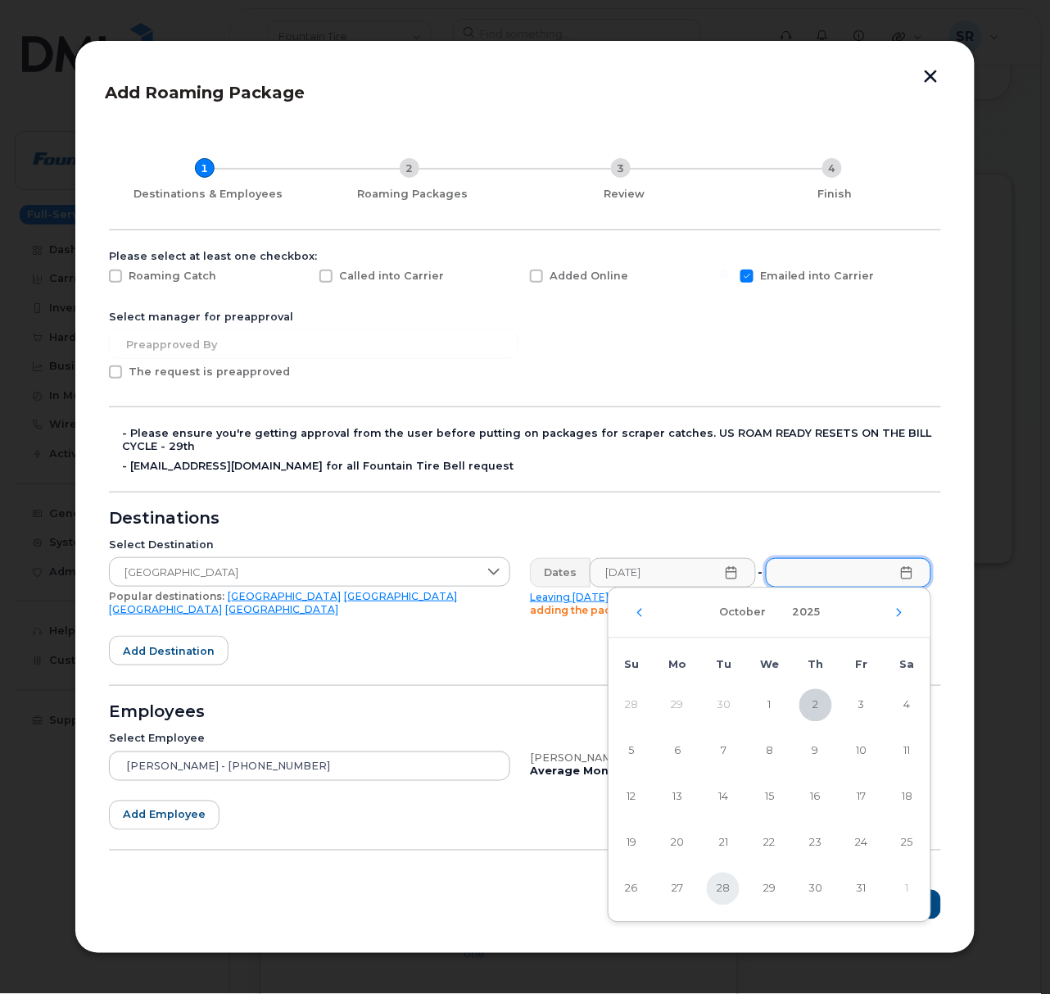
click at [735, 893] on span "28" at bounding box center [723, 889] width 33 height 33
type input "10/28/2025"
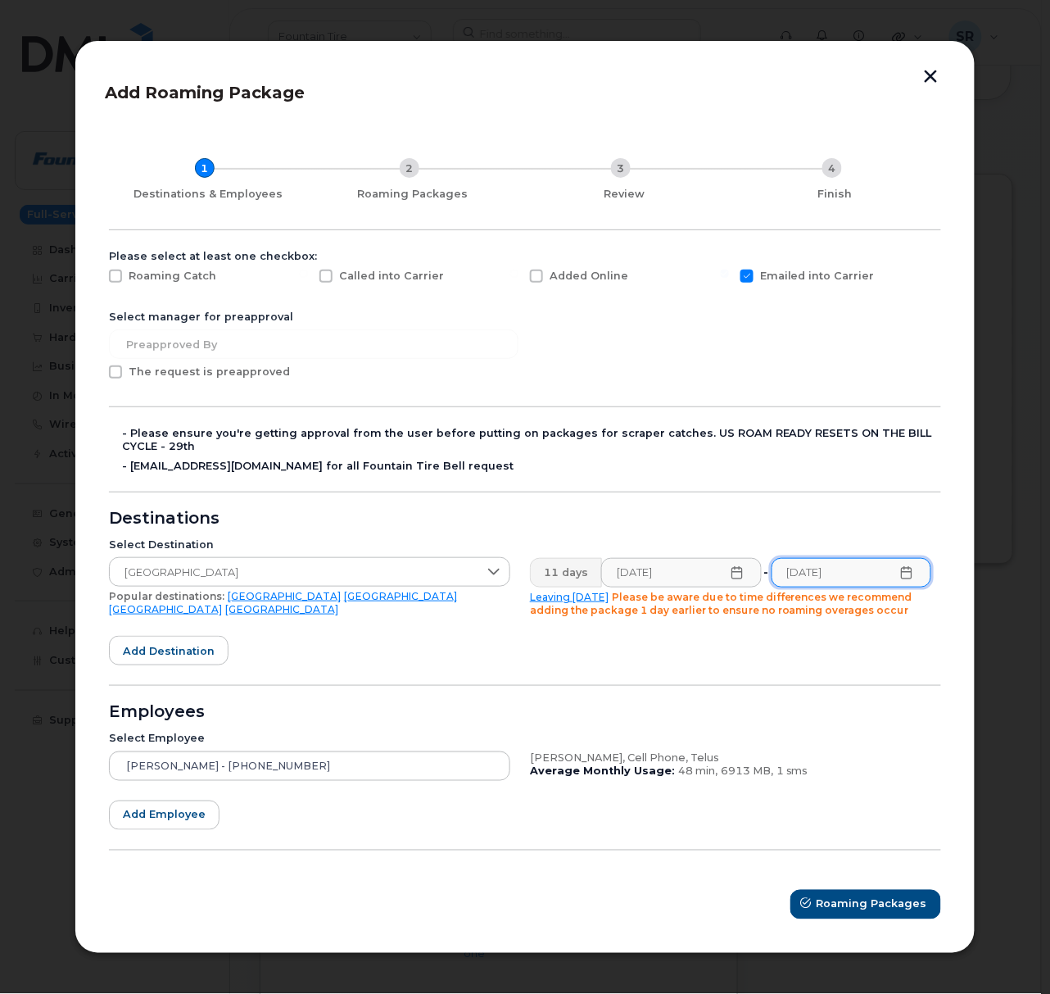
click at [391, 653] on form "Please select at least one checkbox: Roaming Catch Called into Carrier Added On…" at bounding box center [525, 584] width 832 height 669
click at [525, 663] on form "Please select at least one checkbox: Roaming Catch Called into Carrier Added On…" at bounding box center [525, 584] width 832 height 669
drag, startPoint x: 129, startPoint y: 466, endPoint x: 233, endPoint y: 474, distance: 104.3
click at [233, 474] on form "Please select at least one checkbox: Roaming Catch Called into Carrier Added On…" at bounding box center [525, 584] width 832 height 669
click at [231, 490] on form "Please select at least one checkbox: Roaming Catch Called into Carrier Added On…" at bounding box center [525, 584] width 832 height 669
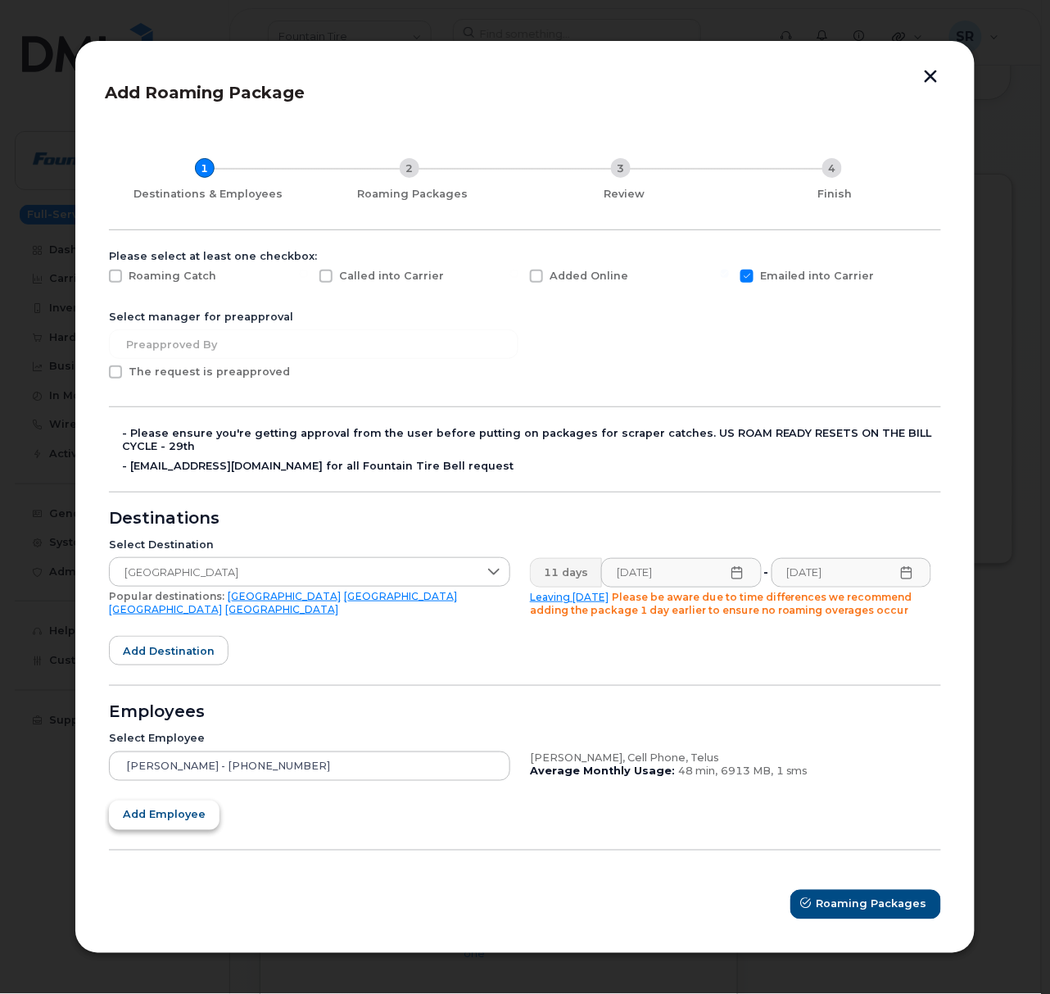
click at [178, 813] on span "Add employee" at bounding box center [164, 815] width 83 height 16
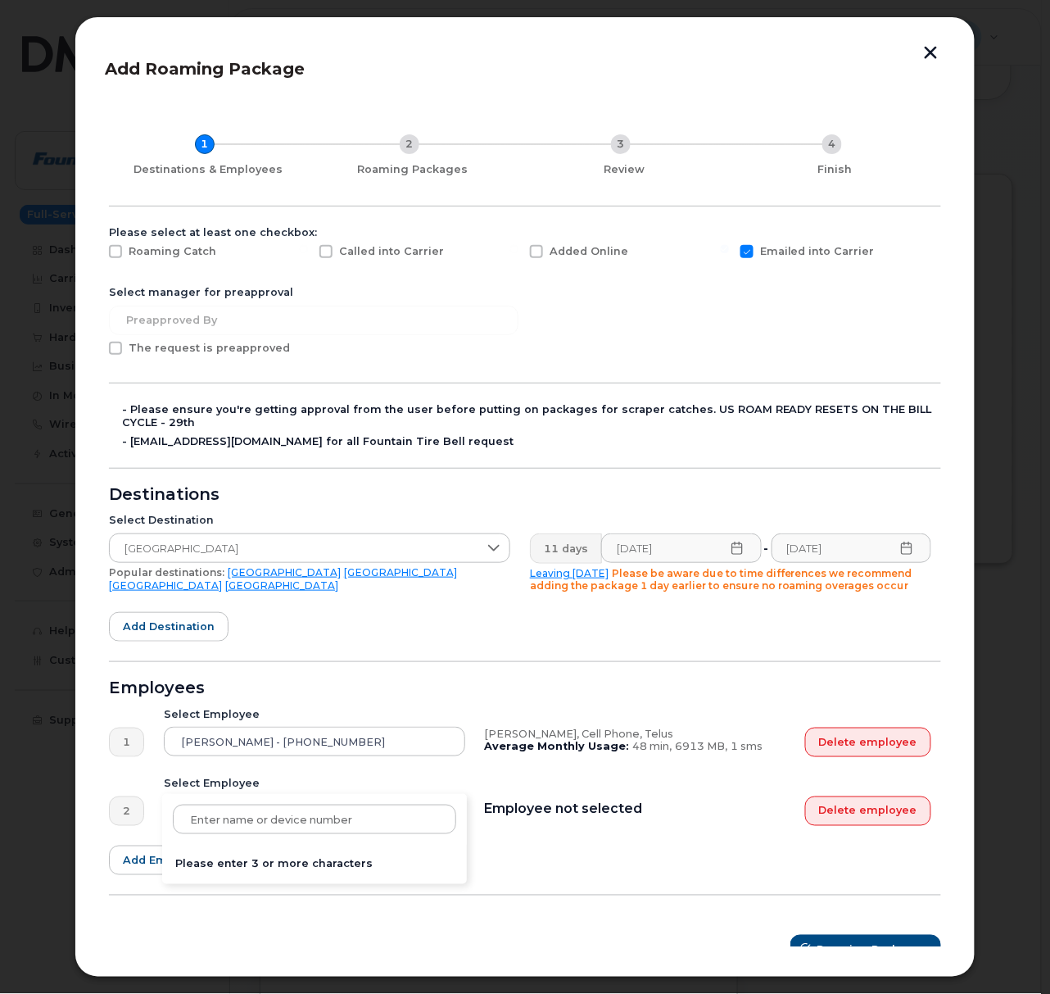
click at [308, 807] on div "Please enter 3 or more characters" at bounding box center [315, 810] width 302 height 29
type input "7805042043"
drag, startPoint x: 272, startPoint y: 817, endPoint x: 170, endPoint y: 826, distance: 102.0
click at [170, 826] on div "7805042043" at bounding box center [314, 819] width 305 height 51
click at [220, 814] on input at bounding box center [315, 819] width 284 height 29
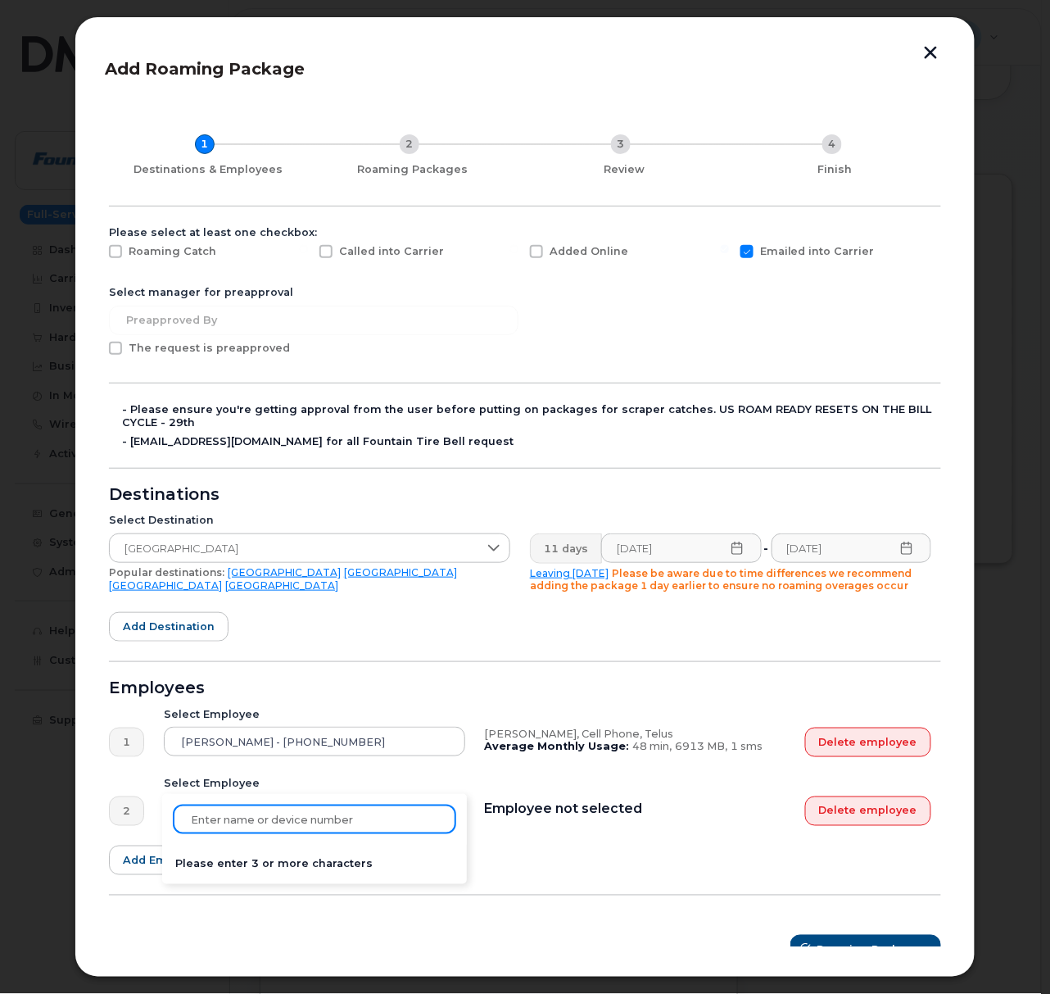
paste input "7808035828"
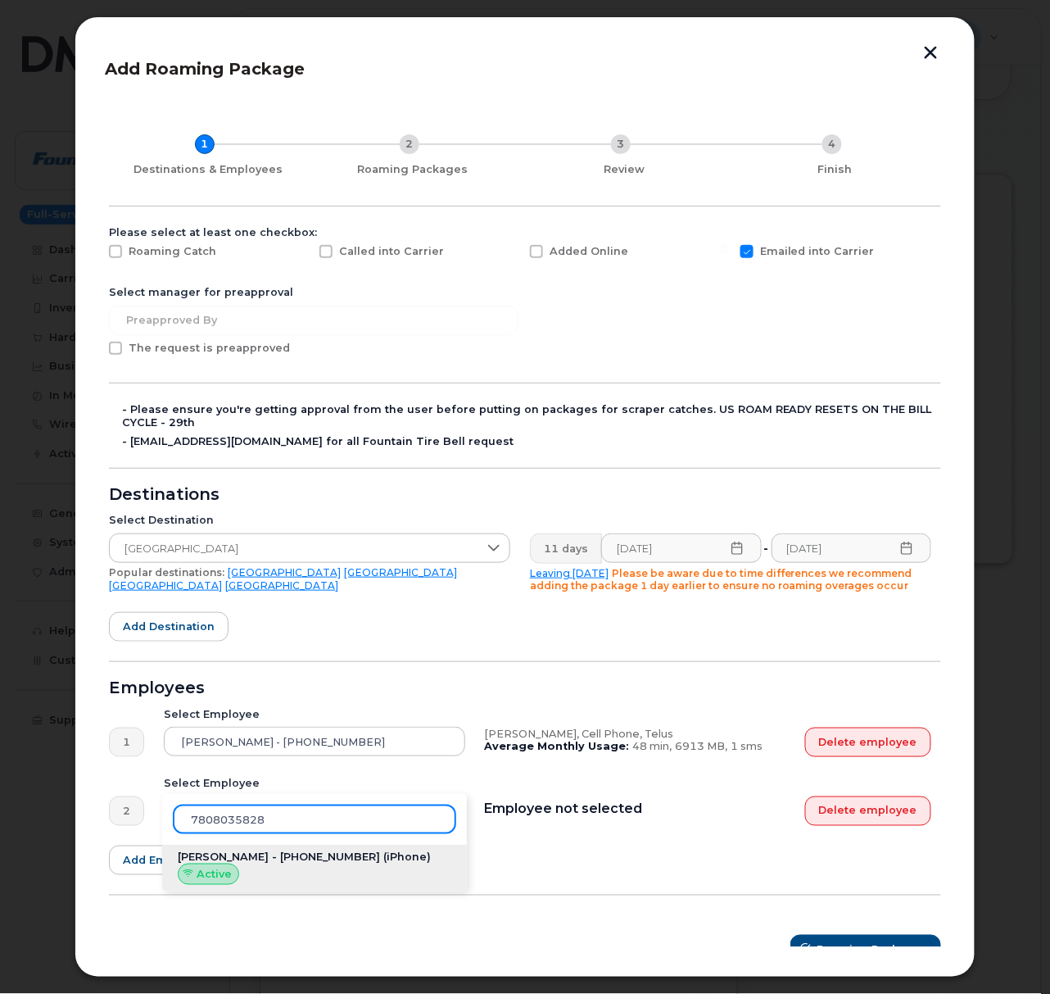
type input "7808035828"
click at [302, 875] on div "Bryan Tkachuk - 780-803-5828 (iPhone) Active" at bounding box center [314, 868] width 305 height 47
type input "Bryan Tkachuk - 780-803-5828"
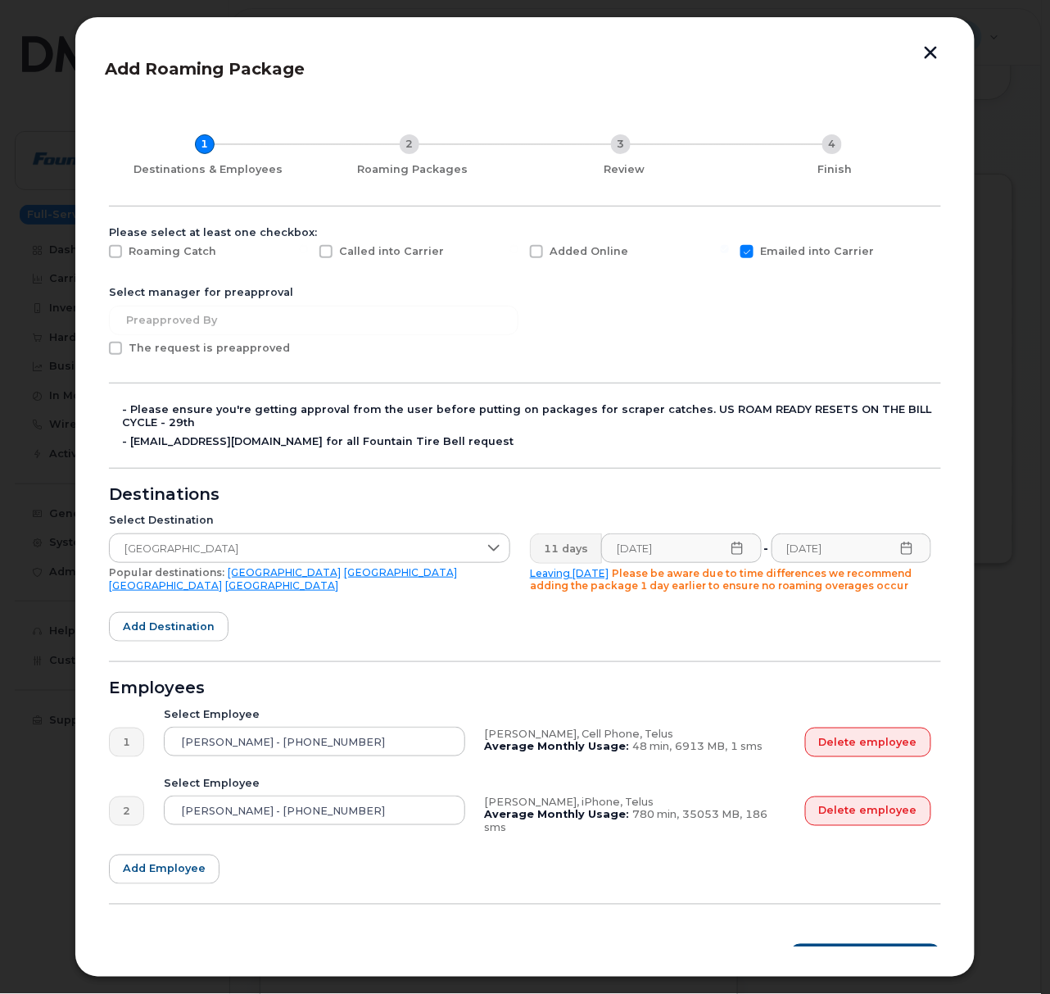
click at [374, 872] on form "Please select at least one checkbox: Roaming Catch Called into Carrier Added On…" at bounding box center [525, 599] width 832 height 747
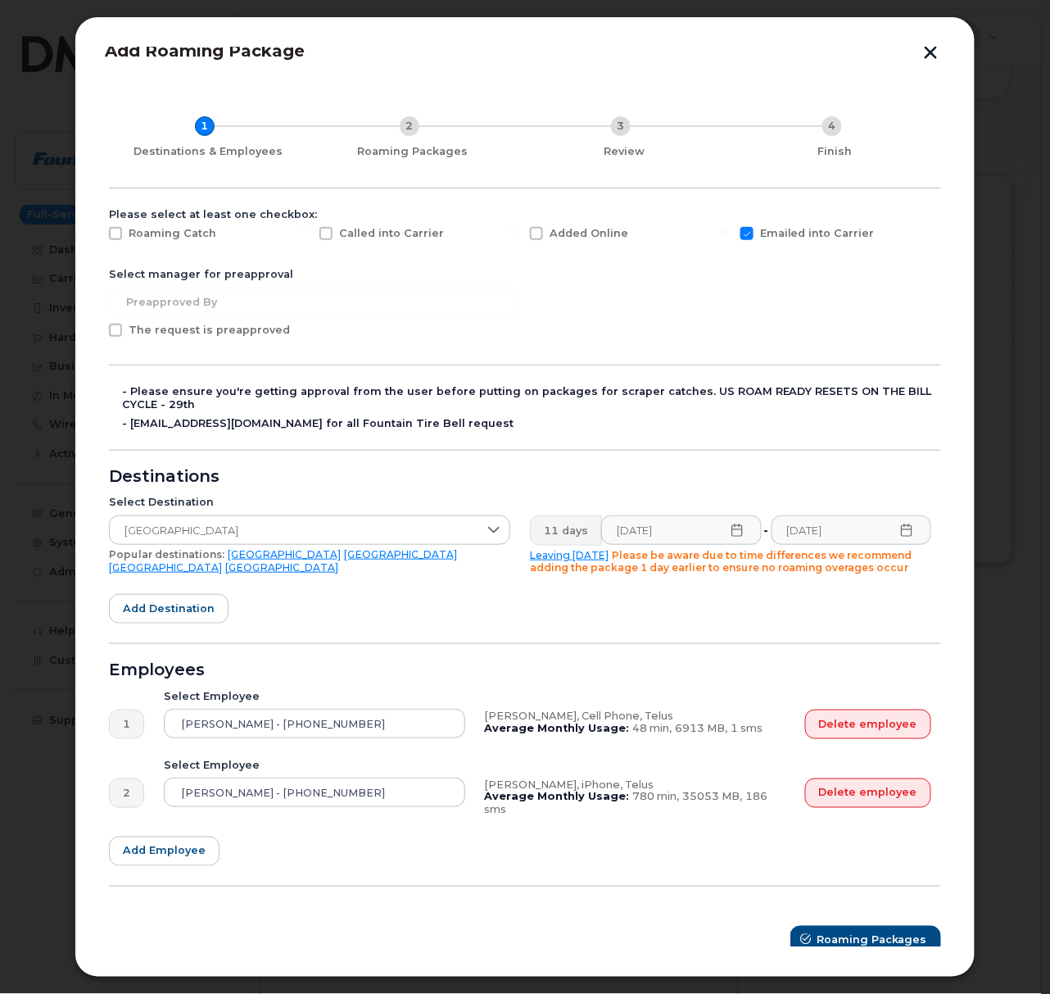
scroll to position [24, 0]
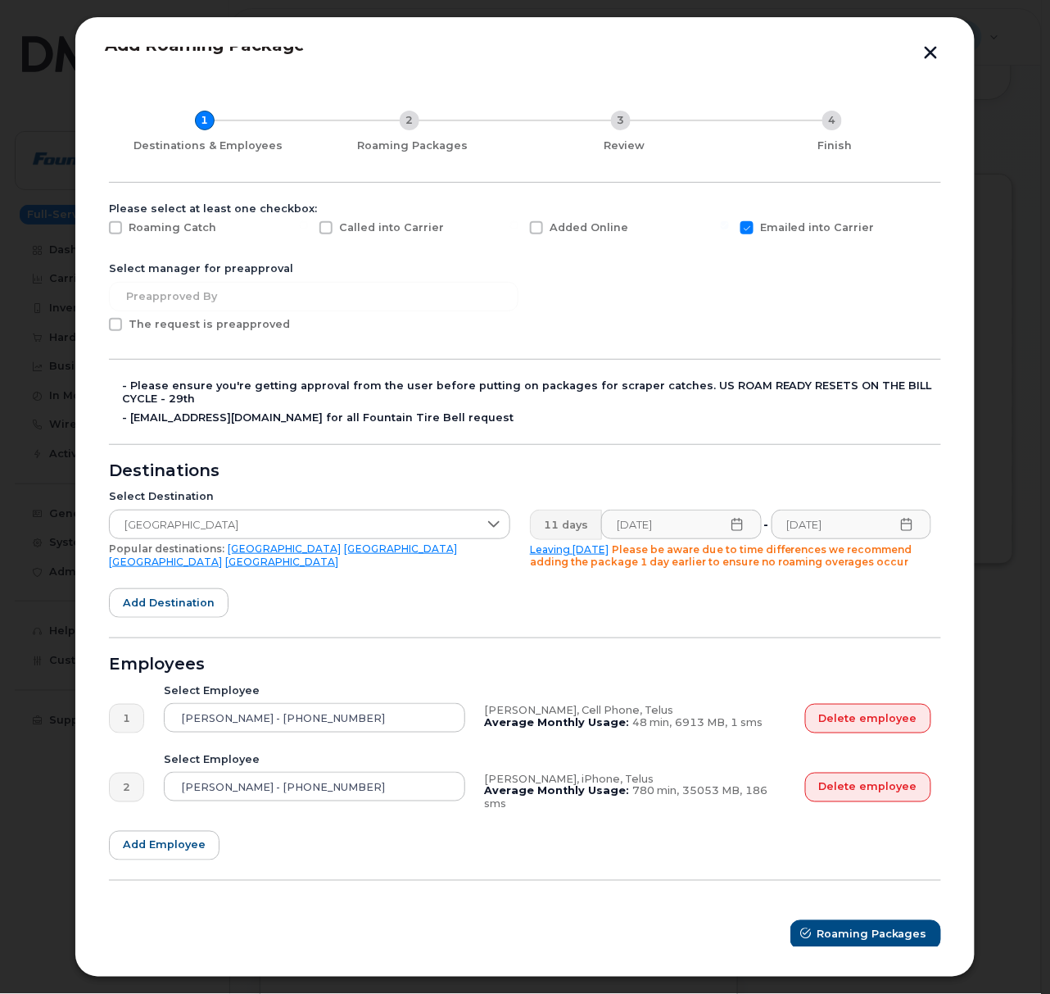
click at [184, 325] on span "The request is preapproved" at bounding box center [209, 324] width 161 height 12
click at [98, 325] on input "The request is preapproved" at bounding box center [93, 322] width 8 height 8
checkbox input "true"
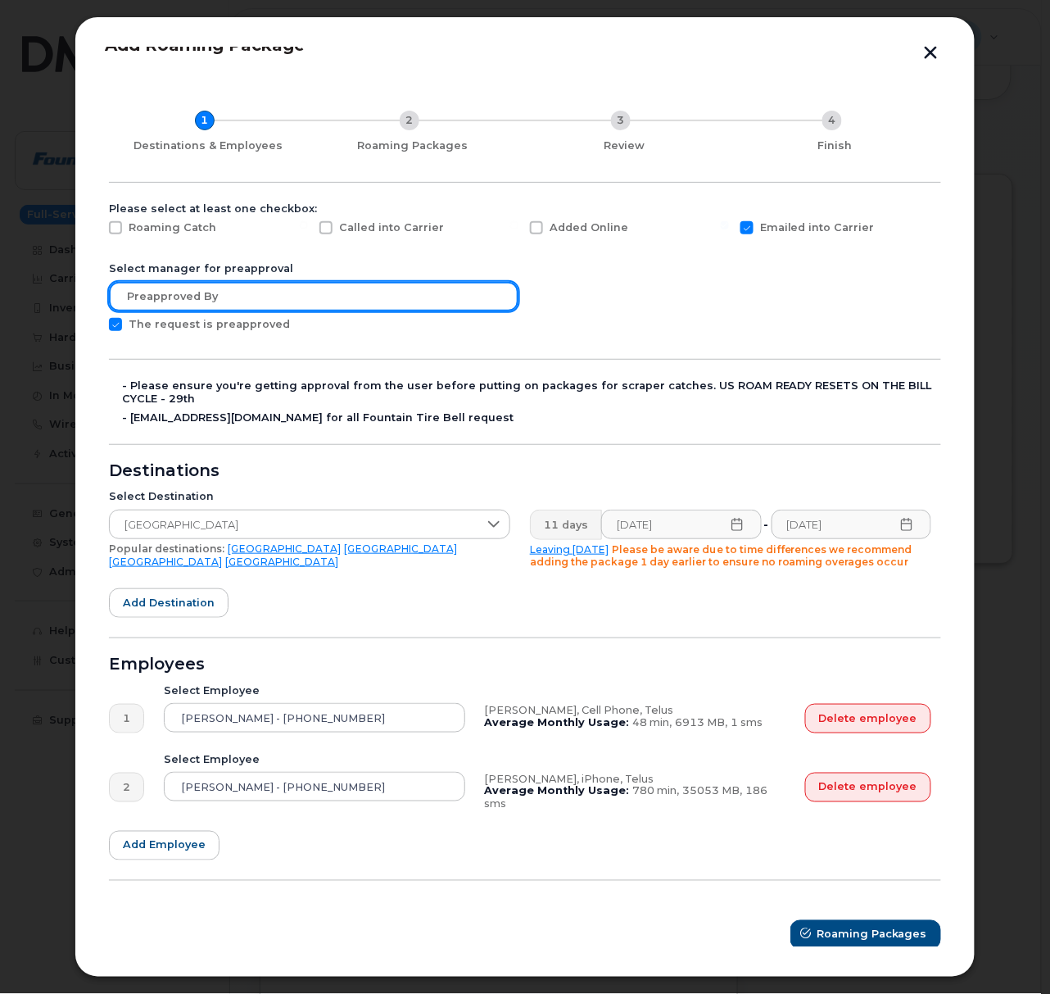
click at [324, 300] on input "text" at bounding box center [314, 296] width 410 height 29
type input "N"
type input "No approval required"
click at [505, 319] on form "Please select at least one checkbox: Roaming Catch Called into Carrier Added On…" at bounding box center [525, 575] width 832 height 747
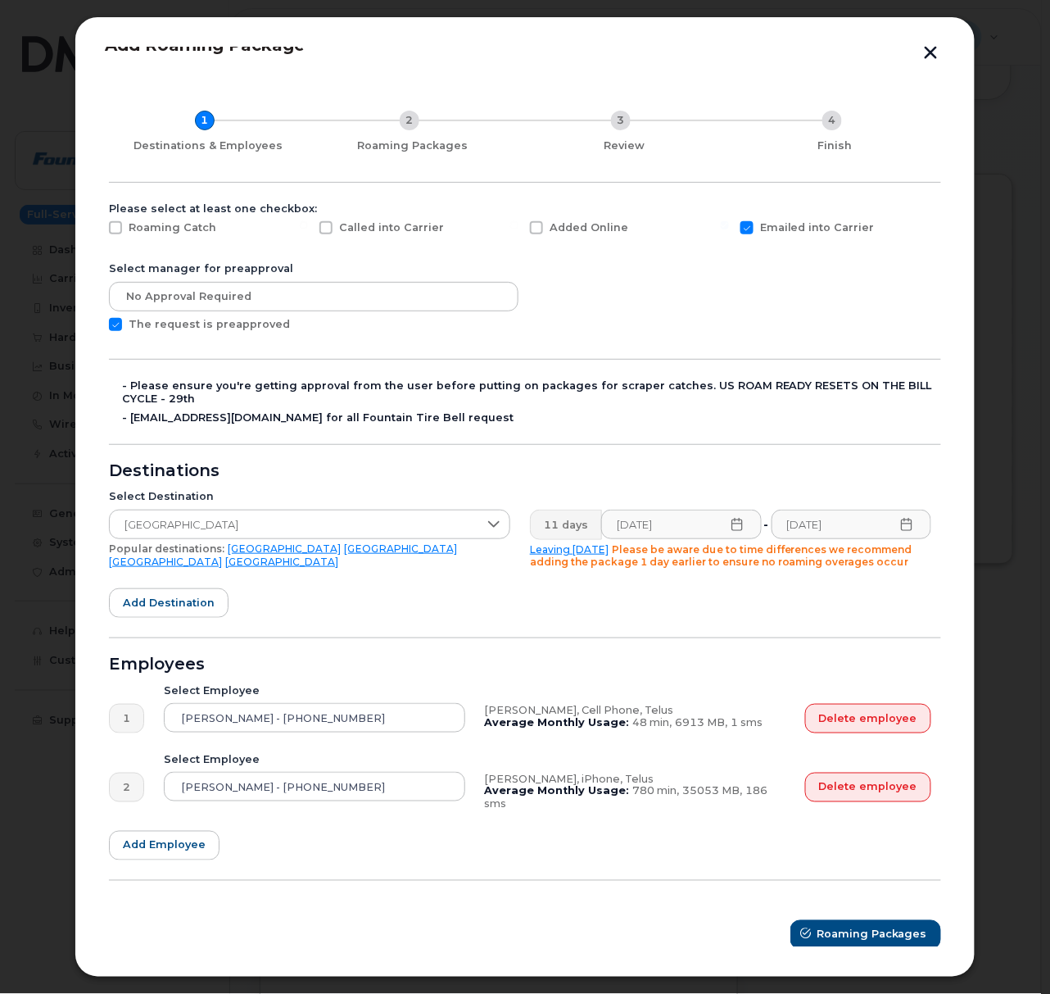
click at [539, 227] on span at bounding box center [536, 227] width 13 height 13
click at [519, 227] on input "Added Online" at bounding box center [514, 225] width 8 height 8
click at [538, 223] on span at bounding box center [536, 227] width 13 height 13
click at [519, 223] on input "Added Online" at bounding box center [514, 225] width 8 height 8
checkbox input "false"
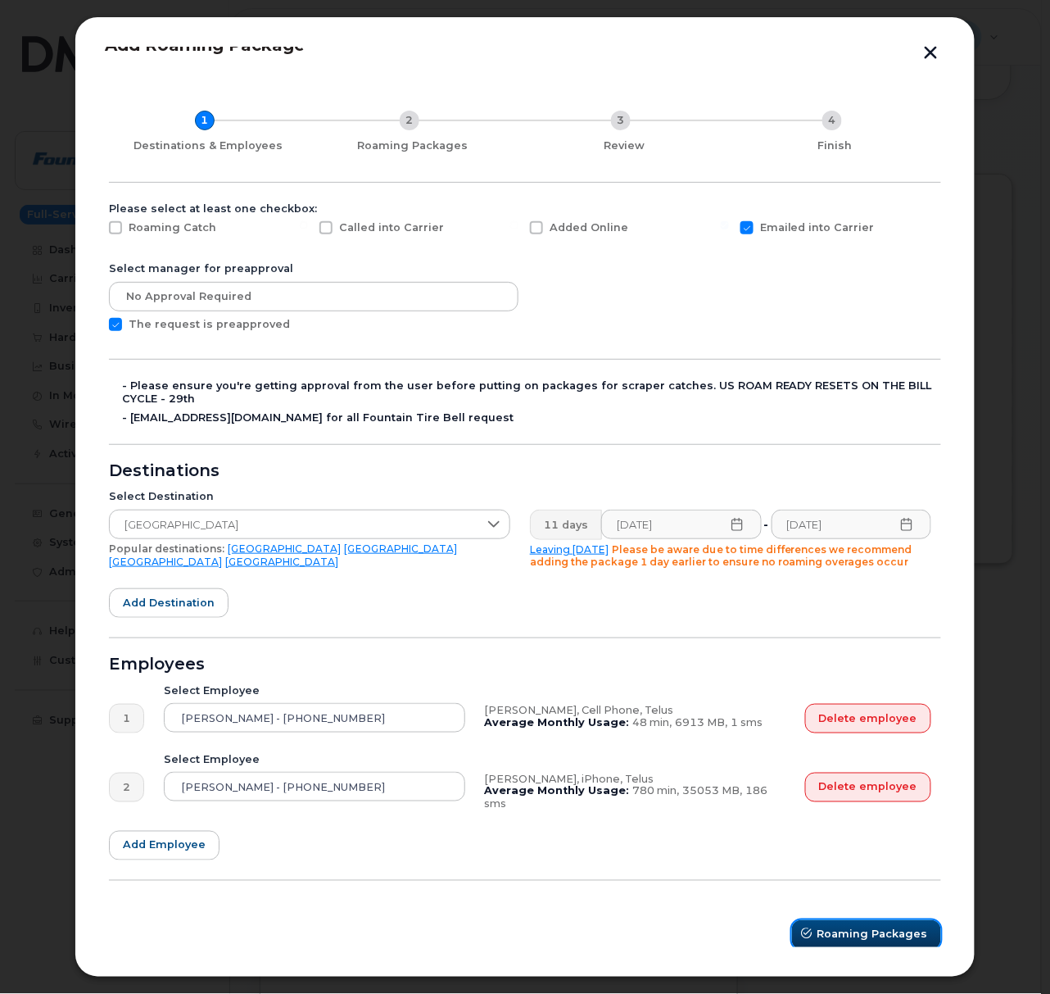
click at [879, 931] on span "Roaming Packages" at bounding box center [873, 935] width 111 height 16
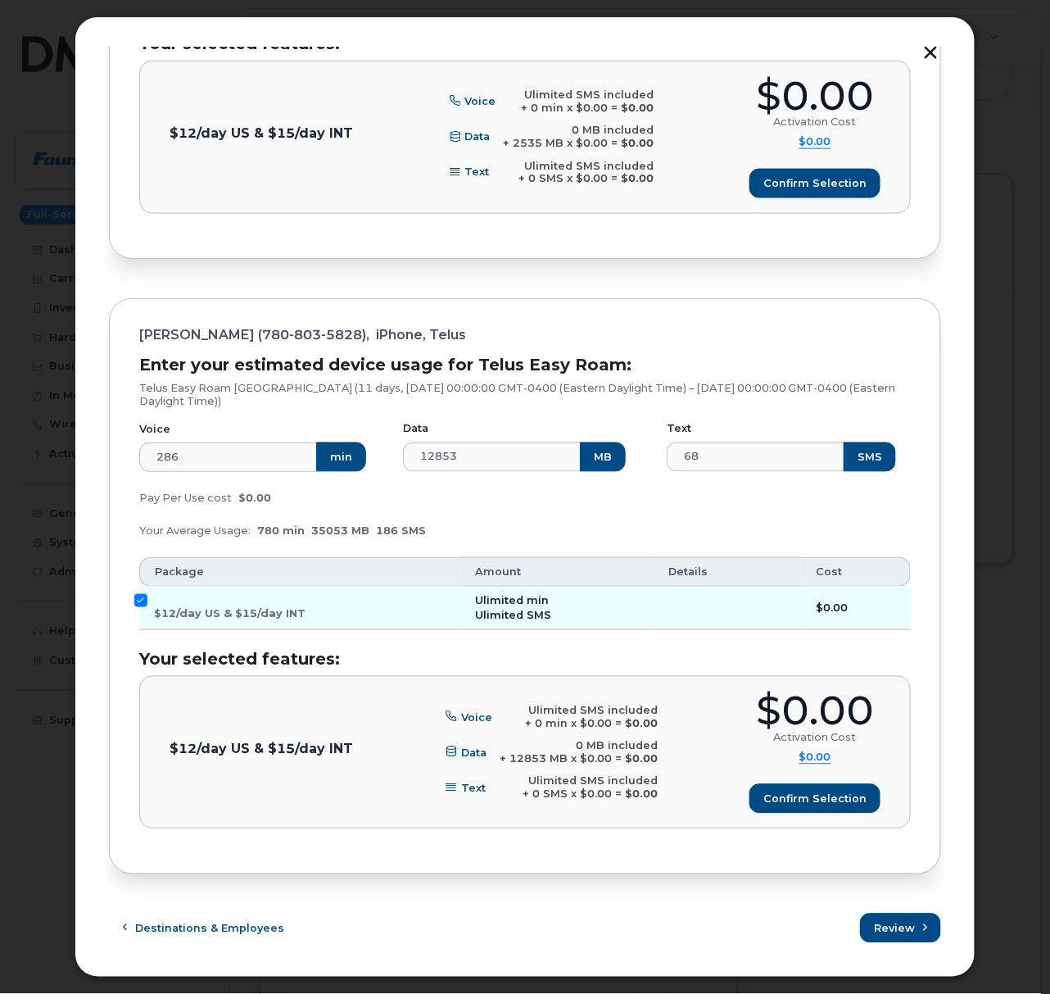
scroll to position [243, 0]
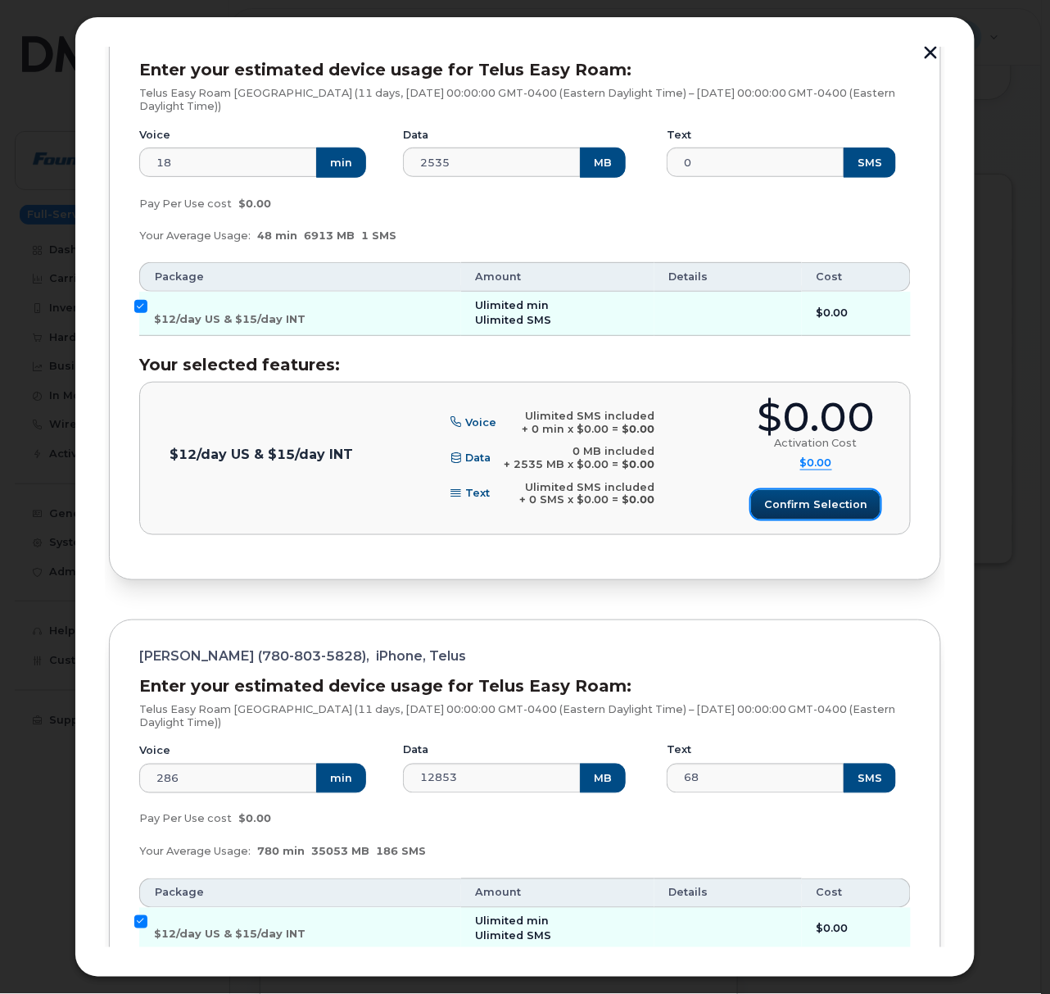
click at [796, 505] on span "Confirm selection" at bounding box center [815, 505] width 103 height 16
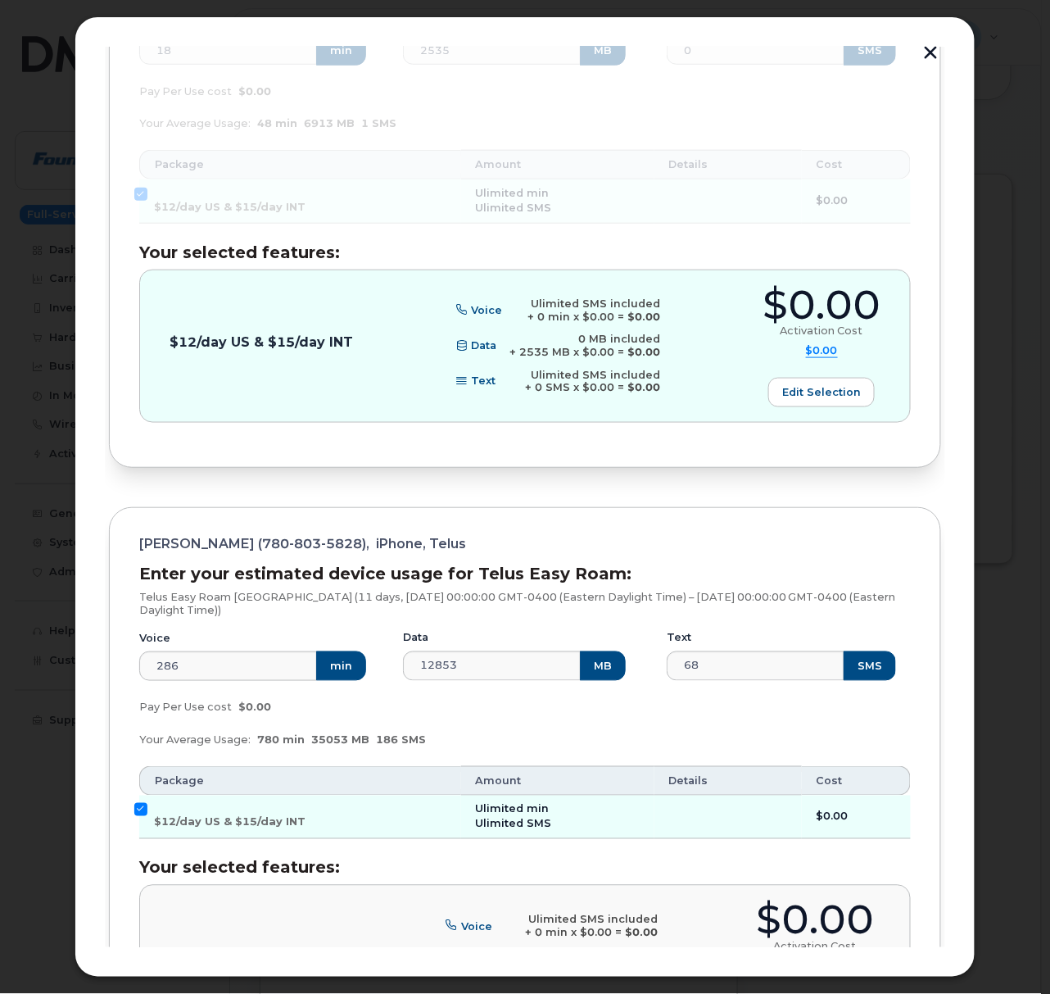
scroll to position [570, 0]
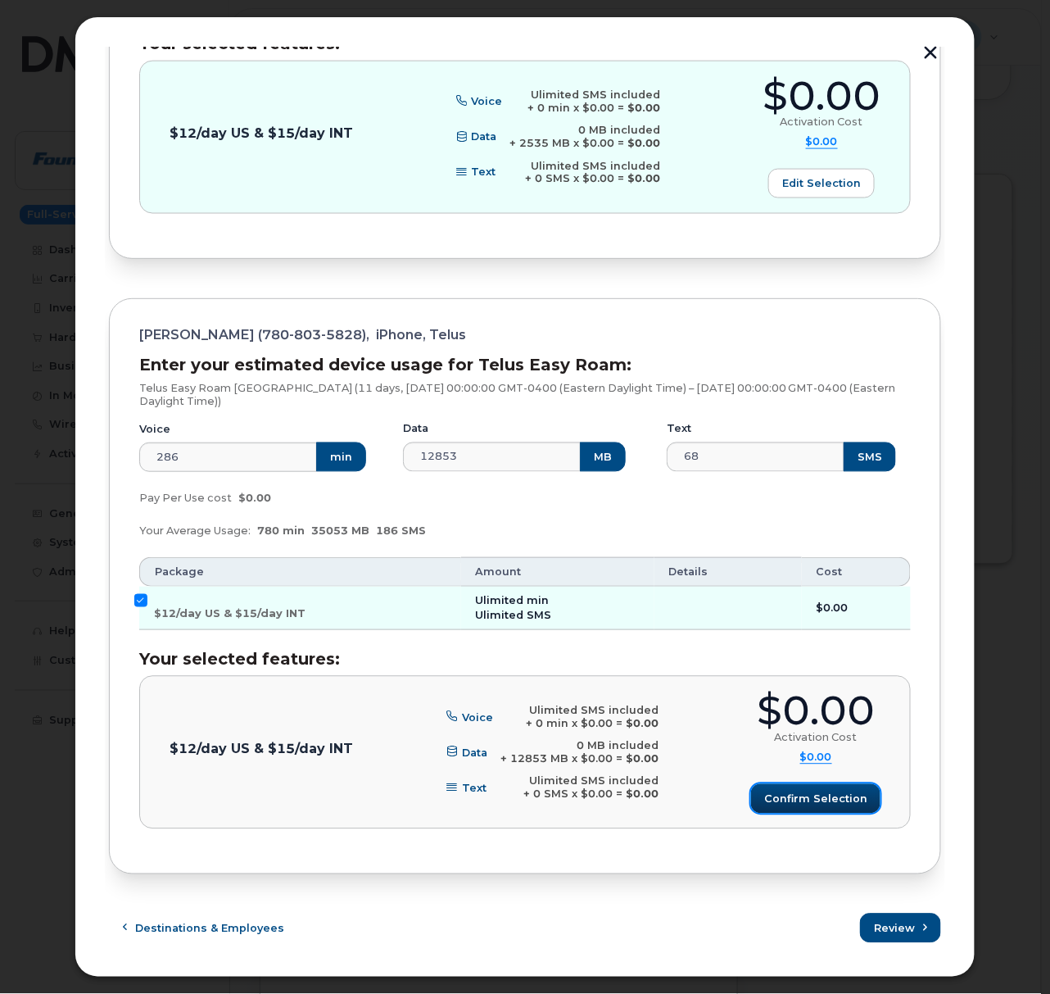
click at [828, 807] on button "Confirm selection" at bounding box center [815, 798] width 129 height 29
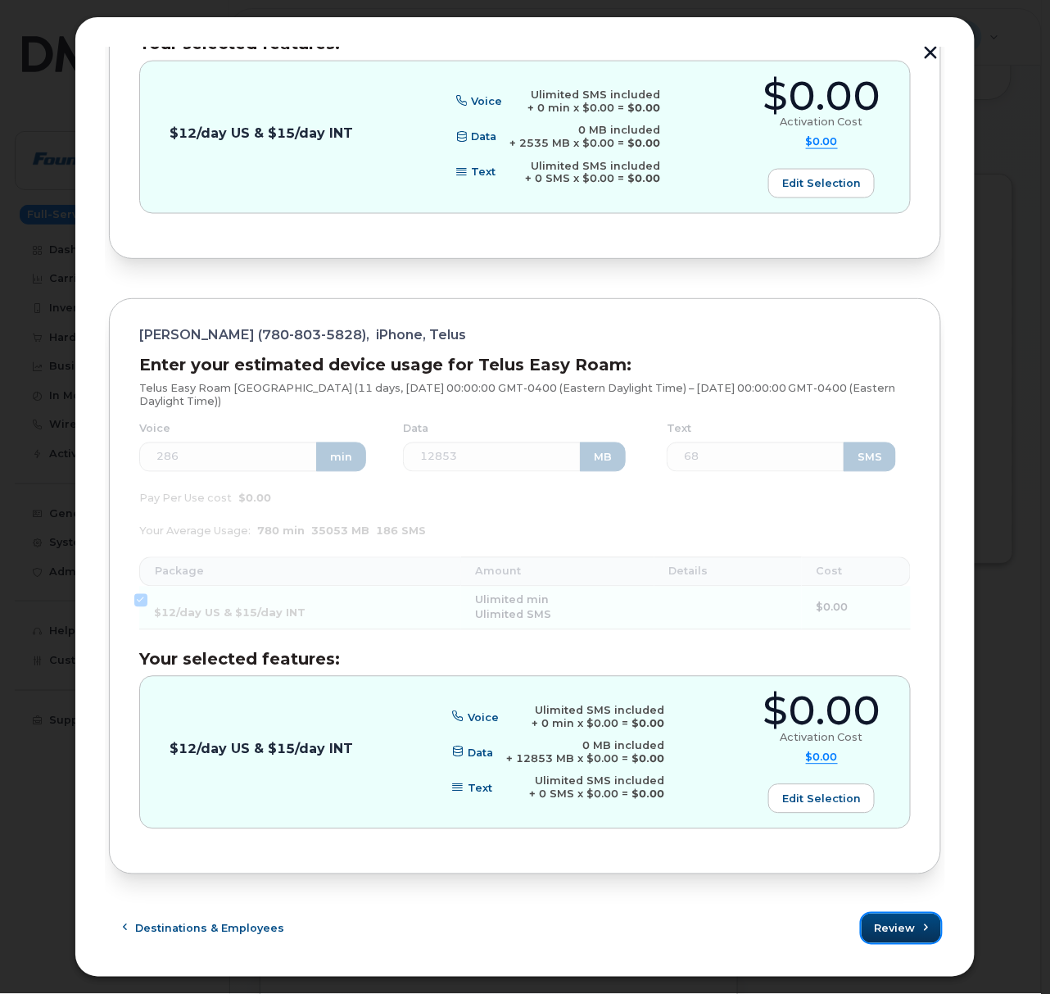
click at [896, 923] on span "Review" at bounding box center [895, 929] width 41 height 16
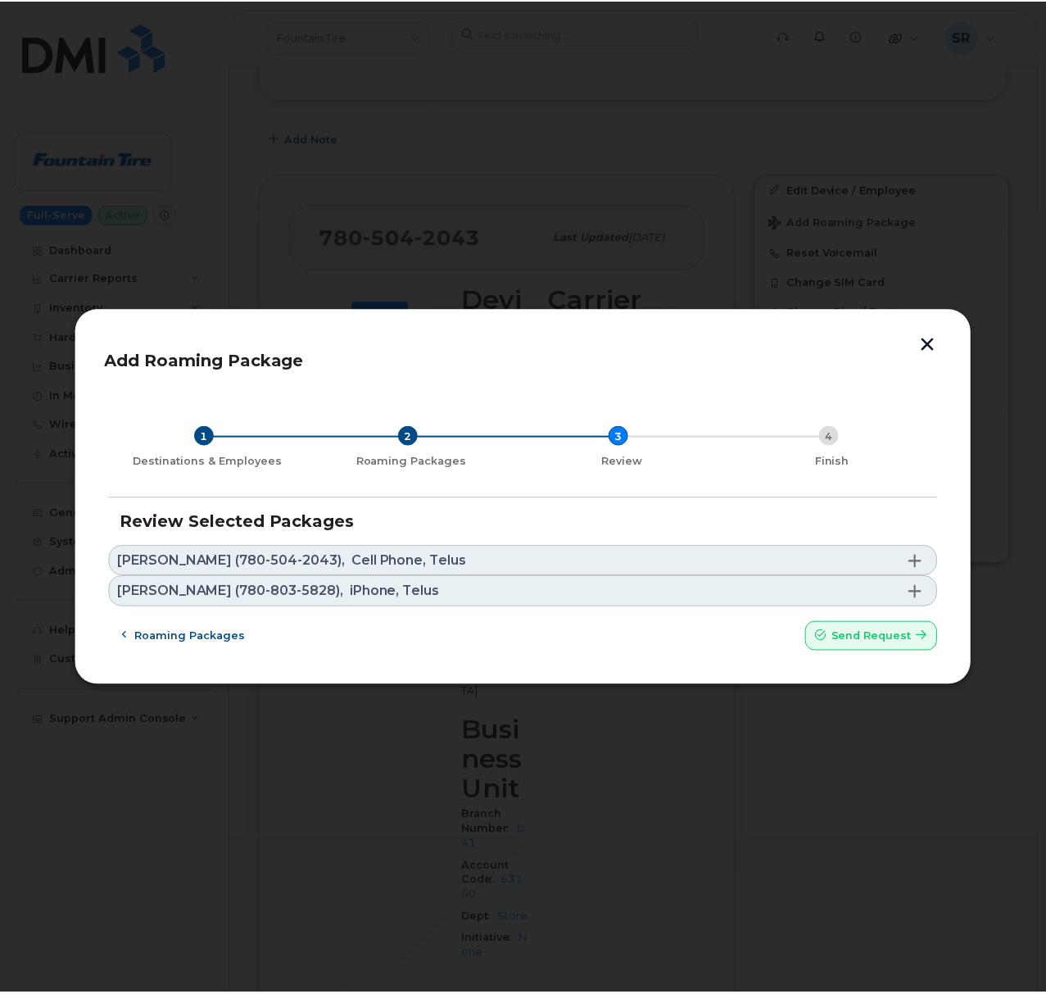
scroll to position [0, 0]
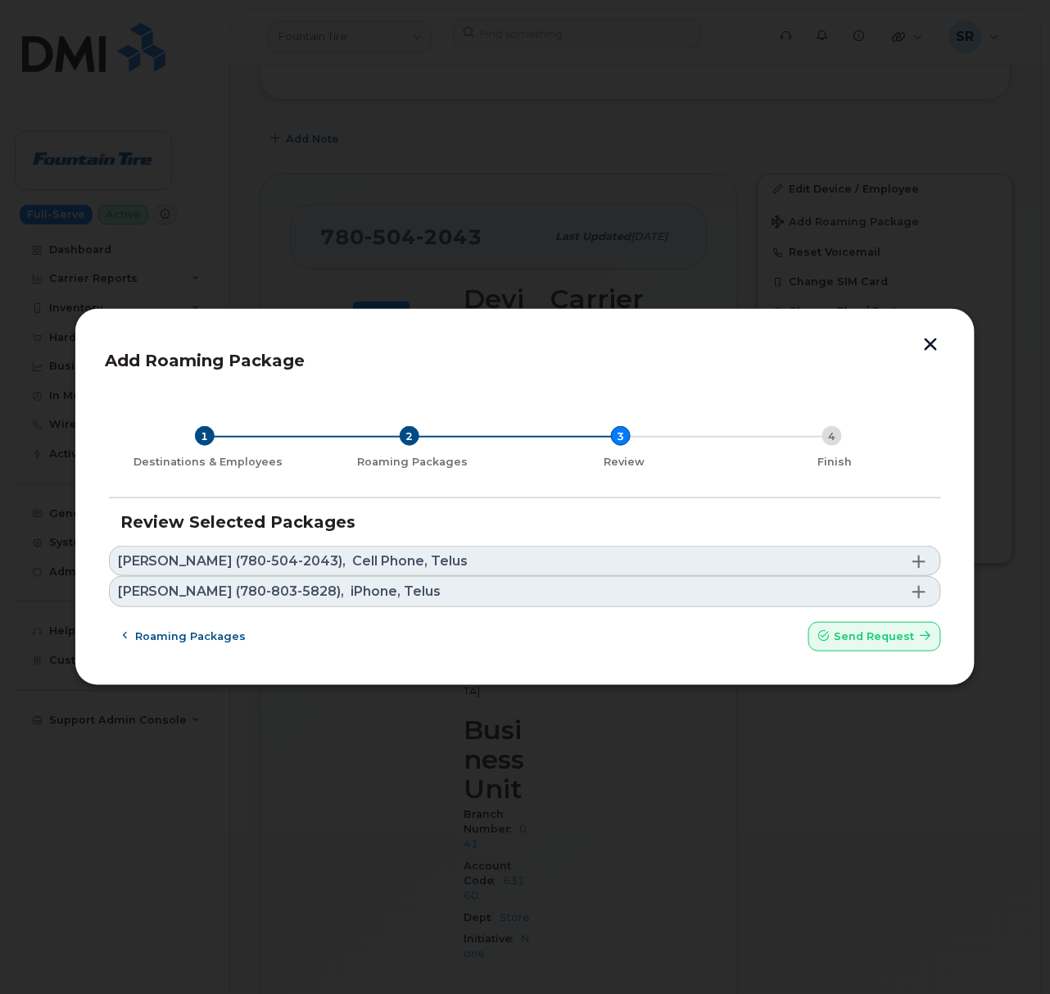
click at [921, 565] on span at bounding box center [919, 561] width 13 height 13
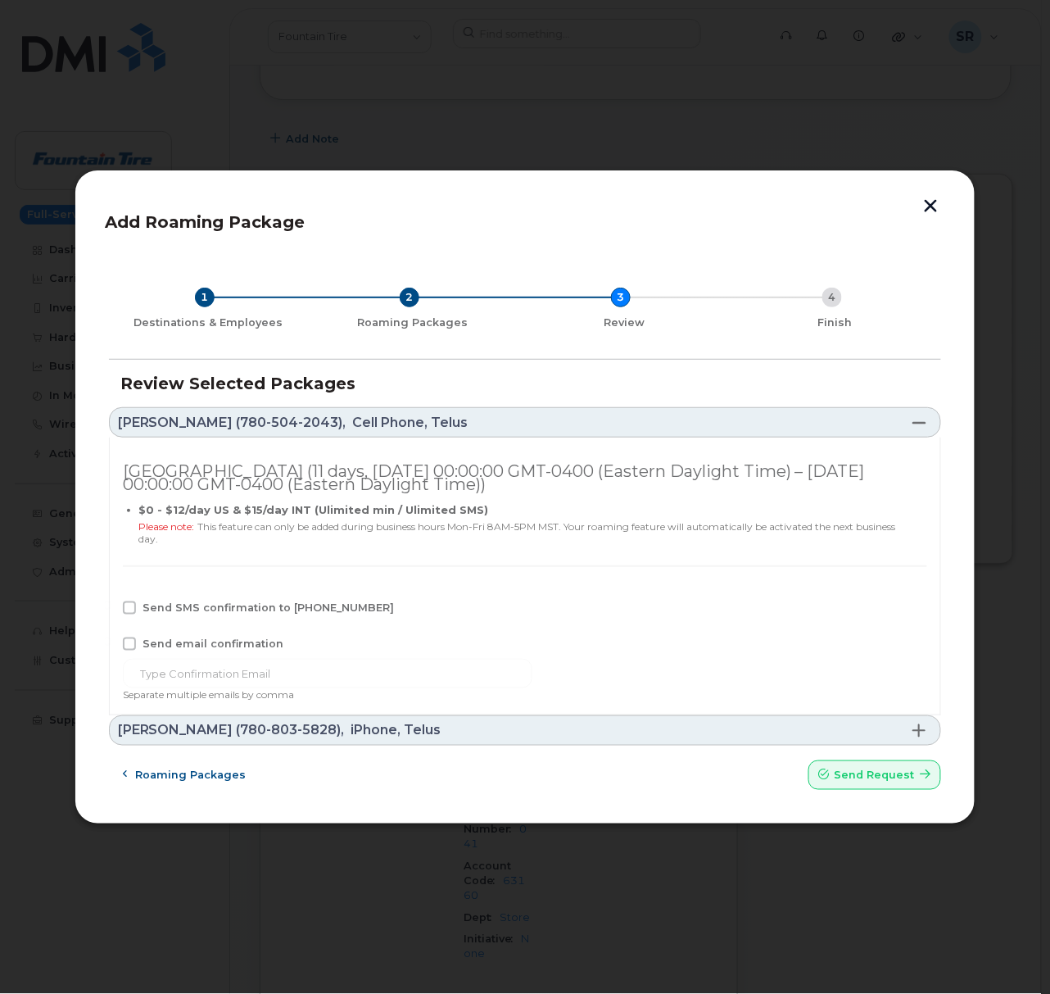
click at [909, 415] on link "Kym Tkachuk (780-504-2043), Cell Phone, Telus" at bounding box center [525, 422] width 832 height 30
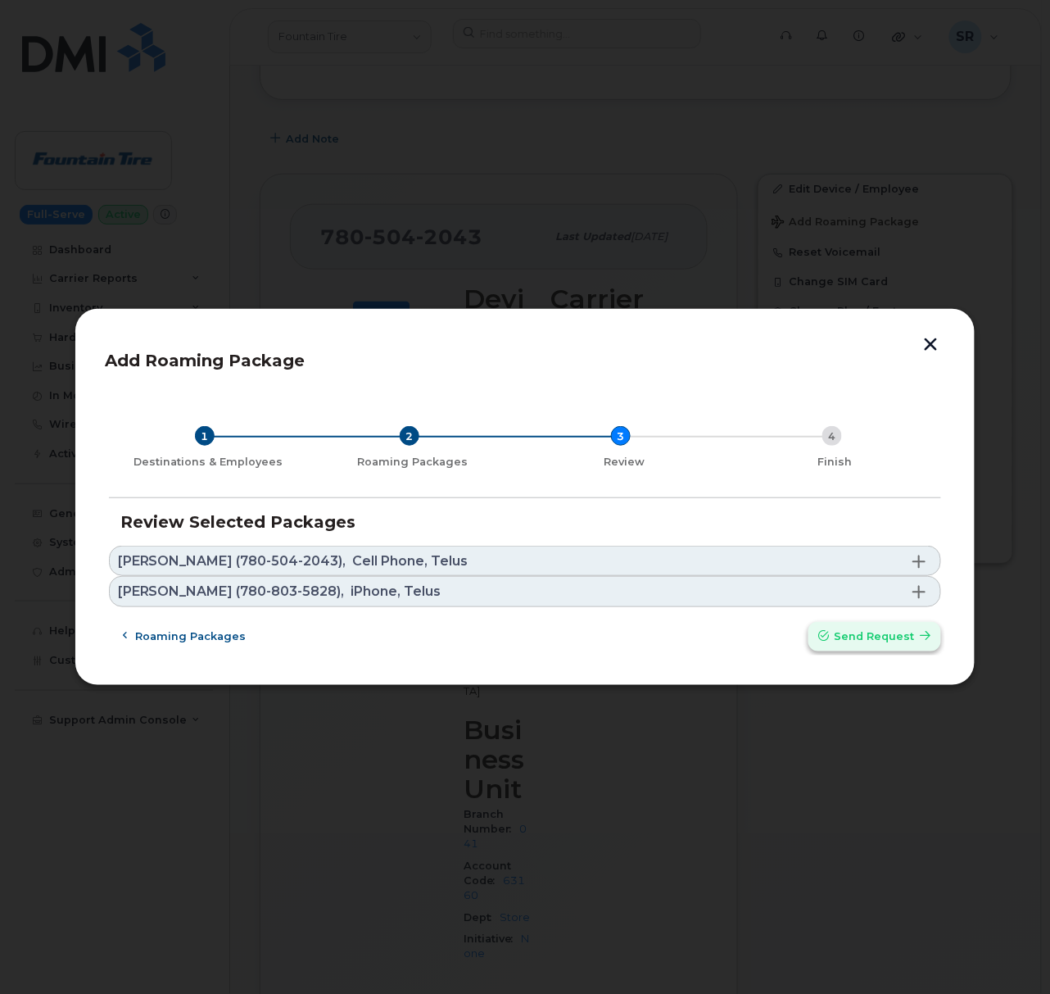
click at [903, 629] on span "Send request" at bounding box center [875, 636] width 80 height 16
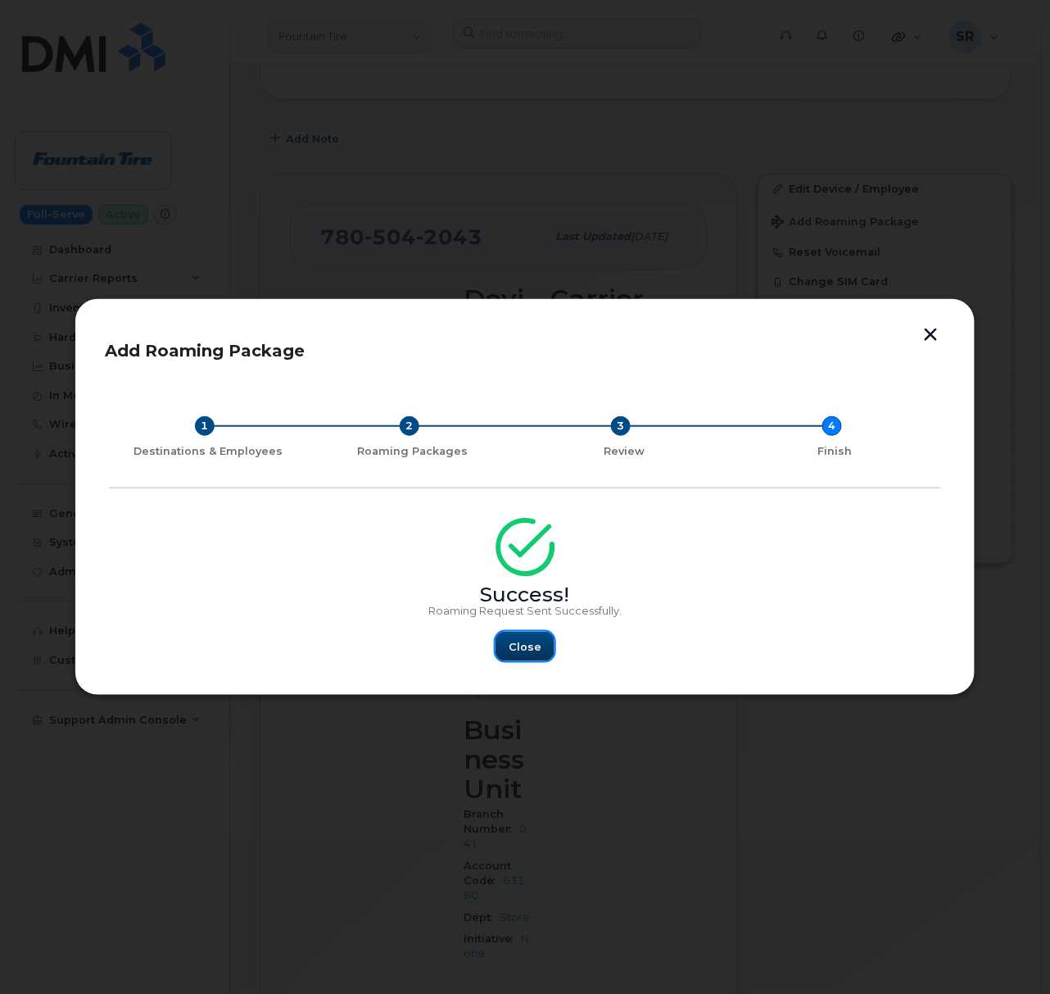
click at [529, 647] on span "Close" at bounding box center [525, 647] width 33 height 16
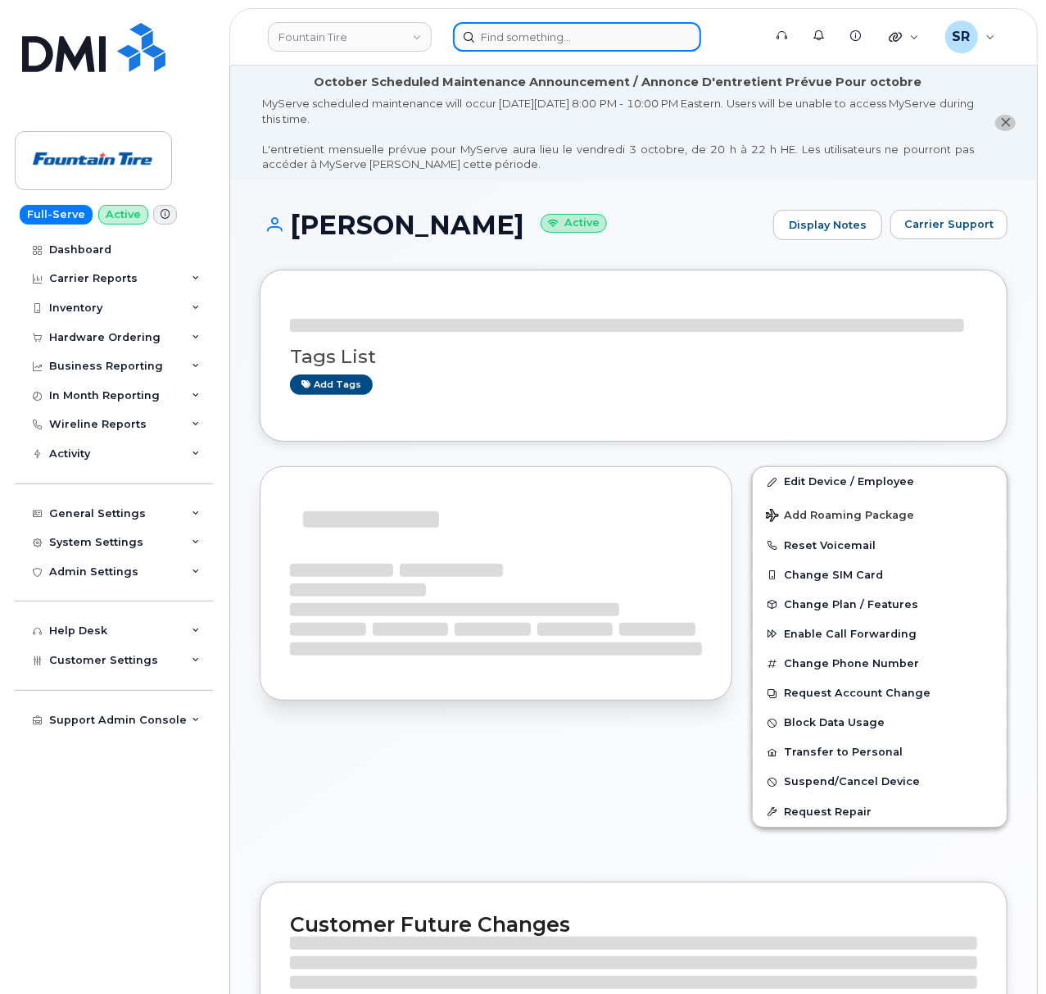
click at [515, 30] on input at bounding box center [577, 36] width 248 height 29
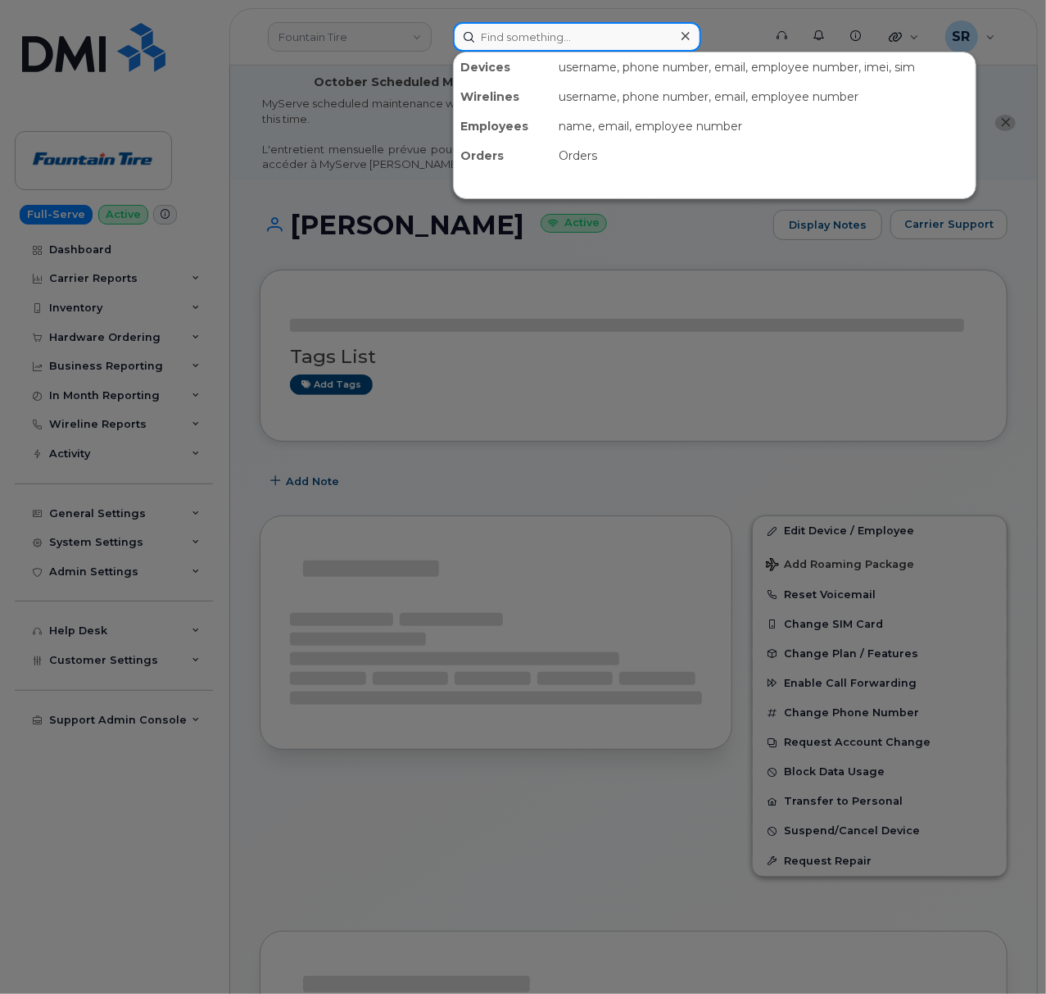
paste input "7805424001"
type input "7805424001"
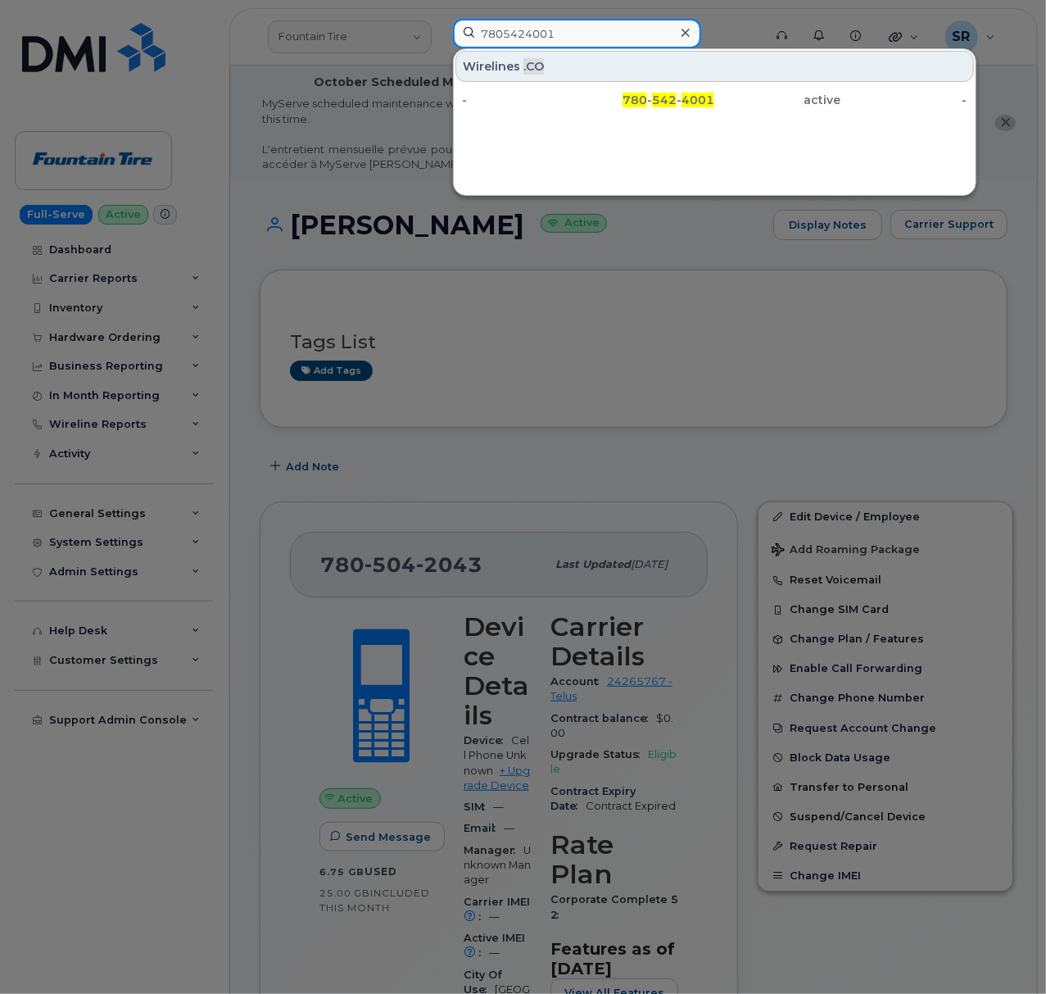
scroll to position [109, 0]
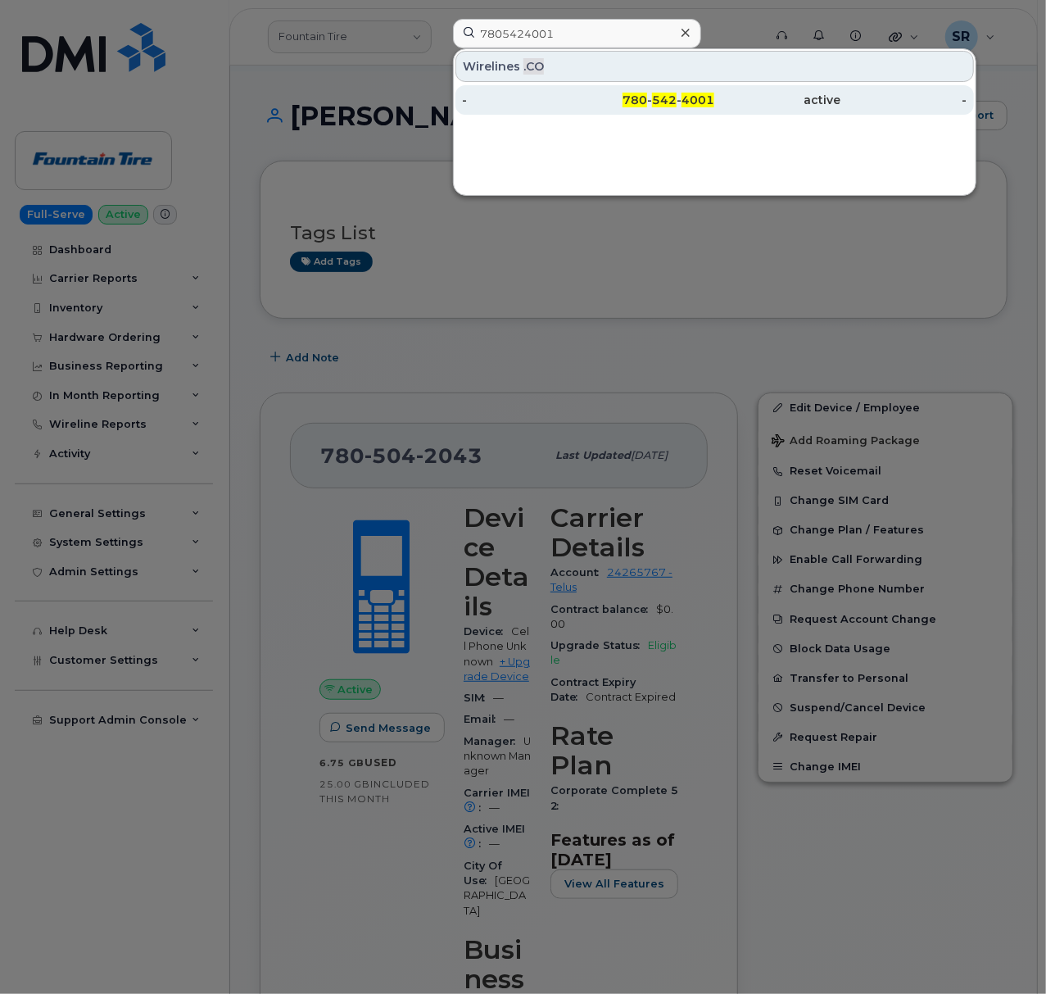
click at [619, 98] on div "780 - 542 - 4001" at bounding box center [651, 100] width 126 height 16
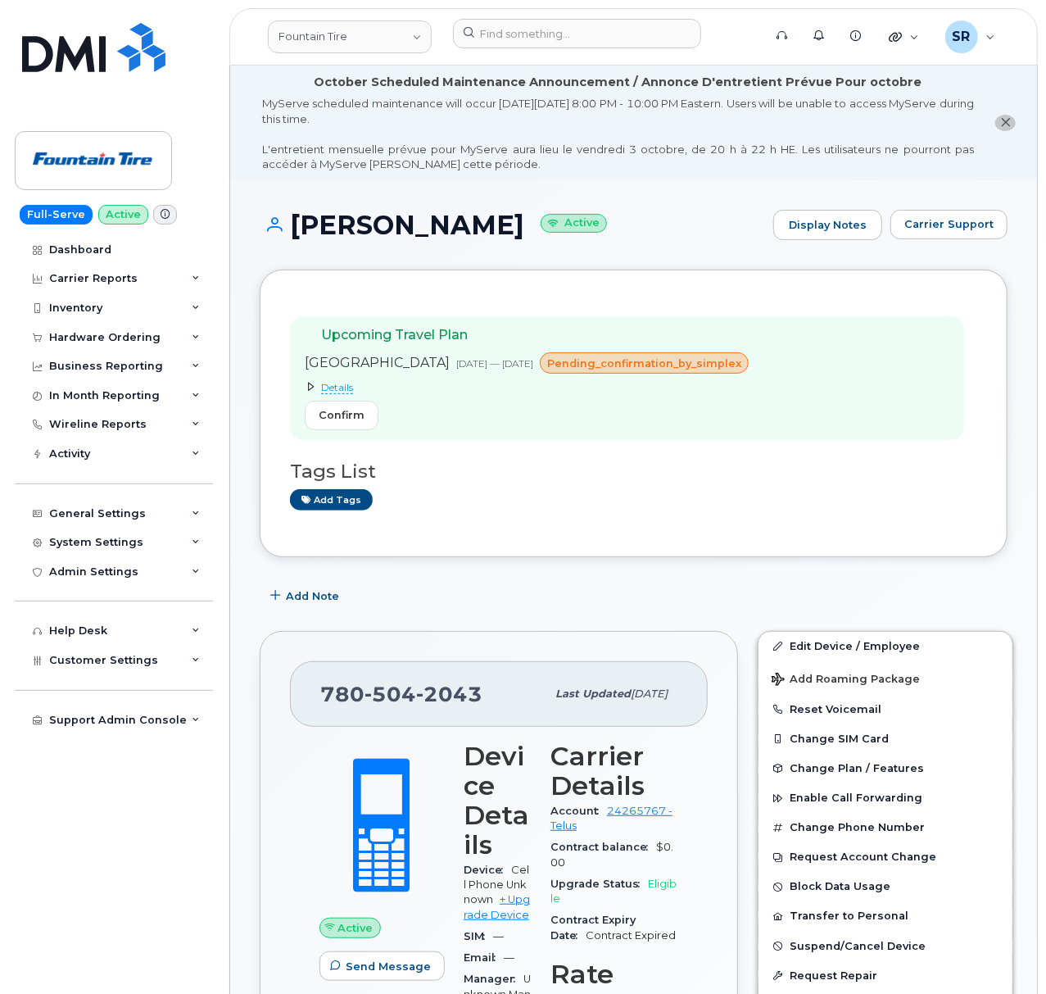
click at [339, 387] on span "Details" at bounding box center [337, 387] width 32 height 13
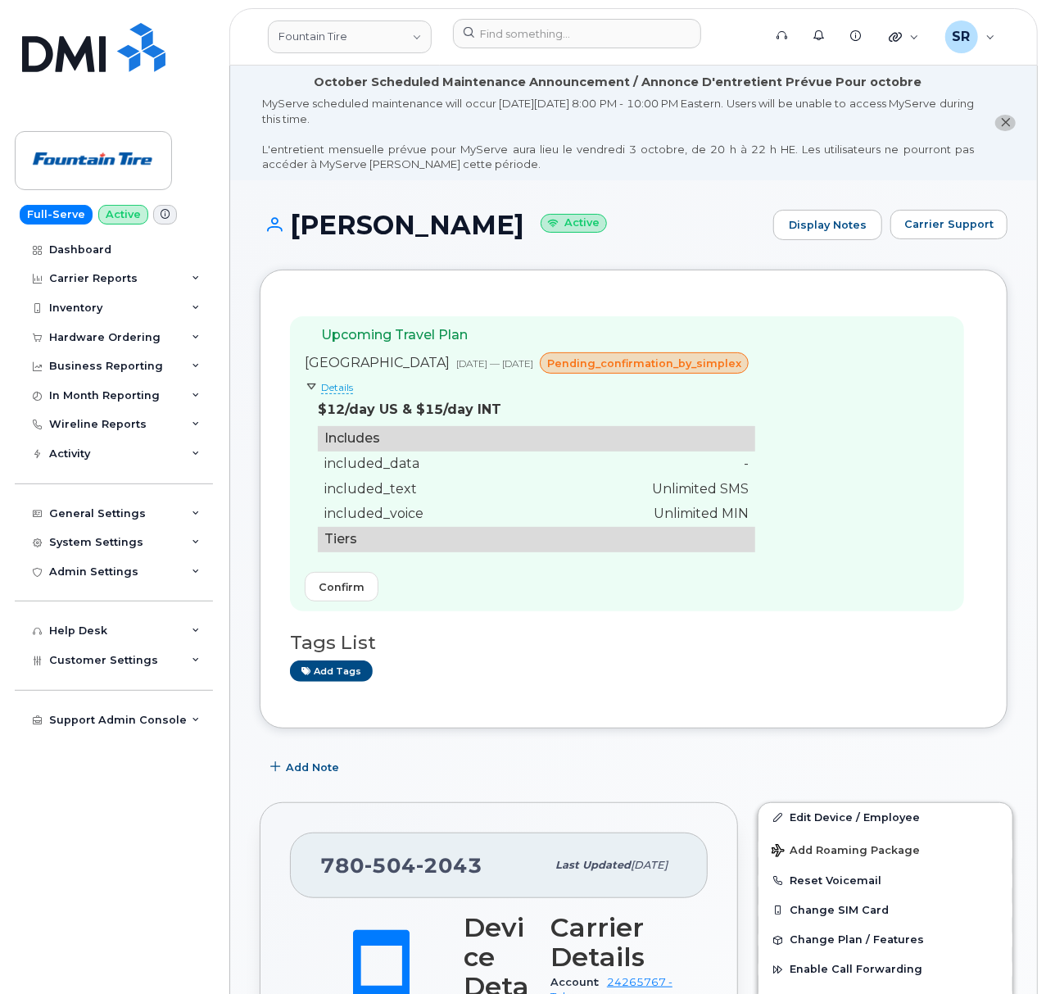
click at [335, 384] on span "Details" at bounding box center [337, 387] width 32 height 13
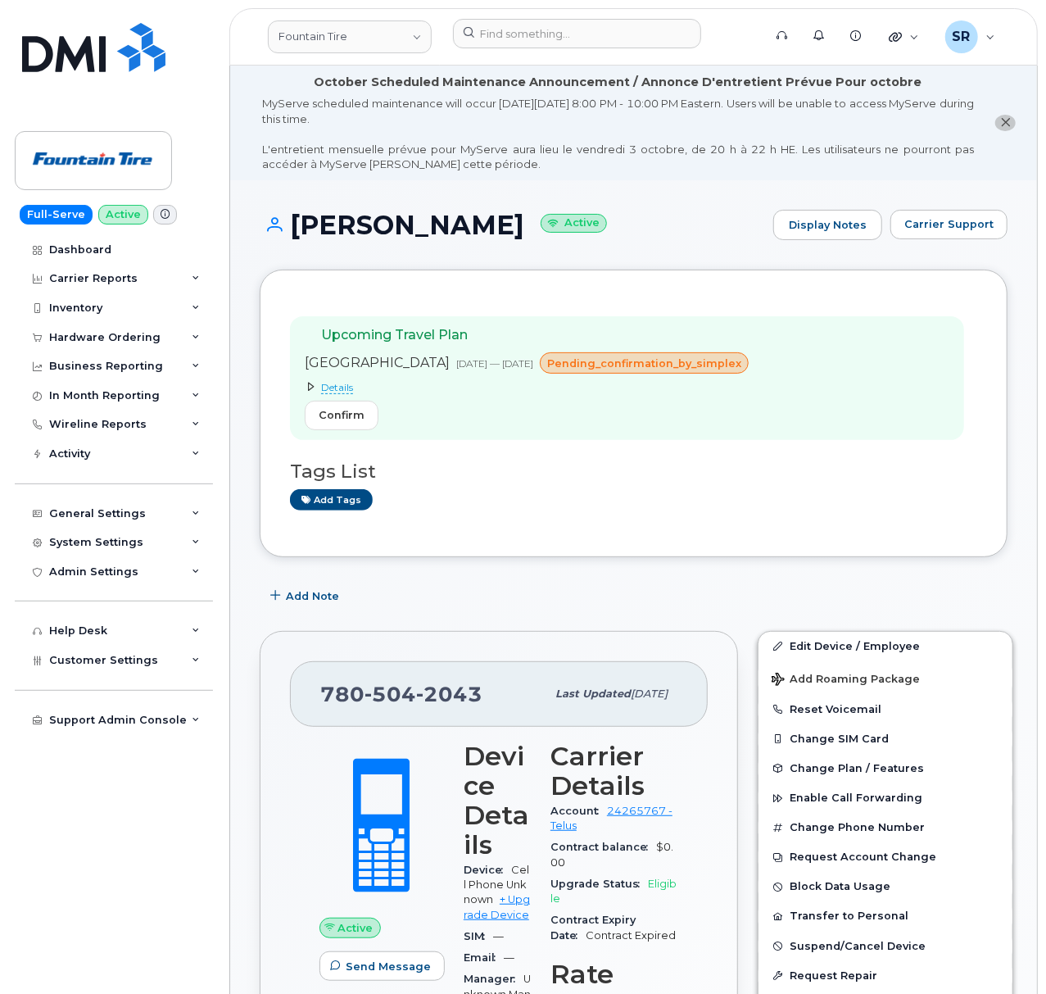
click at [813, 546] on div "Upcoming Travel Plan [GEOGRAPHIC_DATA] [DATE] — [DATE] pending_confirmation_by_…" at bounding box center [634, 413] width 748 height 287
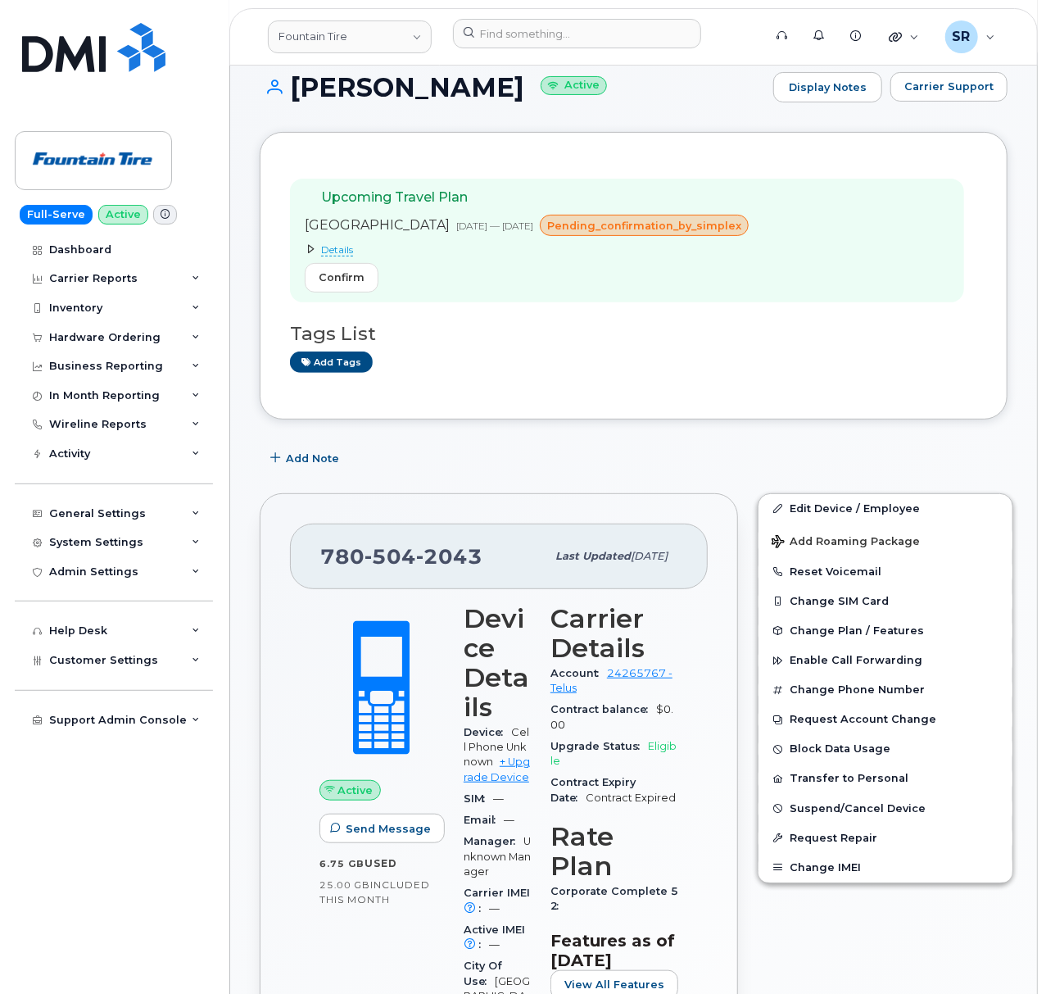
scroll to position [109, 0]
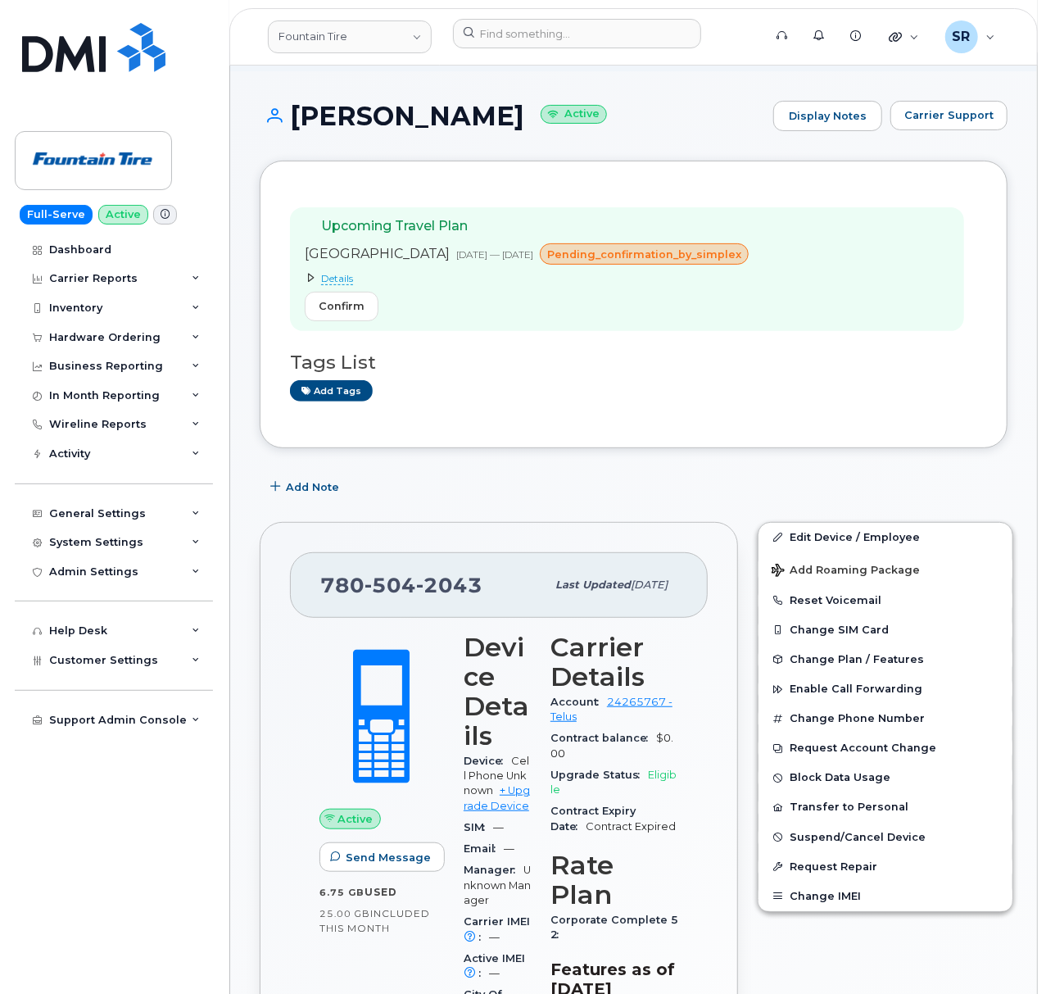
click at [338, 282] on span "Details" at bounding box center [337, 278] width 32 height 13
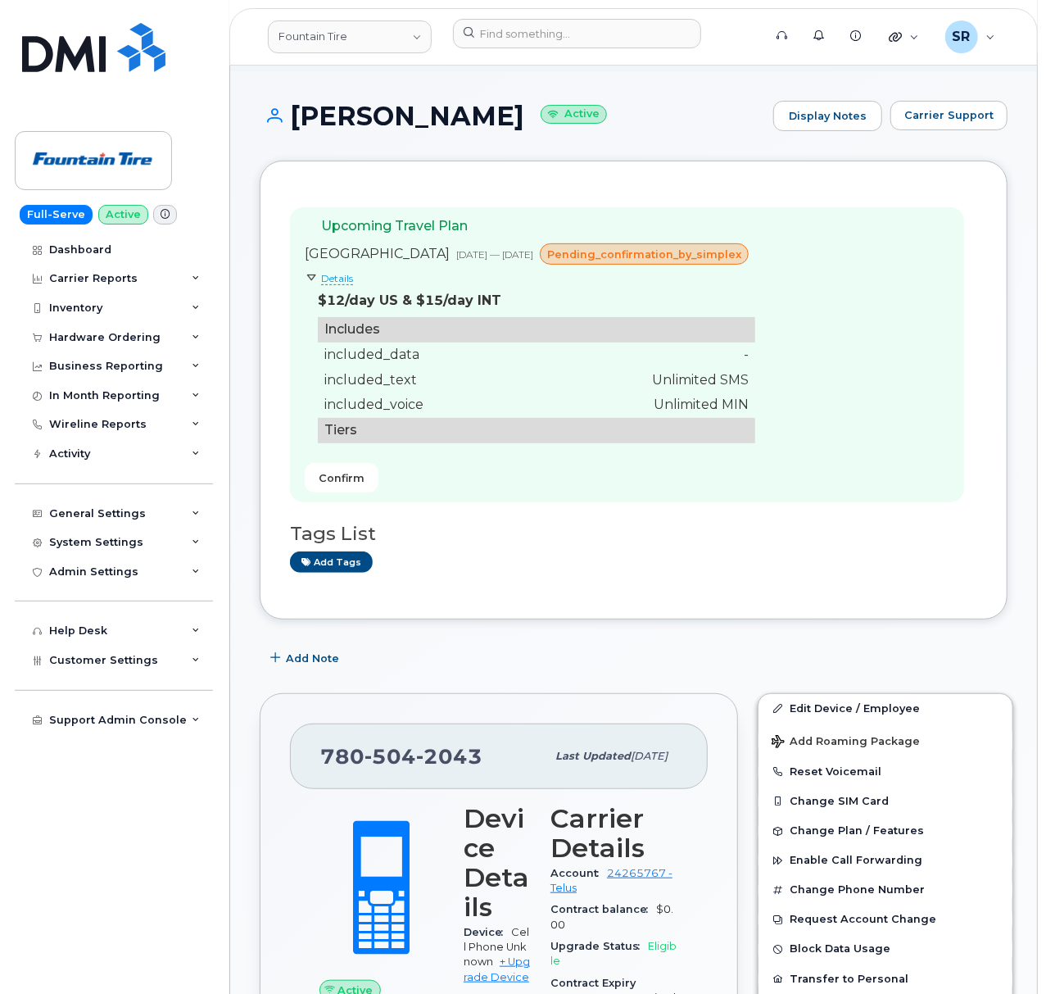
drag, startPoint x: 354, startPoint y: 474, endPoint x: 611, endPoint y: 63, distance: 484.5
click at [354, 474] on span "Confirm" at bounding box center [342, 478] width 46 height 16
click at [546, 34] on input at bounding box center [577, 33] width 248 height 29
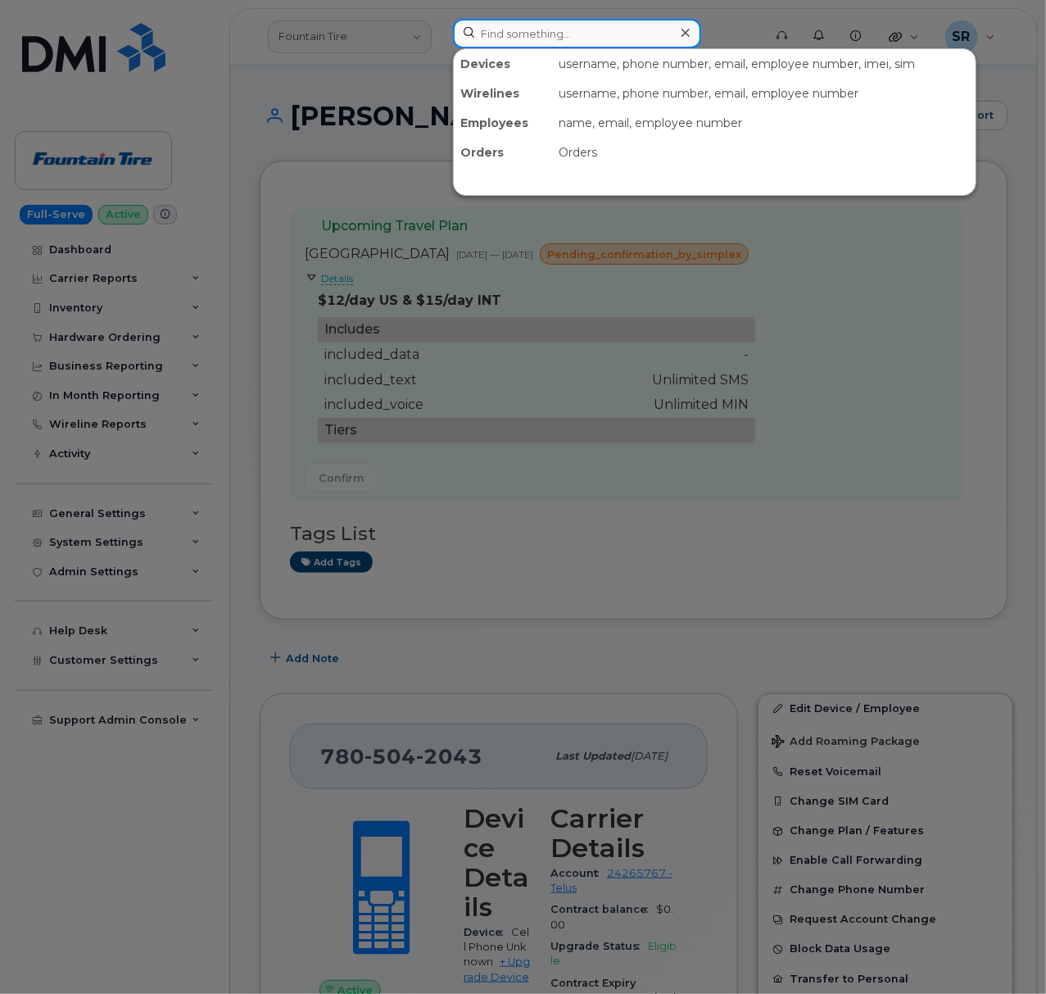
paste input "7808035828"
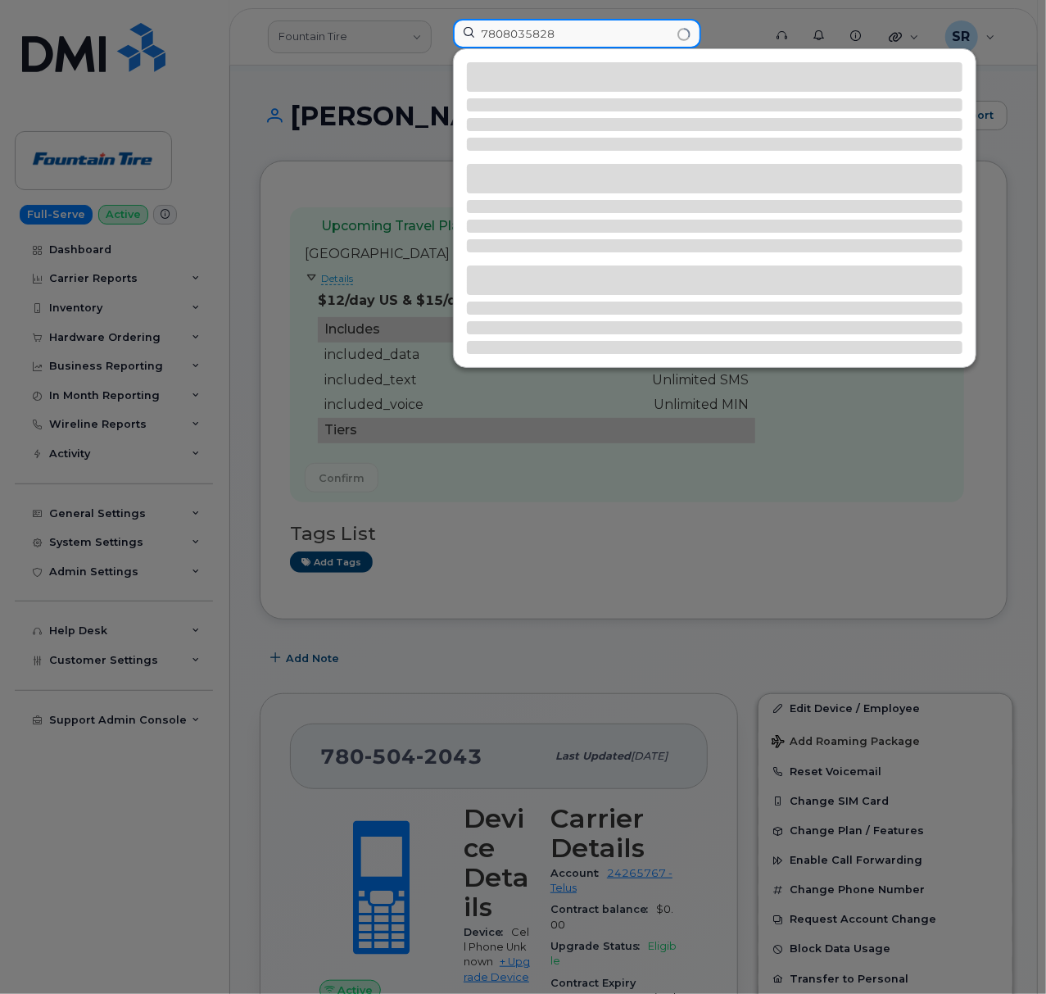
type input "7808035828"
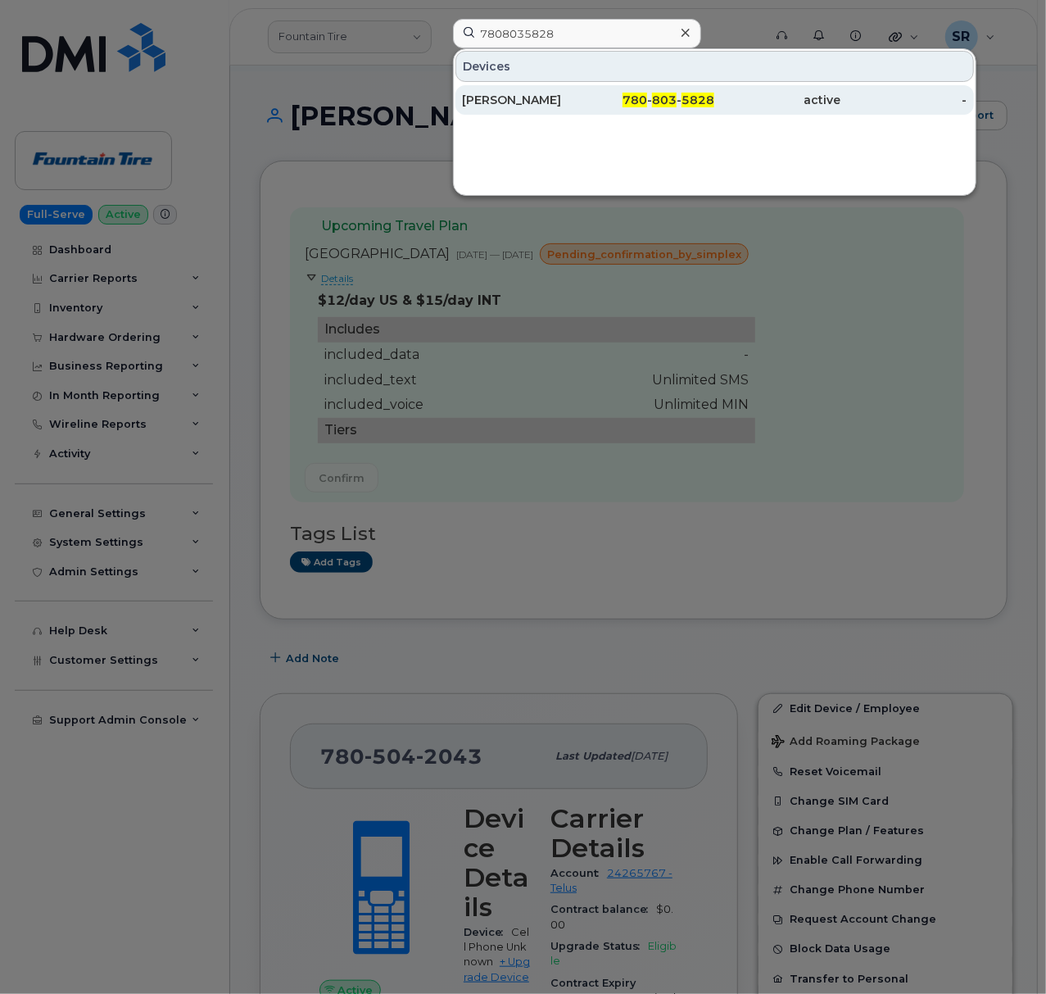
click at [570, 96] on div "[PERSON_NAME]" at bounding box center [525, 100] width 126 height 16
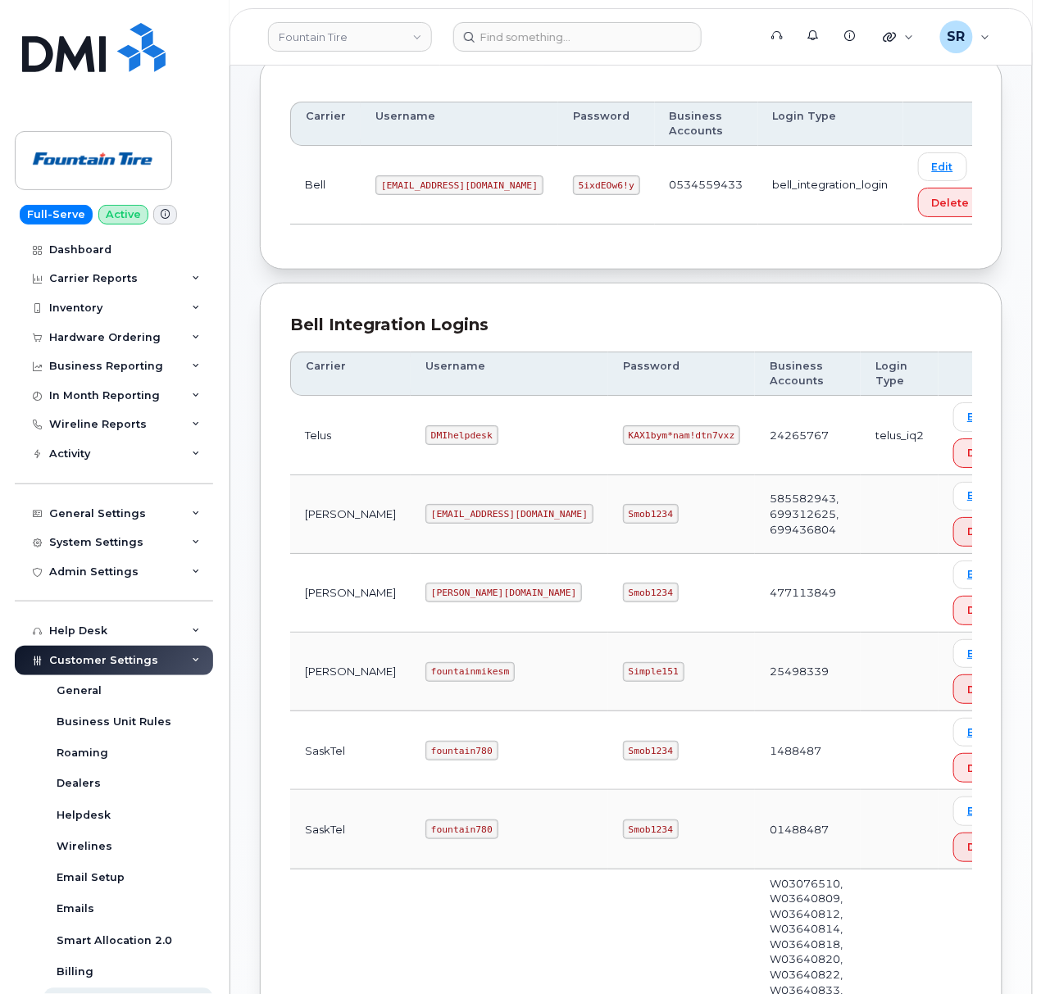
scroll to position [328, 0]
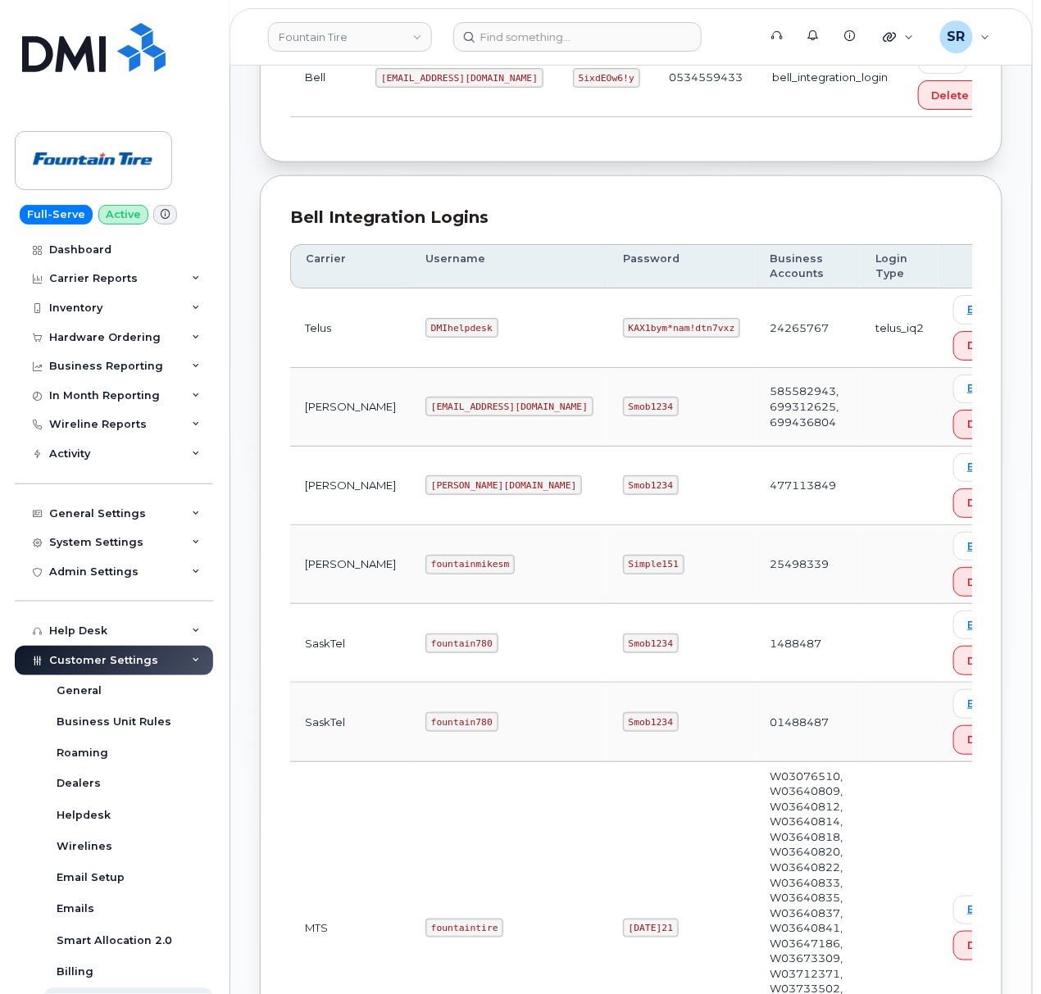
click at [425, 335] on code "DMIhelpdesk" at bounding box center [461, 328] width 73 height 20
copy code "DMIhelpdesk"
click at [623, 333] on code "KAX1bym*nam!dtn7vxz" at bounding box center [681, 328] width 117 height 20
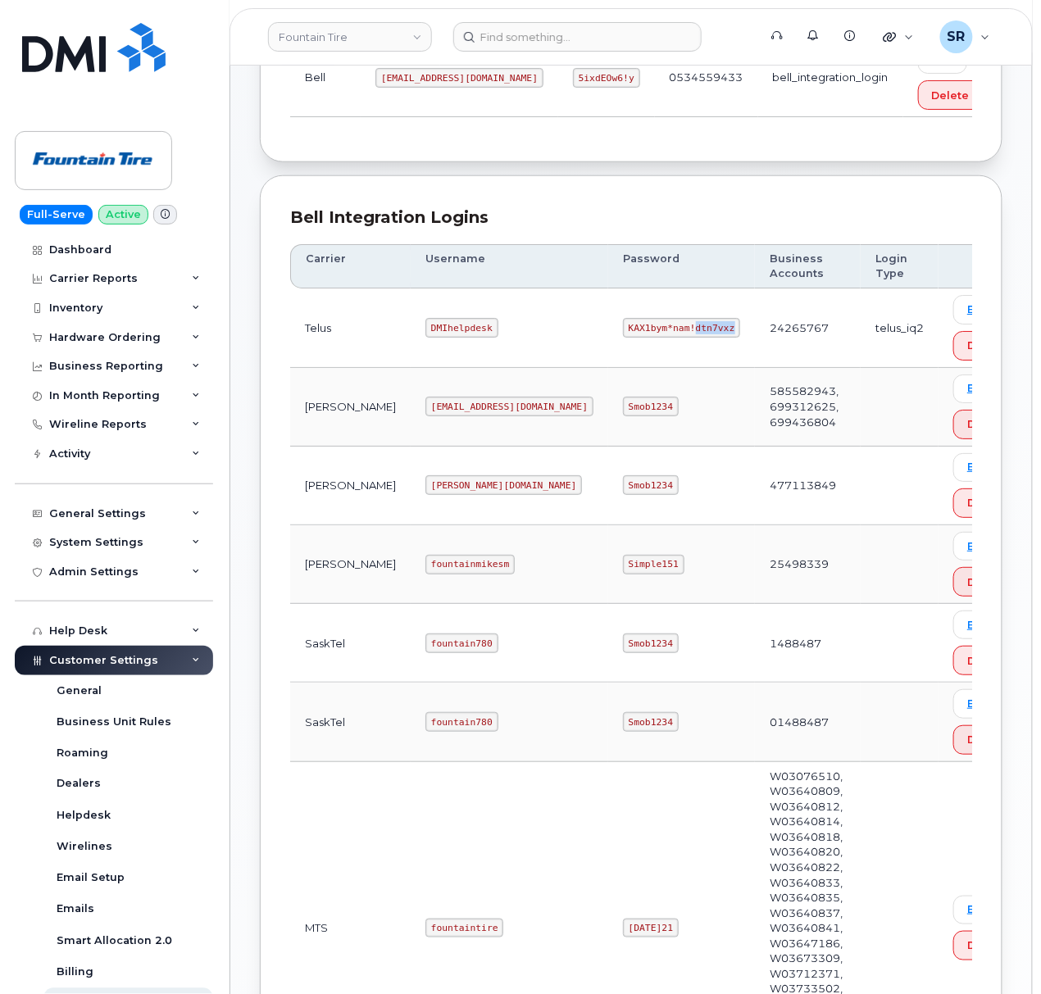
click at [623, 333] on code "KAX1bym*nam!dtn7vxz" at bounding box center [681, 328] width 117 height 20
copy code "KAX1bym*nam!dtn7vxz"
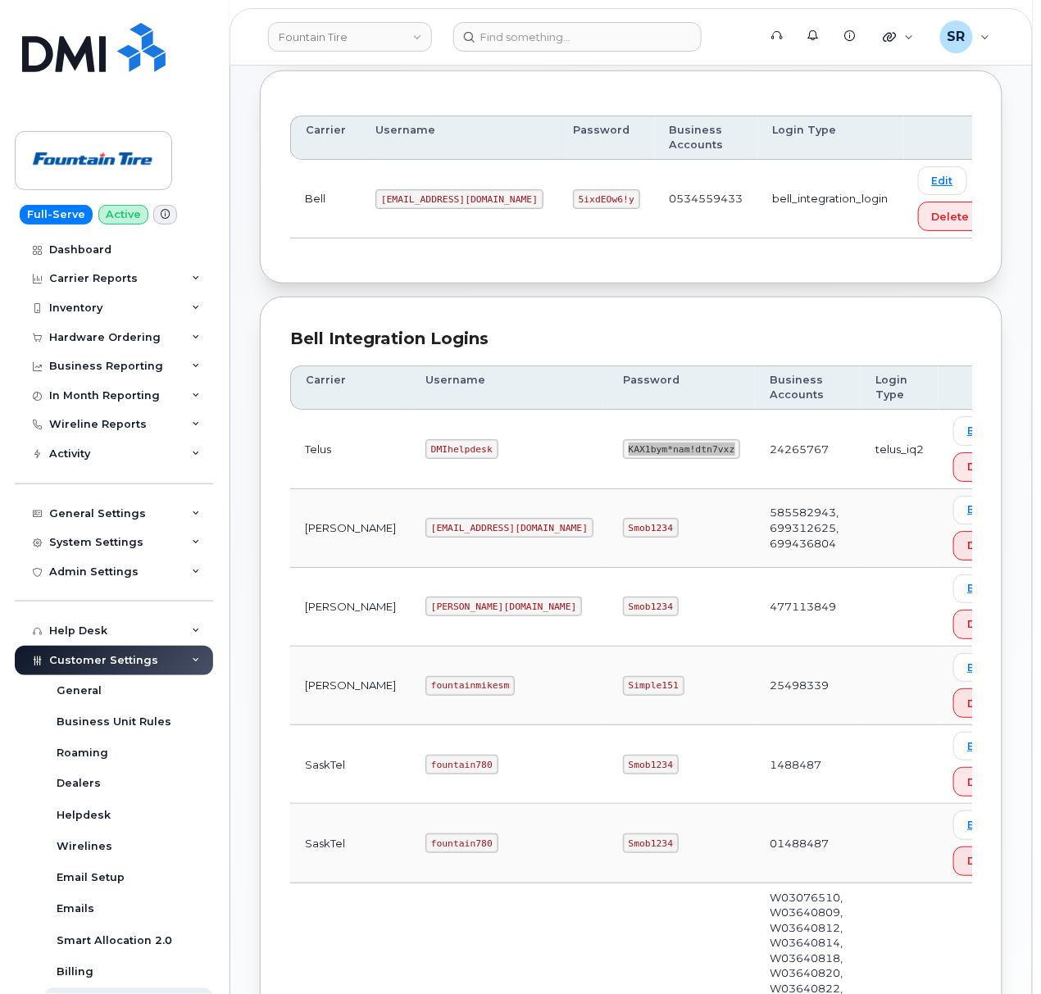
scroll to position [203, 0]
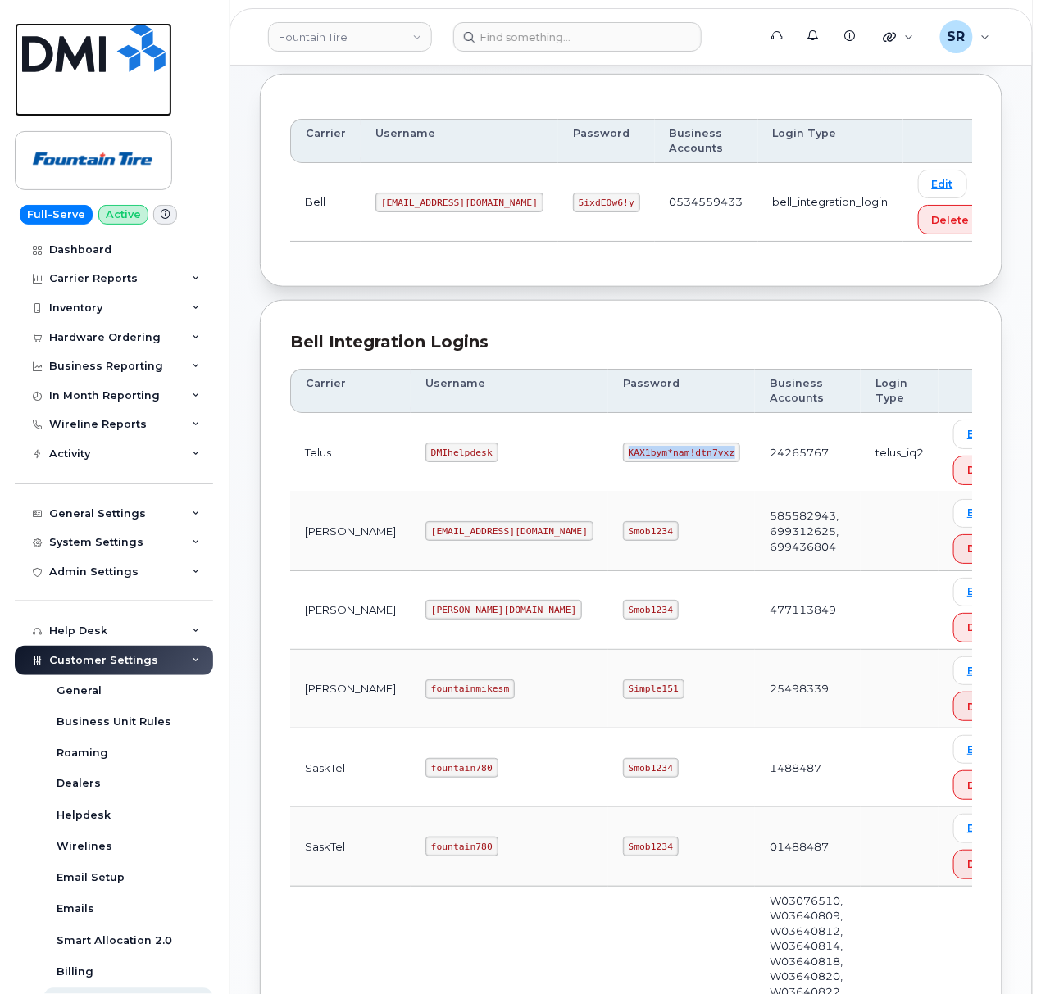
click at [113, 64] on img at bounding box center [93, 47] width 143 height 49
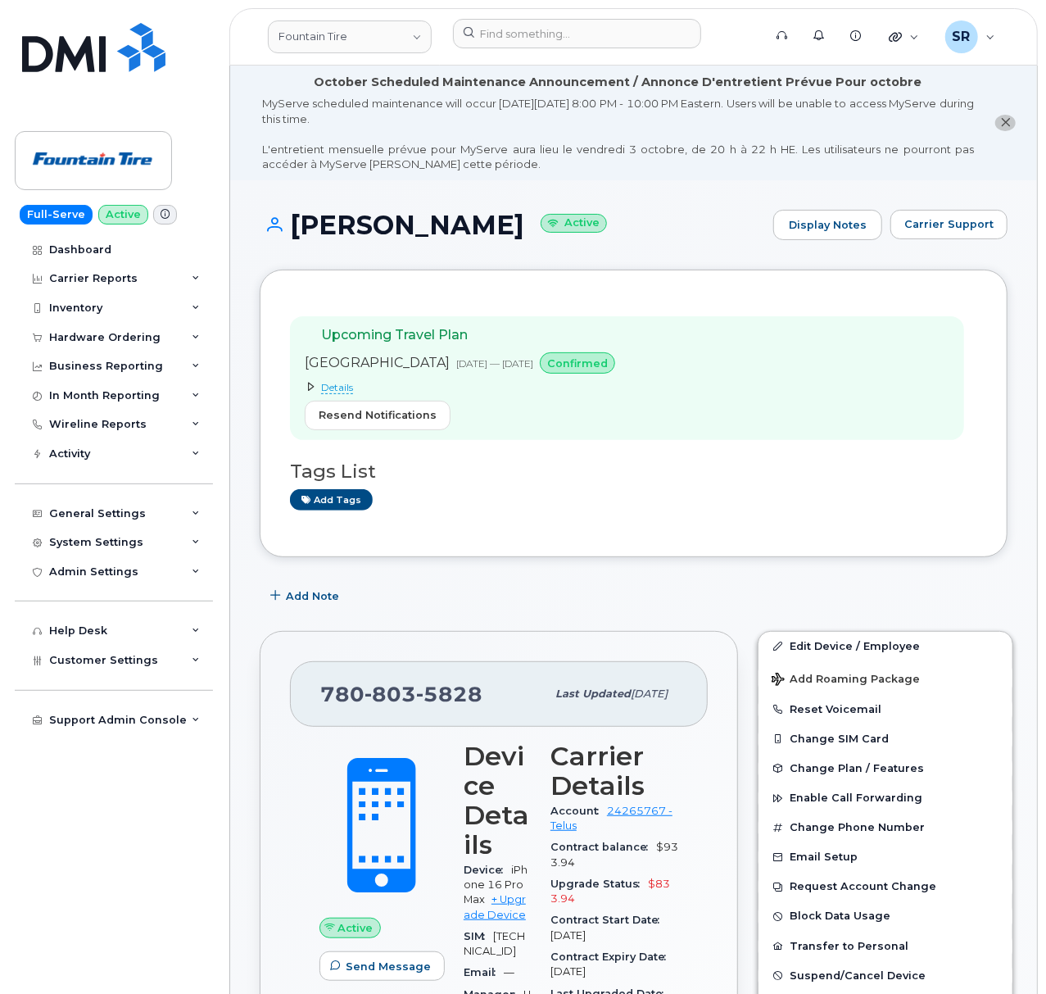
click at [341, 394] on span "Details" at bounding box center [337, 387] width 32 height 13
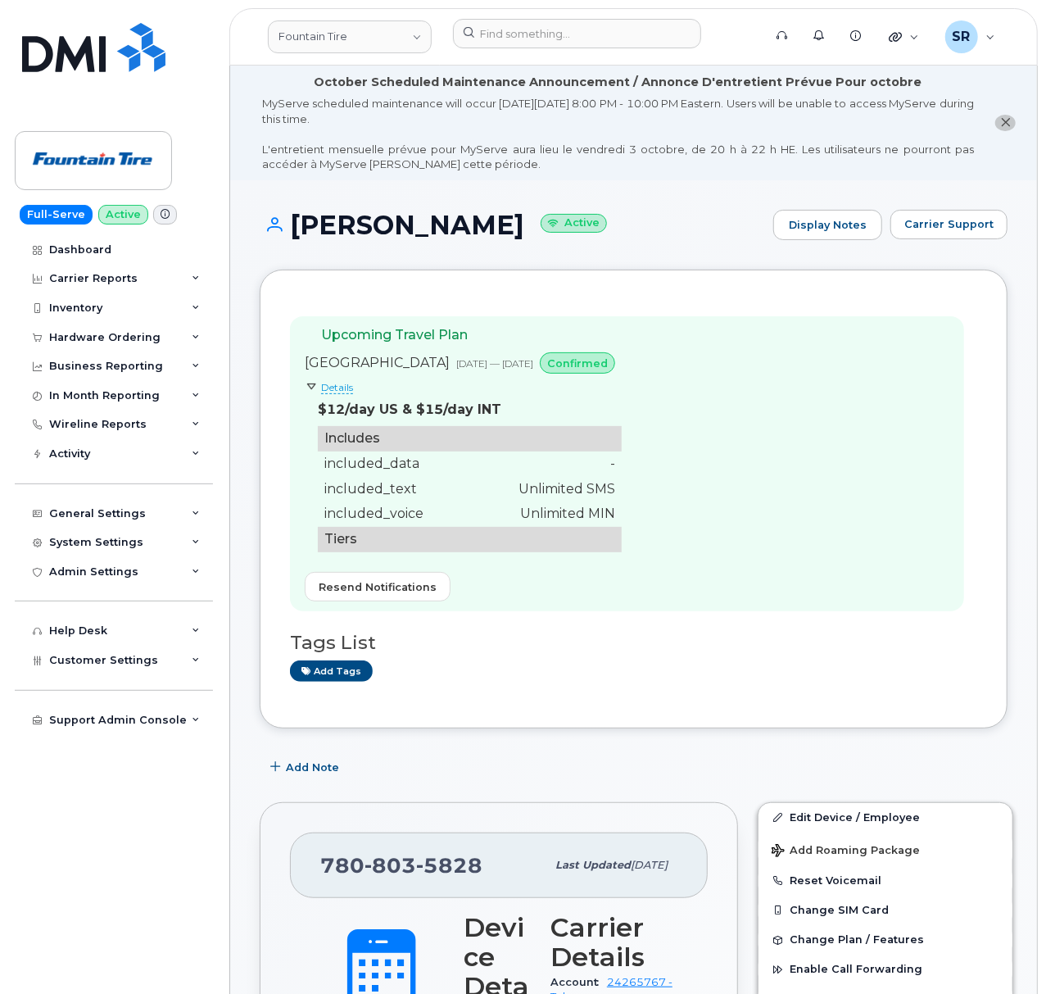
click at [339, 384] on span "Details" at bounding box center [337, 387] width 32 height 13
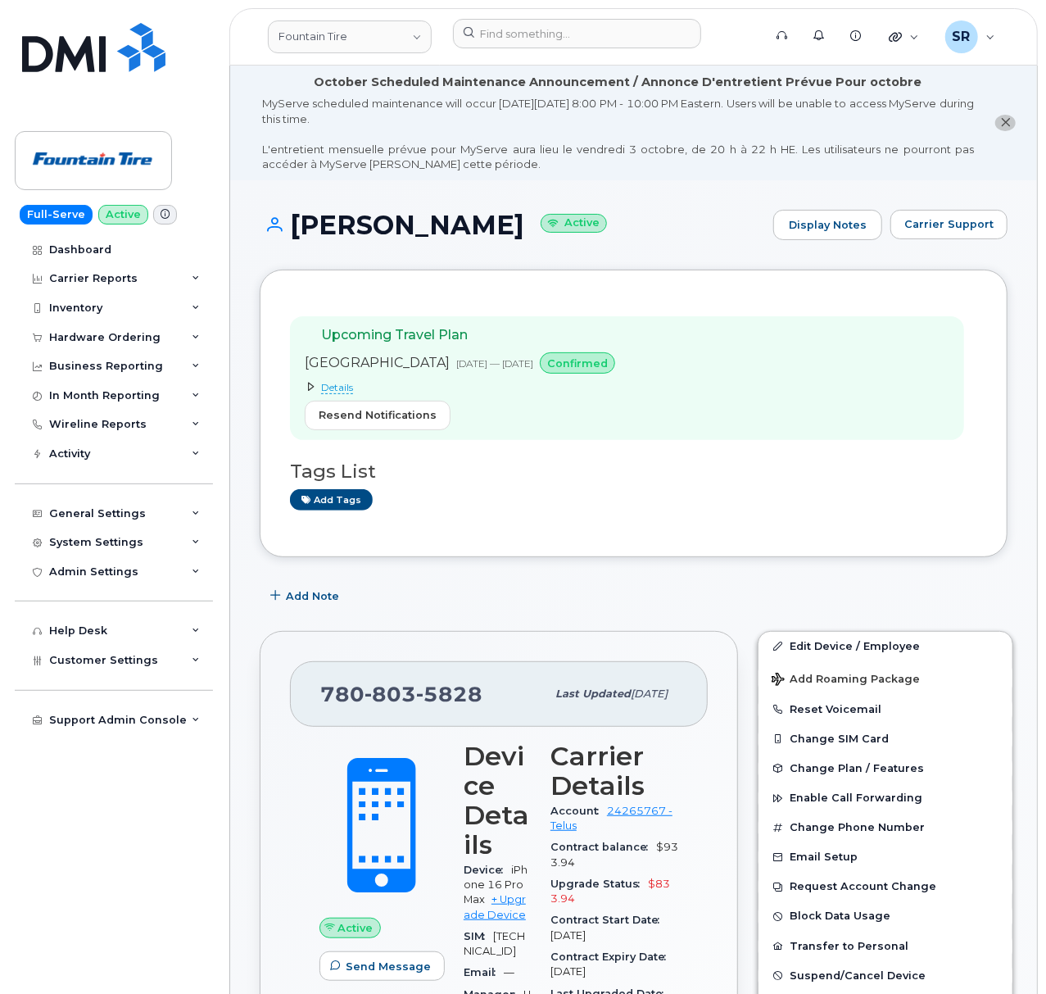
drag, startPoint x: 498, startPoint y: 220, endPoint x: 274, endPoint y: 230, distance: 224.7
click at [274, 230] on h1 "[PERSON_NAME] Active" at bounding box center [513, 225] width 506 height 29
copy h1 "[PERSON_NAME]"
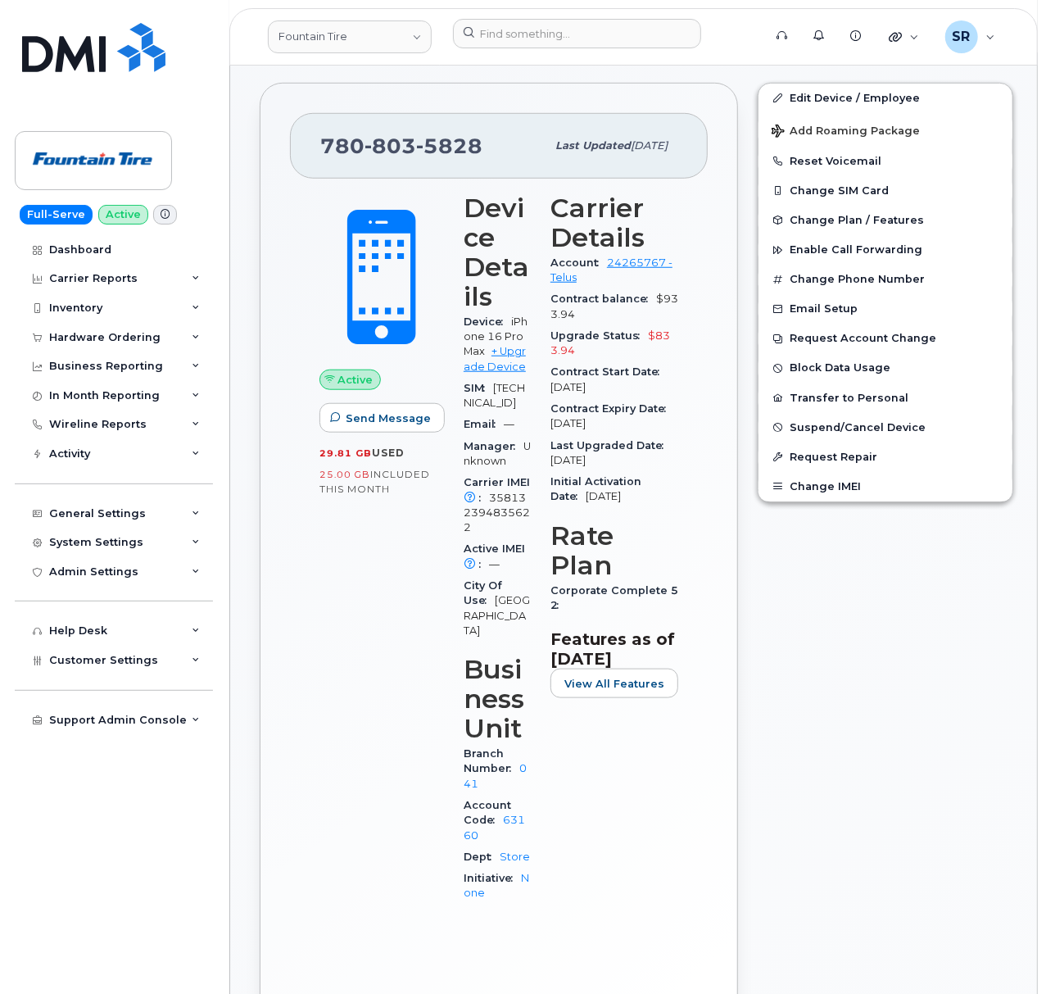
scroll to position [546, 0]
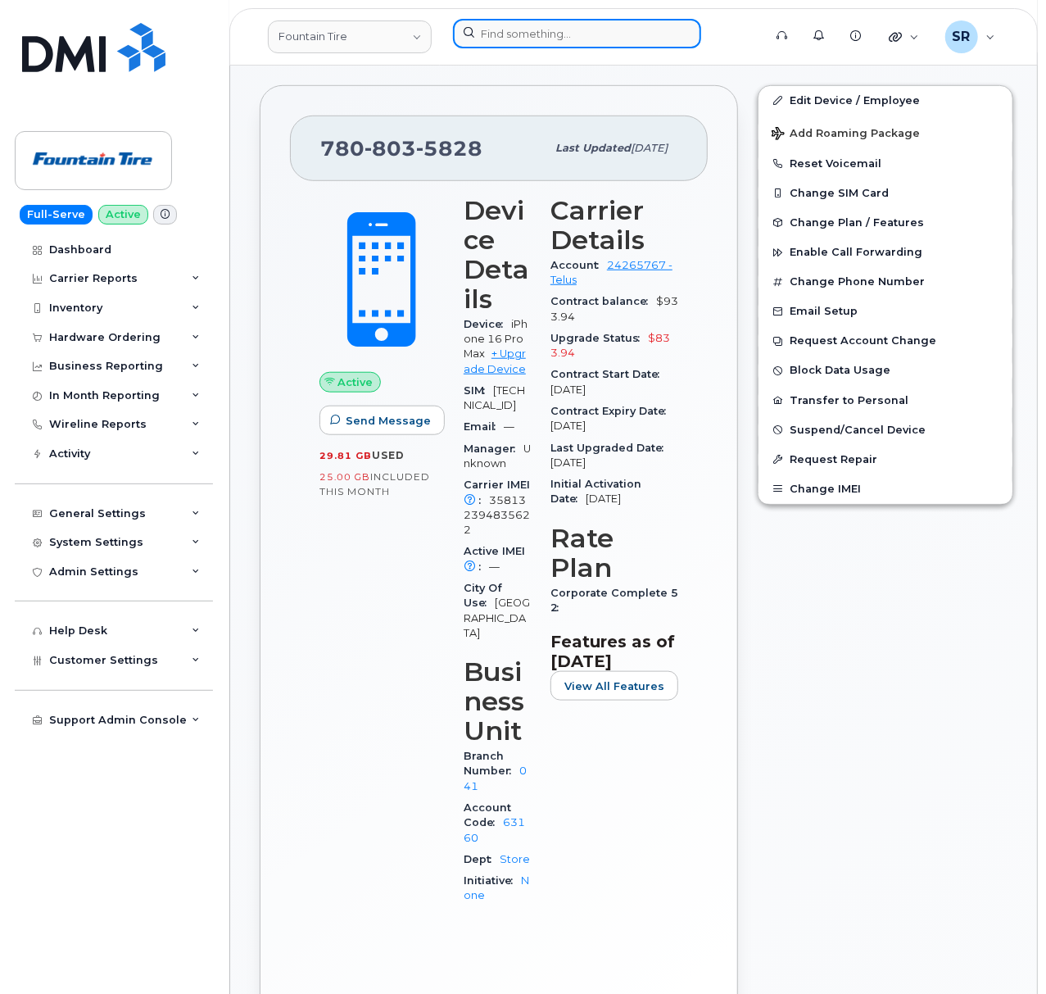
click at [669, 30] on input at bounding box center [577, 33] width 248 height 29
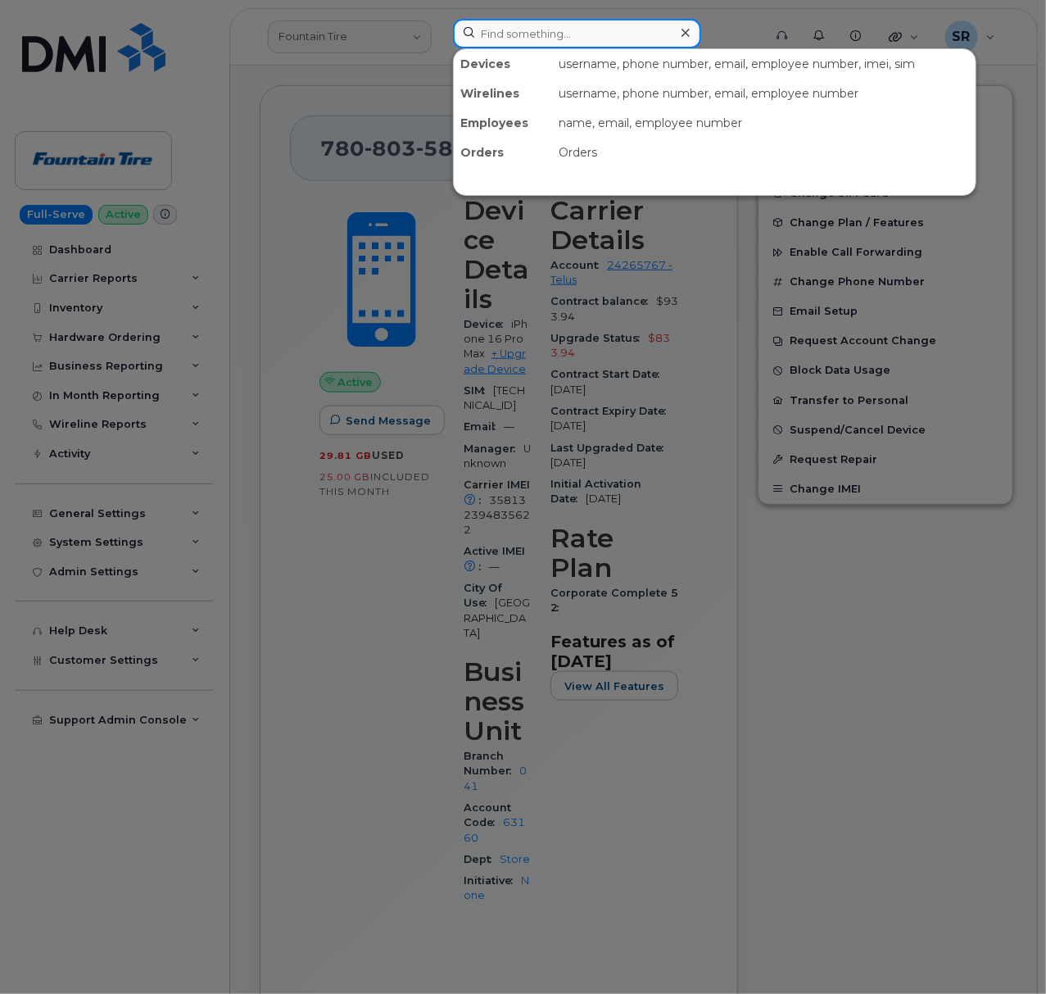
paste input "[PHONE_NUMBER]"
type input "[PHONE_NUMBER]"
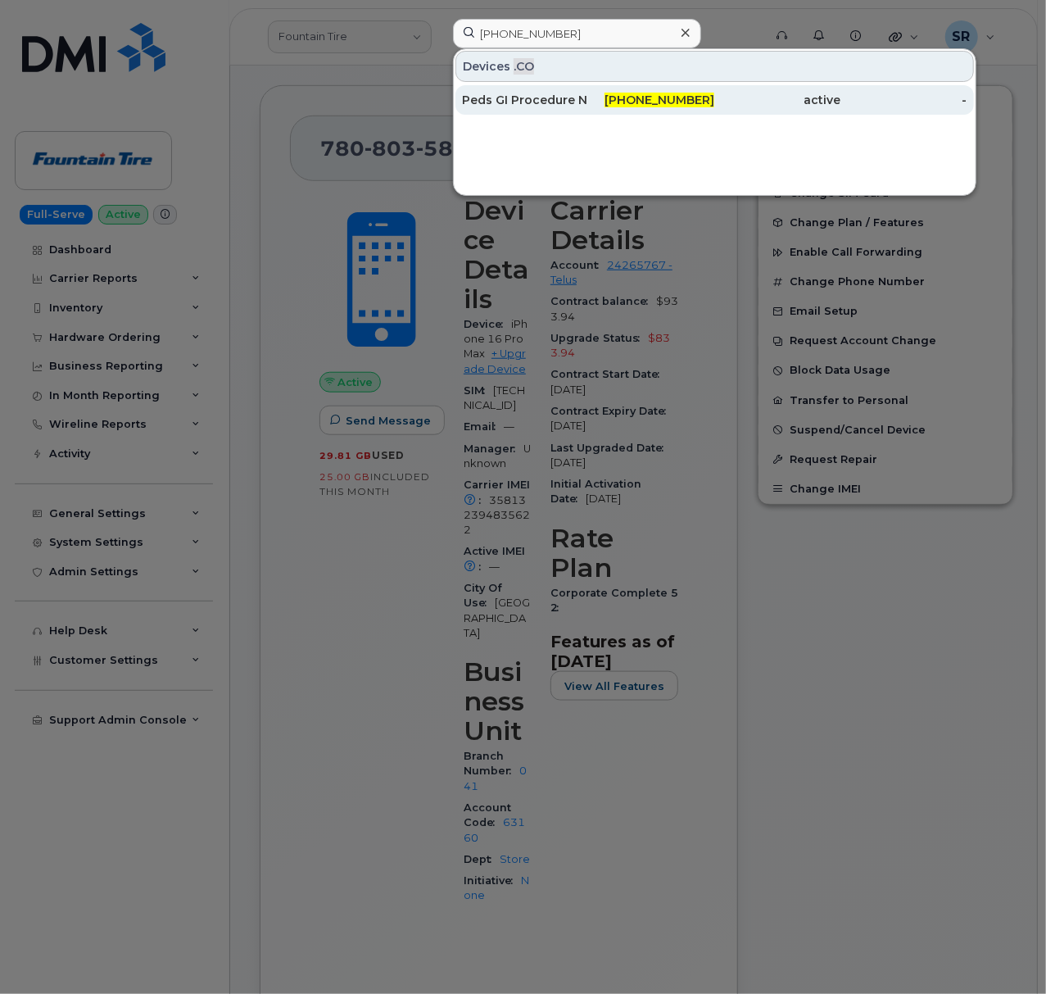
click at [572, 111] on div "Peds GI Procedure Nurse" at bounding box center [525, 99] width 126 height 29
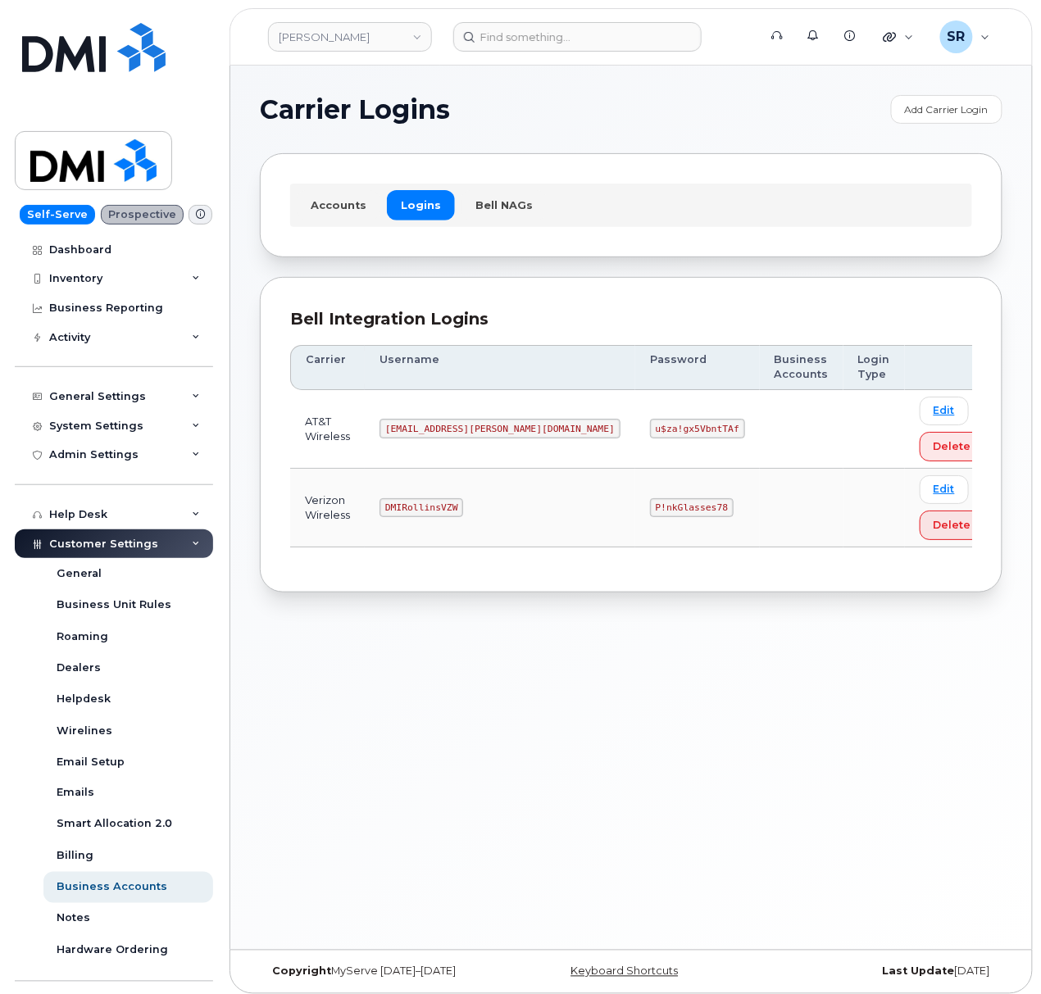
click at [457, 506] on code "DMIRollinsVZW" at bounding box center [421, 508] width 84 height 20
copy code "DMIRollinsVZW"
click at [650, 503] on code "P!nkGlasses78" at bounding box center [692, 508] width 84 height 20
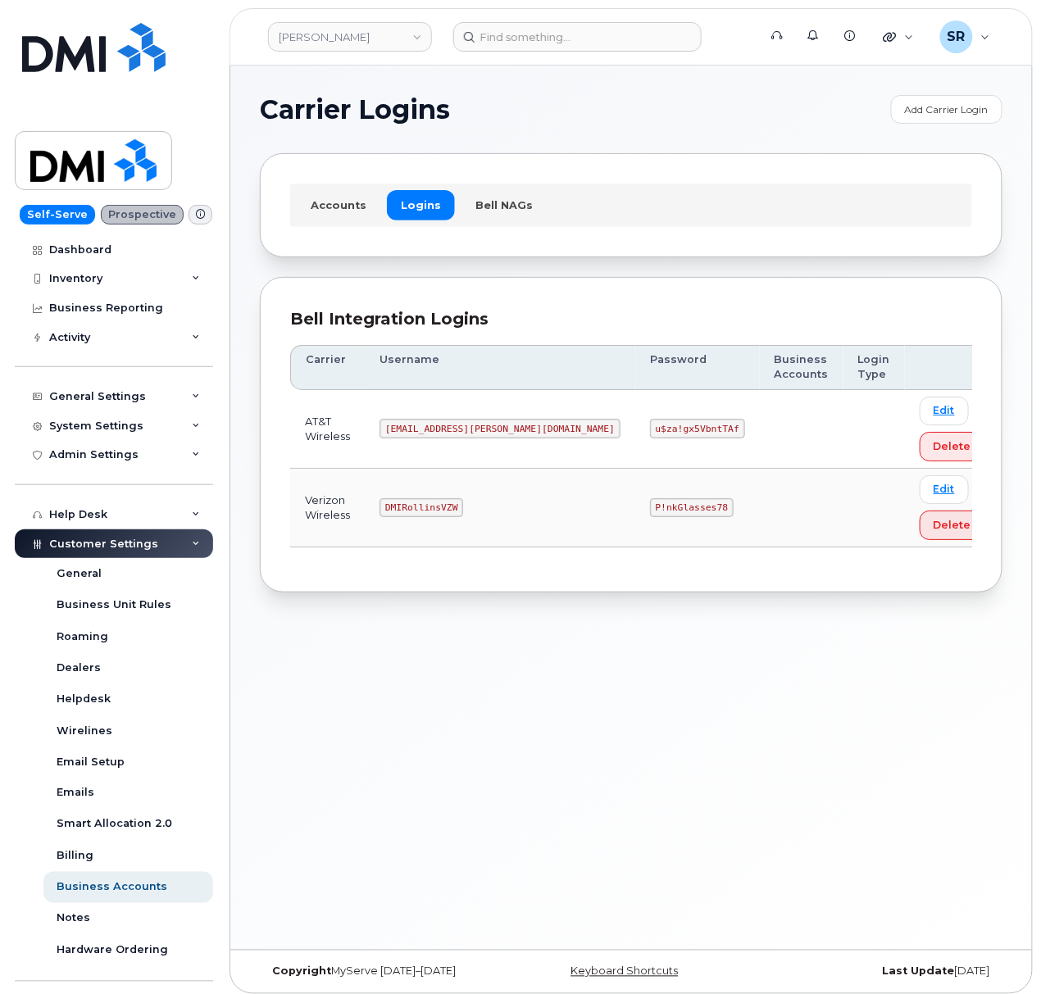
click at [650, 513] on code "P!nkGlasses78" at bounding box center [692, 508] width 84 height 20
click at [650, 511] on code "P!nkGlasses78" at bounding box center [692, 508] width 84 height 20
copy code "P!nkGlasses78"
click at [738, 774] on div "Carrier Logins Add Carrier Login Accounts Logins Bell NAGs Bell Integration Log…" at bounding box center [630, 508] width 801 height 884
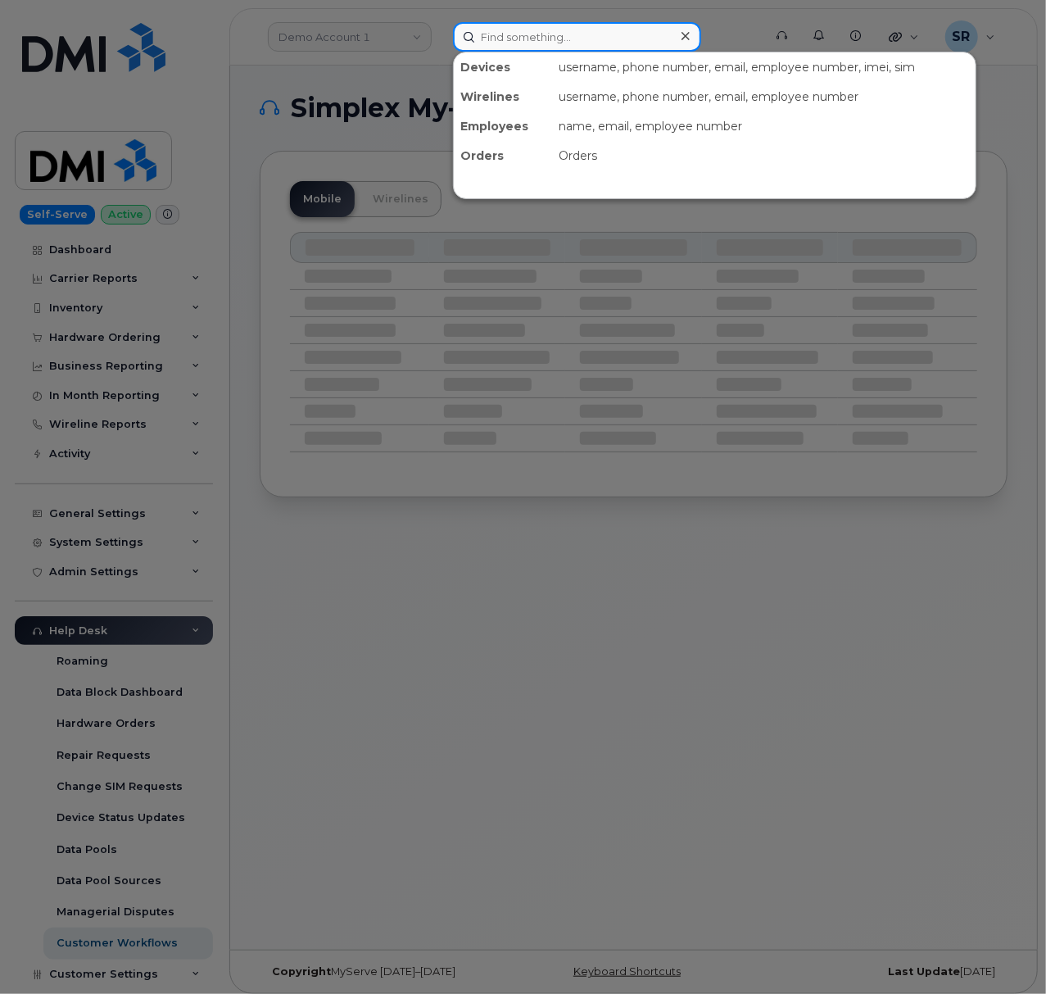
click at [587, 30] on input at bounding box center [577, 36] width 248 height 29
paste input "298055"
type input "298055"
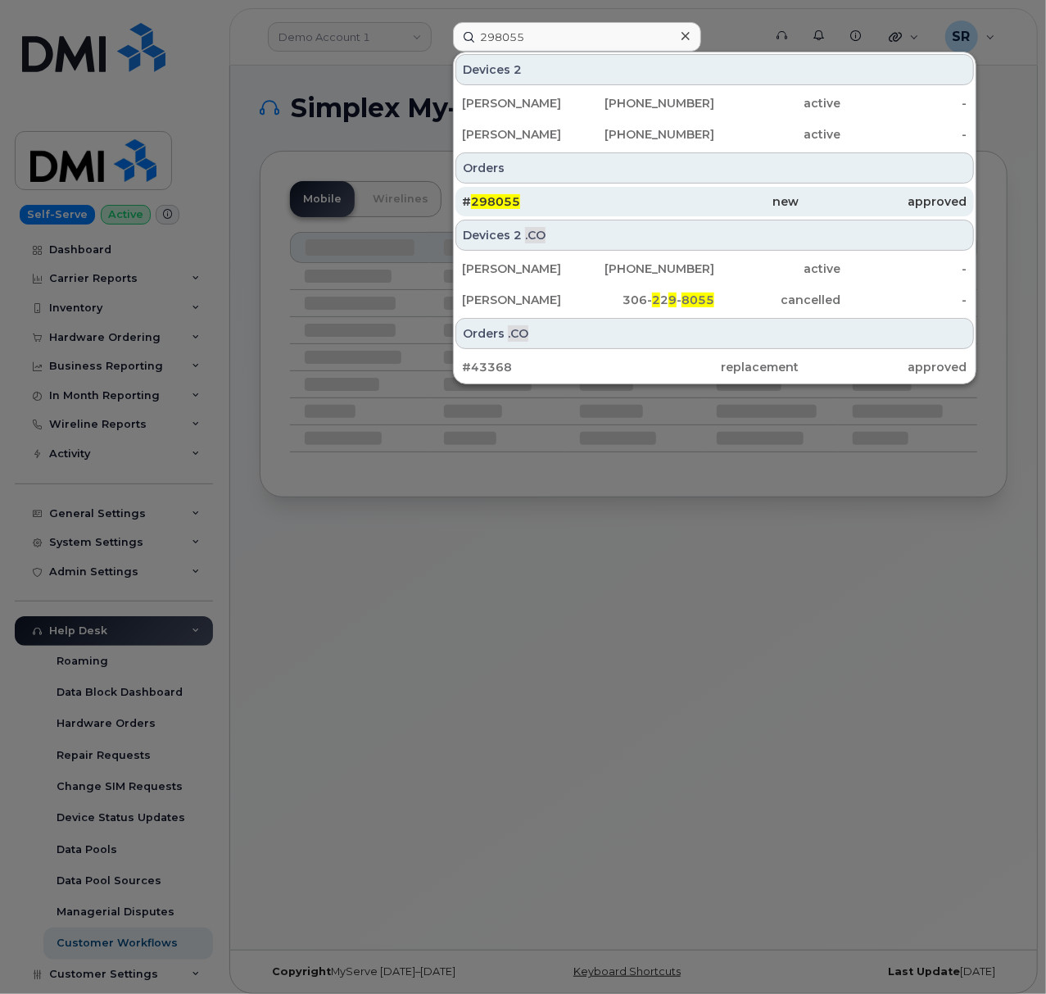
click at [562, 203] on div "# 298055" at bounding box center [546, 201] width 169 height 16
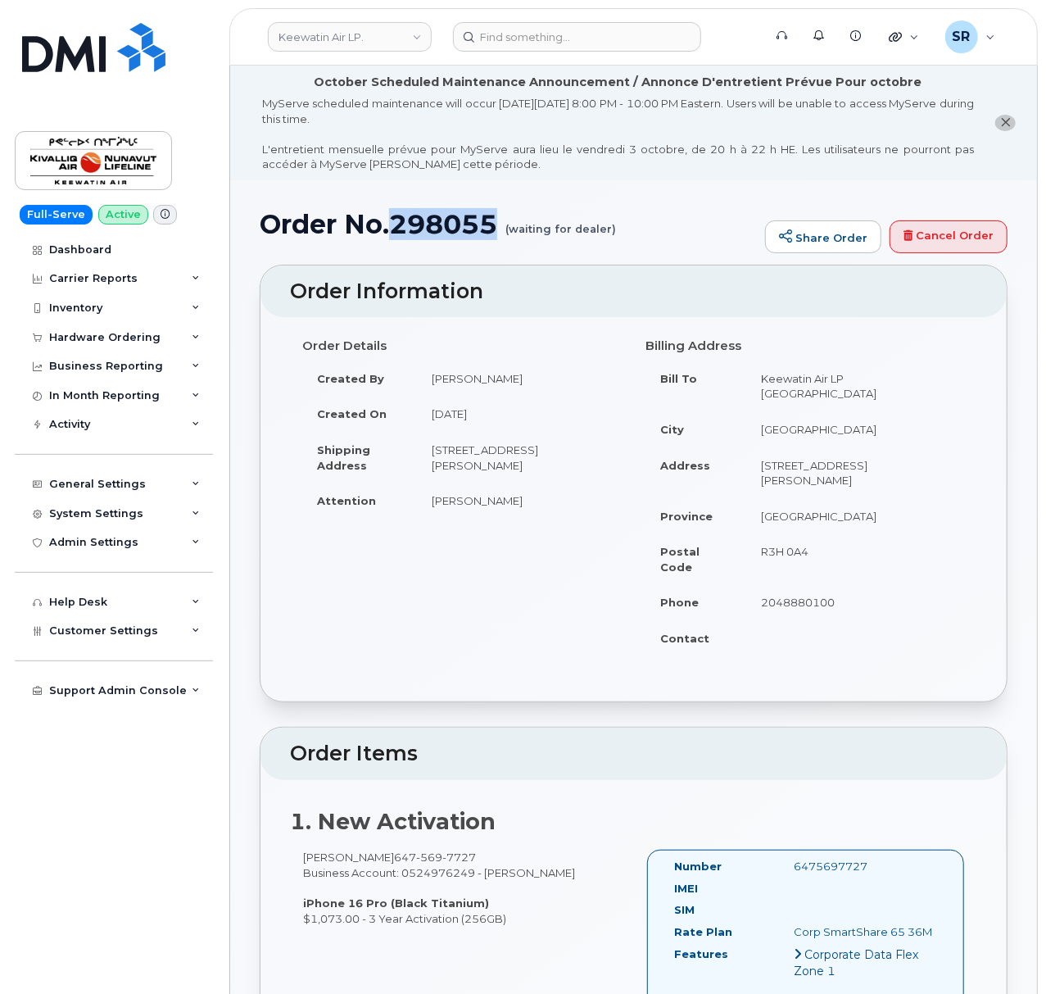
drag, startPoint x: 496, startPoint y: 221, endPoint x: 393, endPoint y: 226, distance: 102.5
click at [393, 226] on h1 "Order No.298055 (waiting for dealer)" at bounding box center [508, 224] width 497 height 29
copy h1 "298055"
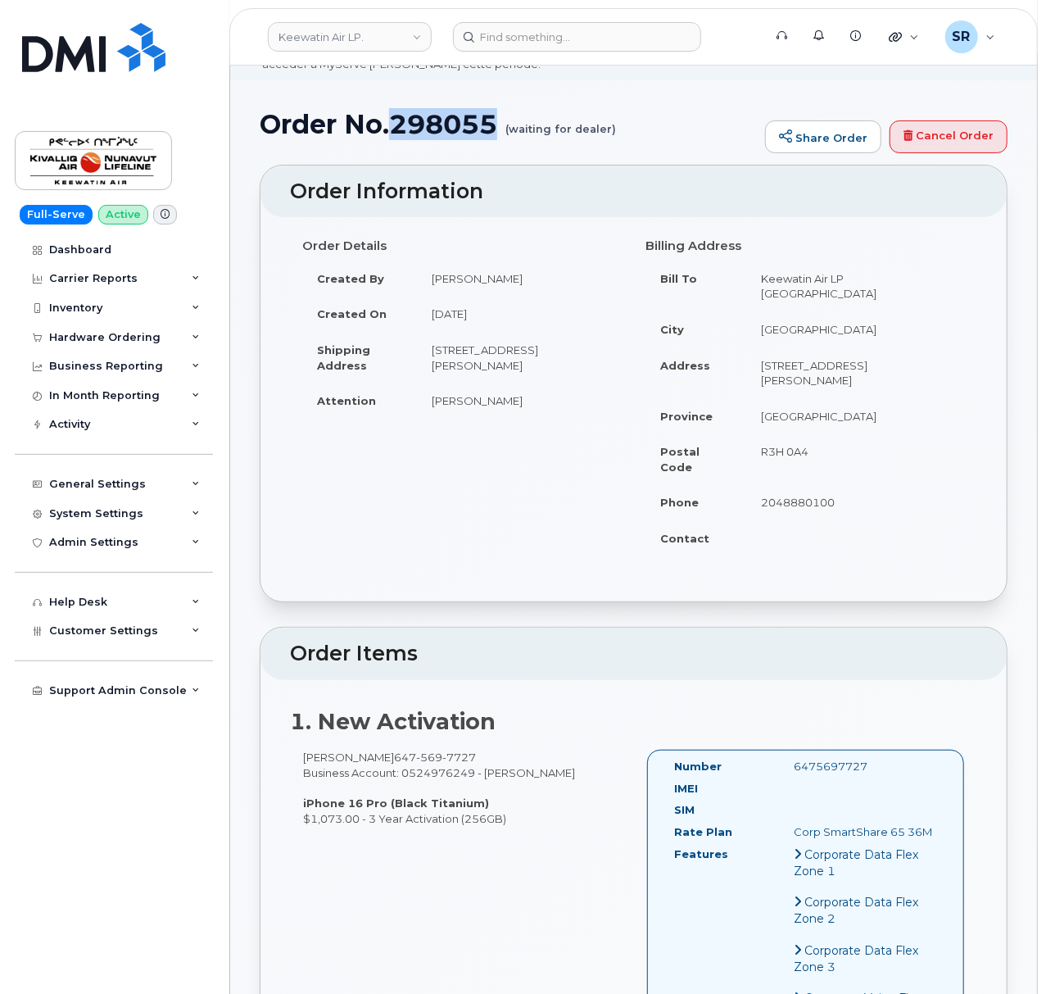
scroll to position [218, 0]
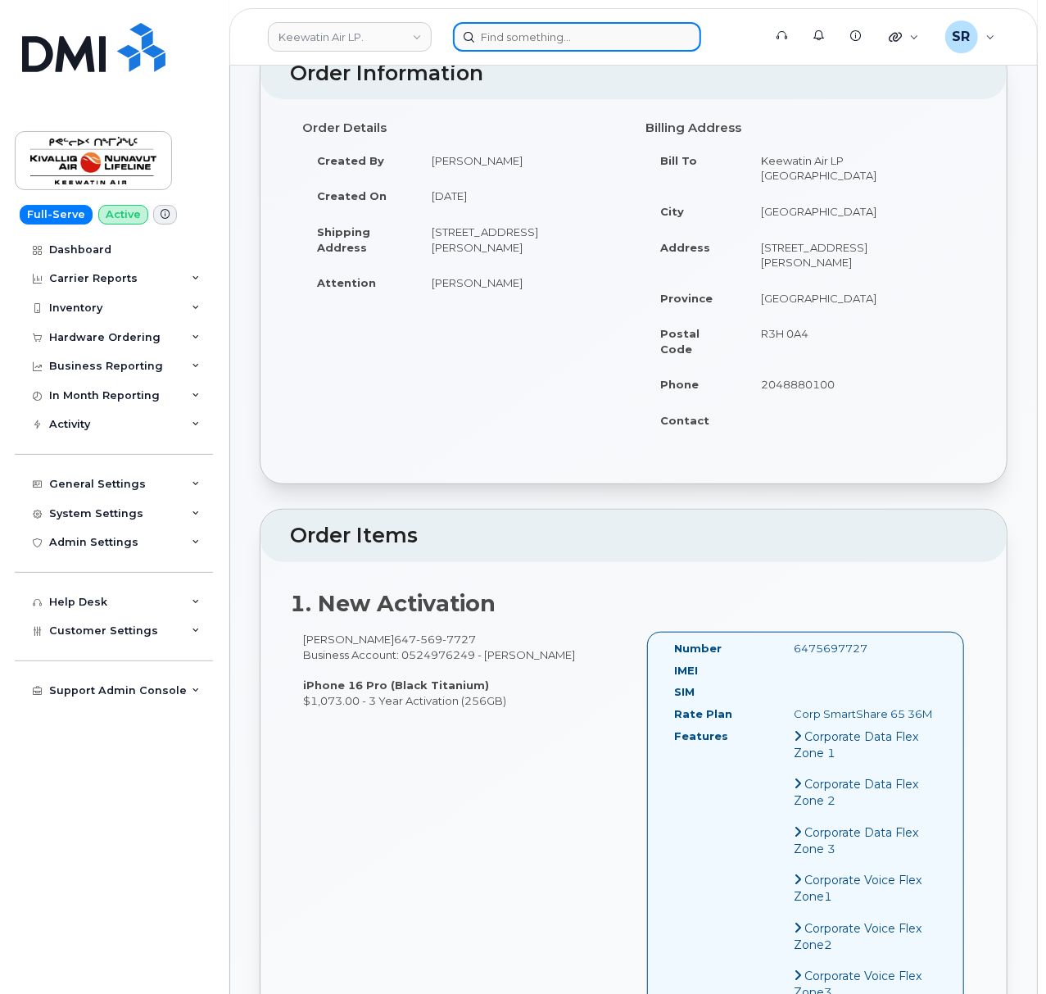
click at [525, 43] on input at bounding box center [577, 36] width 248 height 29
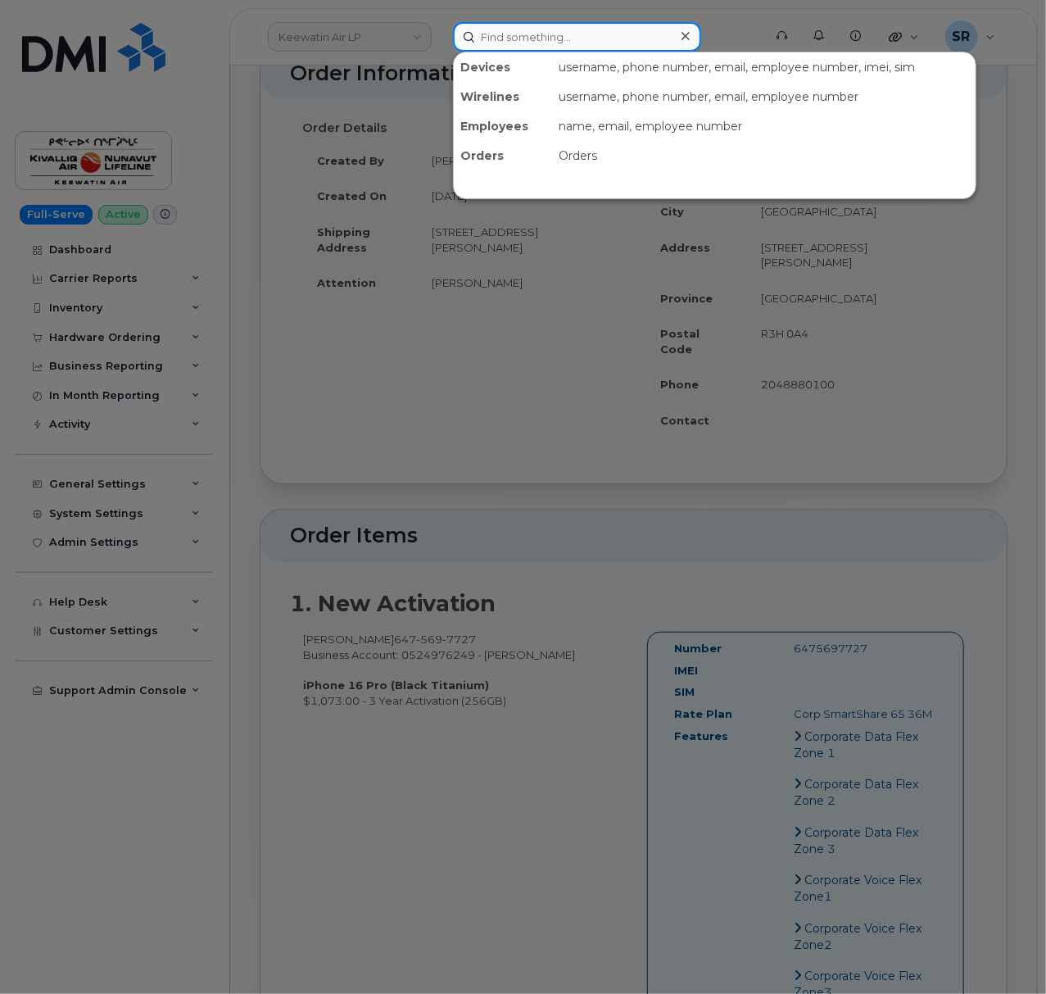
paste input "[PHONE_NUMBER]"
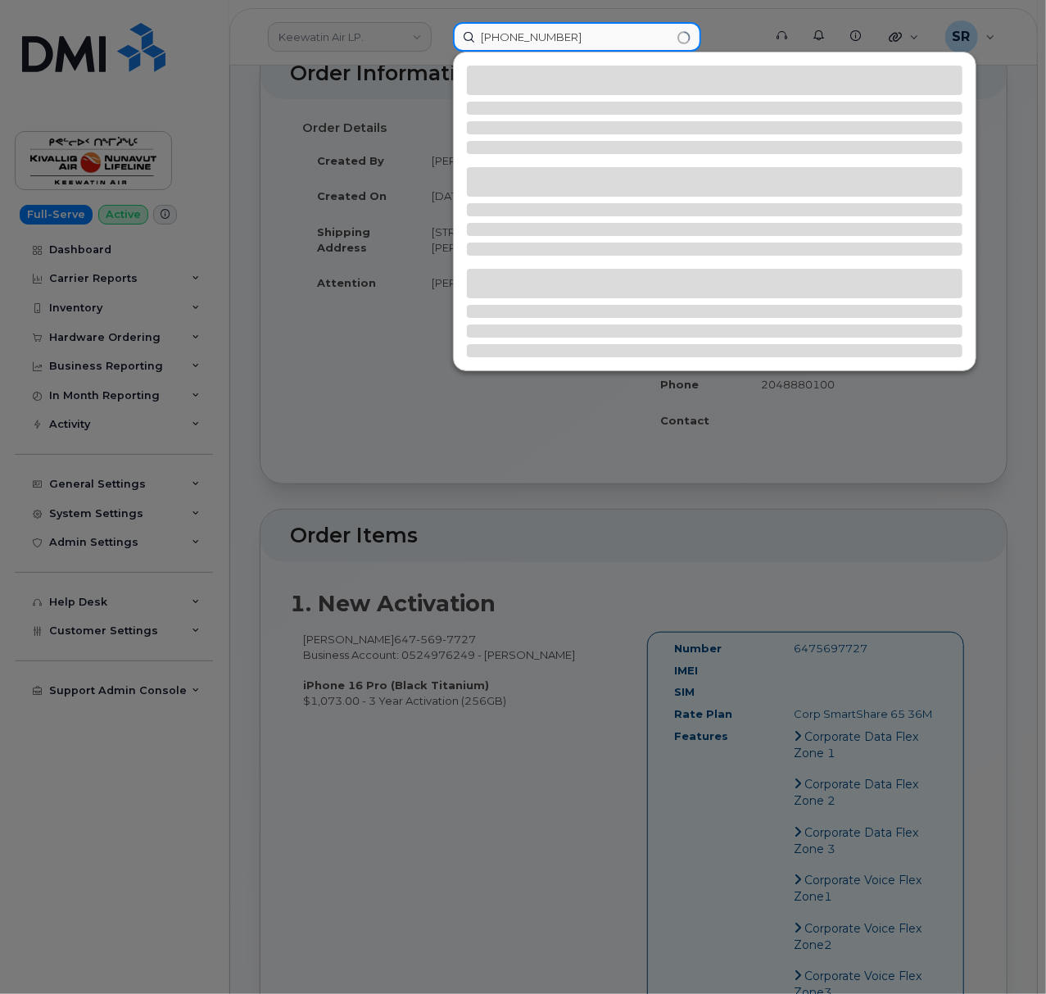
type input "[PHONE_NUMBER]"
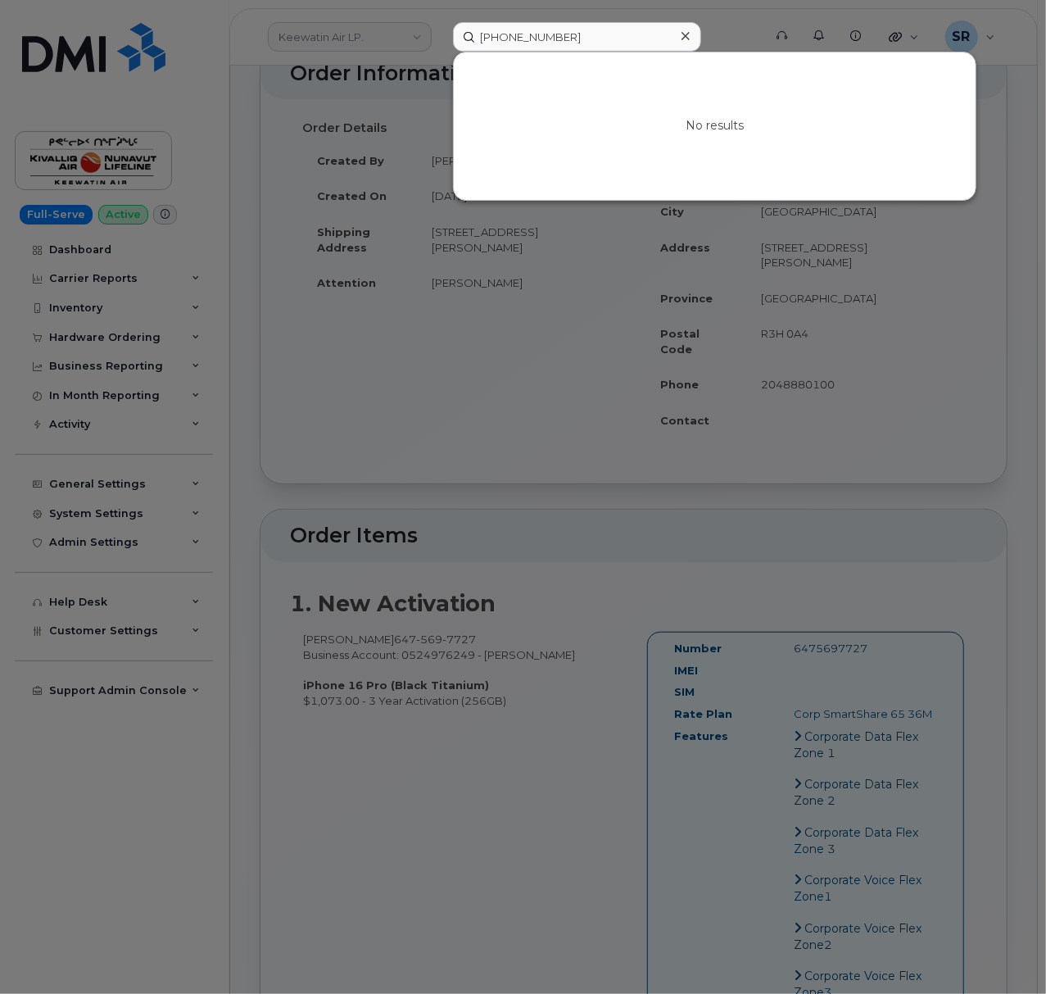
drag, startPoint x: 358, startPoint y: 273, endPoint x: 286, endPoint y: 61, distance: 224.1
click at [357, 273] on div at bounding box center [523, 497] width 1046 height 994
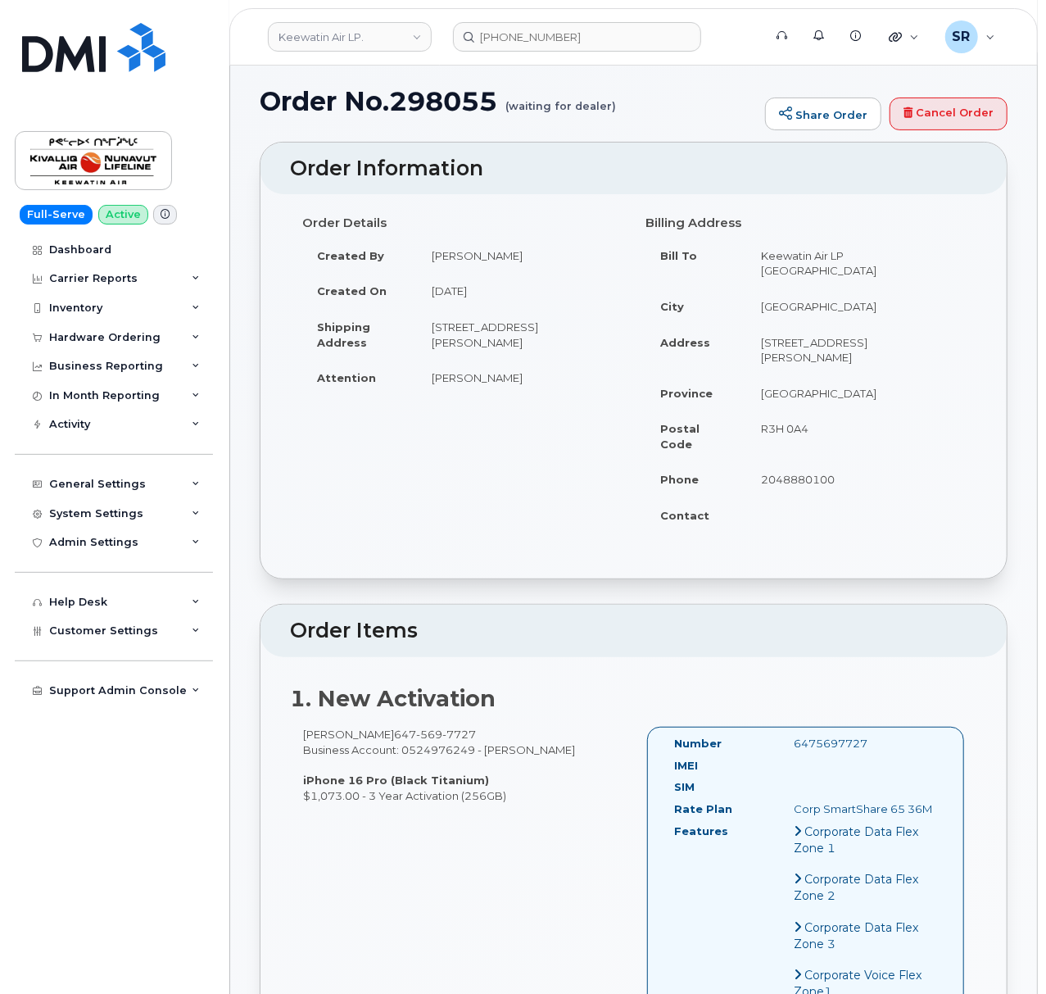
scroll to position [0, 0]
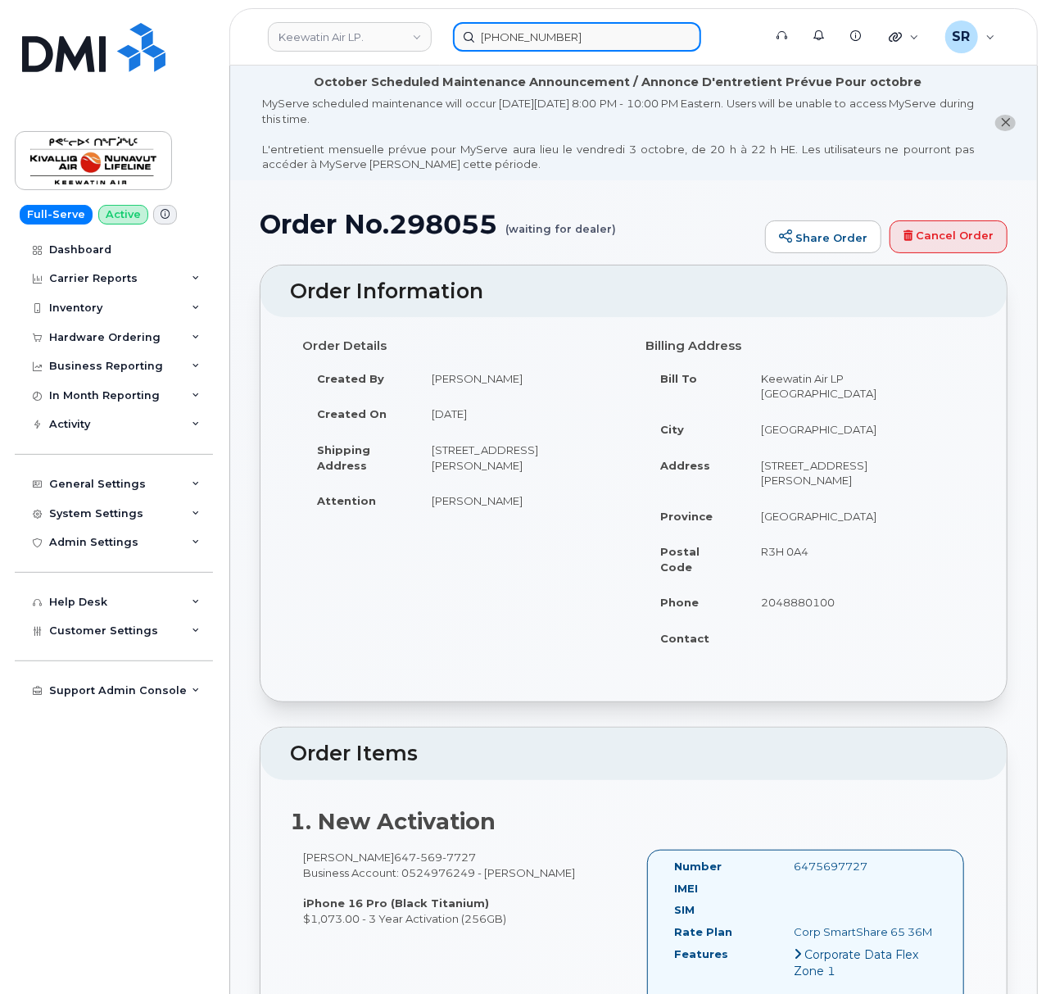
click at [600, 37] on input "[PHONE_NUMBER]" at bounding box center [577, 36] width 248 height 29
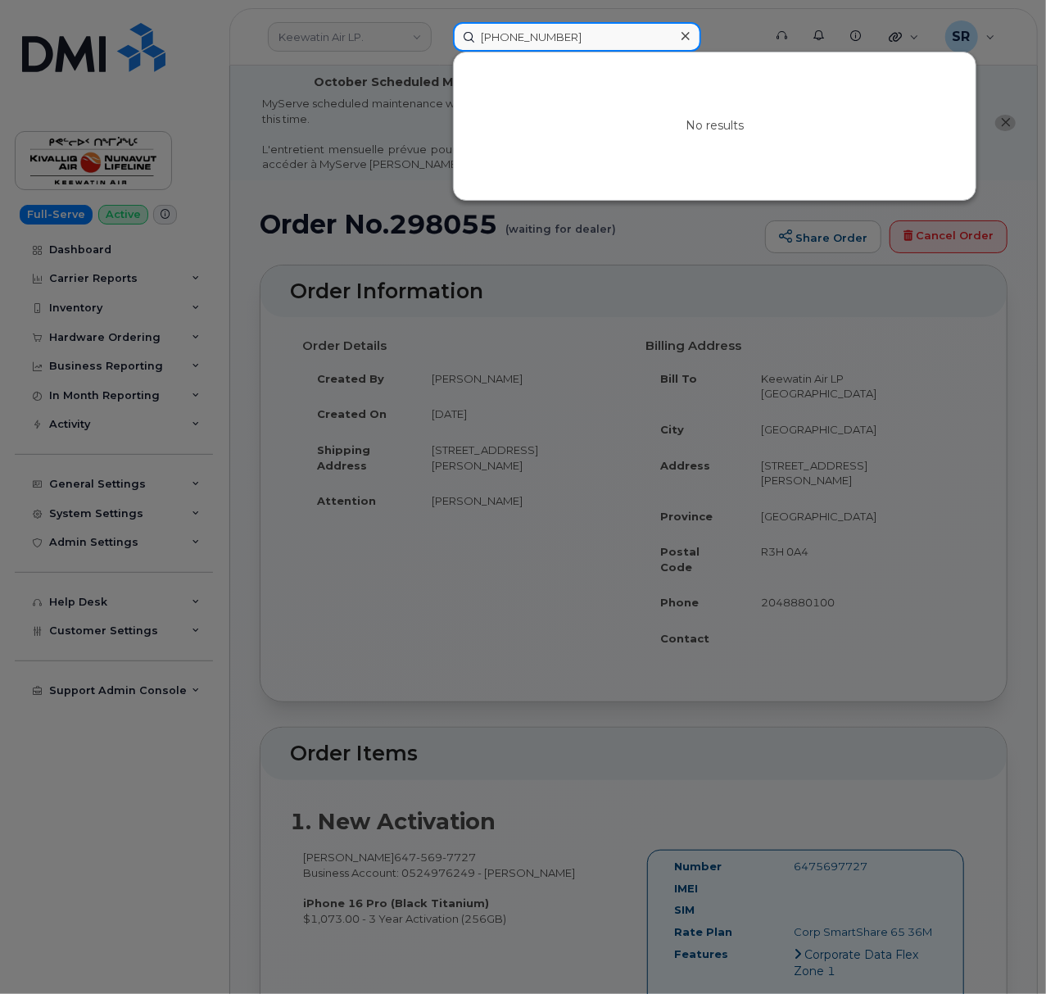
click at [600, 37] on input "[PHONE_NUMBER]" at bounding box center [577, 36] width 248 height 29
click at [593, 43] on input at bounding box center [577, 36] width 248 height 29
paste input "[PHONE_NUMBER]"
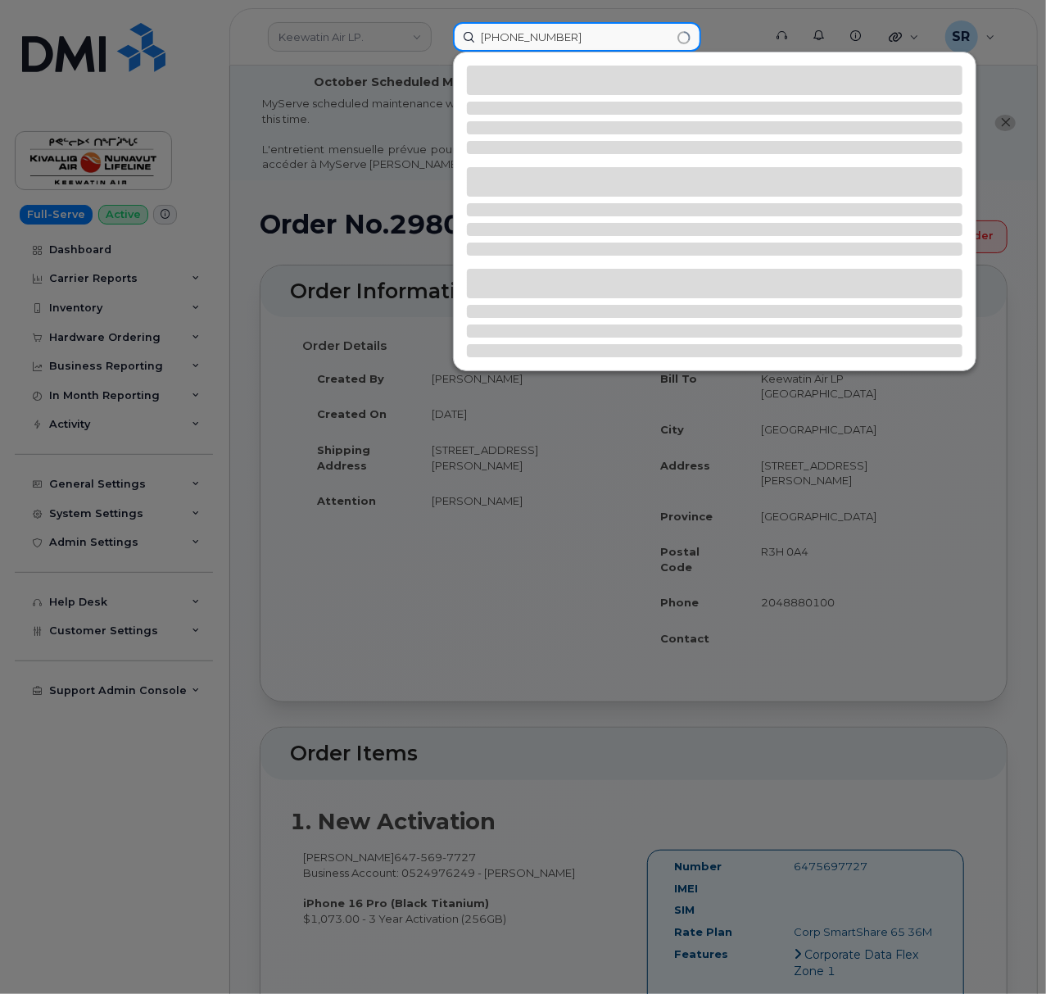
click at [536, 36] on input "[PHONE_NUMBER]" at bounding box center [577, 36] width 248 height 29
click at [510, 39] on input "647-5697727" at bounding box center [577, 36] width 248 height 29
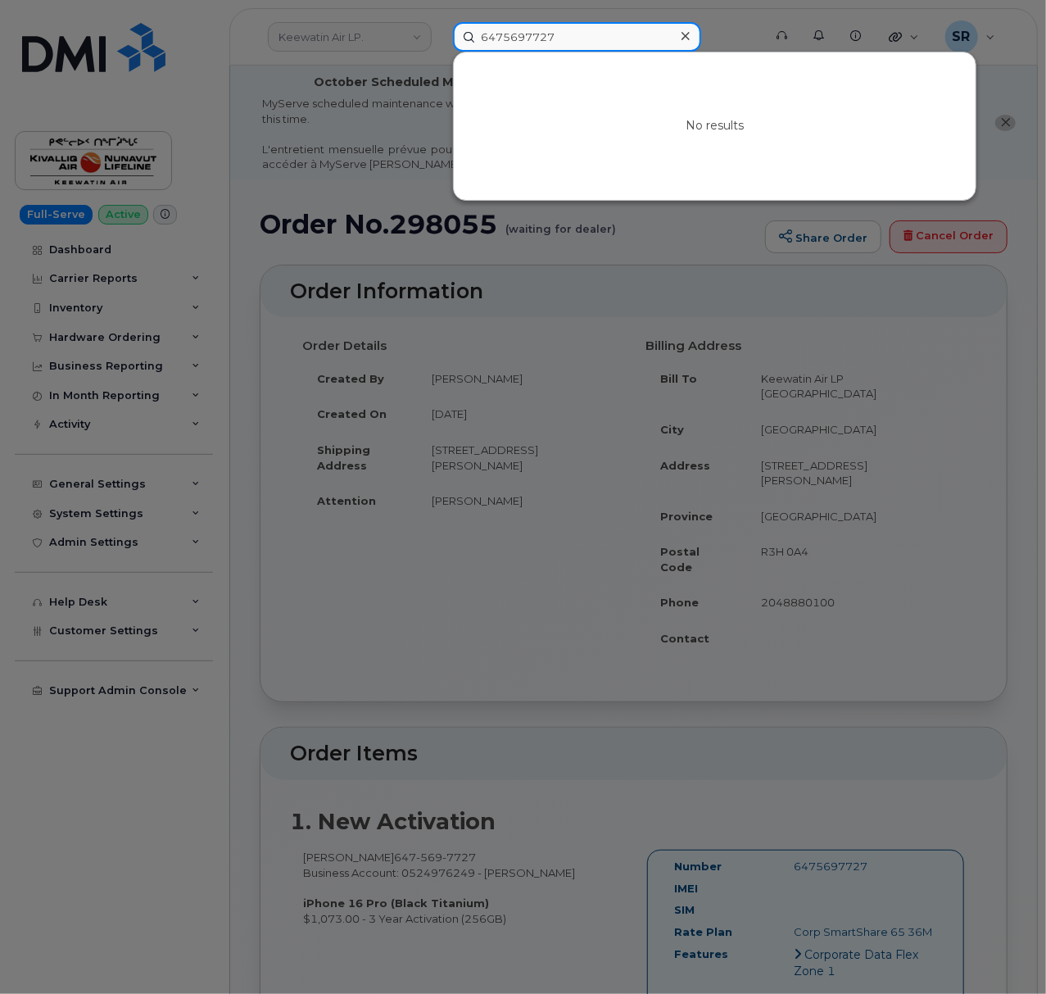
drag, startPoint x: 574, startPoint y: 38, endPoint x: 449, endPoint y: 66, distance: 128.4
click at [449, 52] on div "6475697727 No results" at bounding box center [602, 36] width 325 height 29
click at [607, 49] on input "6475697727" at bounding box center [577, 36] width 248 height 29
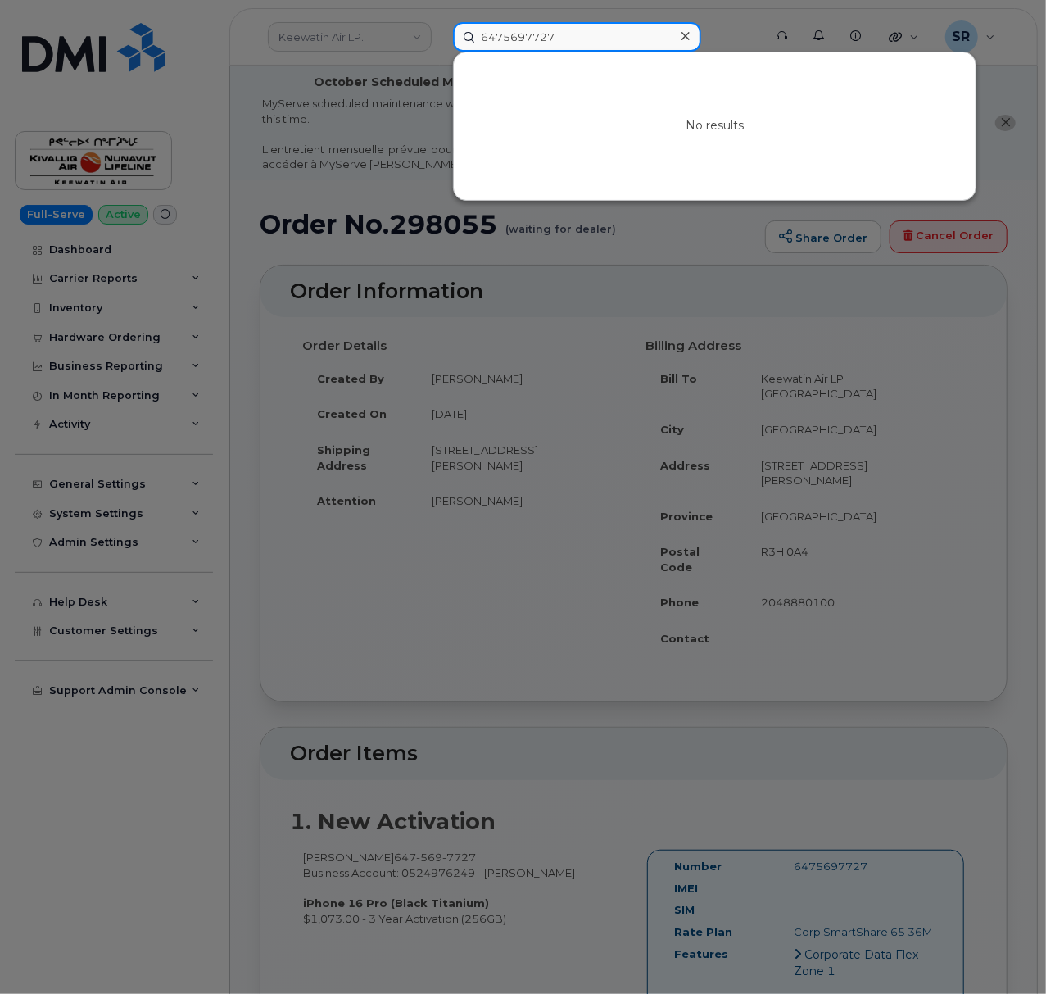
paste input "298055"
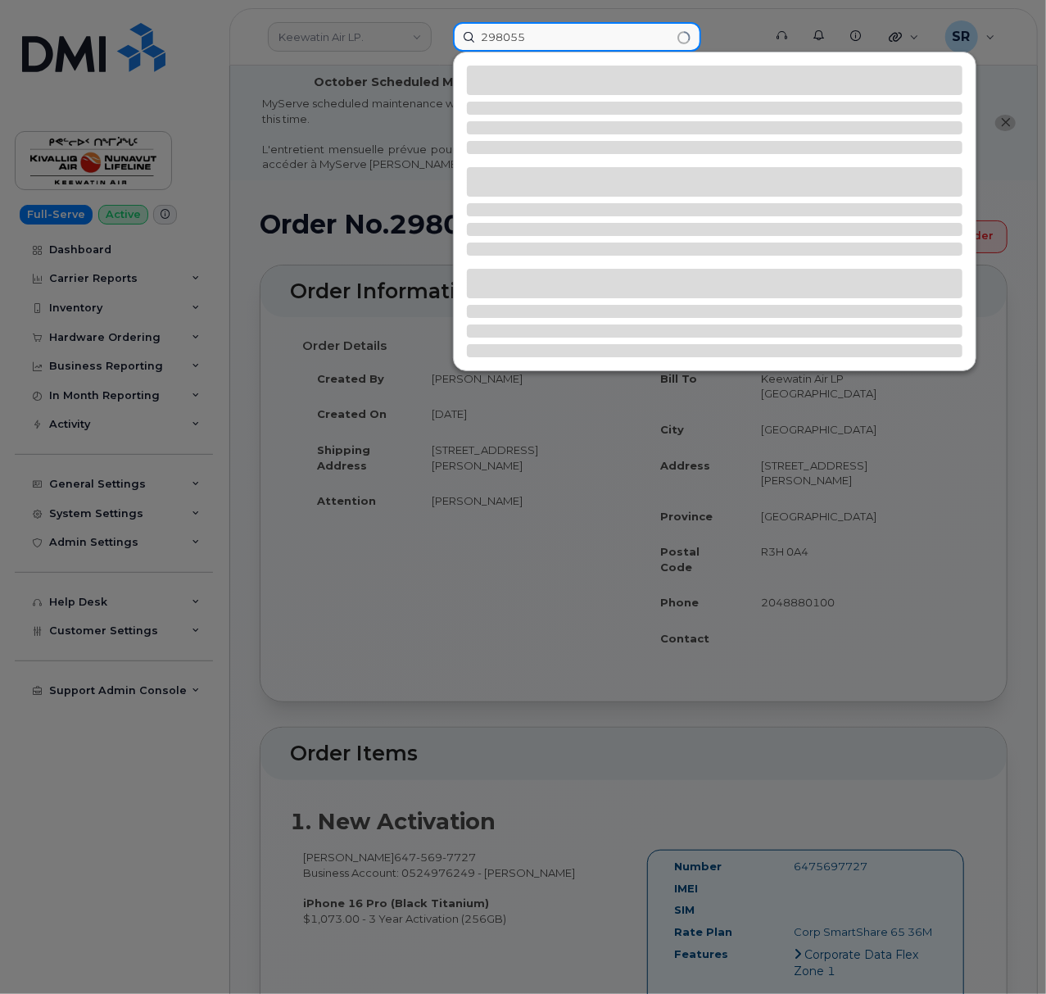
type input "298055"
click at [731, 30] on div at bounding box center [523, 497] width 1046 height 994
